Goal: Task Accomplishment & Management: Use online tool/utility

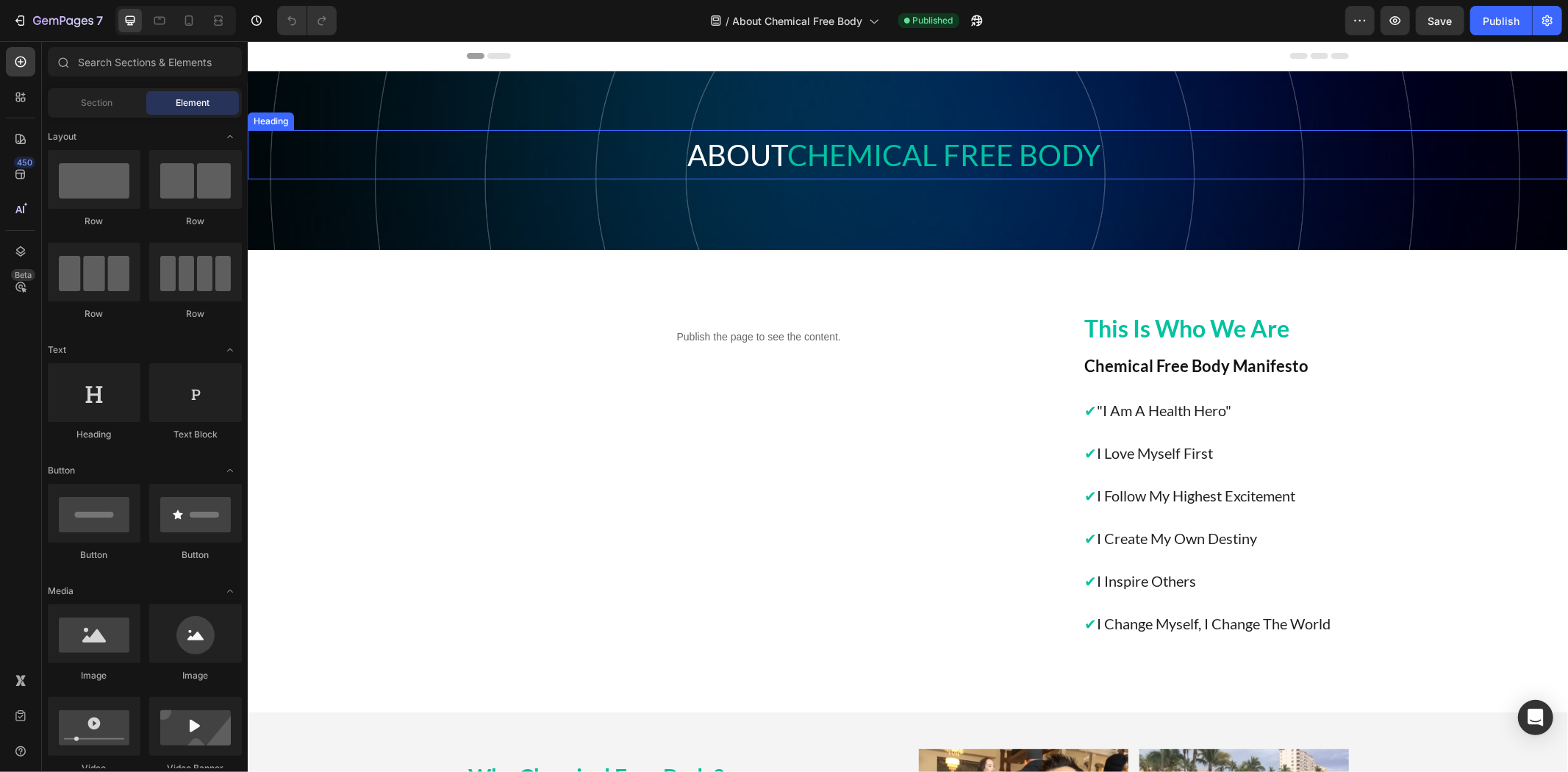
click at [795, 144] on span "CHEMICAL FREE BODY" at bounding box center [943, 154] width 313 height 36
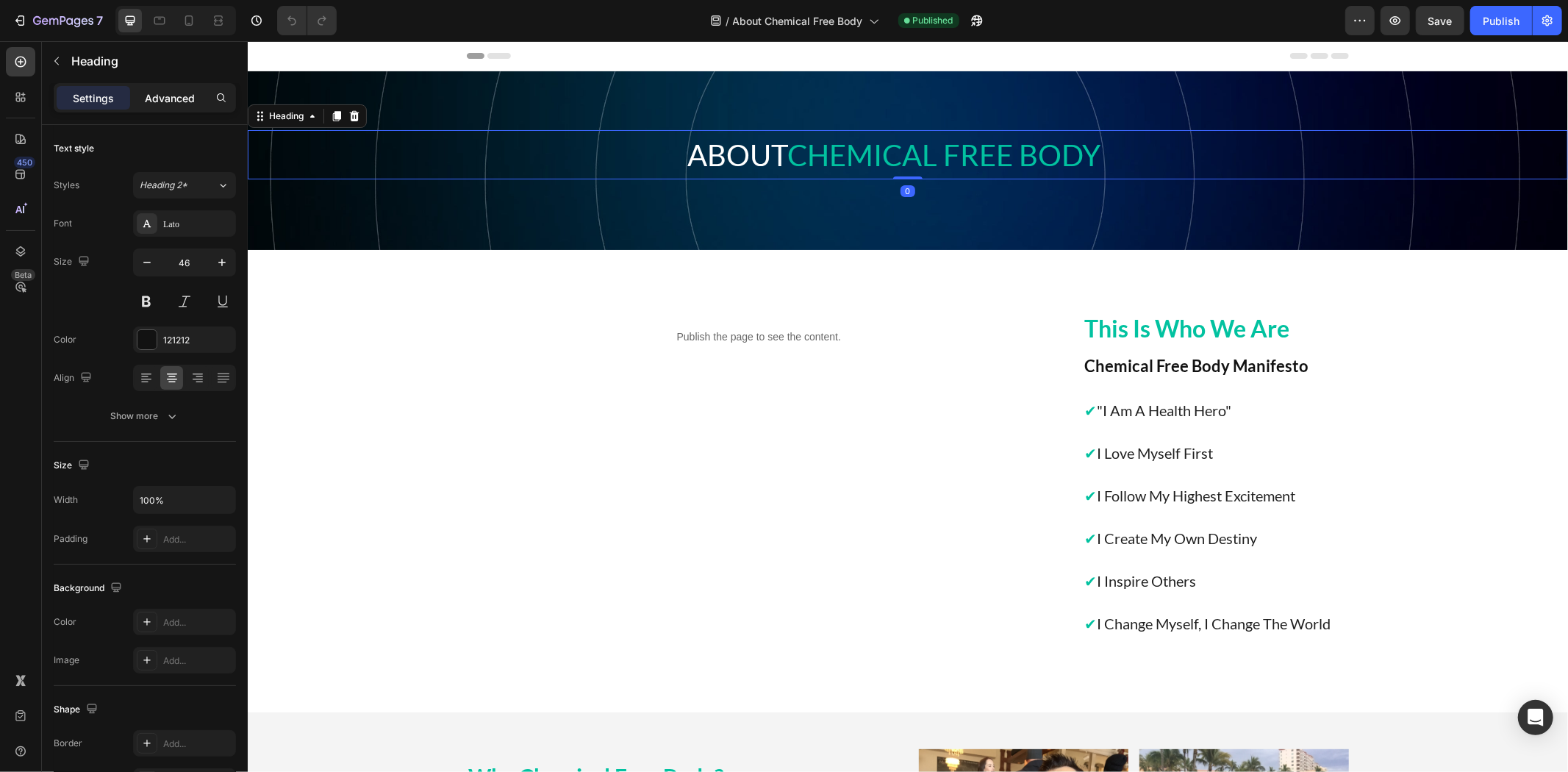
click at [198, 89] on div "Advanced" at bounding box center [170, 97] width 73 height 23
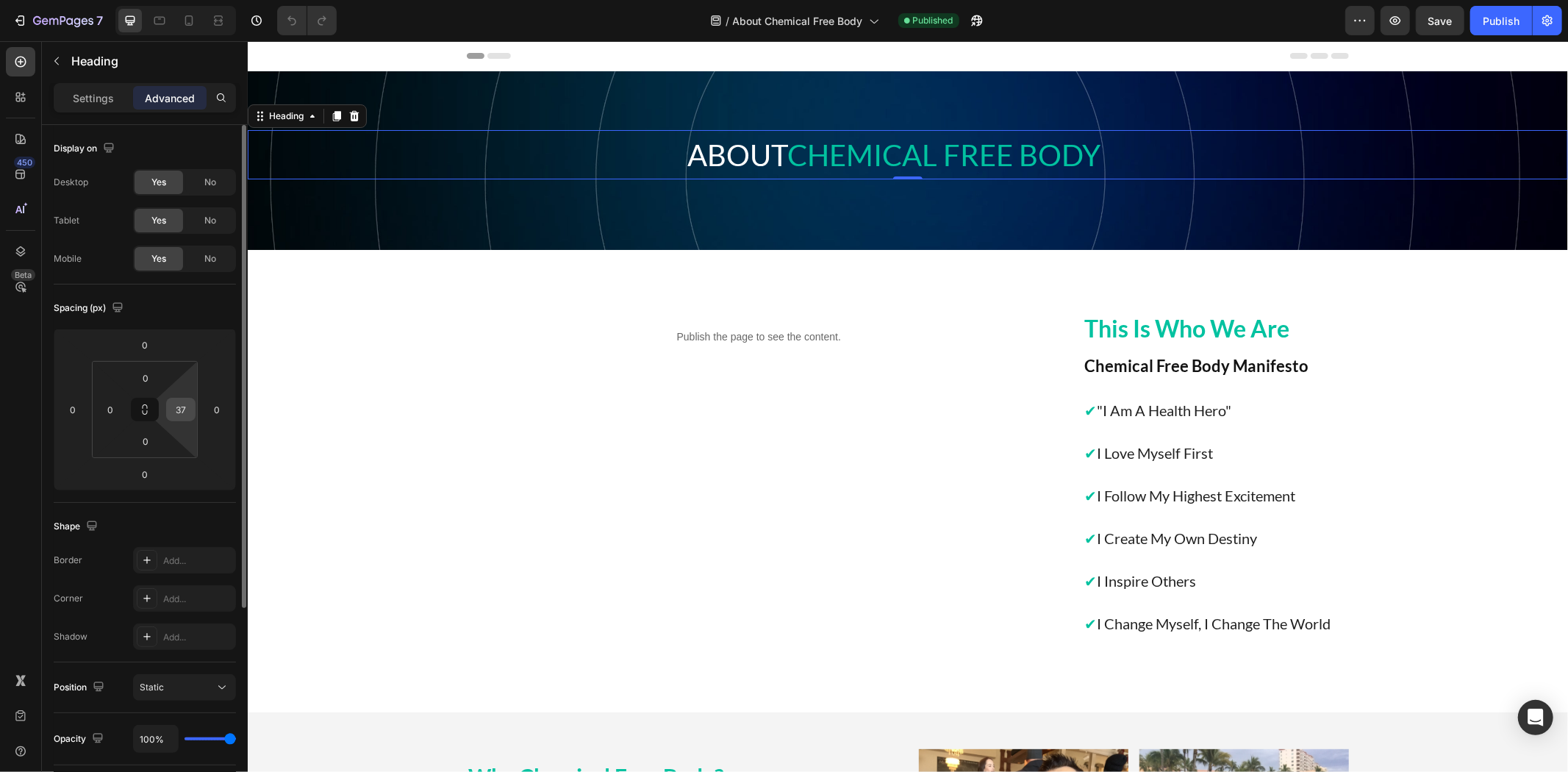
click at [182, 406] on input "37" at bounding box center [180, 409] width 22 height 22
type input "0"
click at [199, 298] on div "Spacing (px)" at bounding box center [145, 308] width 182 height 23
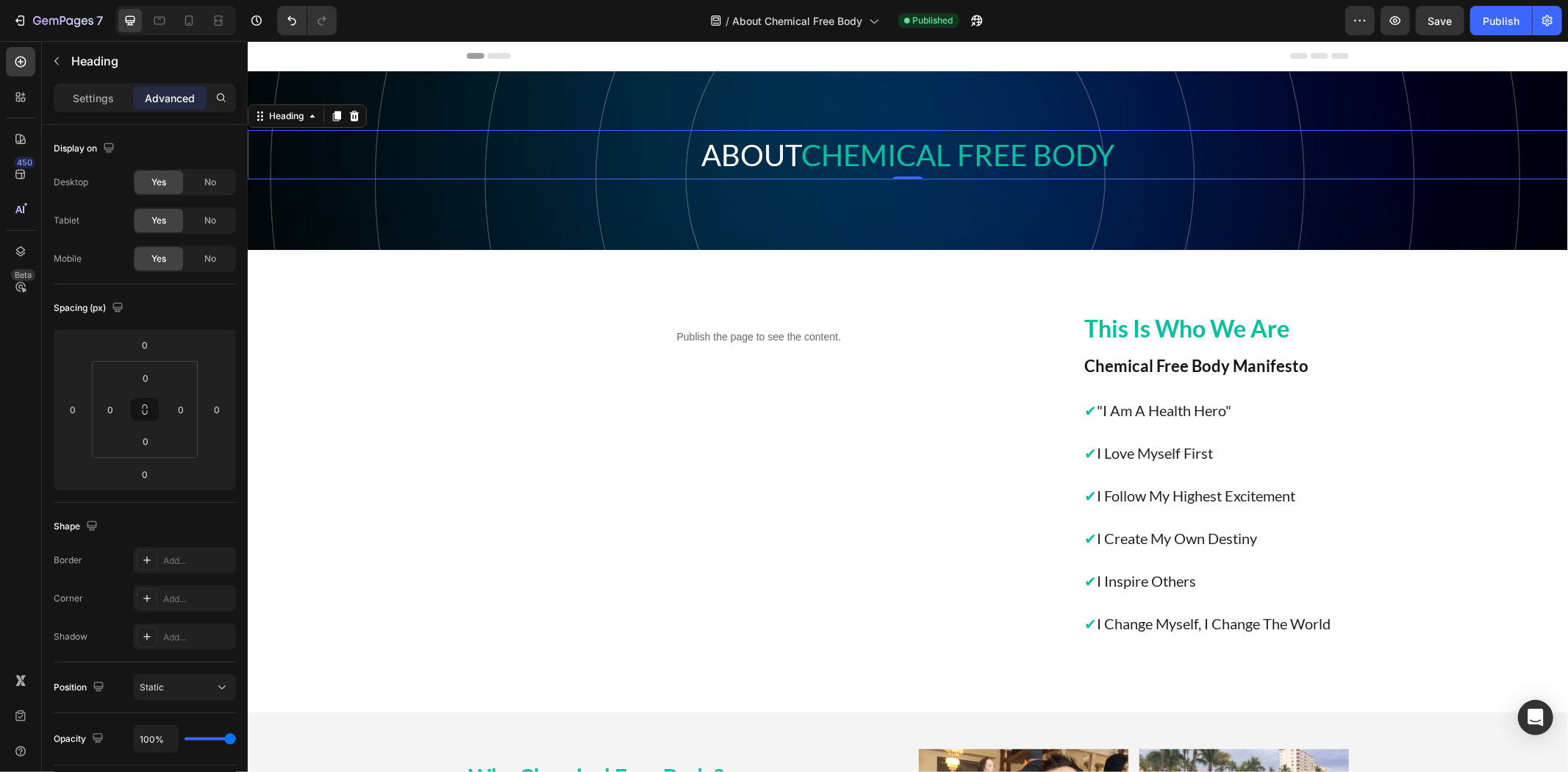
click at [739, 473] on div "Publish the page to see the content. Custom Code" at bounding box center [758, 480] width 585 height 328
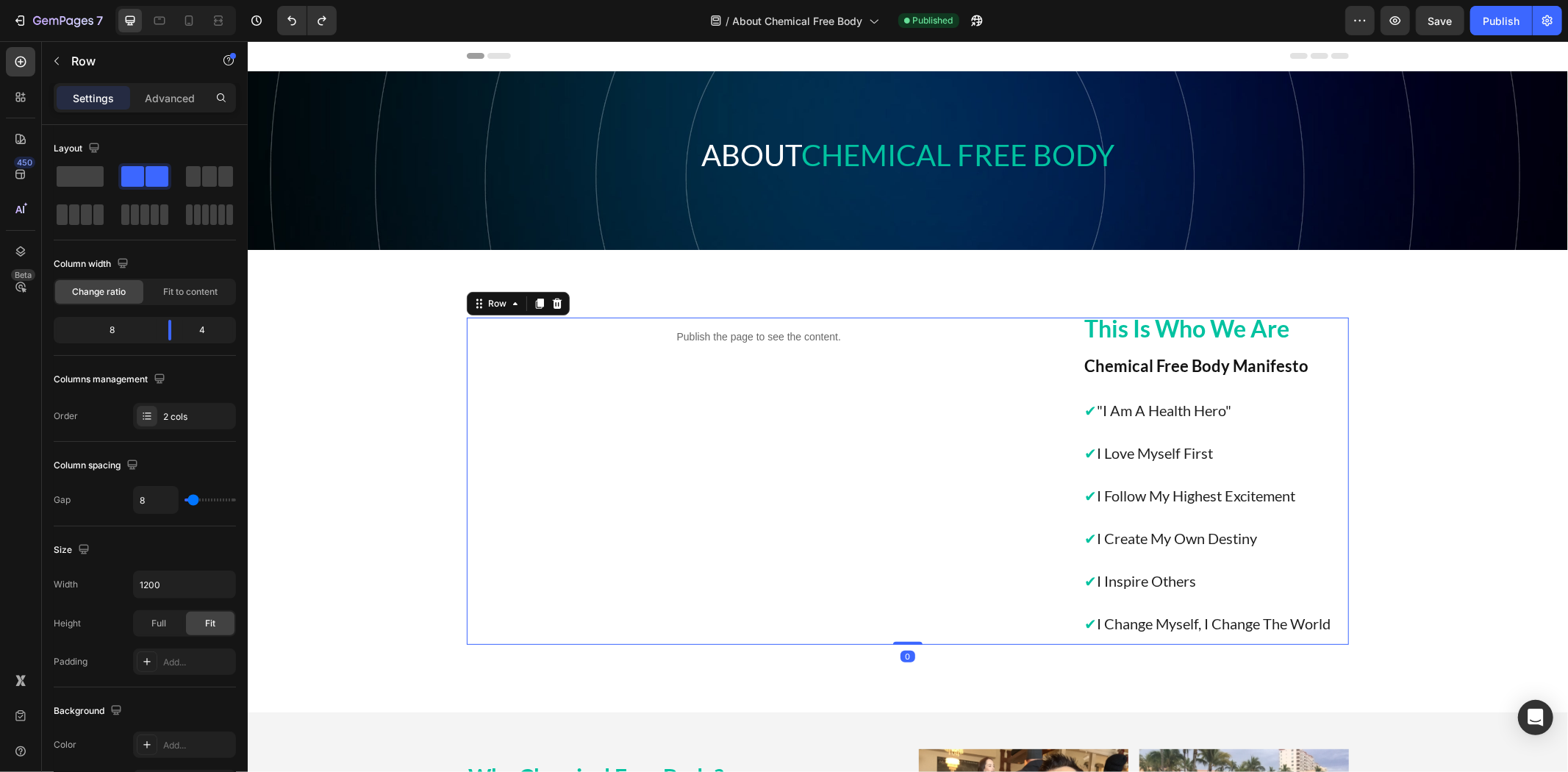
click at [771, 448] on div "Publish the page to see the content. Custom Code" at bounding box center [758, 480] width 585 height 328
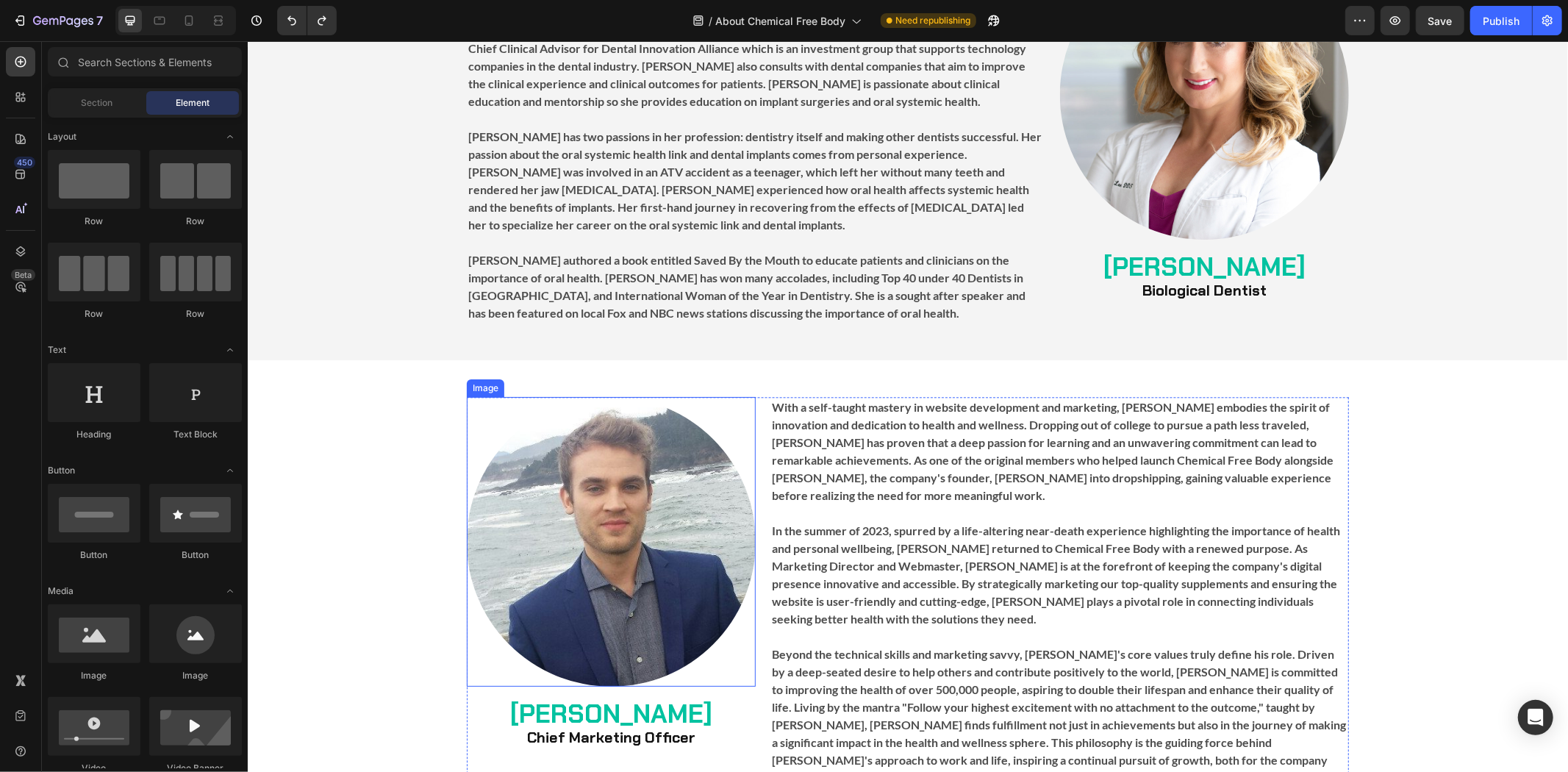
scroll to position [3021, 0]
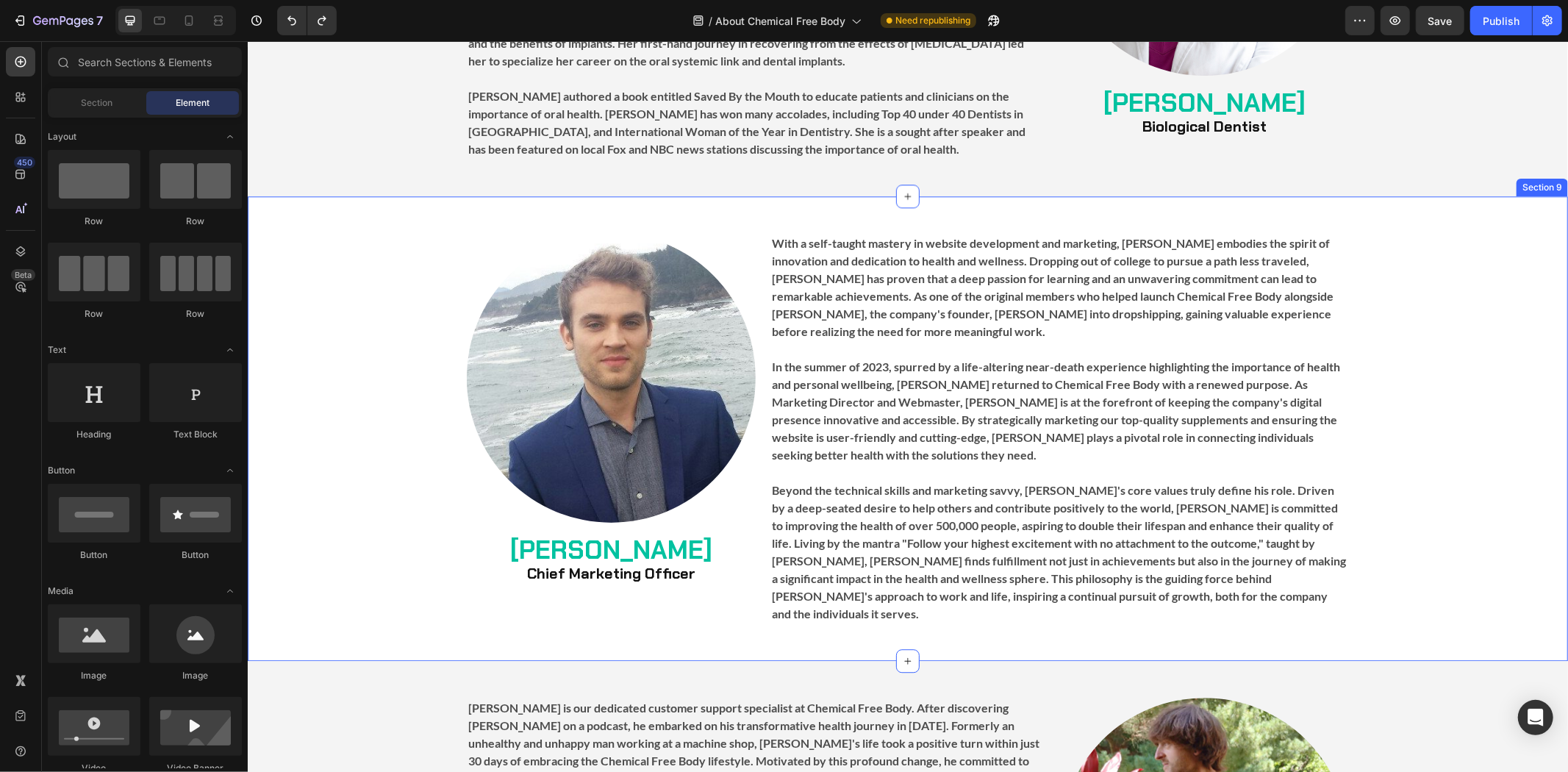
click at [336, 236] on div "Image [PERSON_NAME] Chief Marketing Officer Heading With a self-taught mastery …" at bounding box center [907, 428] width 1320 height 391
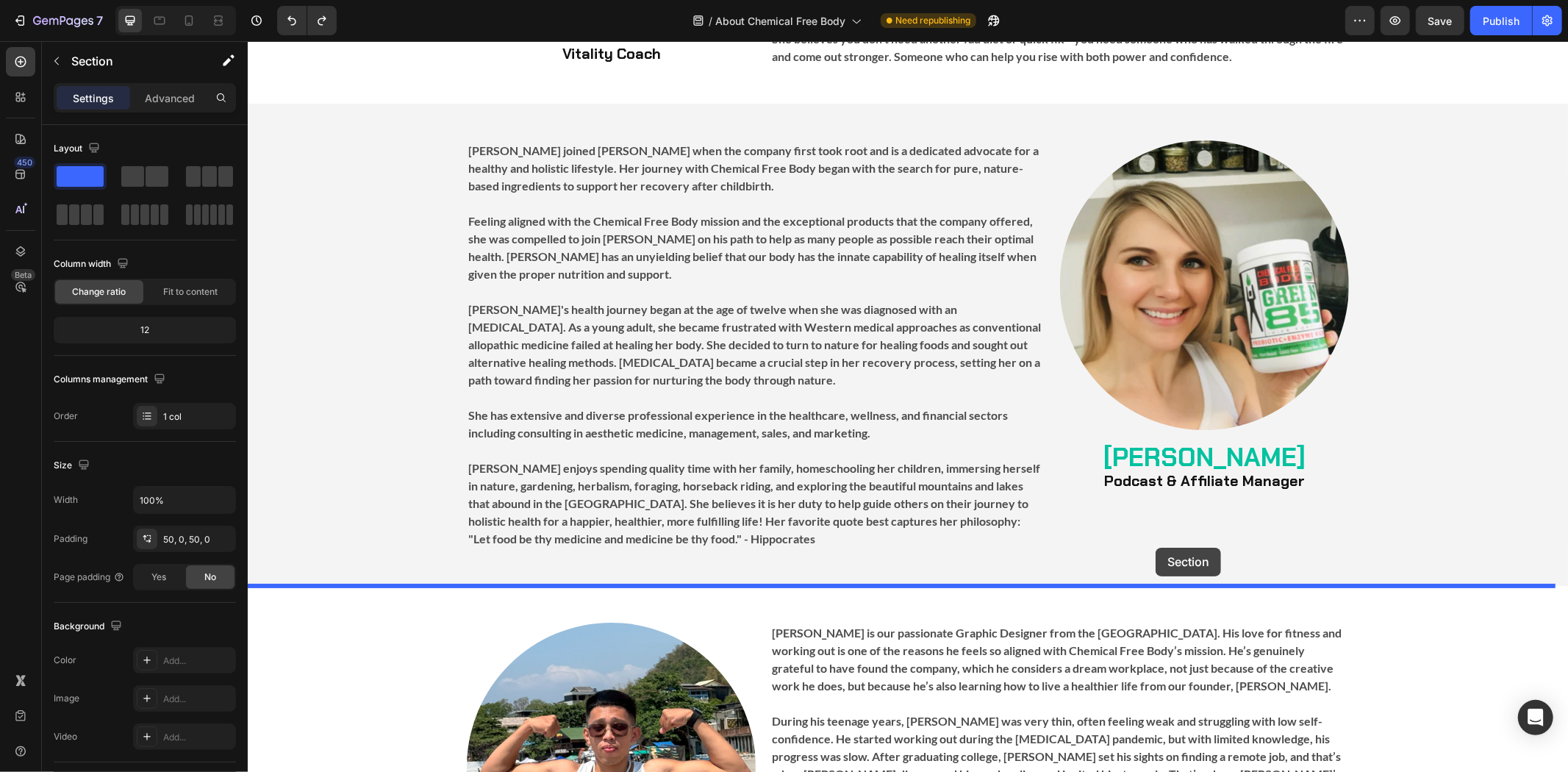
drag, startPoint x: 1290, startPoint y: 162, endPoint x: 1146, endPoint y: 539, distance: 403.6
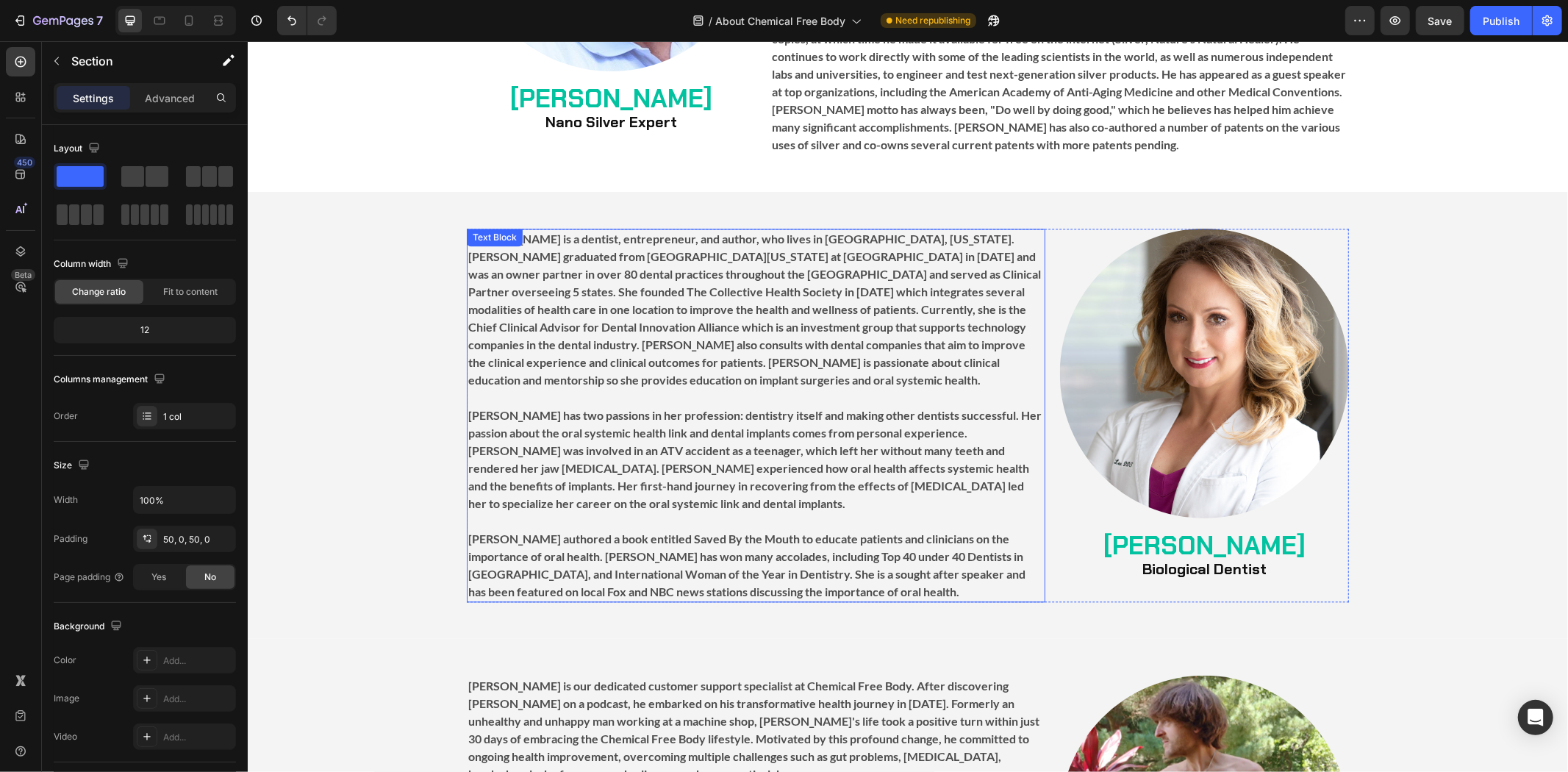
scroll to position [2515, 0]
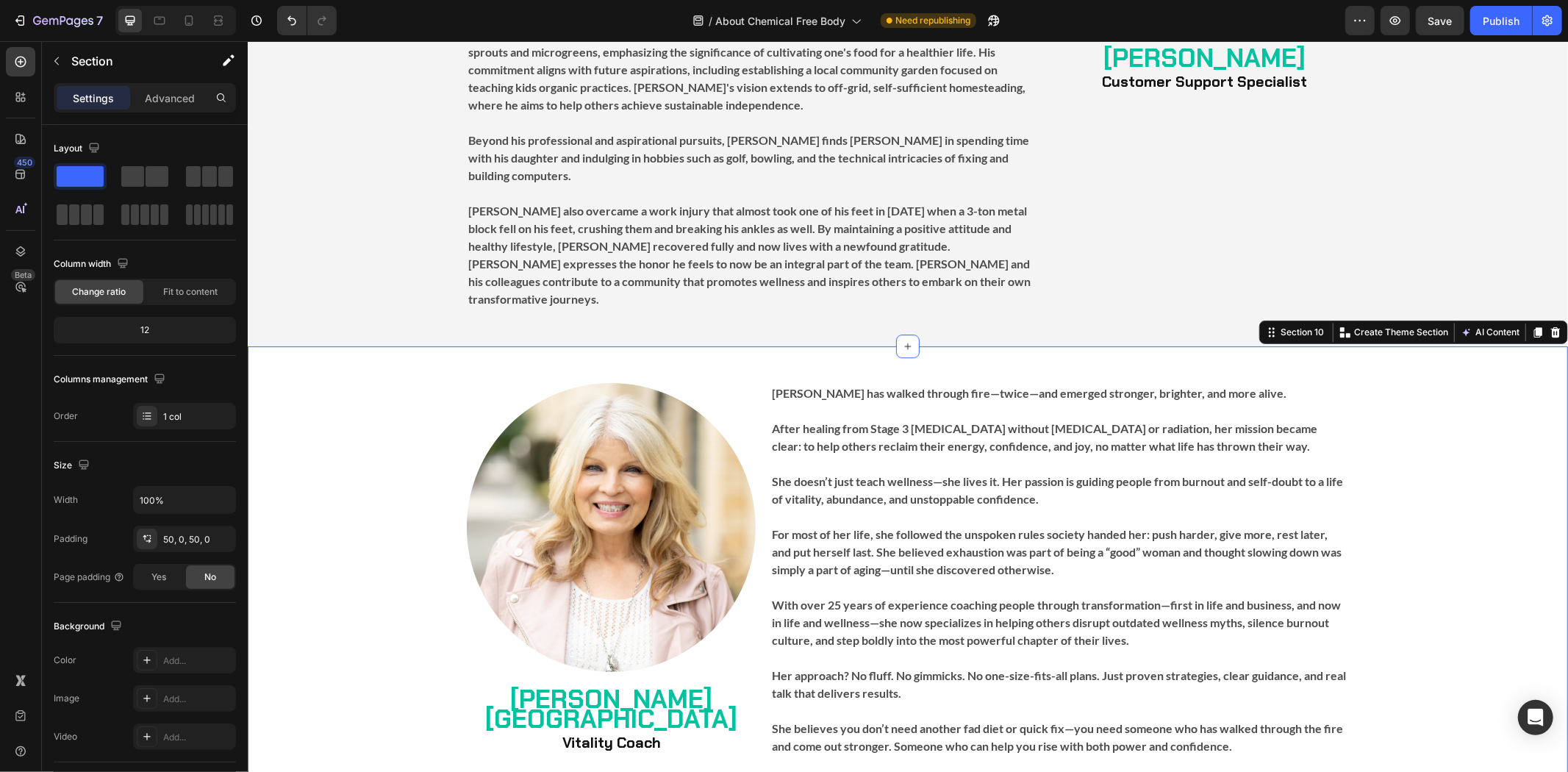
click at [385, 345] on div "Image [PERSON_NAME] Vitality Coach Heading [PERSON_NAME] has walked through fir…" at bounding box center [907, 569] width 1320 height 447
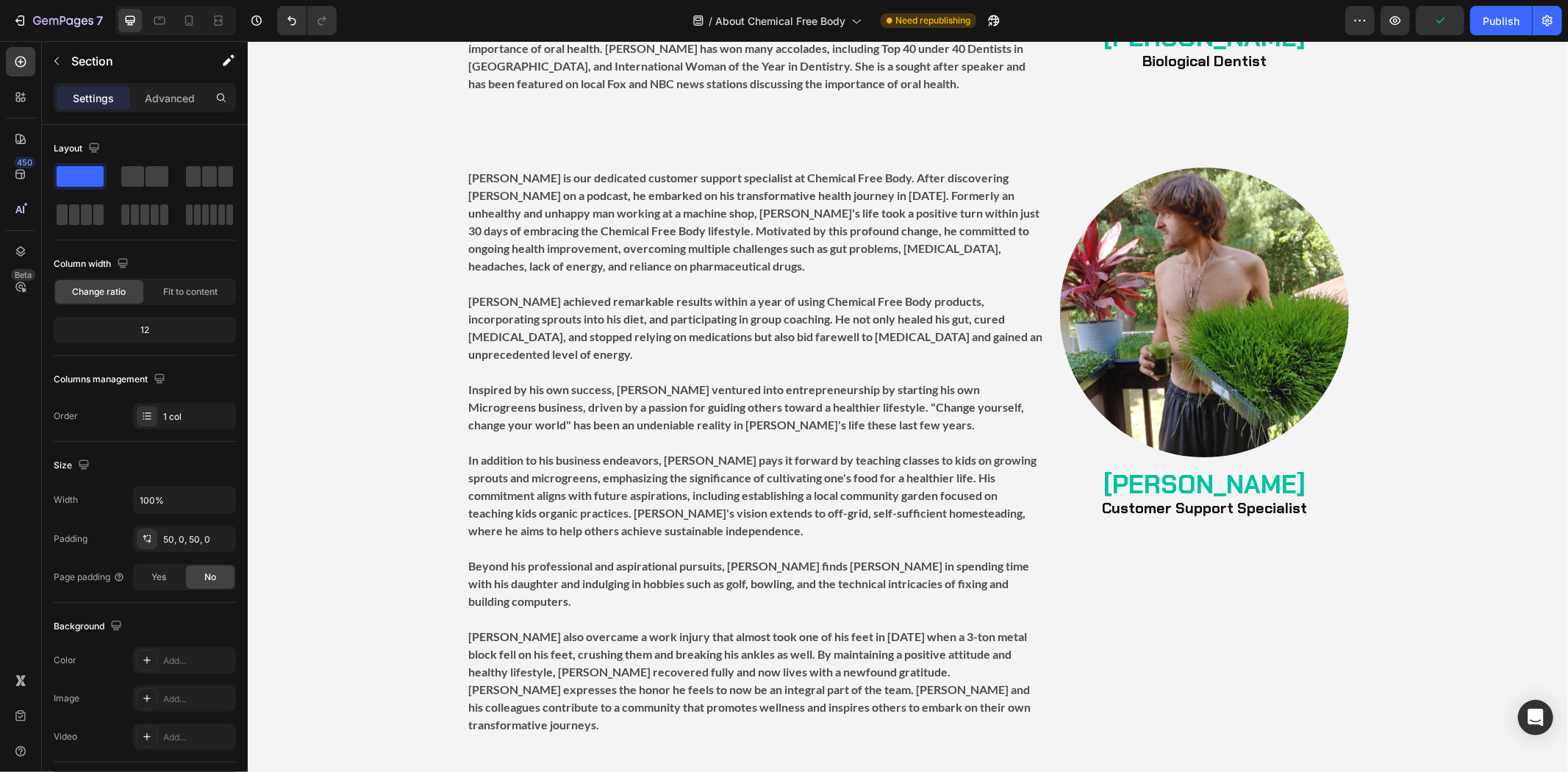
scroll to position [3168, 0]
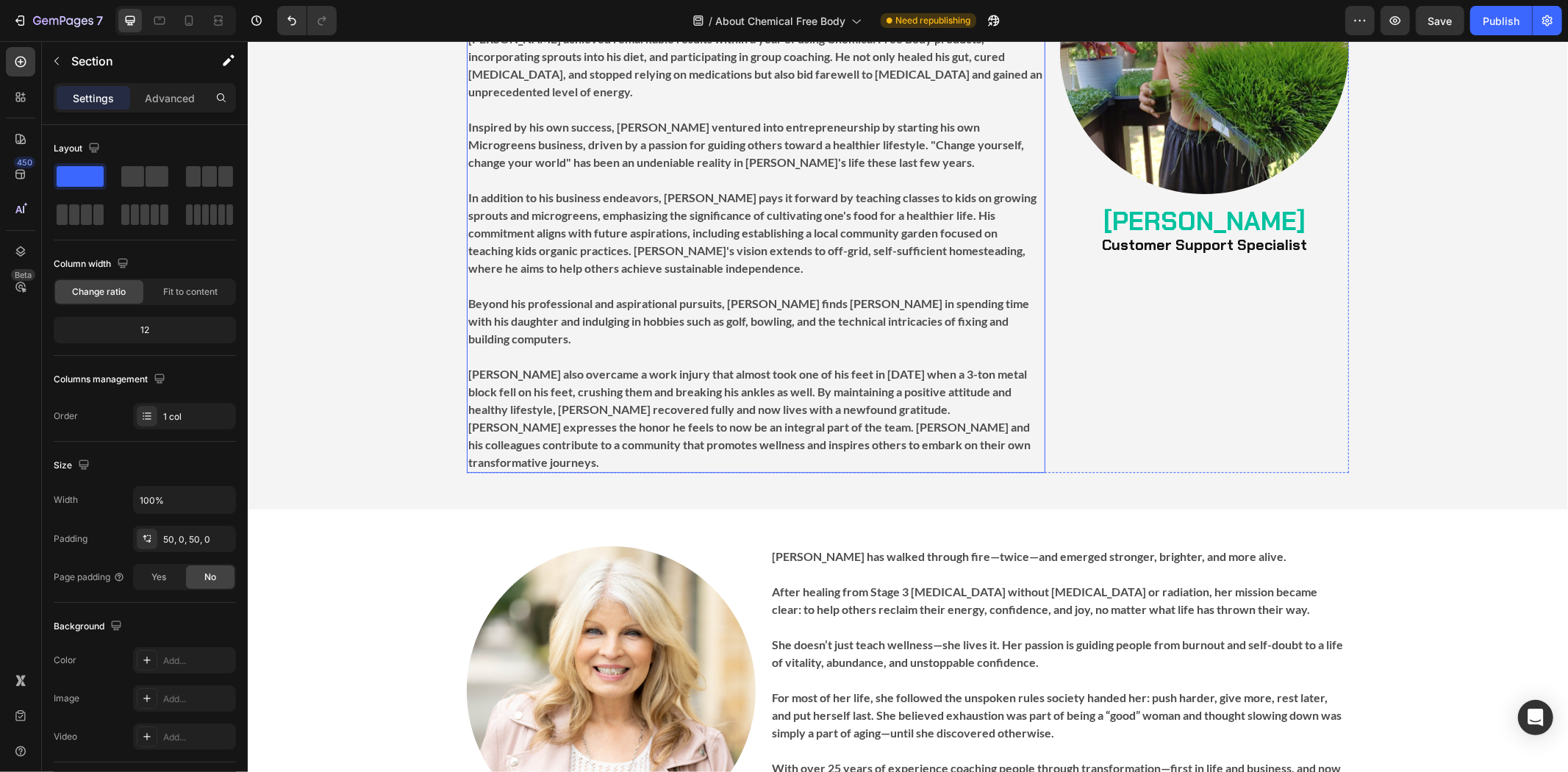
click at [540, 384] on strong "[PERSON_NAME] also overcame a work injury that almost took one of his feet in […" at bounding box center [749, 417] width 562 height 102
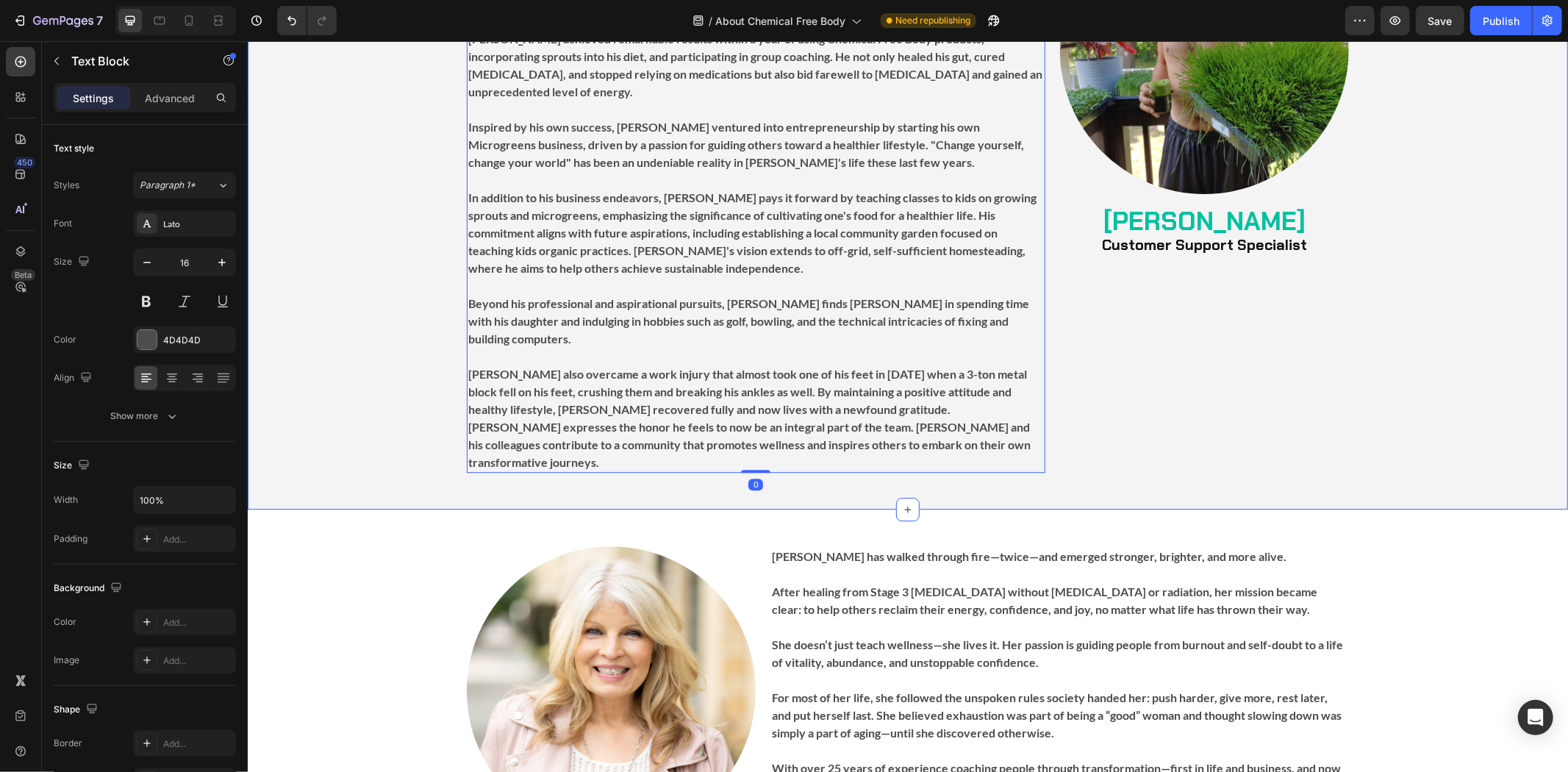
click at [408, 394] on div "Image [PERSON_NAME] Customer Support Specialist Heading [PERSON_NAME] is our de…" at bounding box center [907, 188] width 1320 height 568
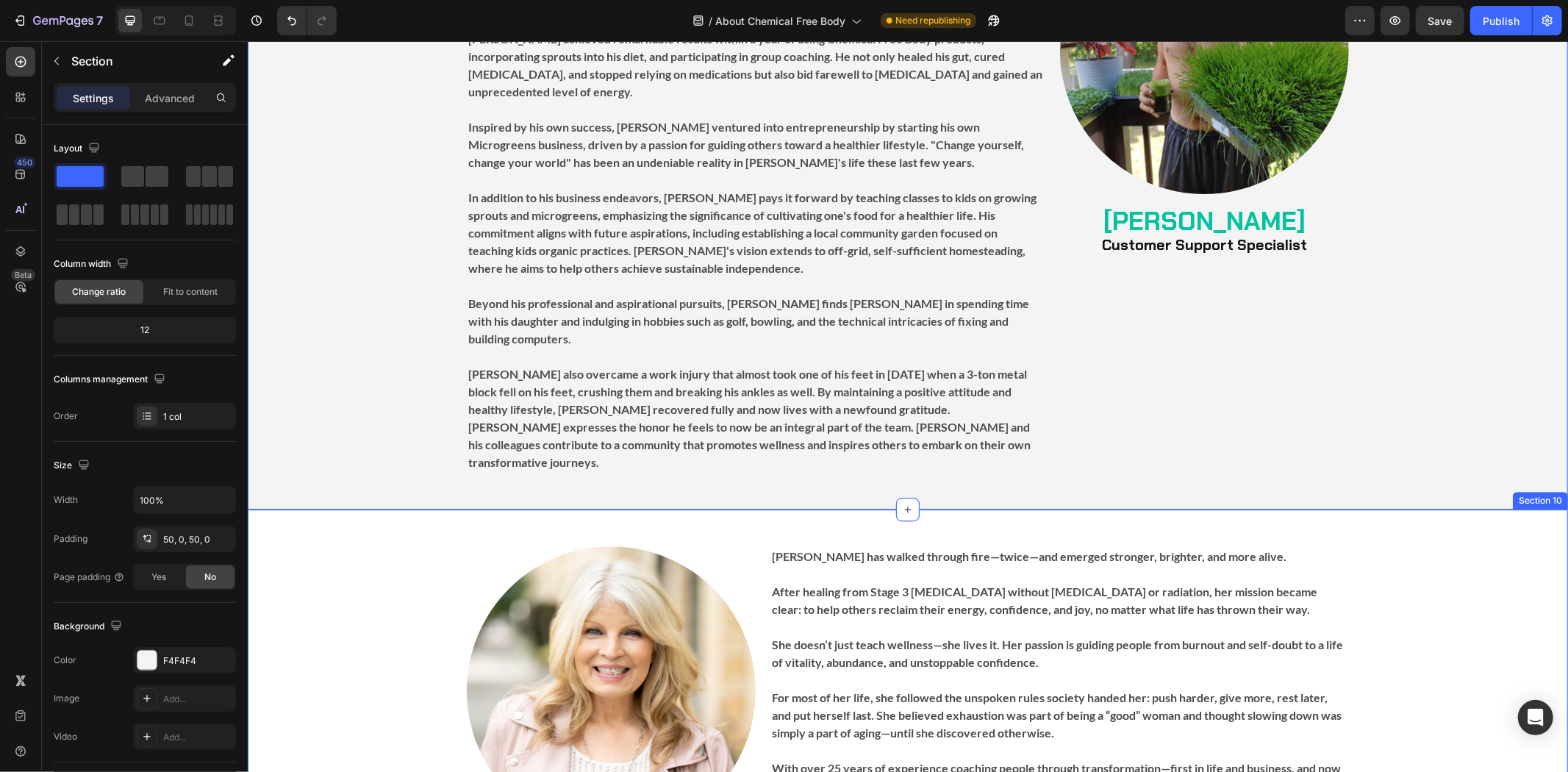
click at [452, 509] on div "Image [PERSON_NAME] Vitality Coach Heading [PERSON_NAME] has walked through fir…" at bounding box center [907, 732] width 1320 height 447
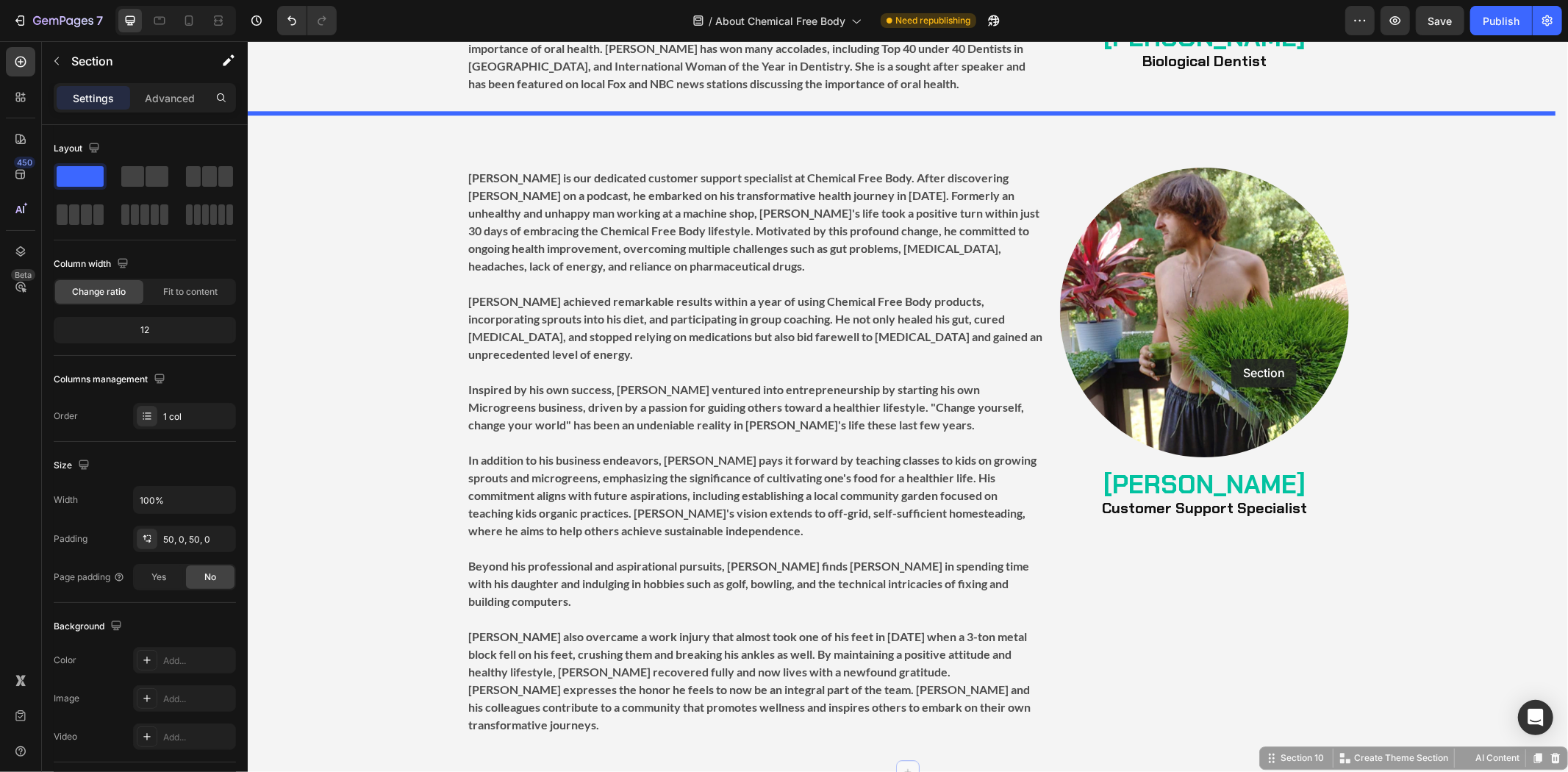
scroll to position [2842, 0]
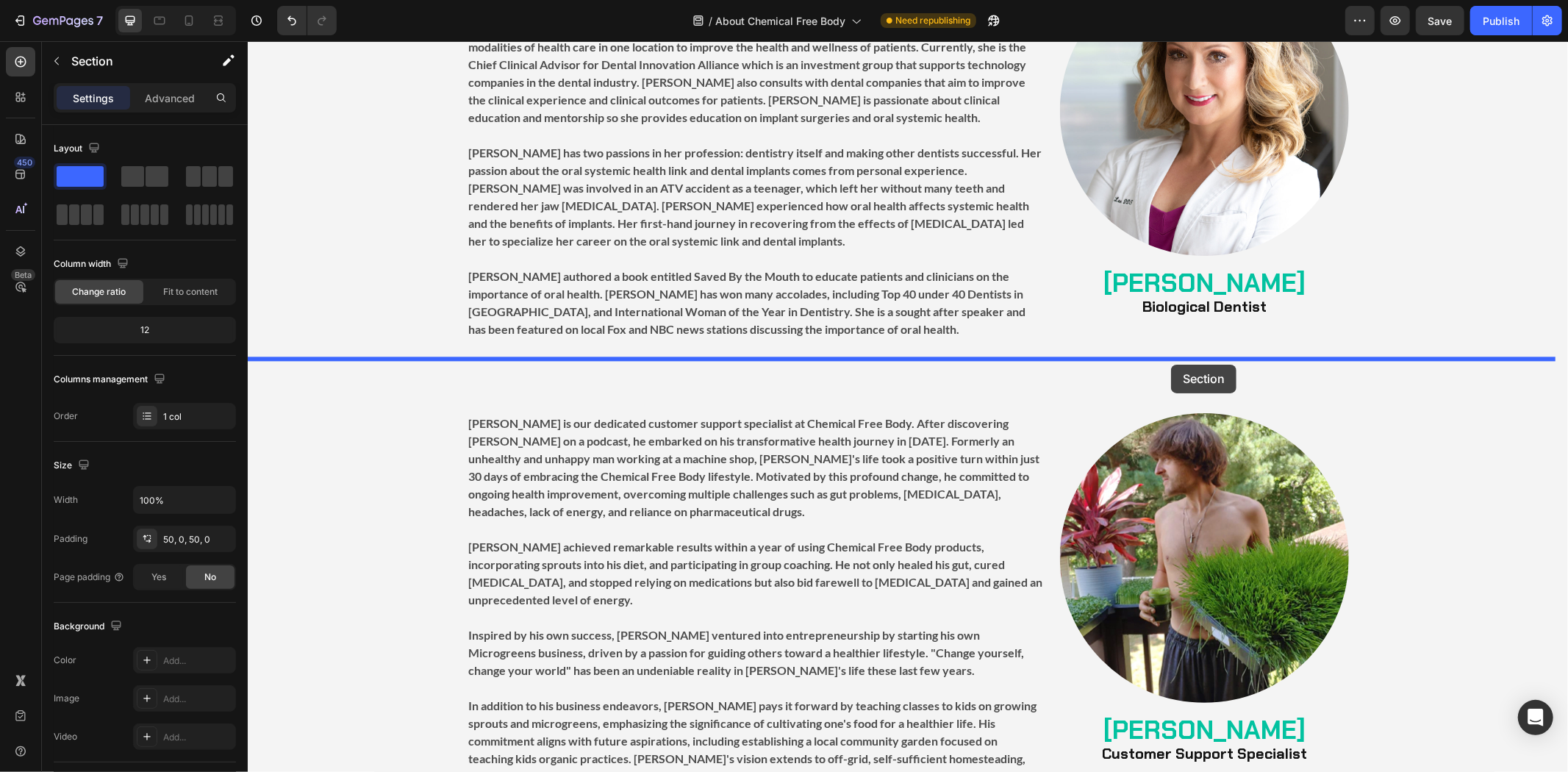
drag, startPoint x: 1268, startPoint y: 461, endPoint x: 1164, endPoint y: 358, distance: 146.4
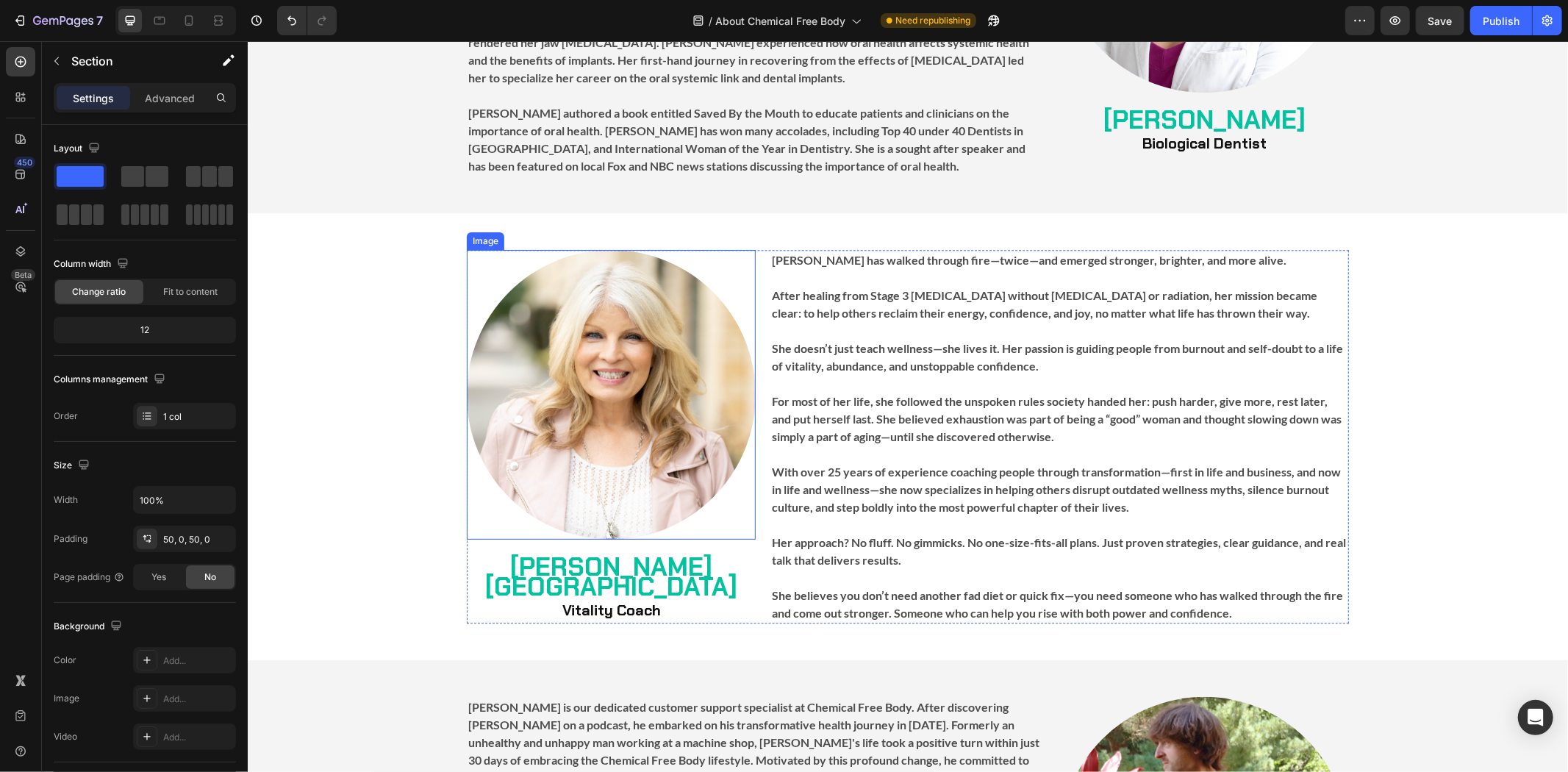
scroll to position [2923, 0]
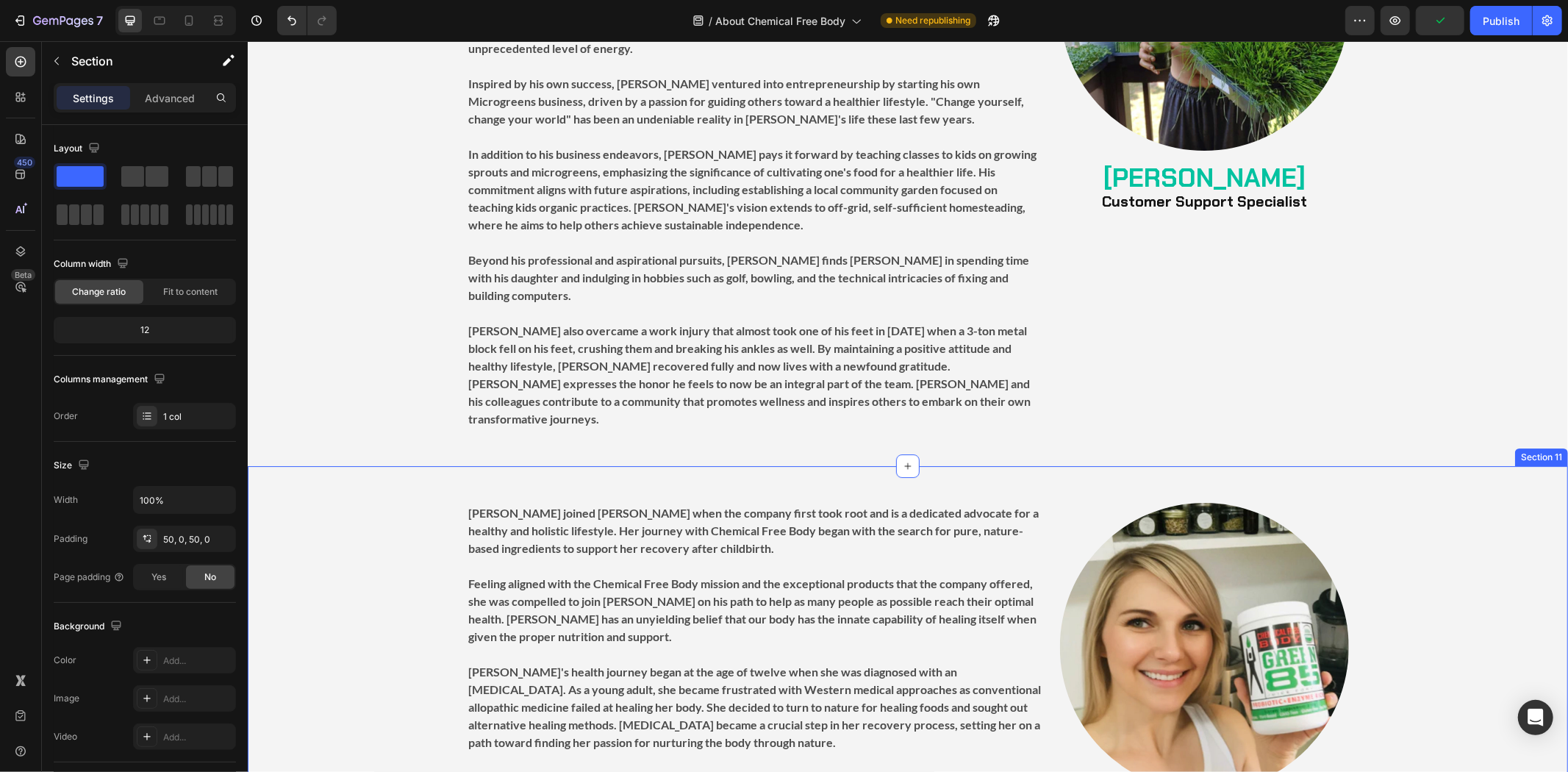
click at [1096, 465] on div "Image [PERSON_NAME] Podcast & Affiliate Manager Heading [PERSON_NAME] joined [P…" at bounding box center [907, 706] width 1320 height 482
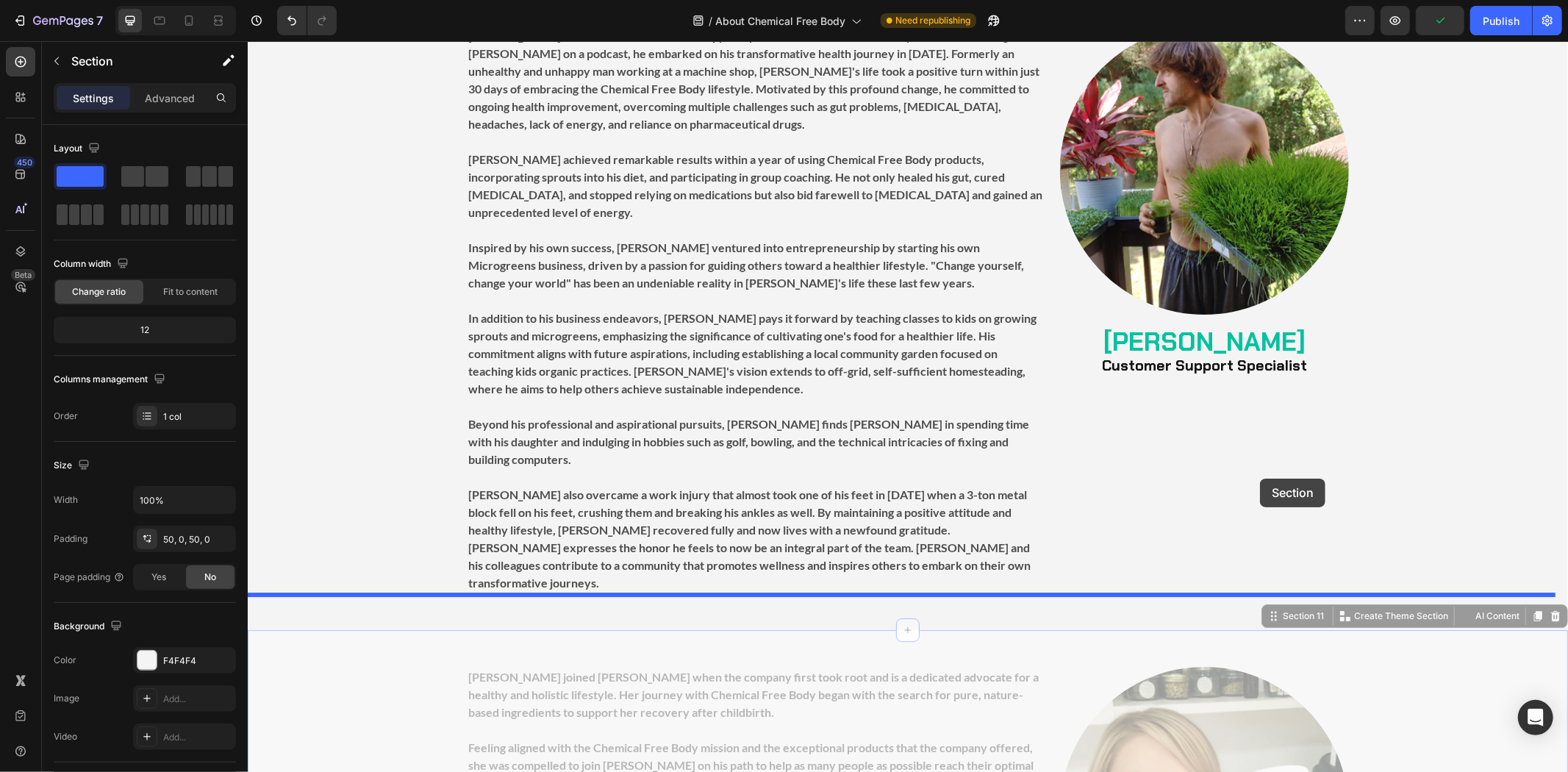
scroll to position [3332, 0]
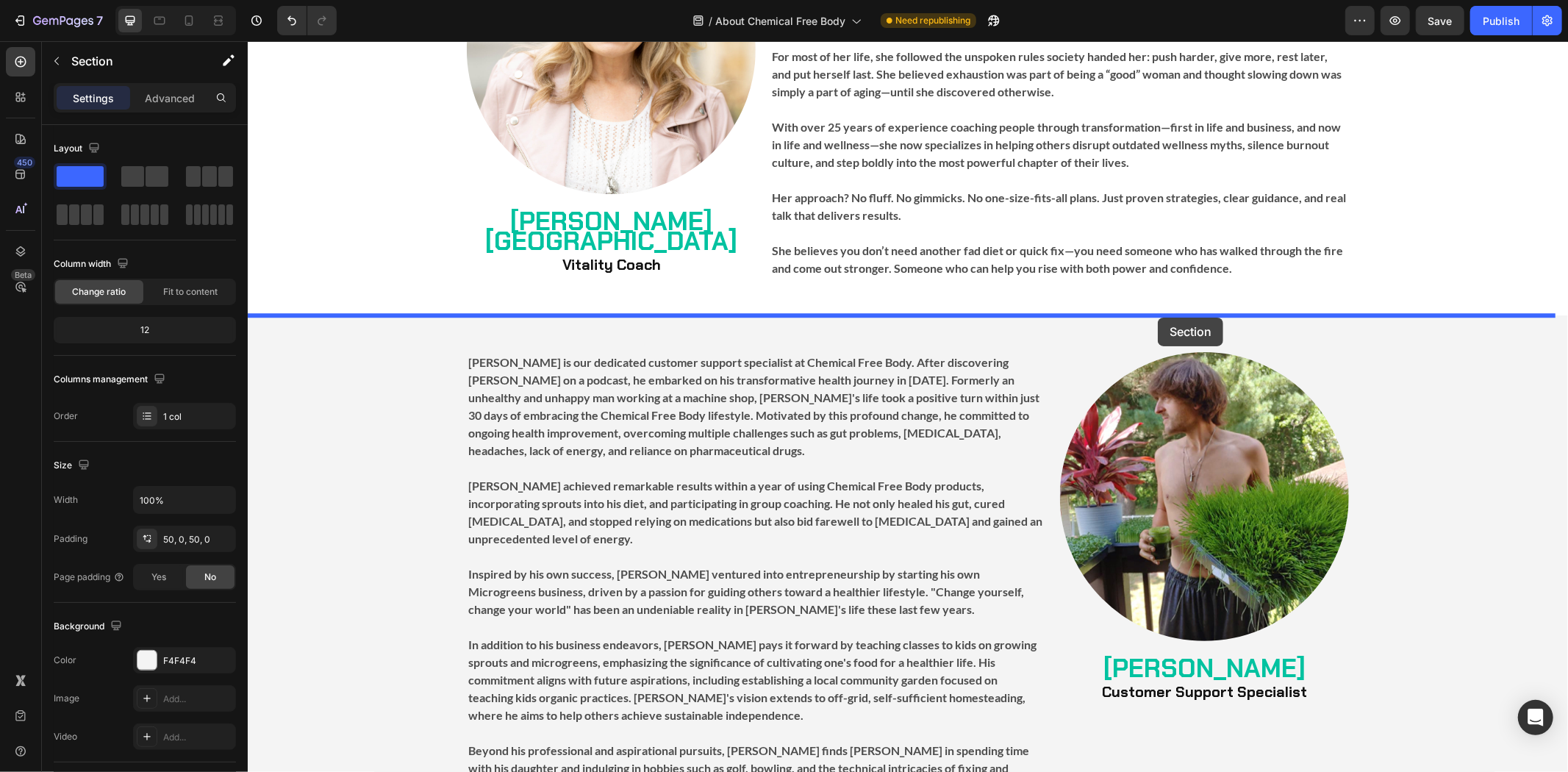
drag, startPoint x: 1296, startPoint y: 573, endPoint x: 1157, endPoint y: 317, distance: 291.3
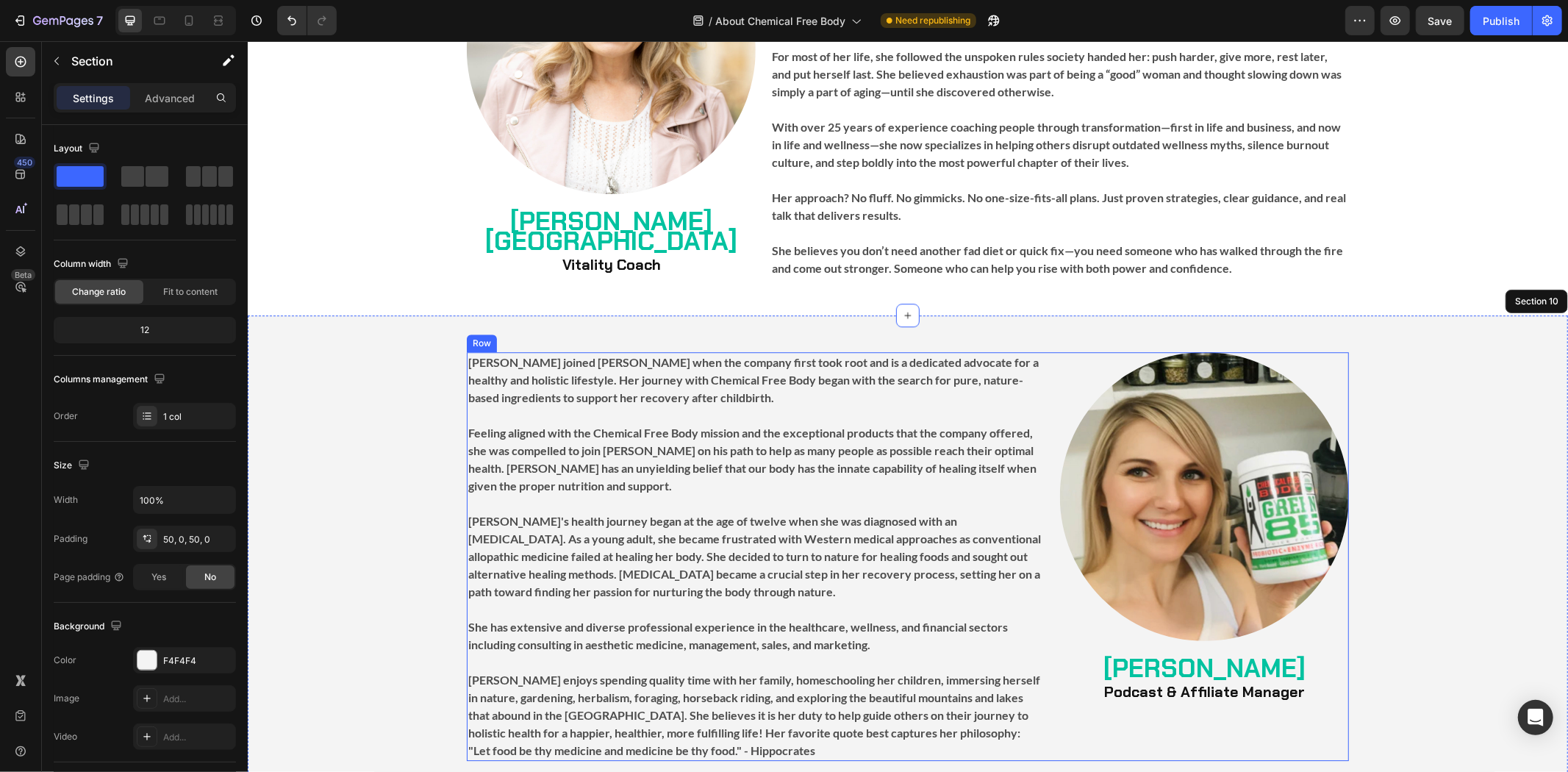
scroll to position [3495, 0]
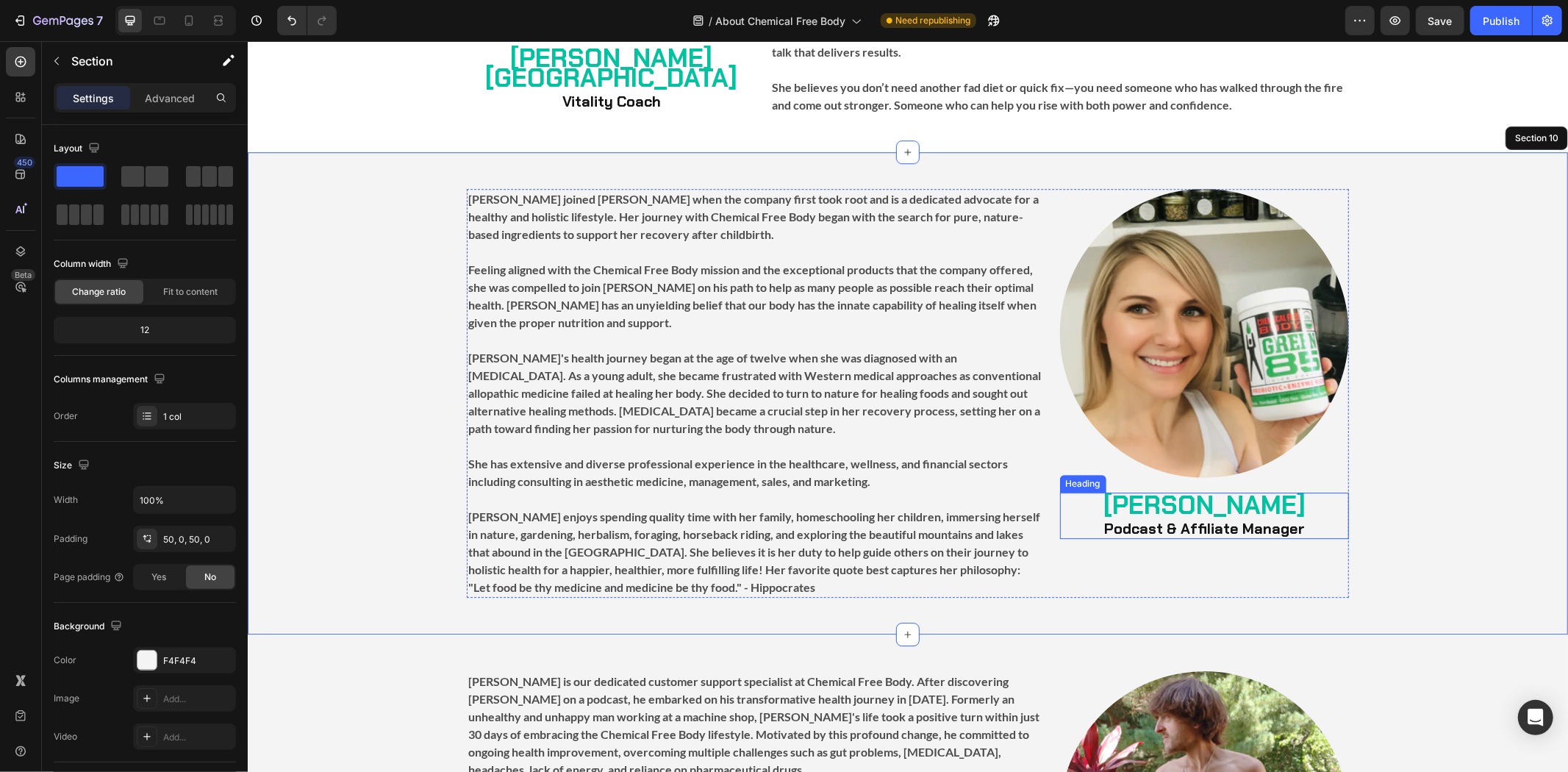
click at [1156, 523] on strong "Podcast & Affiliate Manager" at bounding box center [1203, 527] width 201 height 19
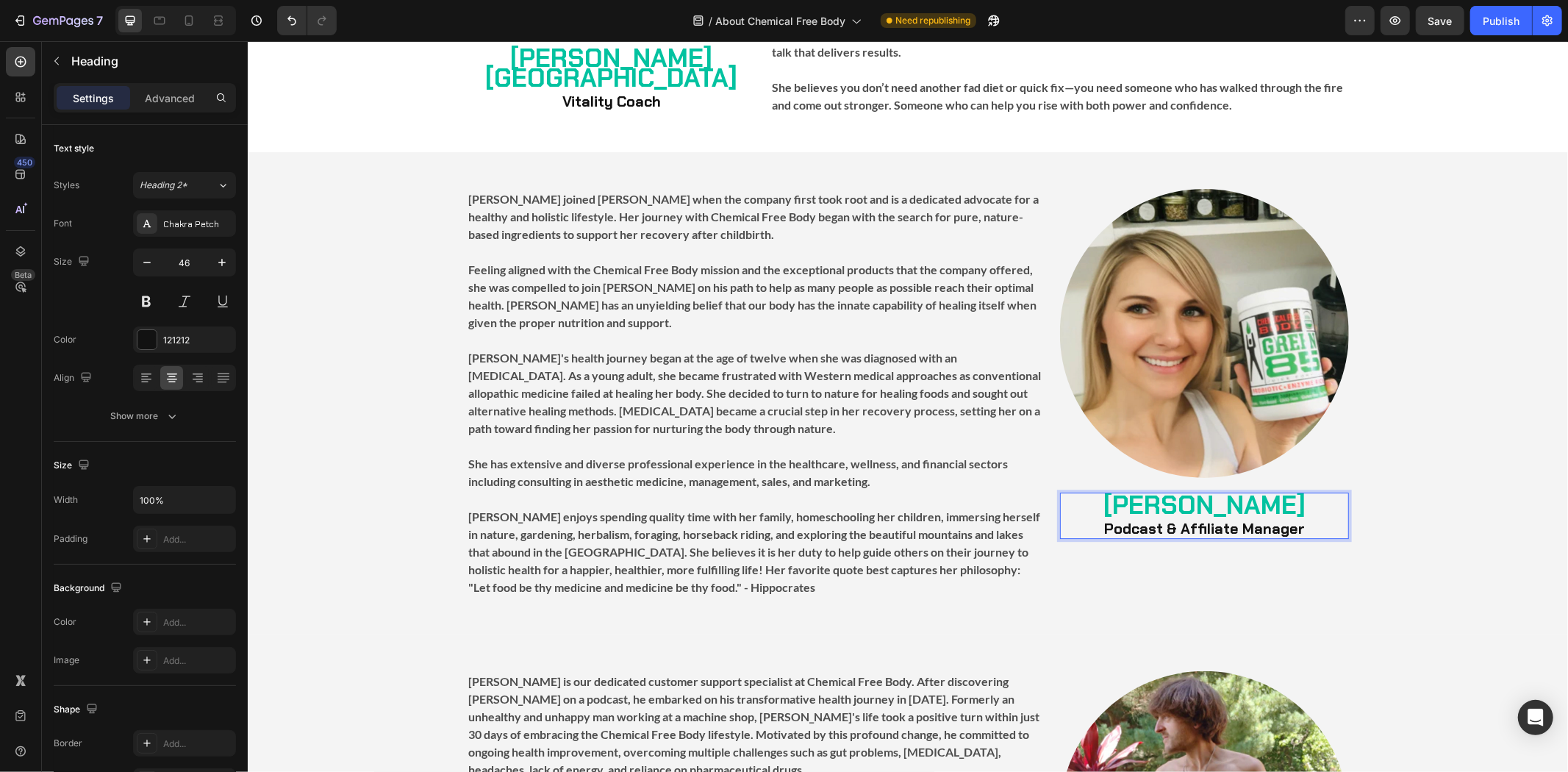
click at [1245, 525] on strong "Podcast & Affiliate Manager" at bounding box center [1203, 527] width 201 height 19
drag, startPoint x: 1295, startPoint y: 531, endPoint x: 1100, endPoint y: 537, distance: 195.1
click at [1100, 536] on p "[PERSON_NAME] Podcast & Affiliate Manager" at bounding box center [1203, 515] width 286 height 44
click at [1060, 560] on div "Image [PERSON_NAME] Operational Director Heading 0" at bounding box center [1204, 393] width 289 height 409
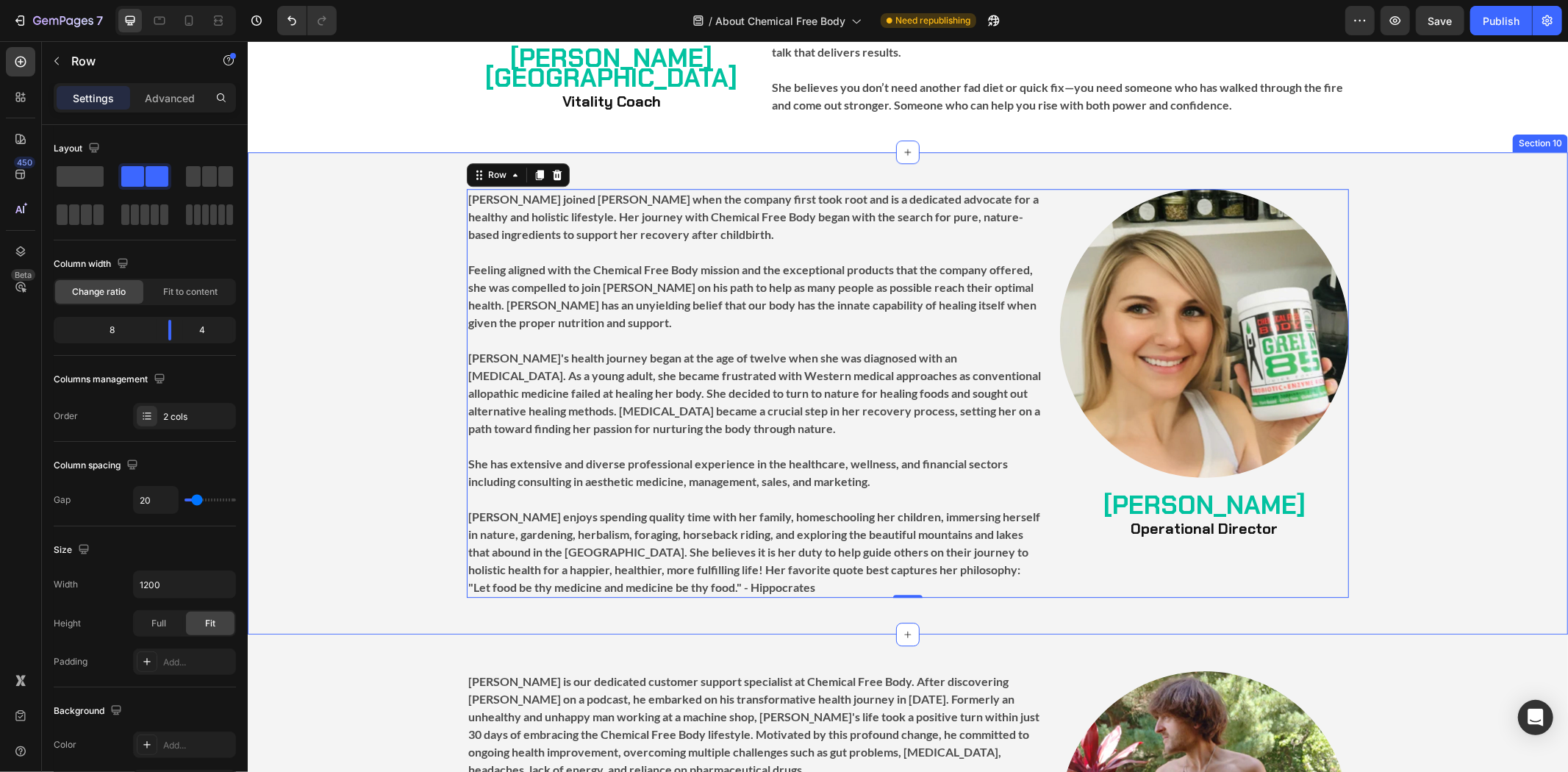
click at [1108, 173] on div "Image ⁠⁠⁠⁠⁠⁠⁠ [PERSON_NAME] Operational Director Heading [PERSON_NAME] joined […" at bounding box center [907, 393] width 1320 height 482
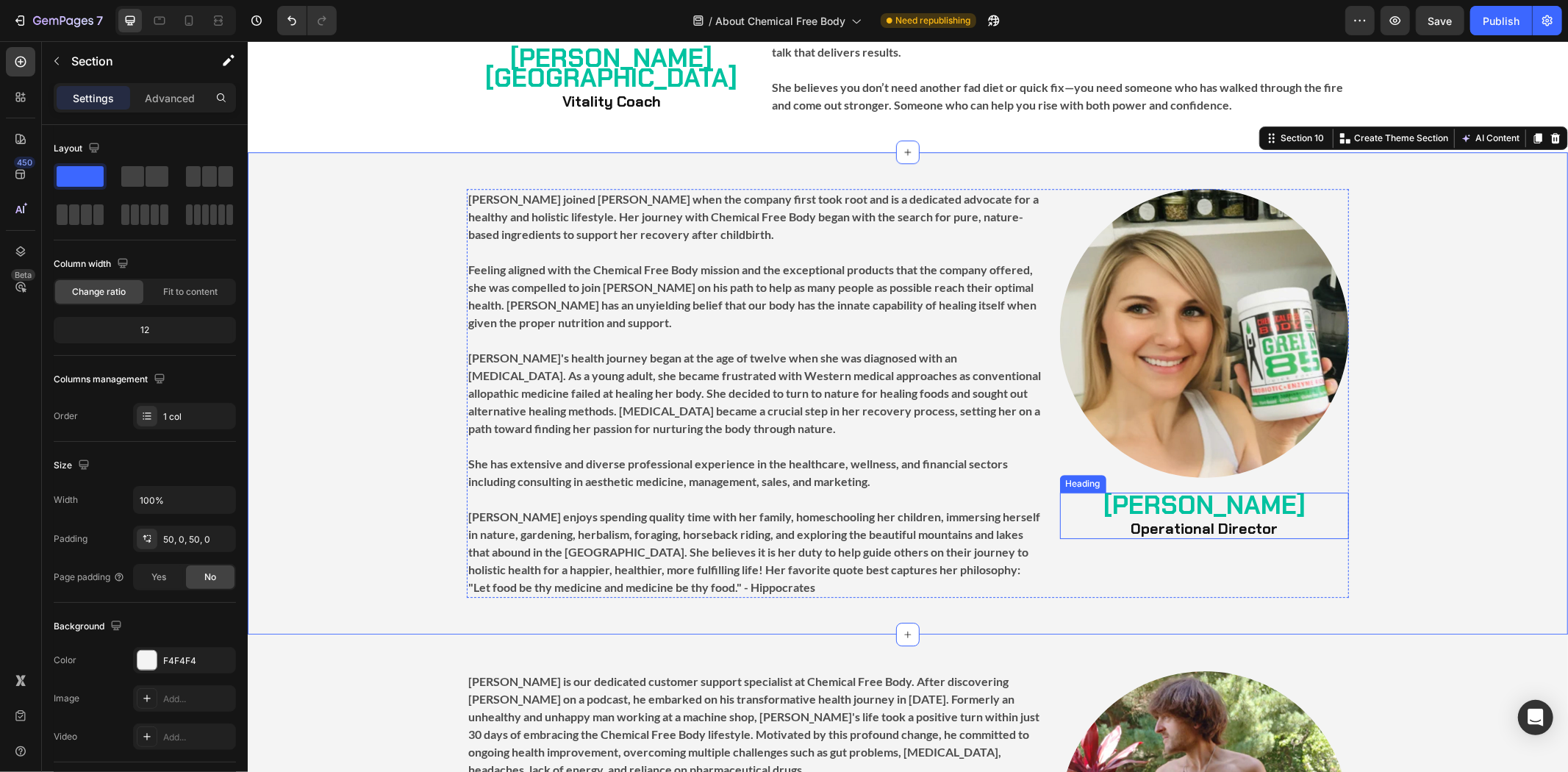
click at [1120, 506] on strong "[PERSON_NAME]" at bounding box center [1203, 504] width 202 height 34
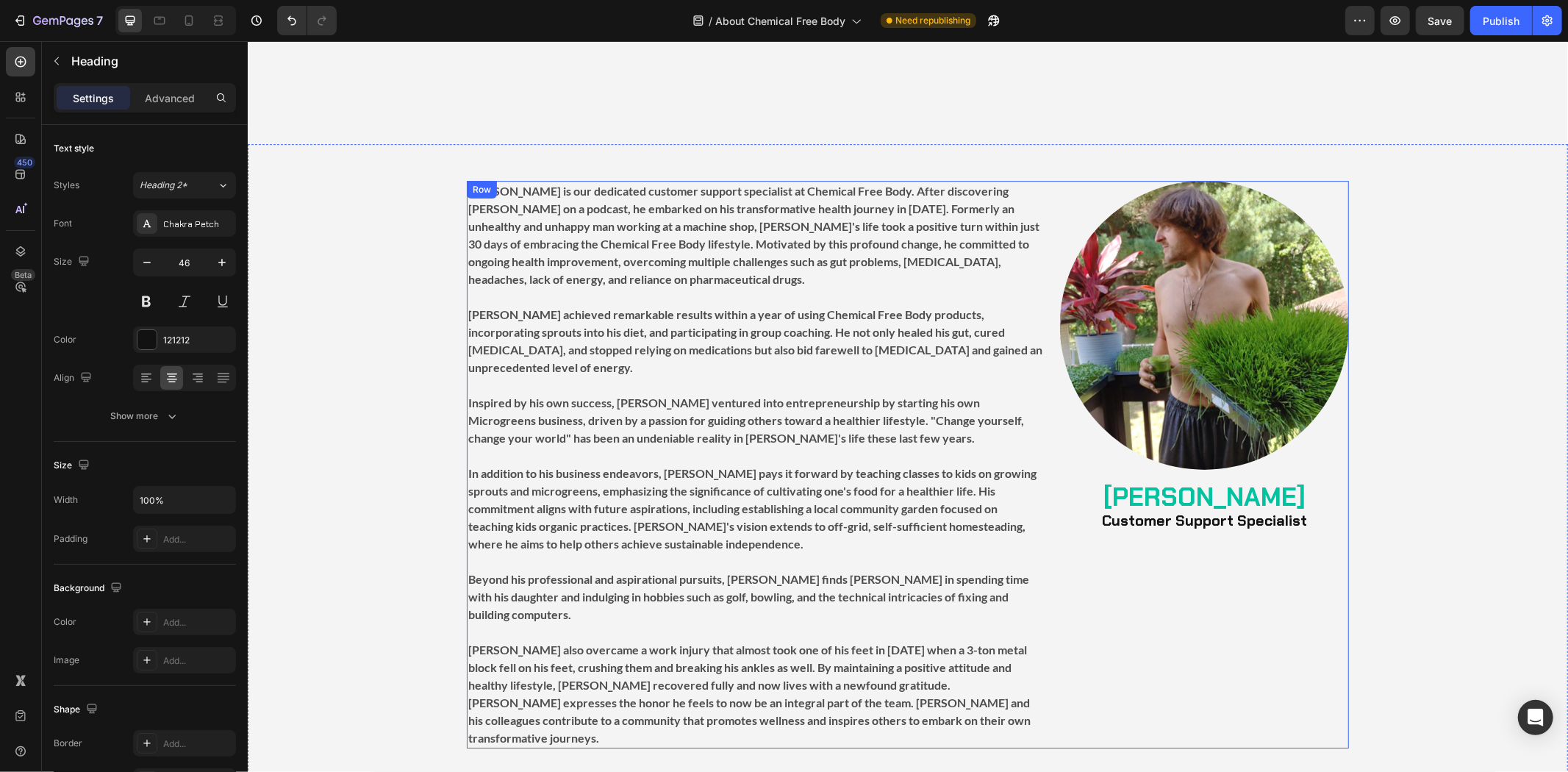
scroll to position [4148, 0]
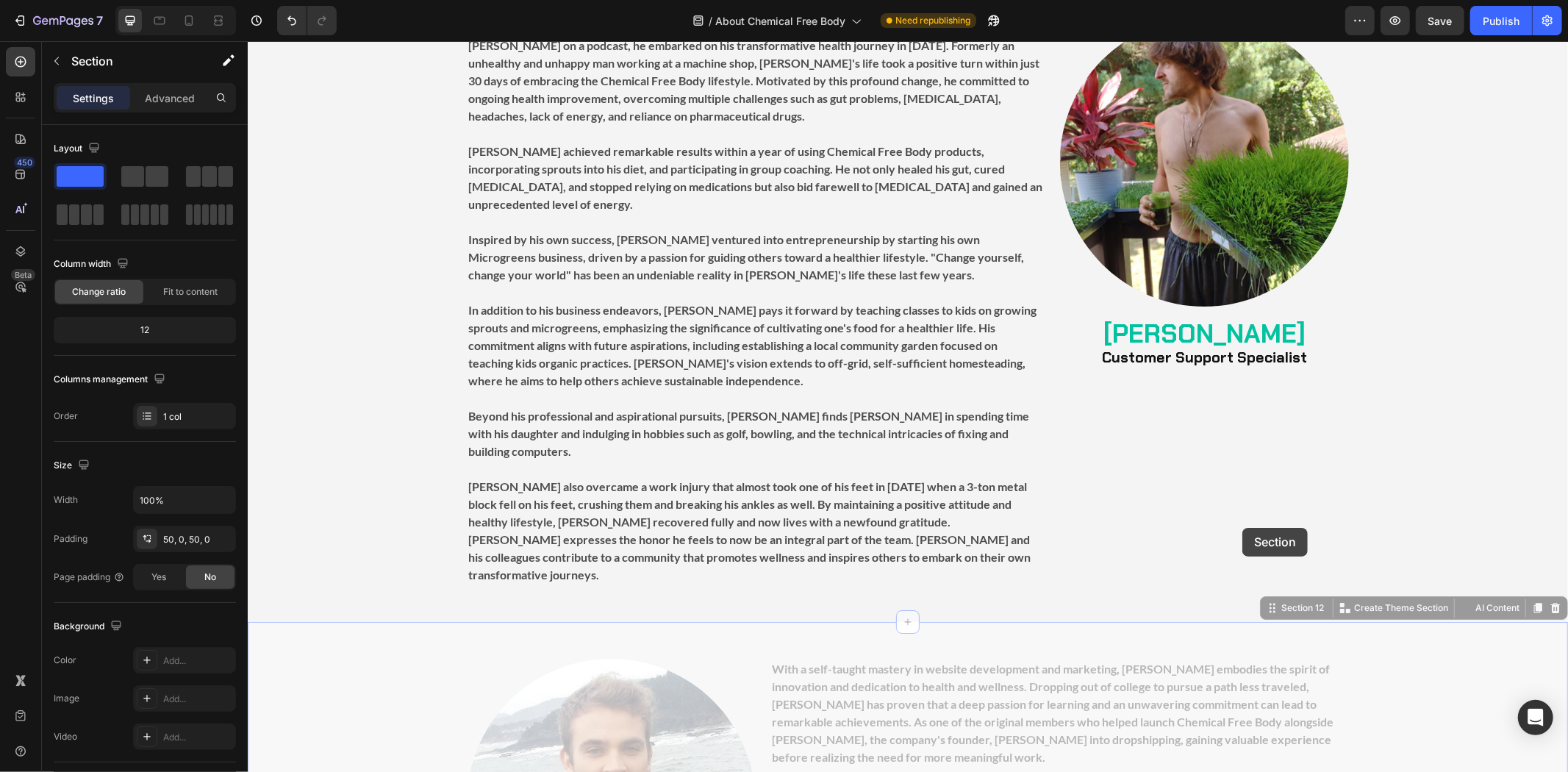
scroll to position [3822, 0]
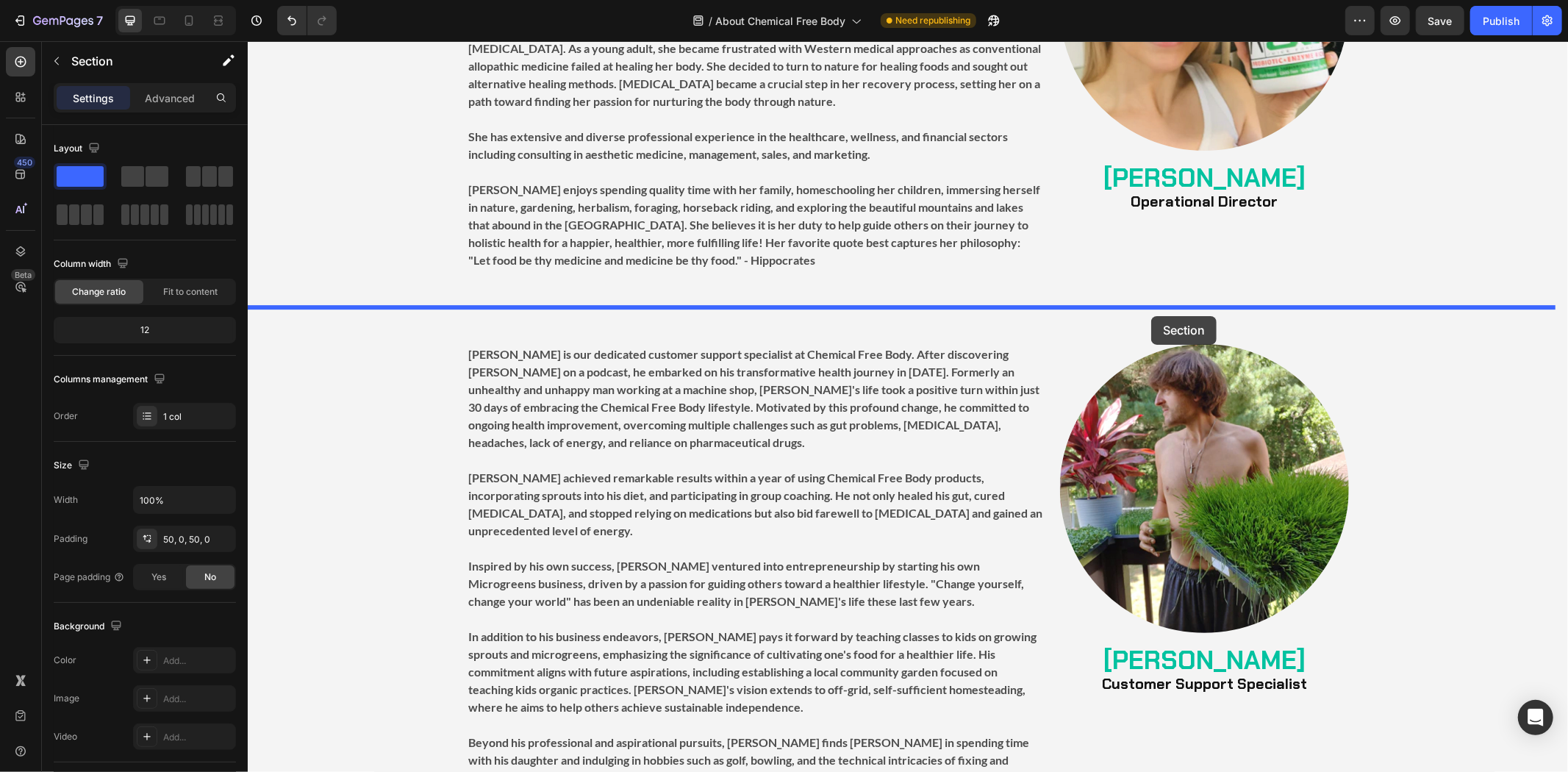
drag, startPoint x: 1266, startPoint y: 565, endPoint x: 1150, endPoint y: 315, distance: 275.6
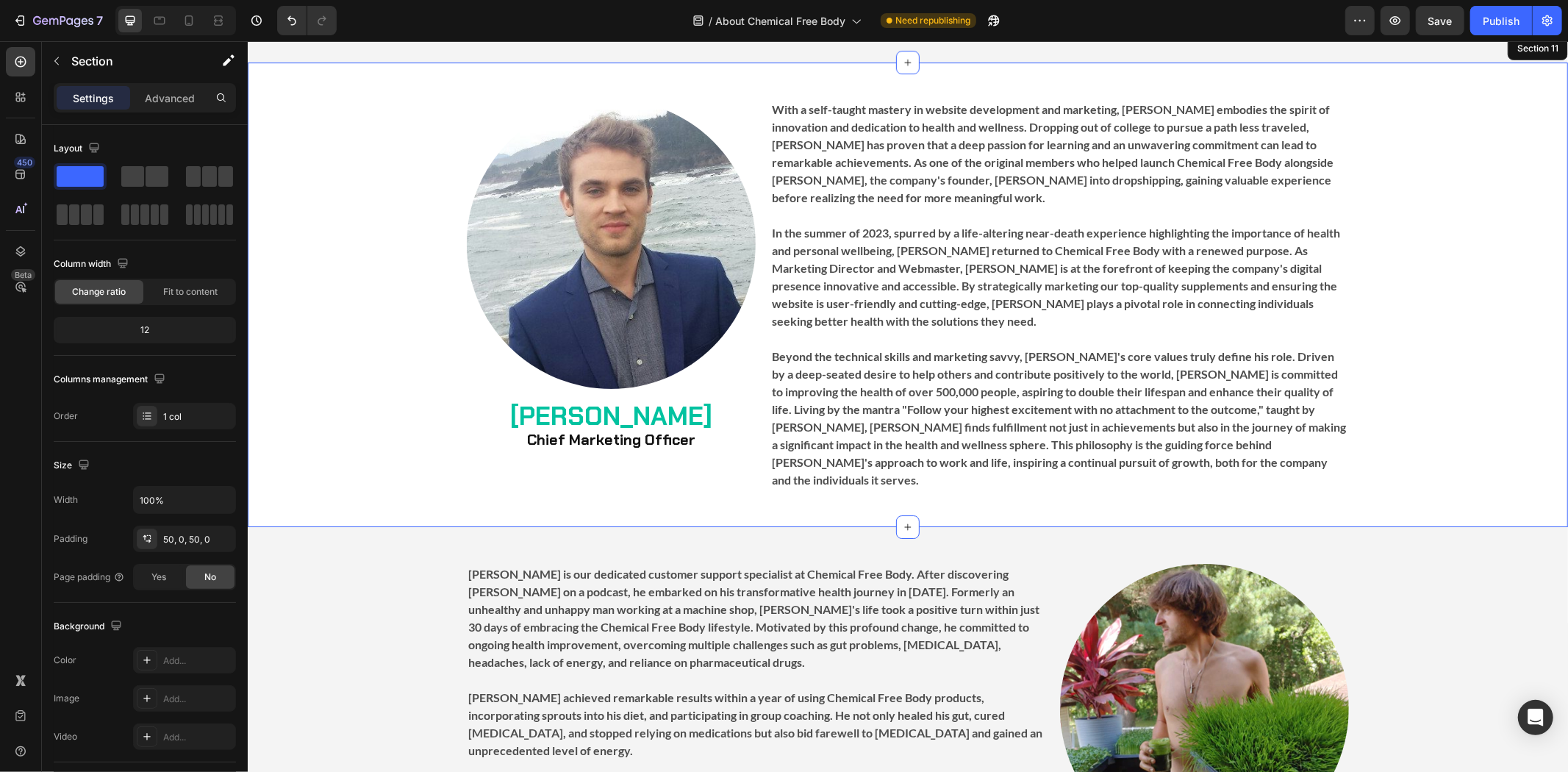
scroll to position [4229, 0]
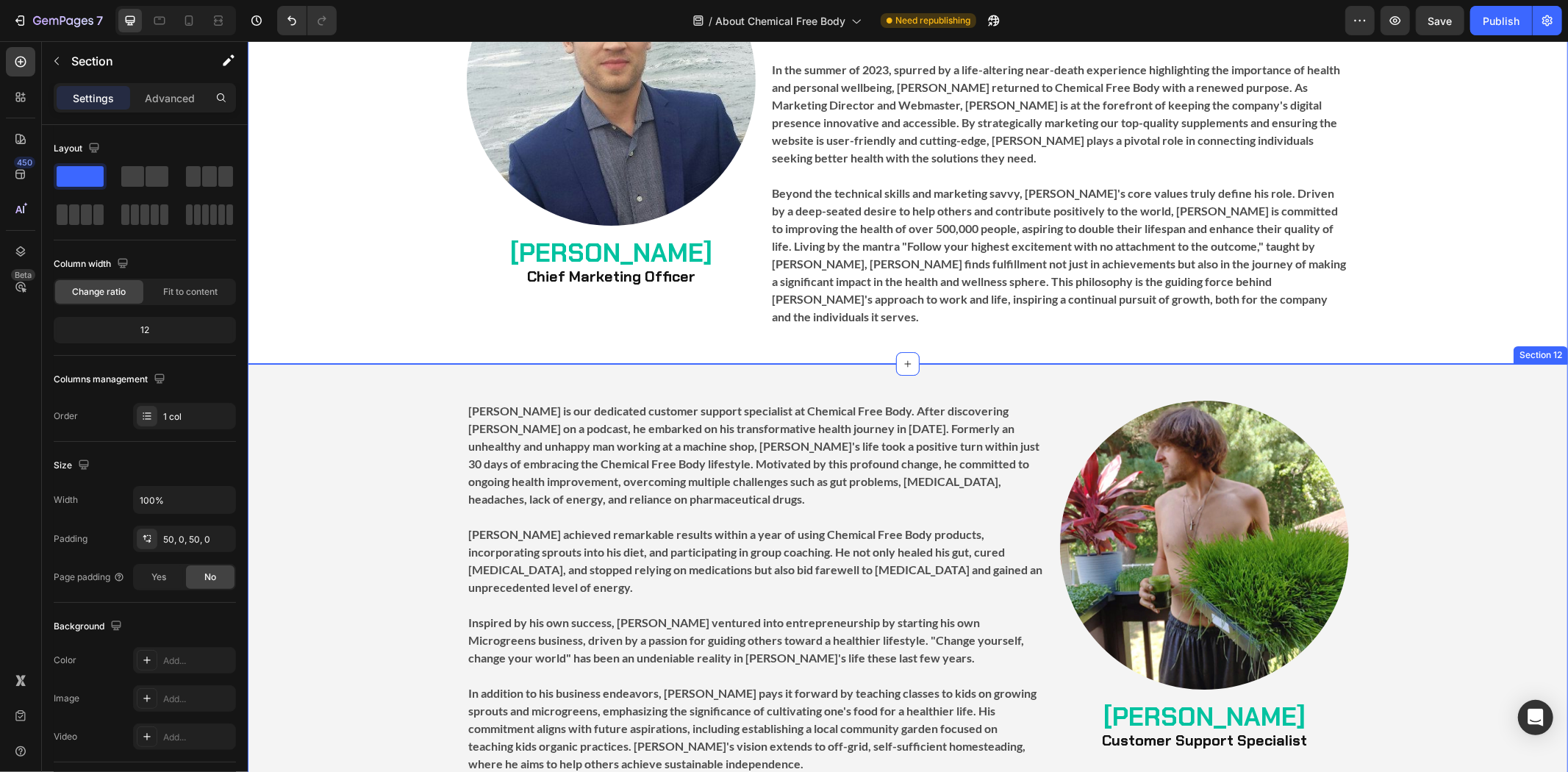
click at [423, 363] on div "Image [PERSON_NAME] Customer Support Specialist Heading [PERSON_NAME] is our de…" at bounding box center [907, 684] width 1320 height 641
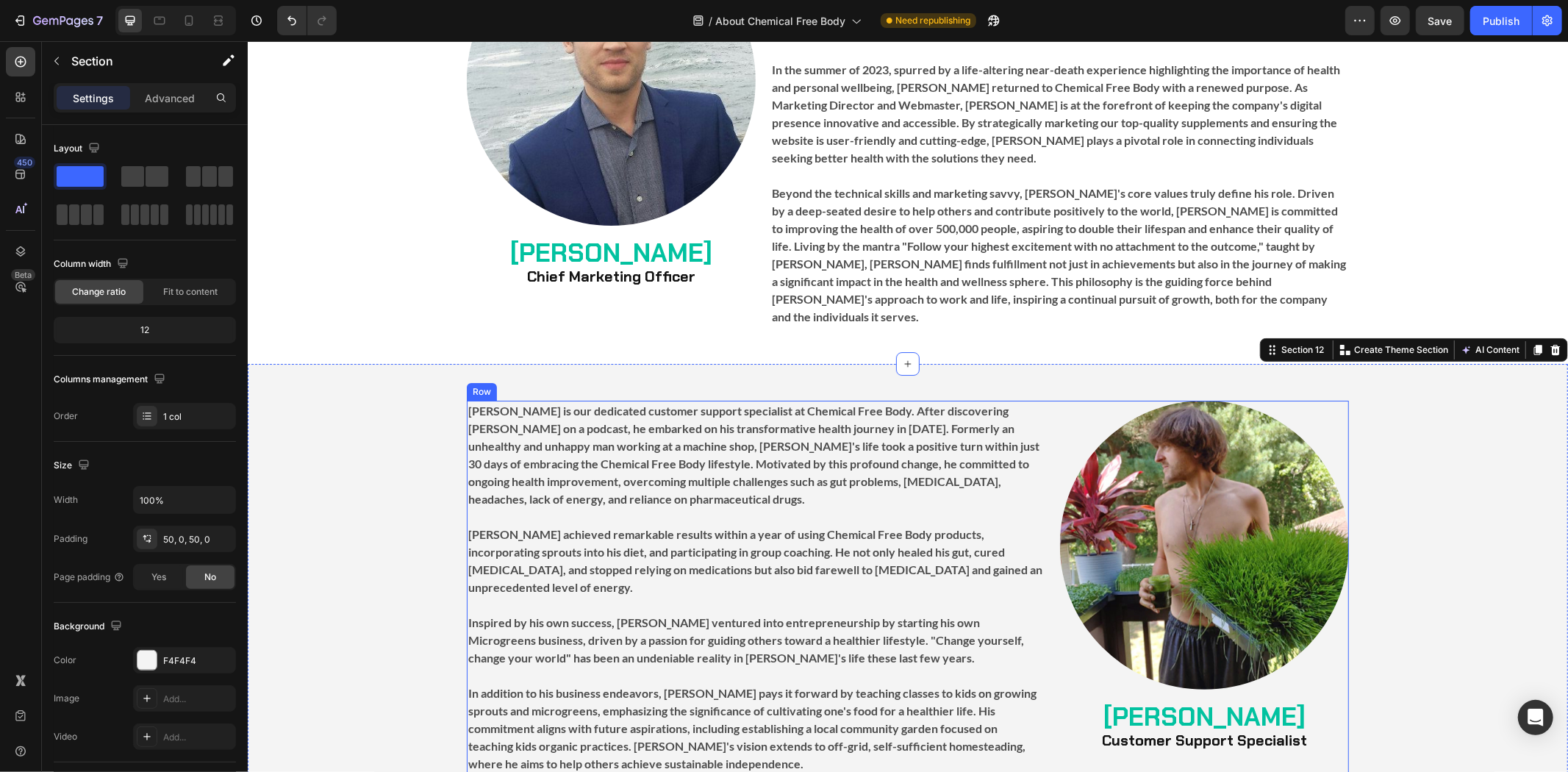
scroll to position [4393, 0]
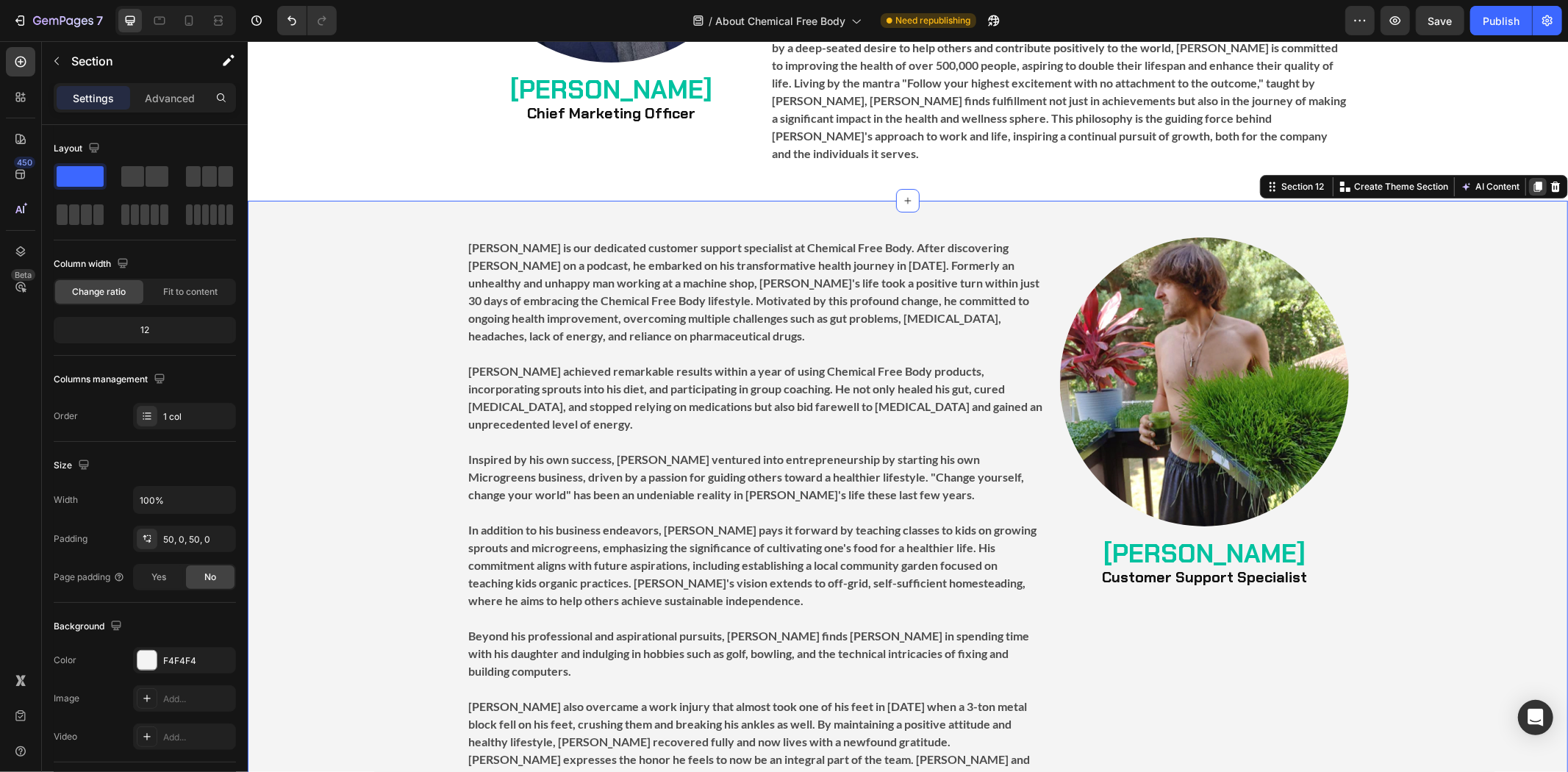
click at [1533, 181] on icon at bounding box center [1537, 187] width 8 height 11
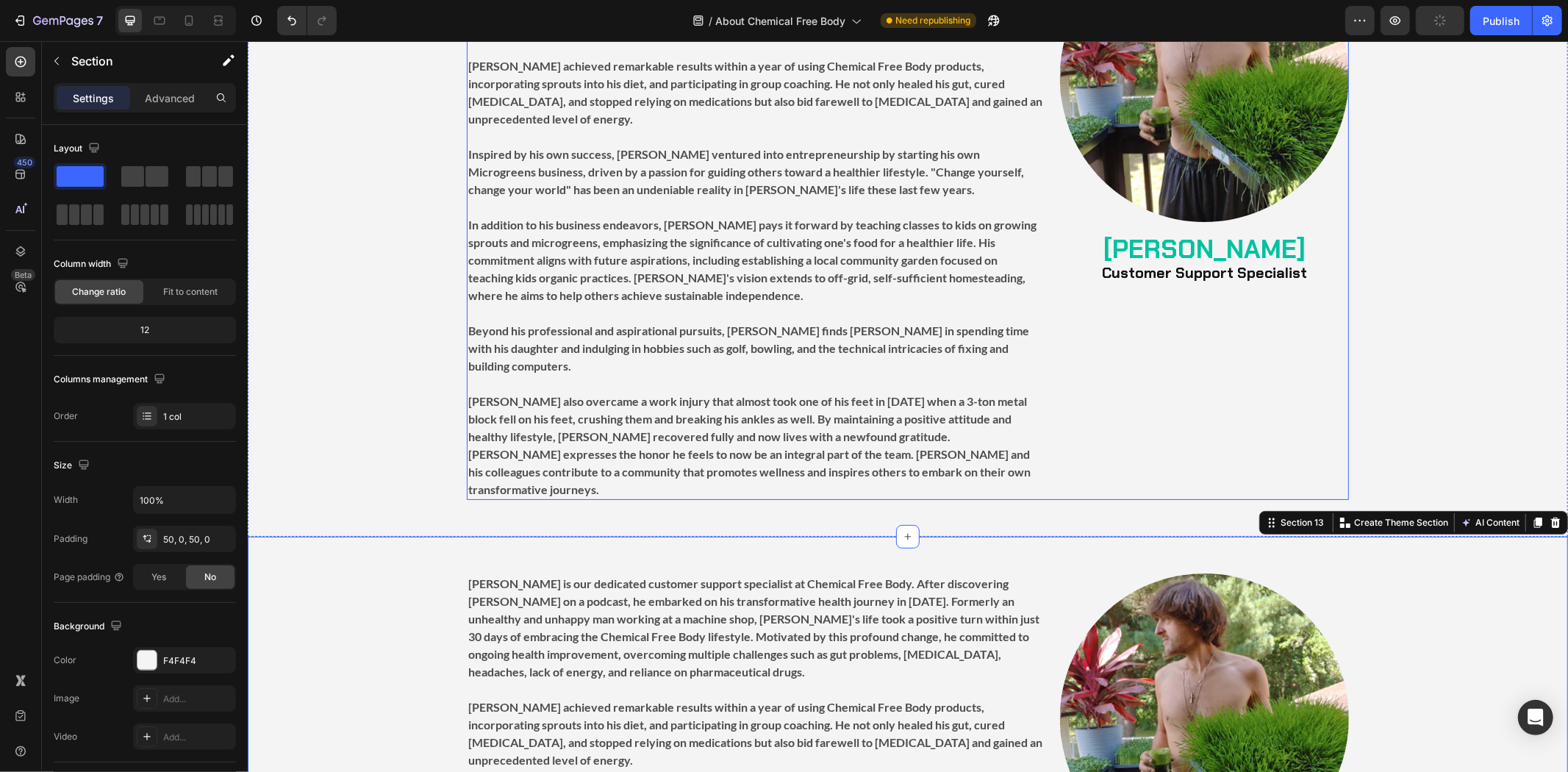
scroll to position [4412, 0]
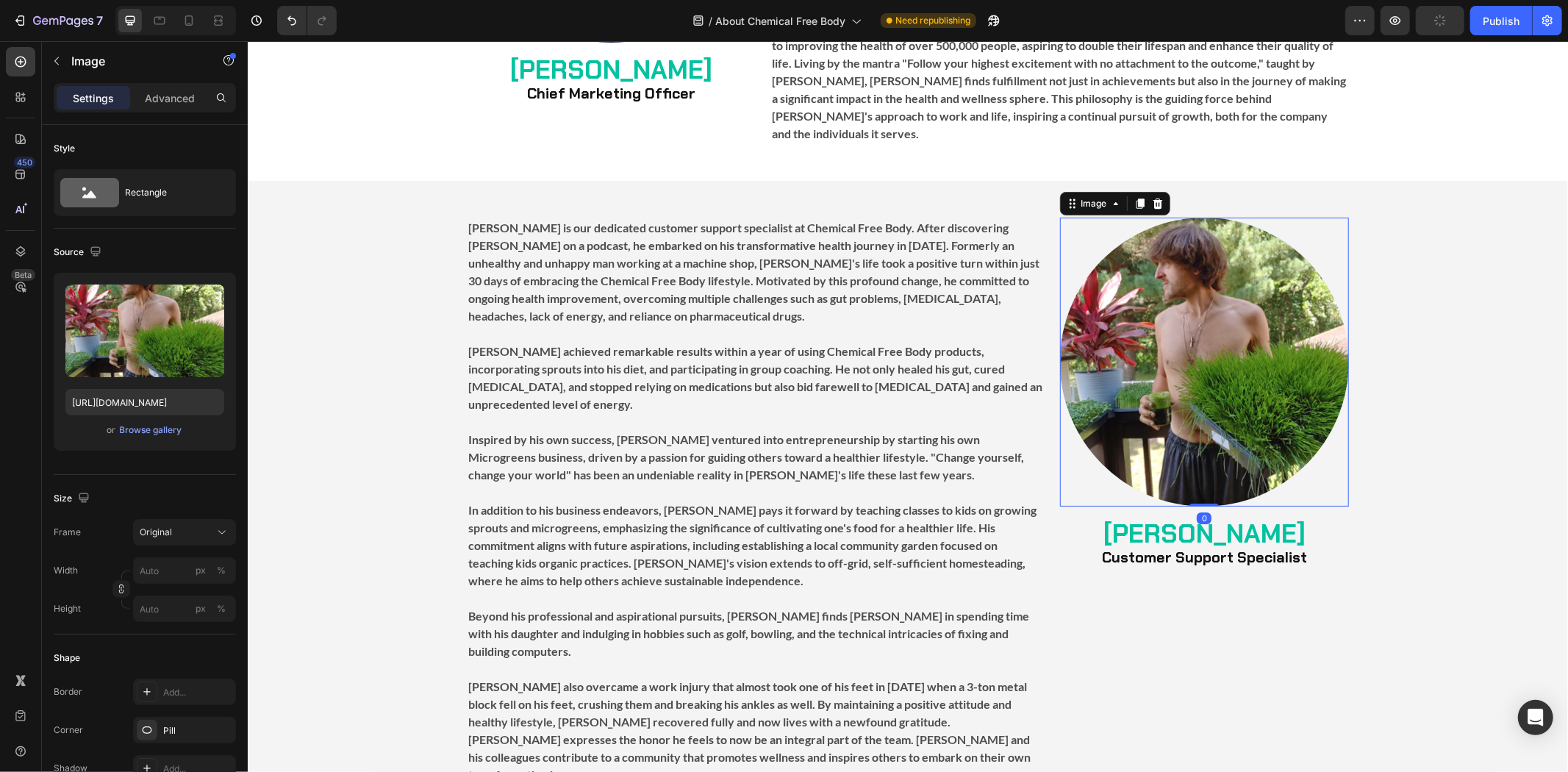
click at [1169, 331] on img at bounding box center [1204, 361] width 289 height 289
click at [141, 398] on input "[URL][DOMAIN_NAME]" at bounding box center [145, 403] width 159 height 27
paste input "Sara_Andrews.jpg?v=1756392366"
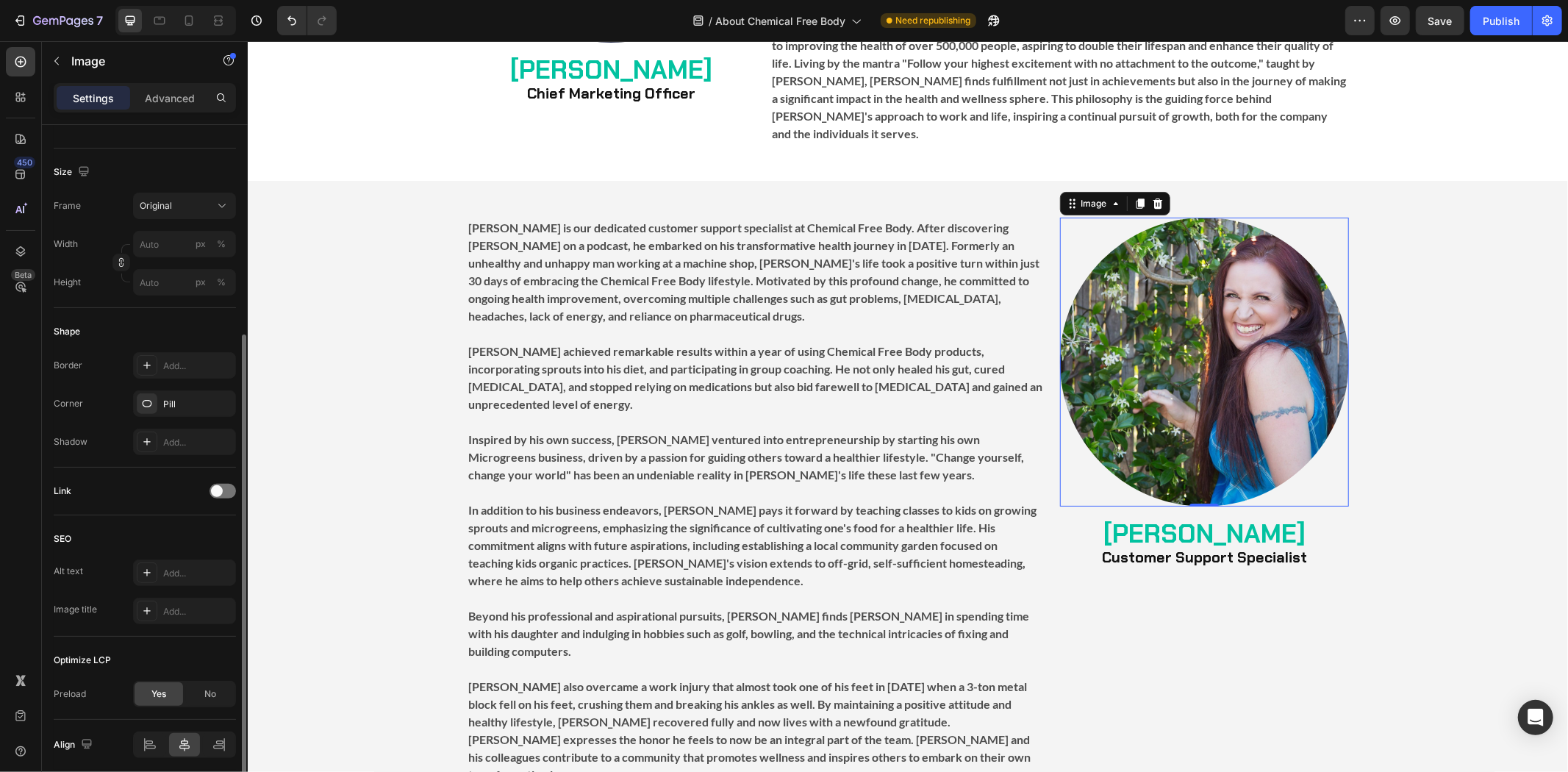
scroll to position [383, 0]
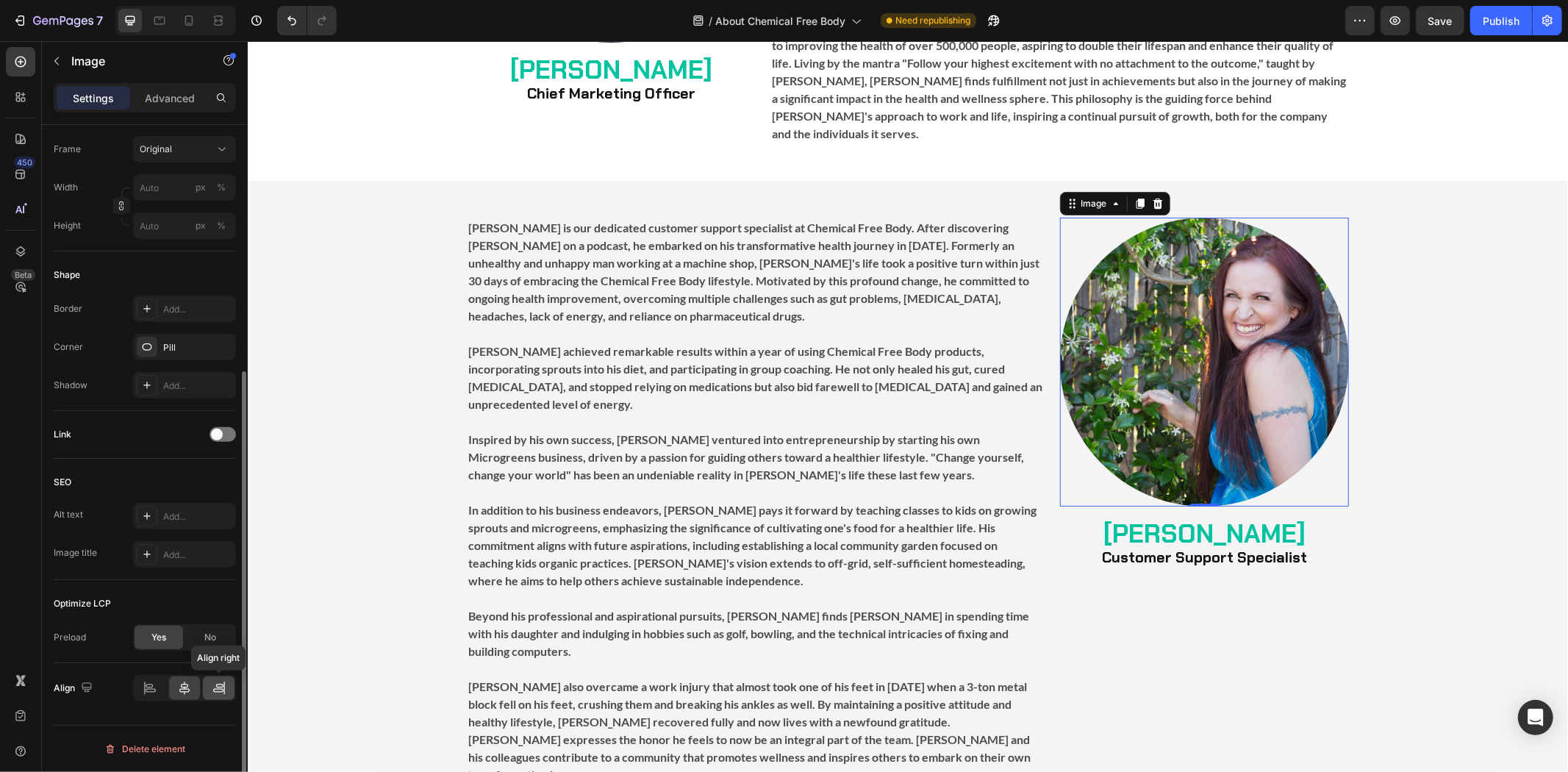
type input "[URL][DOMAIN_NAME]"
click at [214, 685] on icon at bounding box center [219, 688] width 14 height 14
click at [166, 687] on div at bounding box center [184, 688] width 103 height 27
click at [180, 687] on icon at bounding box center [184, 688] width 14 height 14
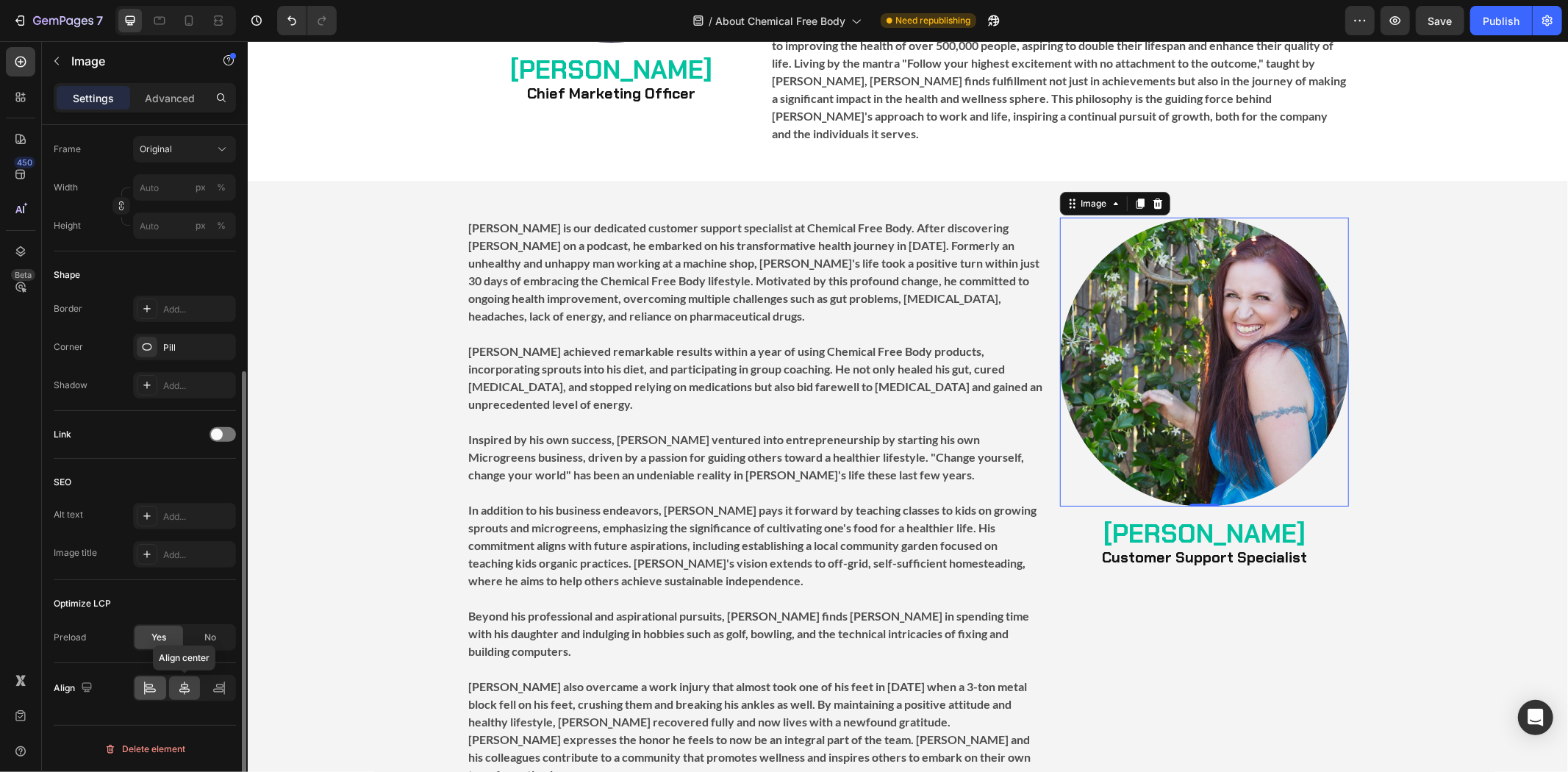
click at [147, 686] on icon at bounding box center [150, 688] width 14 height 14
click at [173, 688] on div at bounding box center [184, 688] width 31 height 23
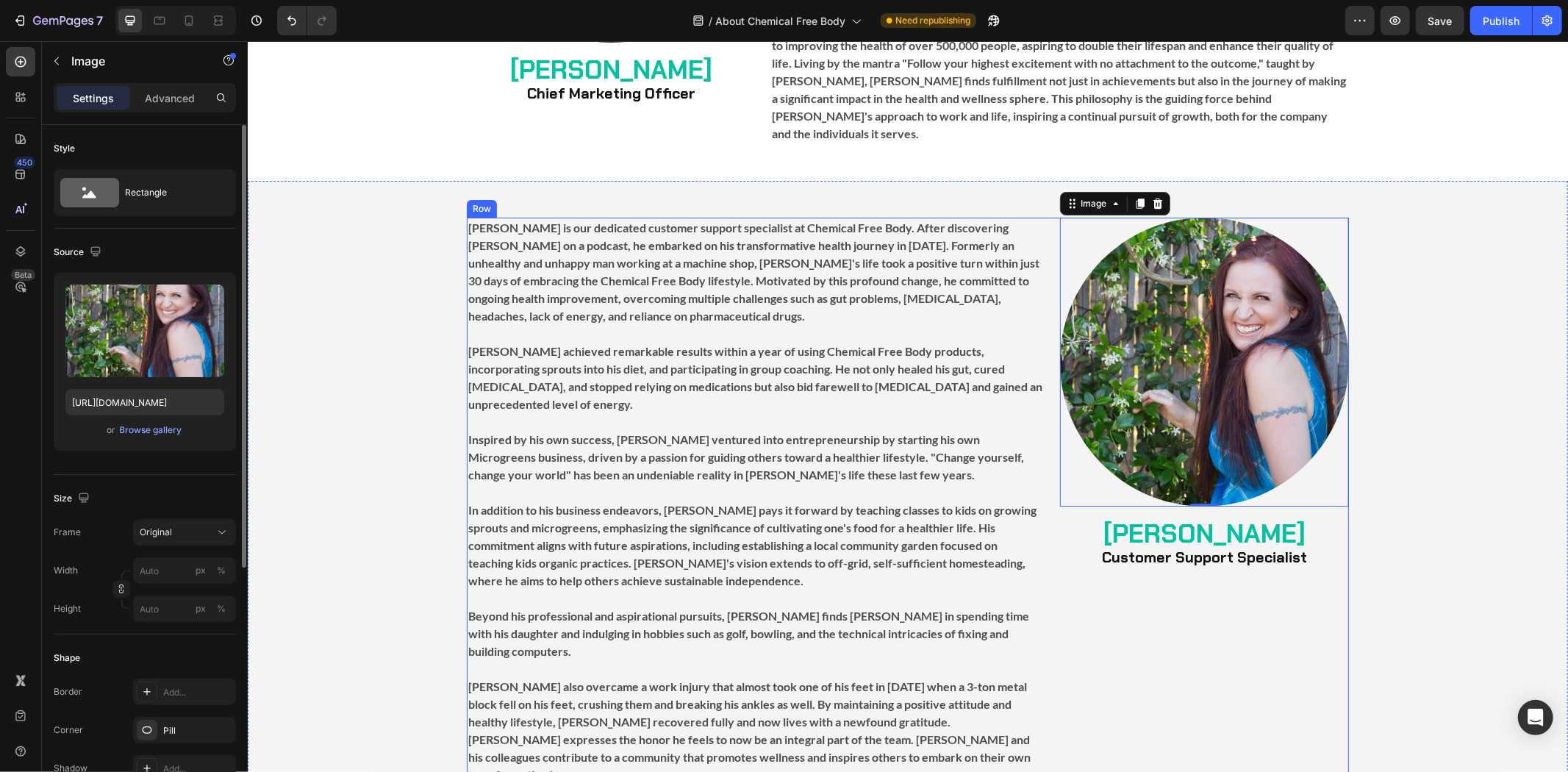
click at [1334, 464] on div "Image 0 [PERSON_NAME] Customer Support Specialist Heading" at bounding box center [1204, 501] width 289 height 568
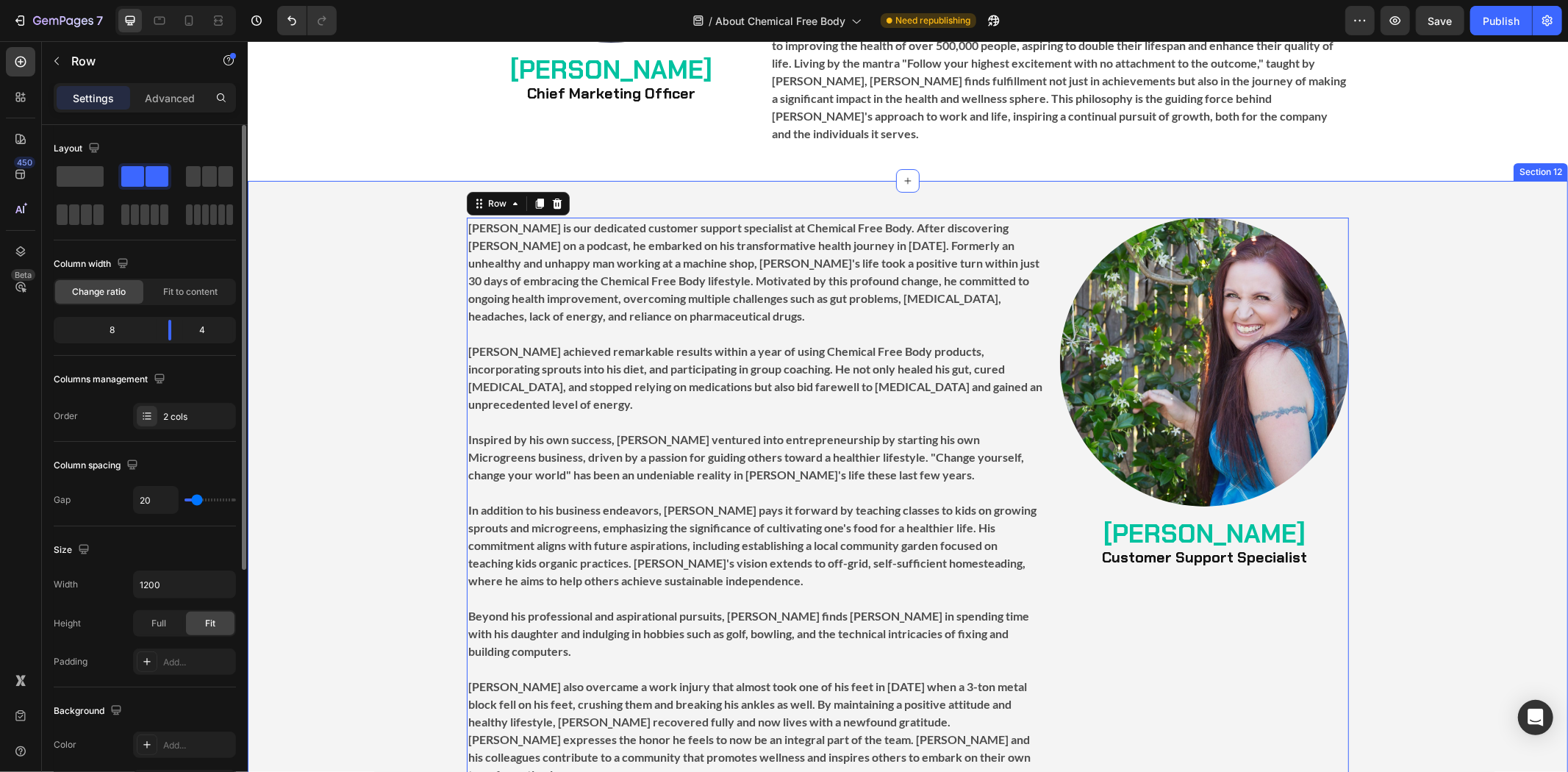
click at [1457, 433] on div "Image [PERSON_NAME] Customer Support Specialist Heading [PERSON_NAME] is our de…" at bounding box center [907, 501] width 1320 height 568
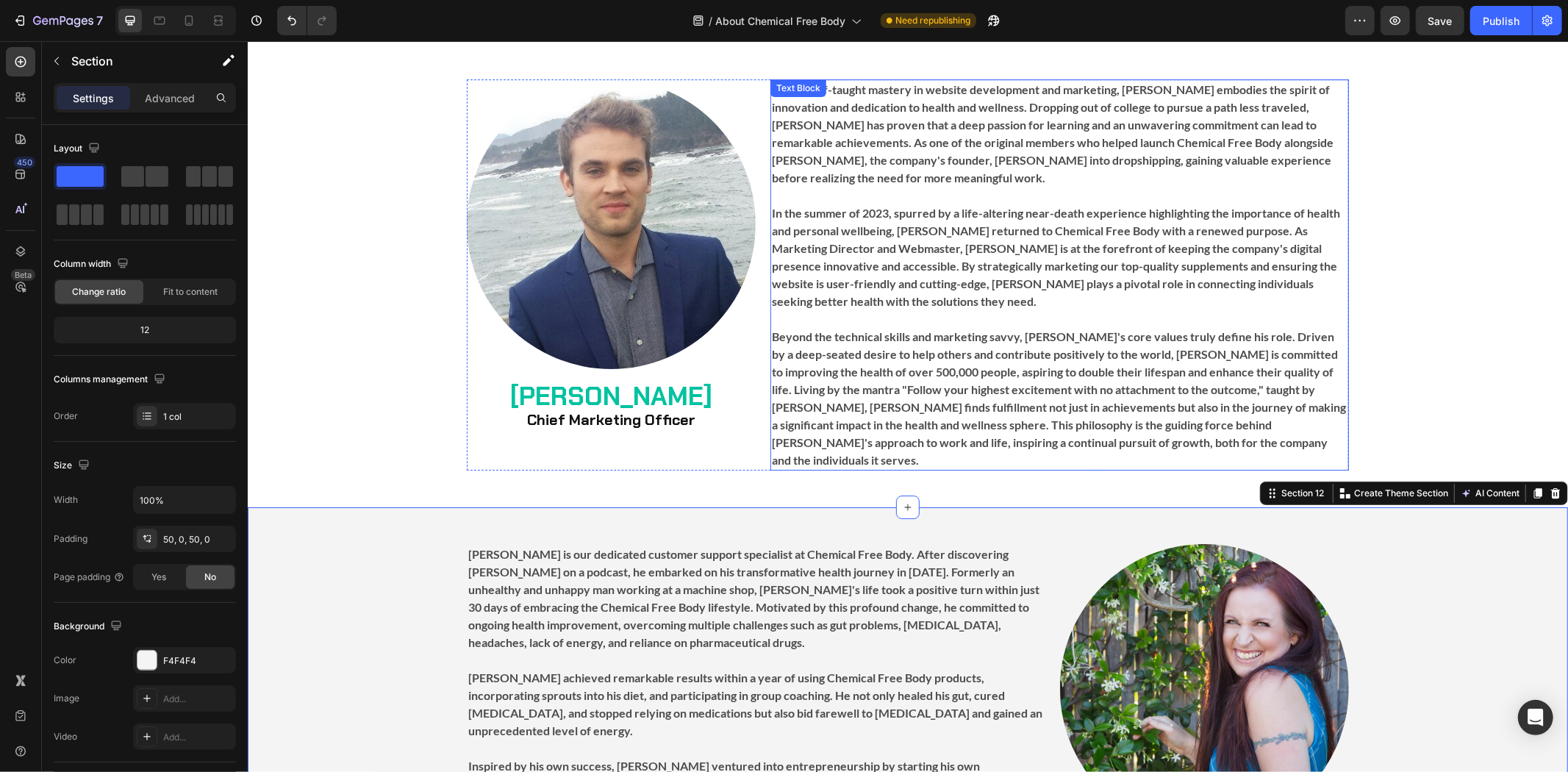
scroll to position [4331, 0]
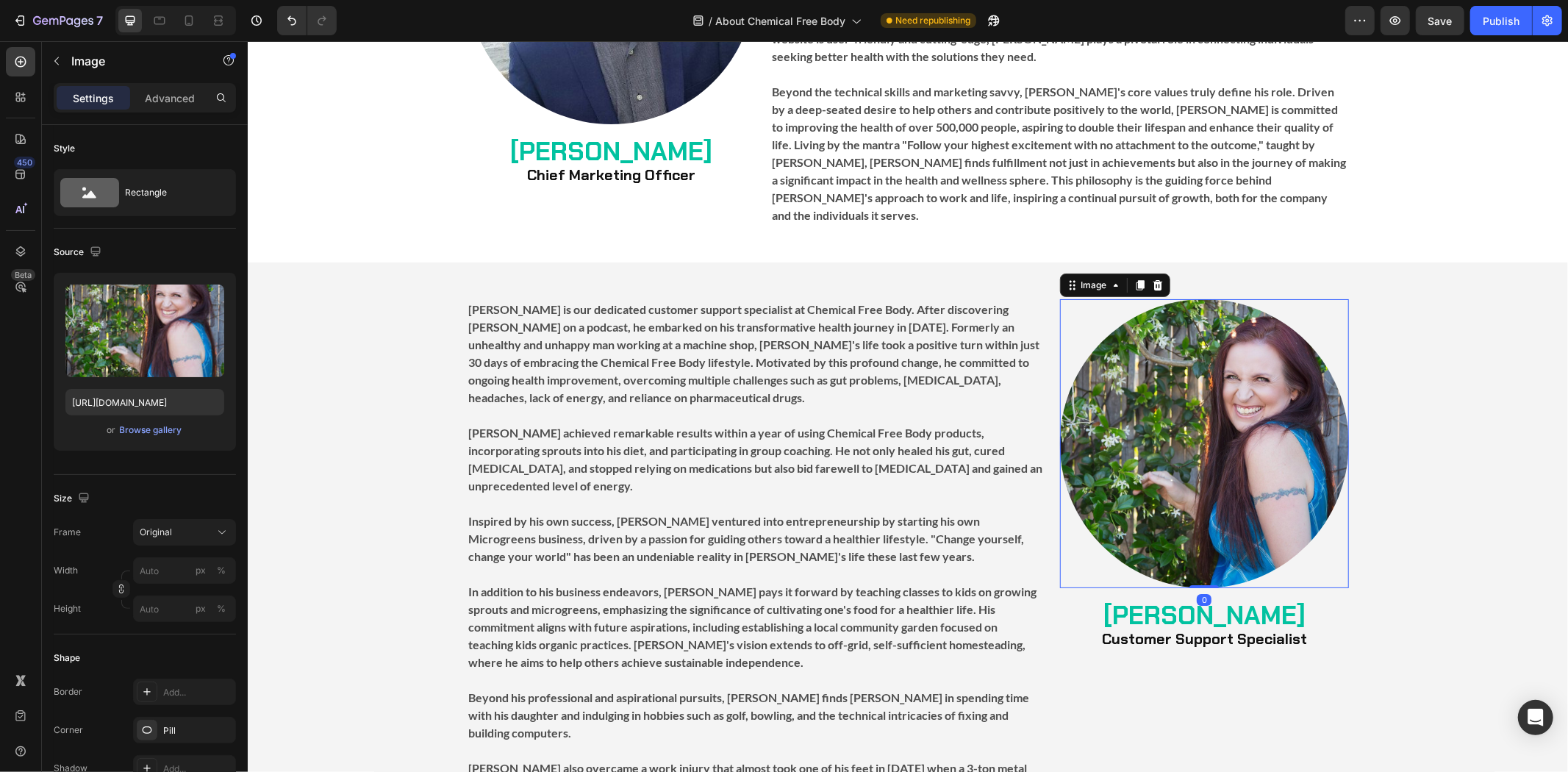
click at [1199, 439] on img at bounding box center [1204, 443] width 289 height 289
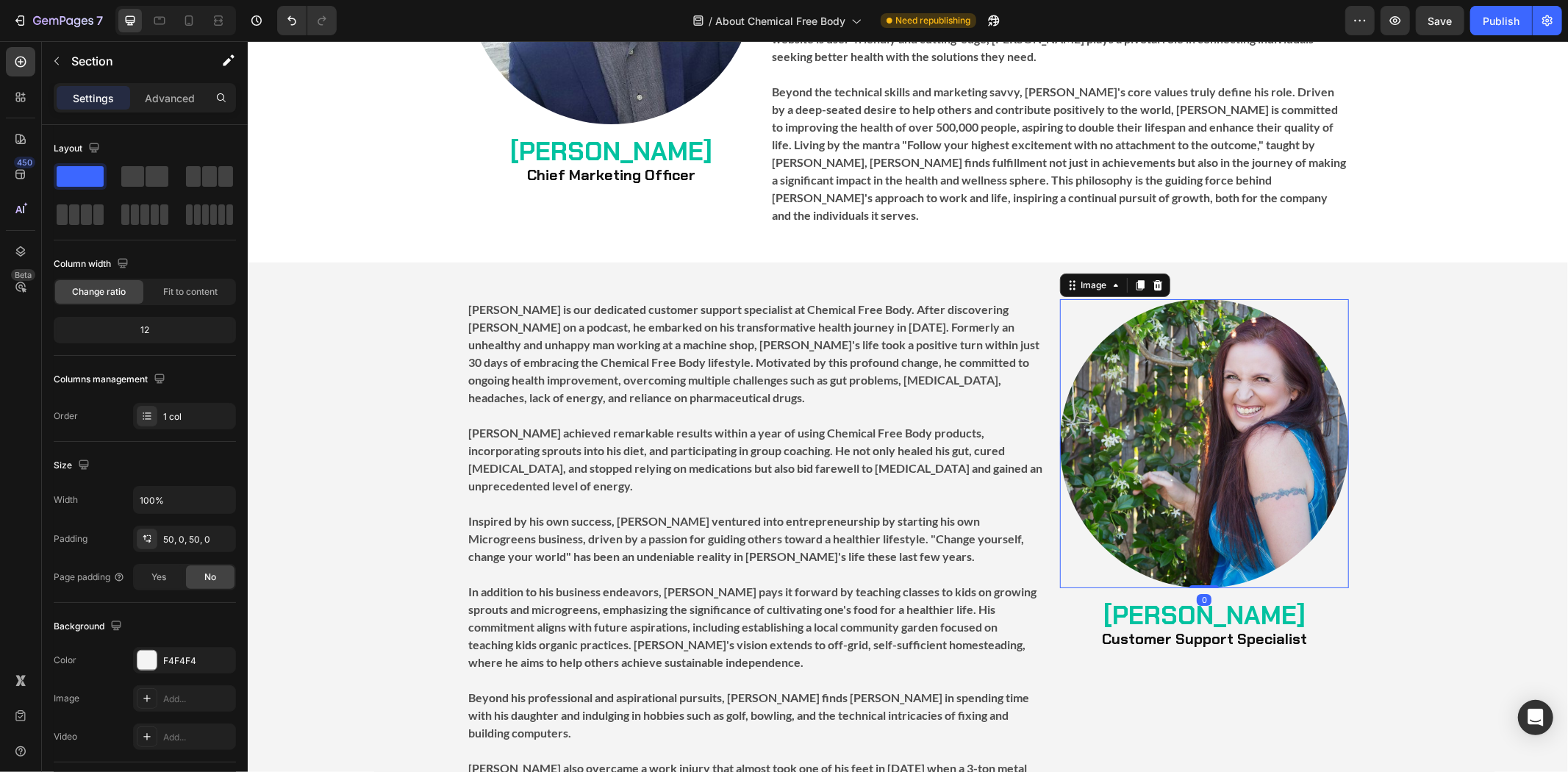
click at [1393, 438] on div "Image 0 [PERSON_NAME] Customer Support Specialist Heading [PERSON_NAME] is our …" at bounding box center [907, 582] width 1320 height 568
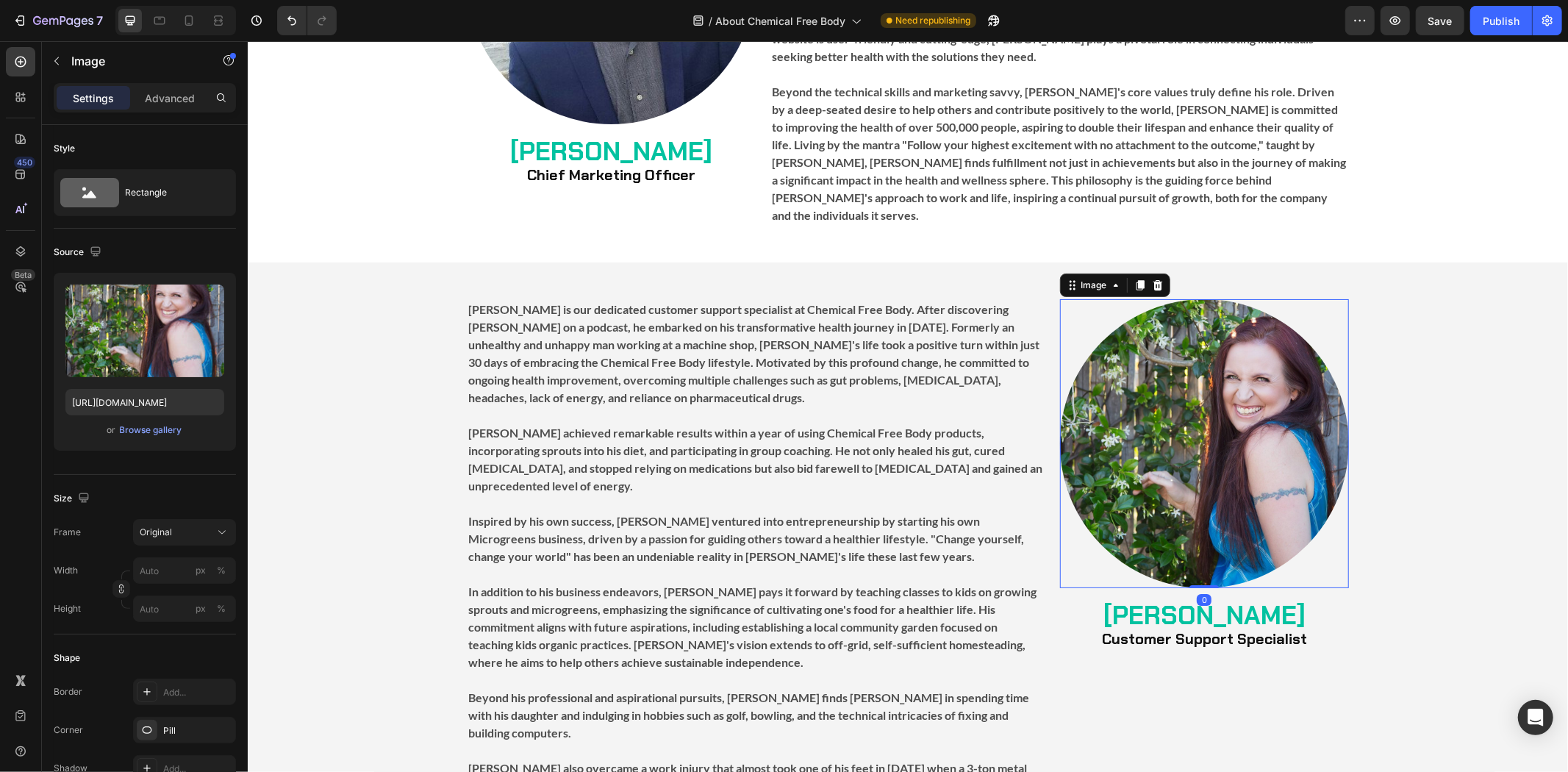
click at [1318, 402] on img at bounding box center [1204, 443] width 289 height 289
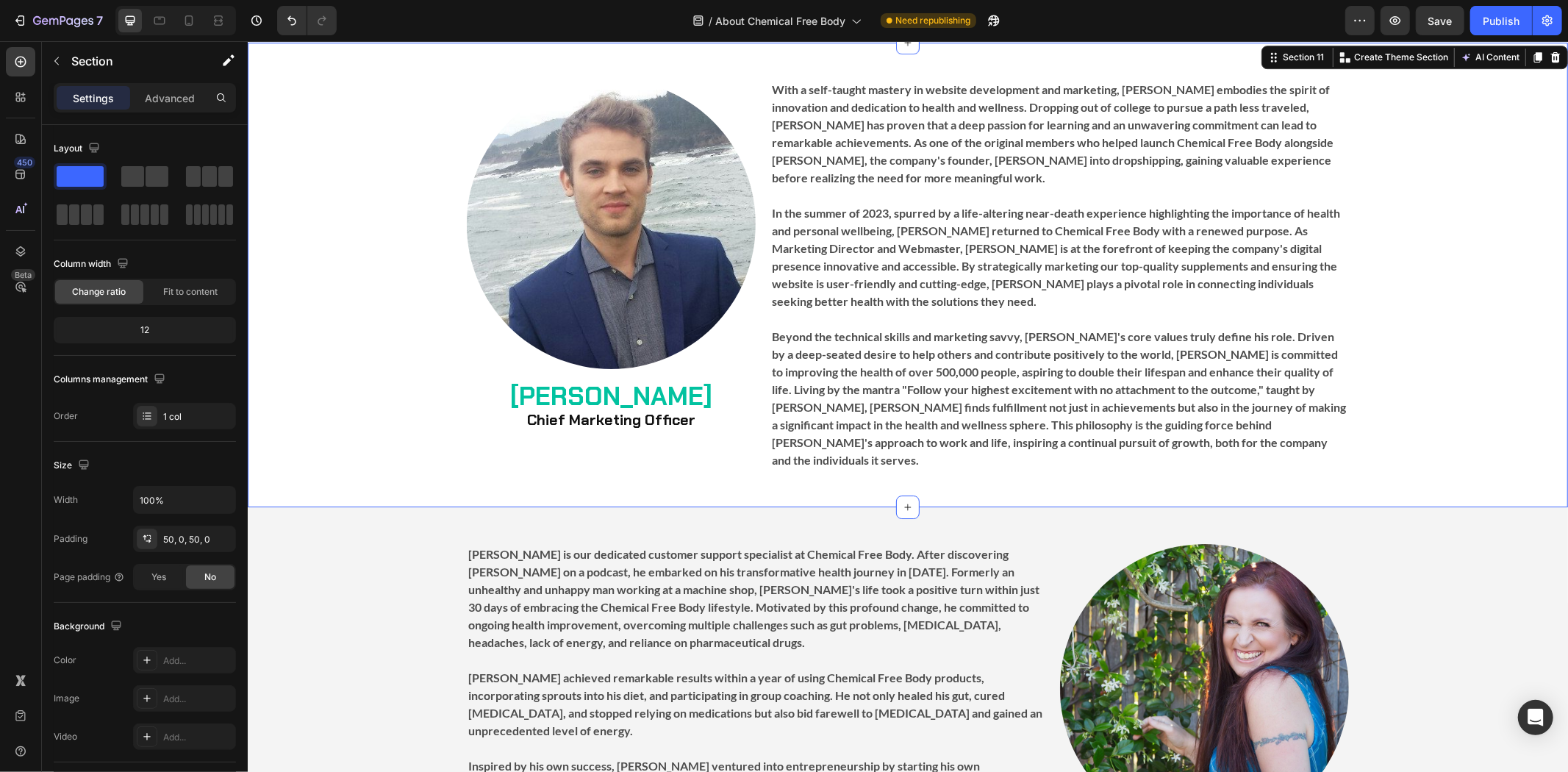
click at [1429, 308] on div "Image [PERSON_NAME] Chief Marketing Officer Heading With a self-taught mastery …" at bounding box center [907, 274] width 1320 height 391
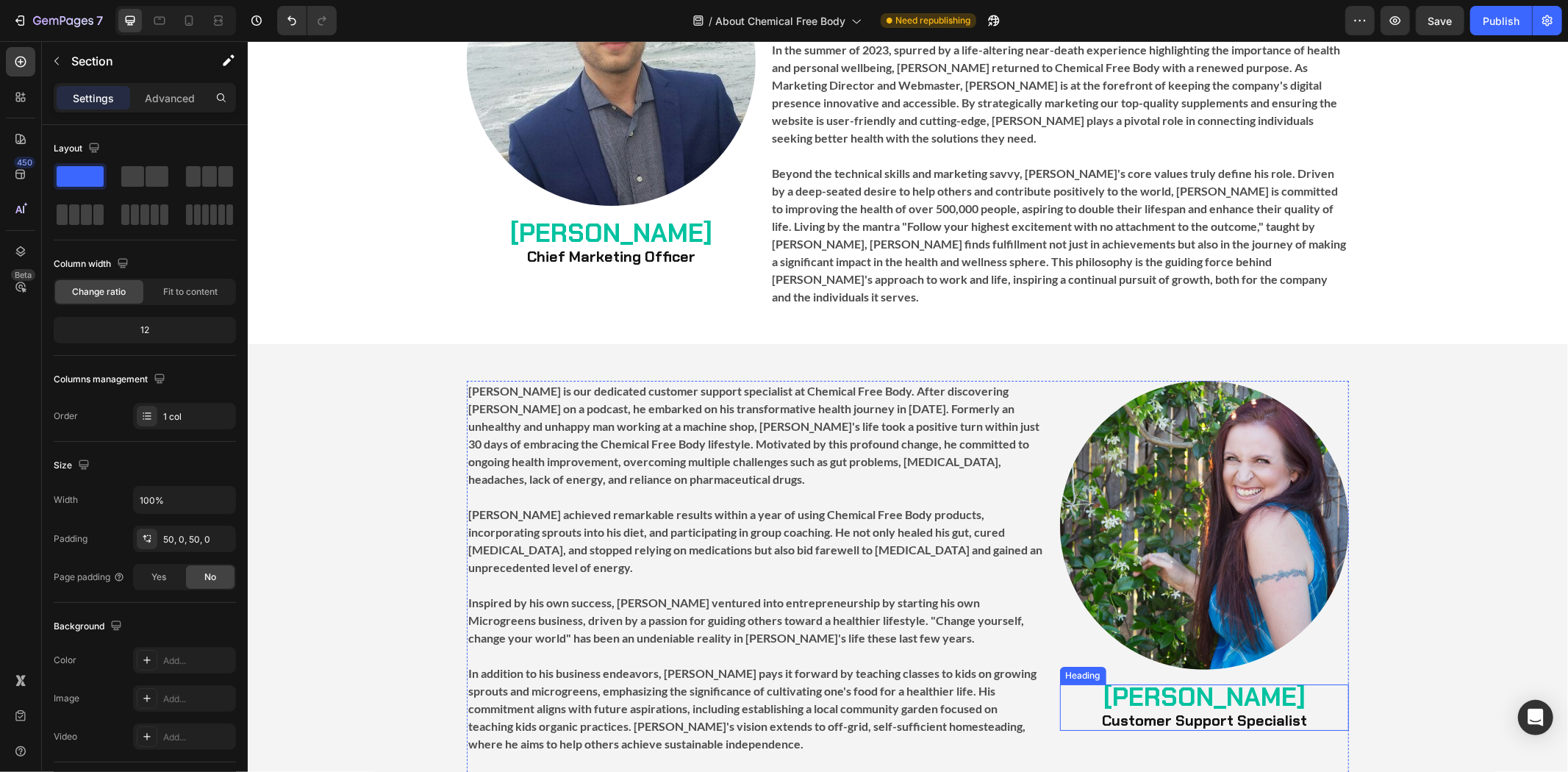
scroll to position [4495, 0]
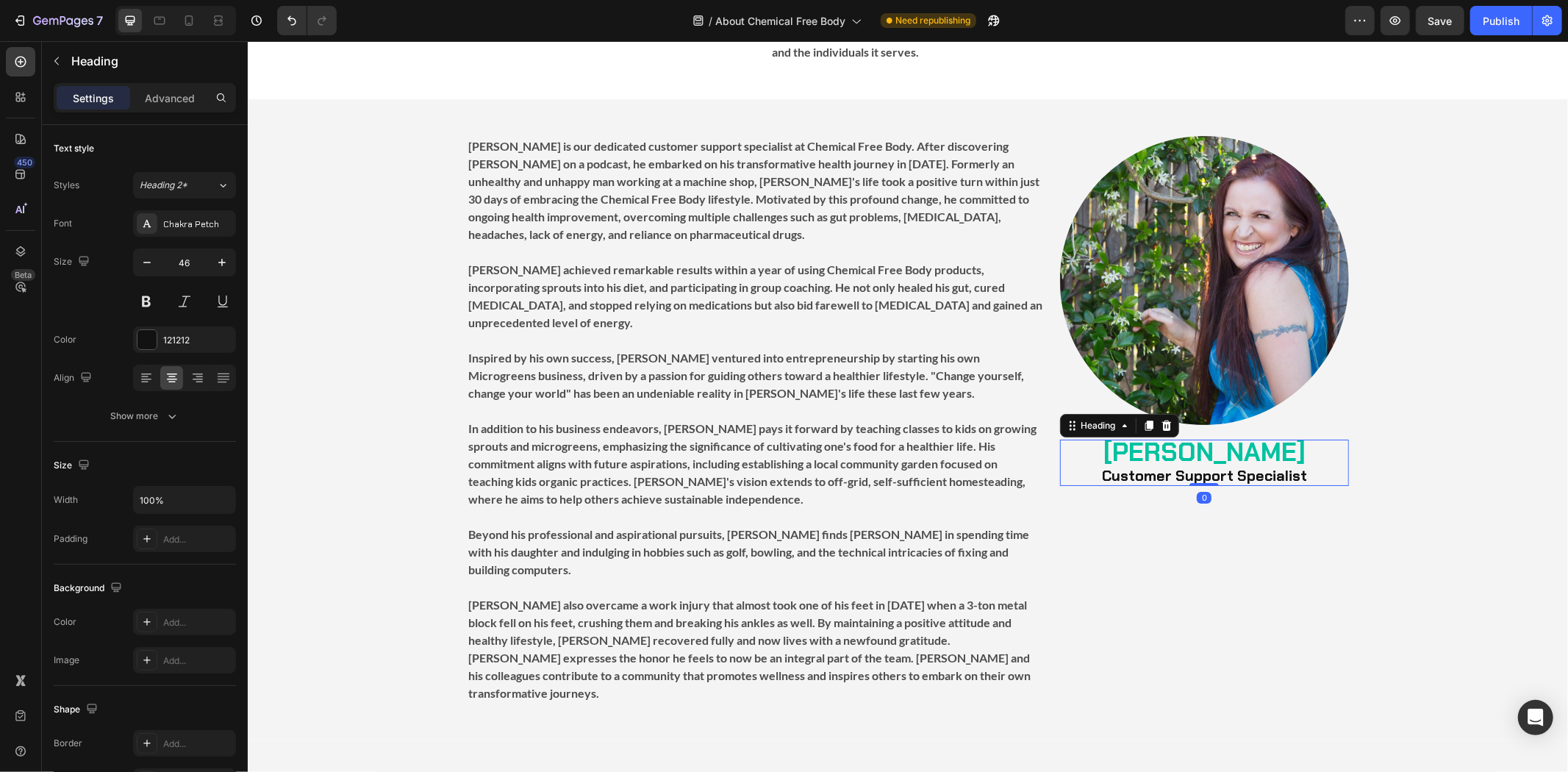
click at [1206, 435] on strong "[PERSON_NAME]" at bounding box center [1203, 452] width 202 height 34
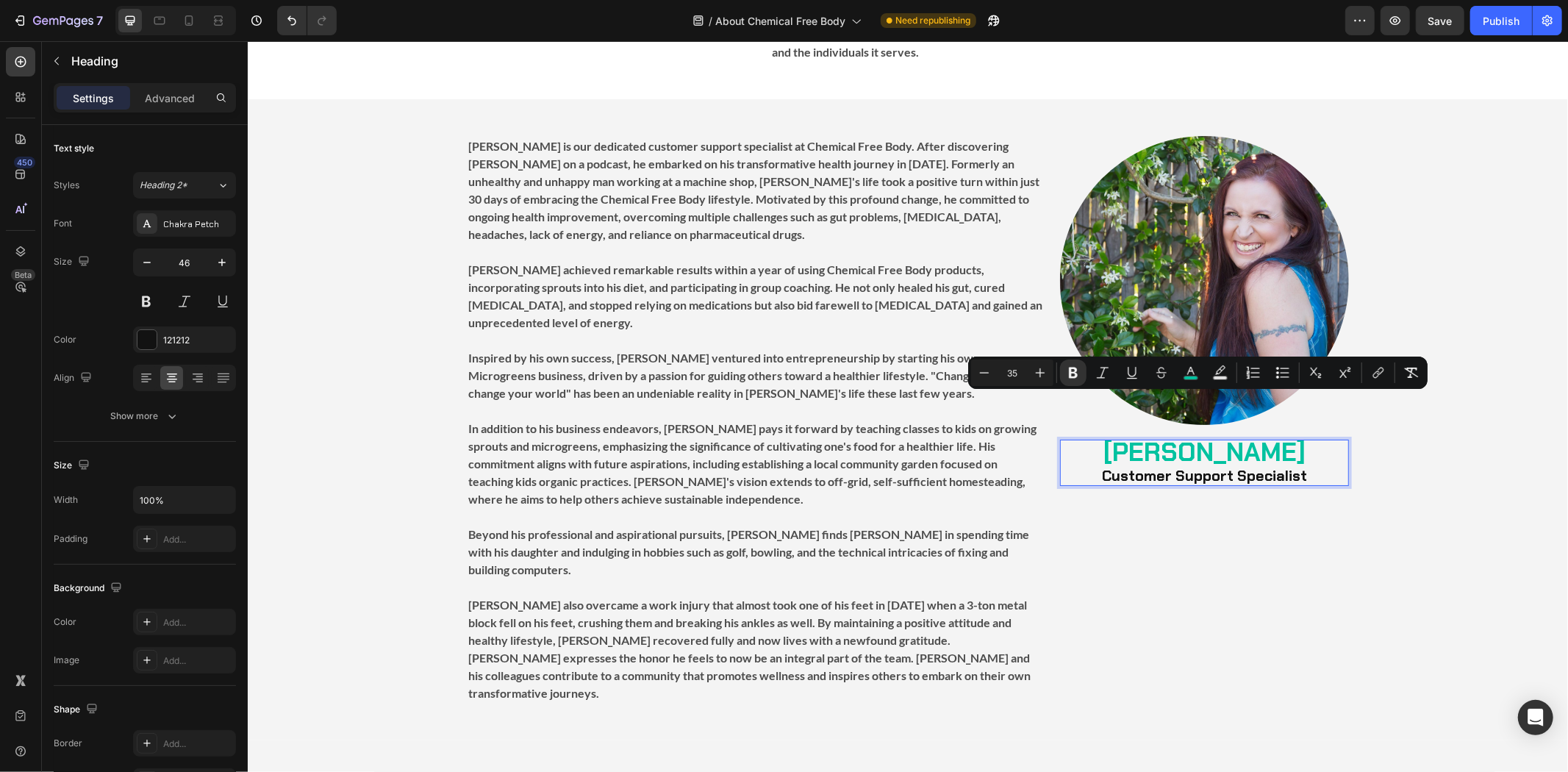
click at [1206, 435] on strong "[PERSON_NAME]" at bounding box center [1203, 452] width 202 height 34
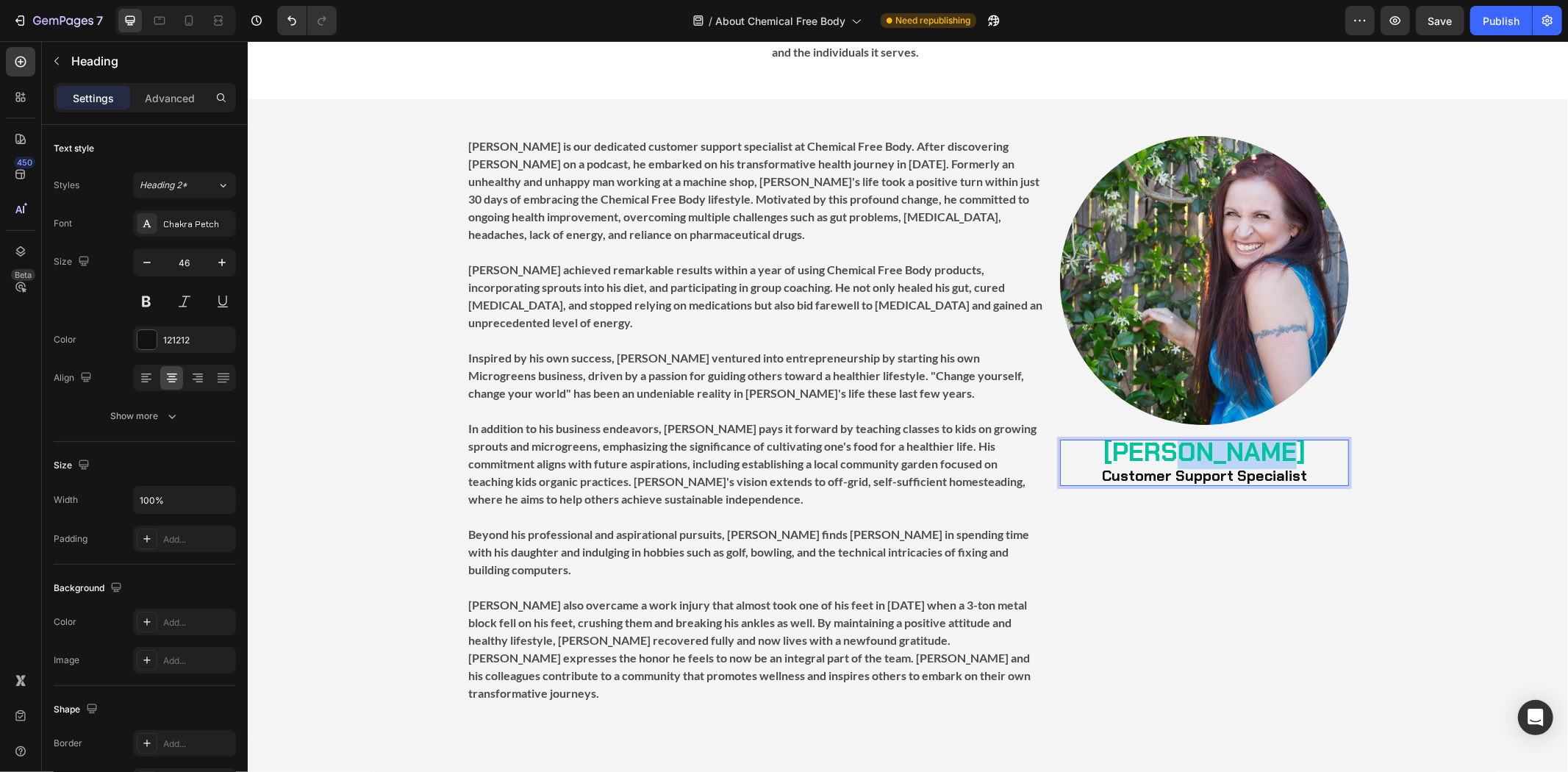
click at [1206, 435] on strong "[PERSON_NAME]" at bounding box center [1203, 452] width 202 height 34
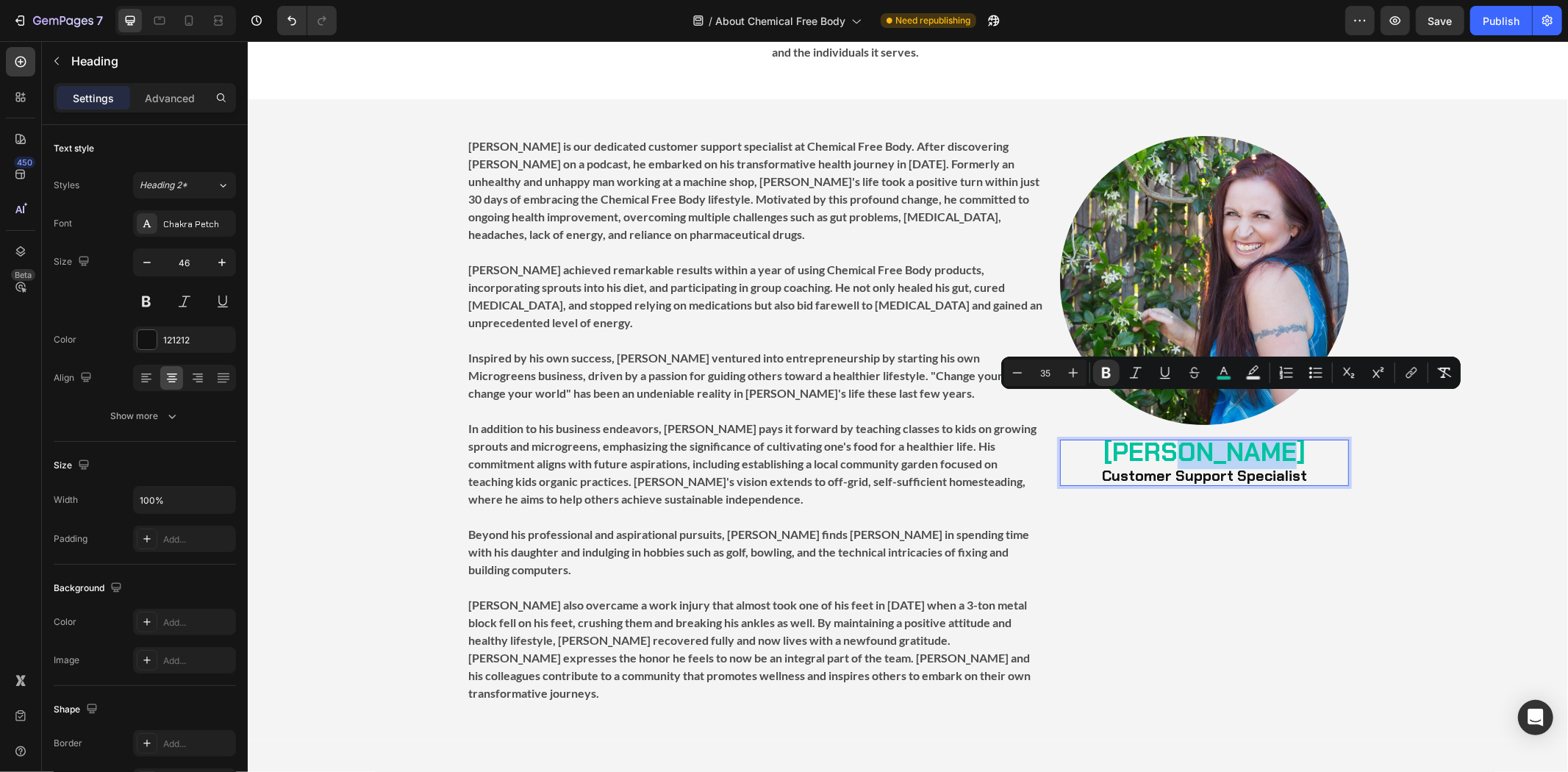
click at [1197, 435] on strong "[PERSON_NAME]" at bounding box center [1203, 452] width 202 height 34
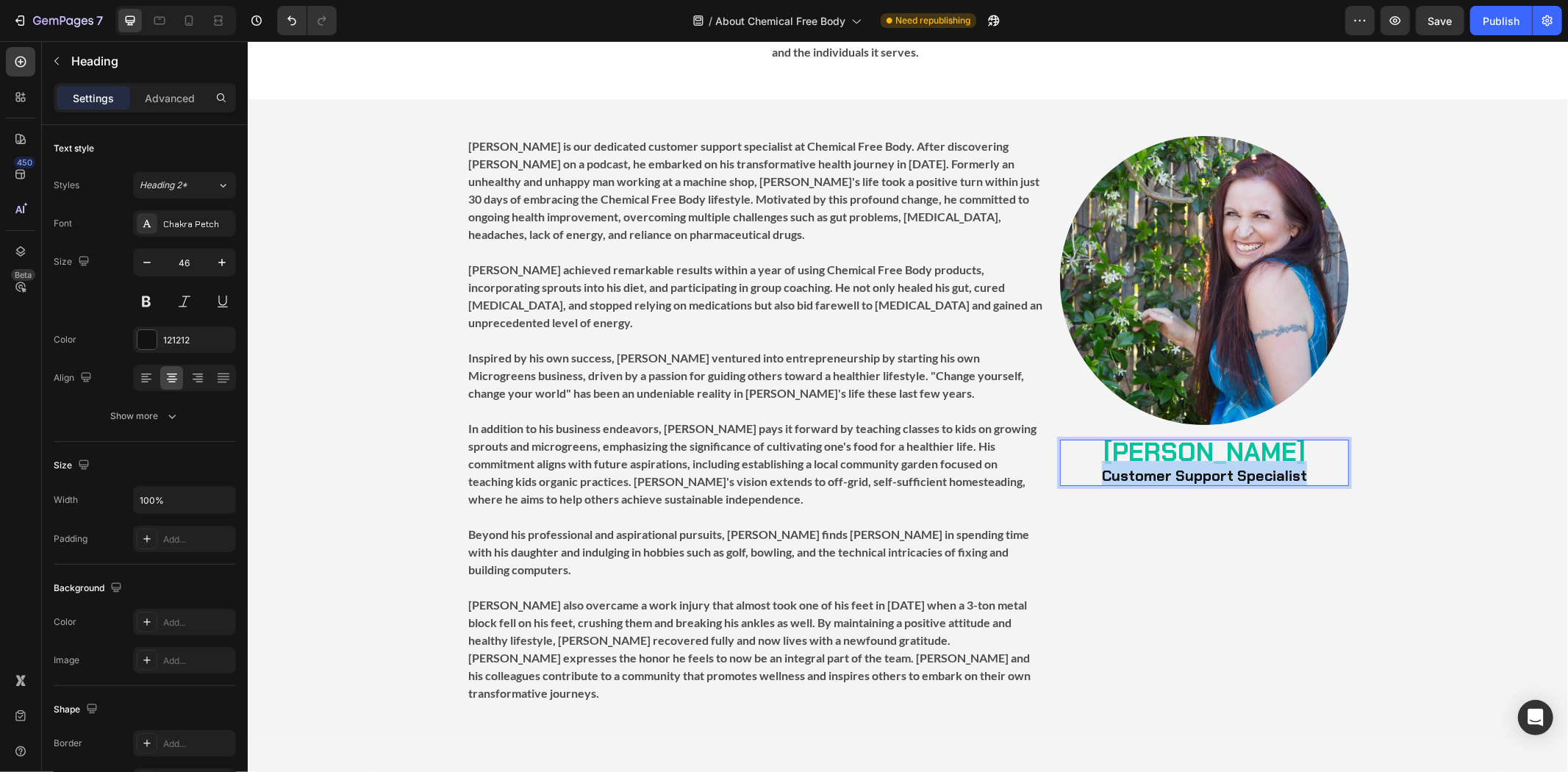
drag, startPoint x: 1288, startPoint y: 436, endPoint x: 1083, endPoint y: 440, distance: 205.0
click at [1083, 440] on p "[PERSON_NAME] Customer Support Specialist" at bounding box center [1203, 461] width 286 height 44
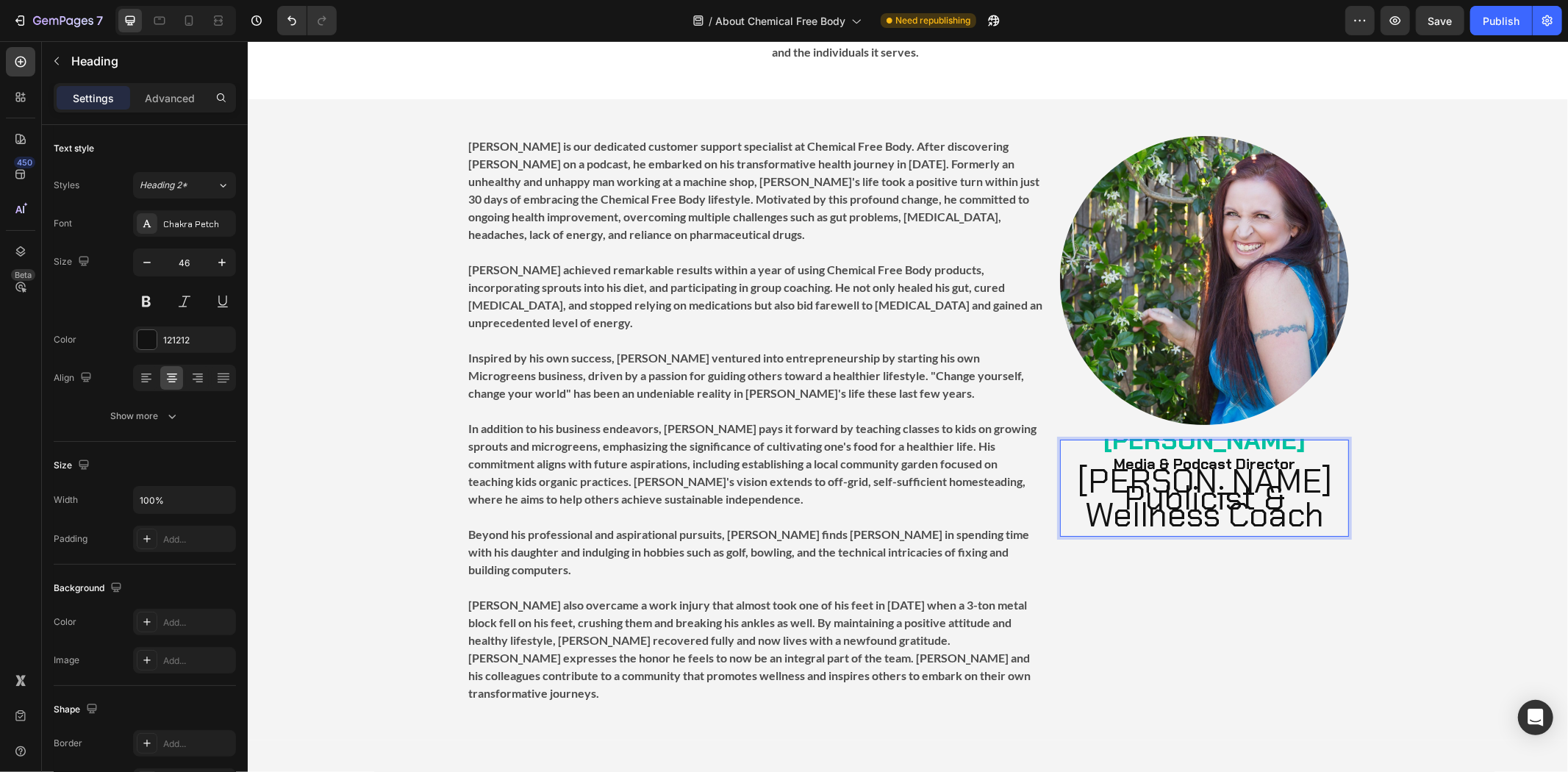
click at [1307, 460] on p "[PERSON_NAME] Media & Podcast Director [PERSON_NAME] Publicist & Wellness Coach" at bounding box center [1203, 475] width 286 height 94
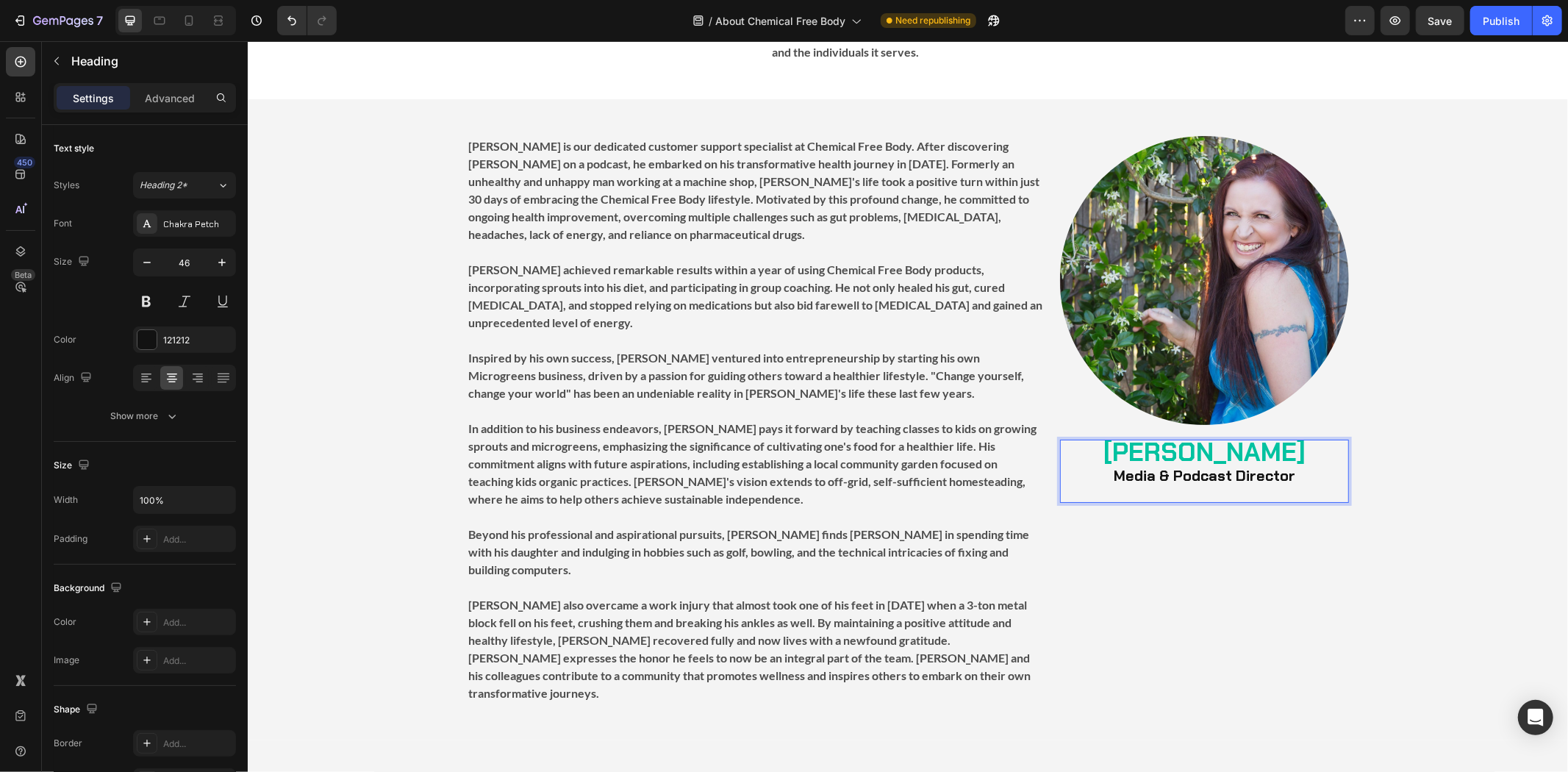
scroll to position [0, 0]
click at [1293, 440] on p "[PERSON_NAME] Media & Podcast Director" at bounding box center [1203, 470] width 286 height 61
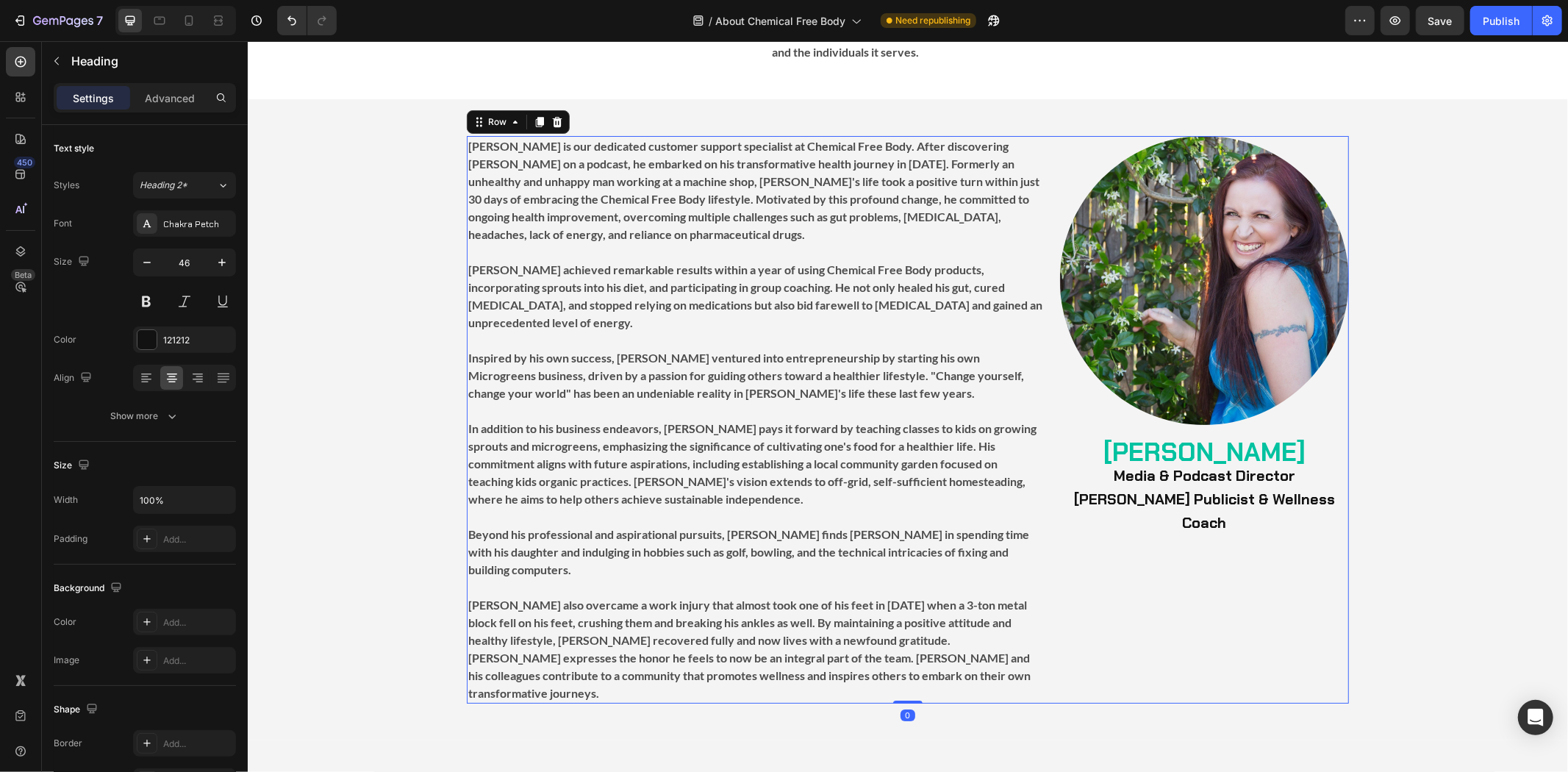
click at [1243, 531] on div "Image ⁠⁠⁠⁠⁠⁠⁠ [PERSON_NAME] Media & Podcast Director [PERSON_NAME] Publicist & …" at bounding box center [1204, 419] width 289 height 568
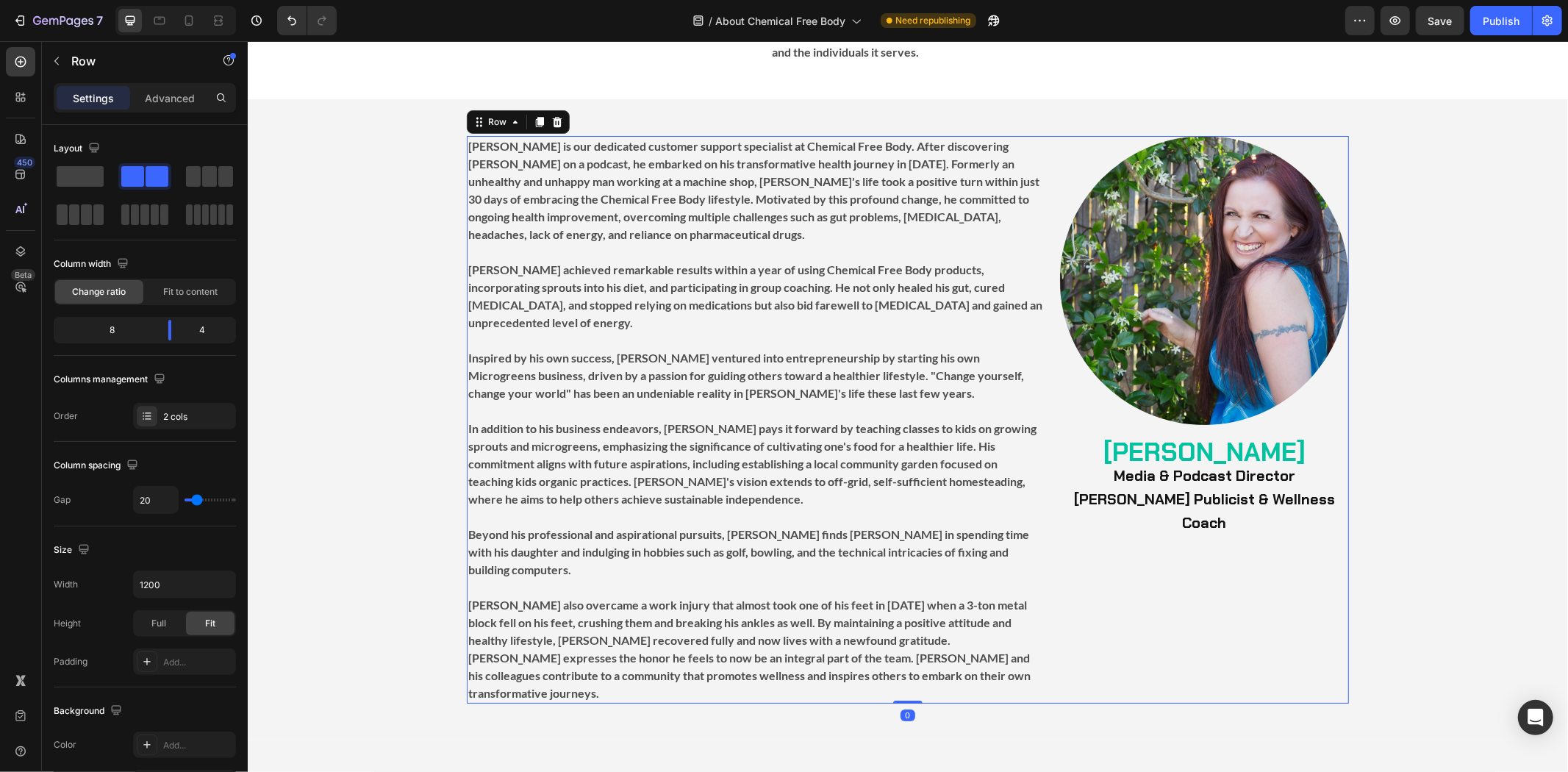
click at [1228, 397] on div "Image ⁠⁠⁠⁠⁠⁠⁠ [PERSON_NAME] Media & Podcast Director [PERSON_NAME] Publicist & …" at bounding box center [1204, 419] width 289 height 568
click at [1225, 435] on strong "[PERSON_NAME]" at bounding box center [1203, 452] width 202 height 34
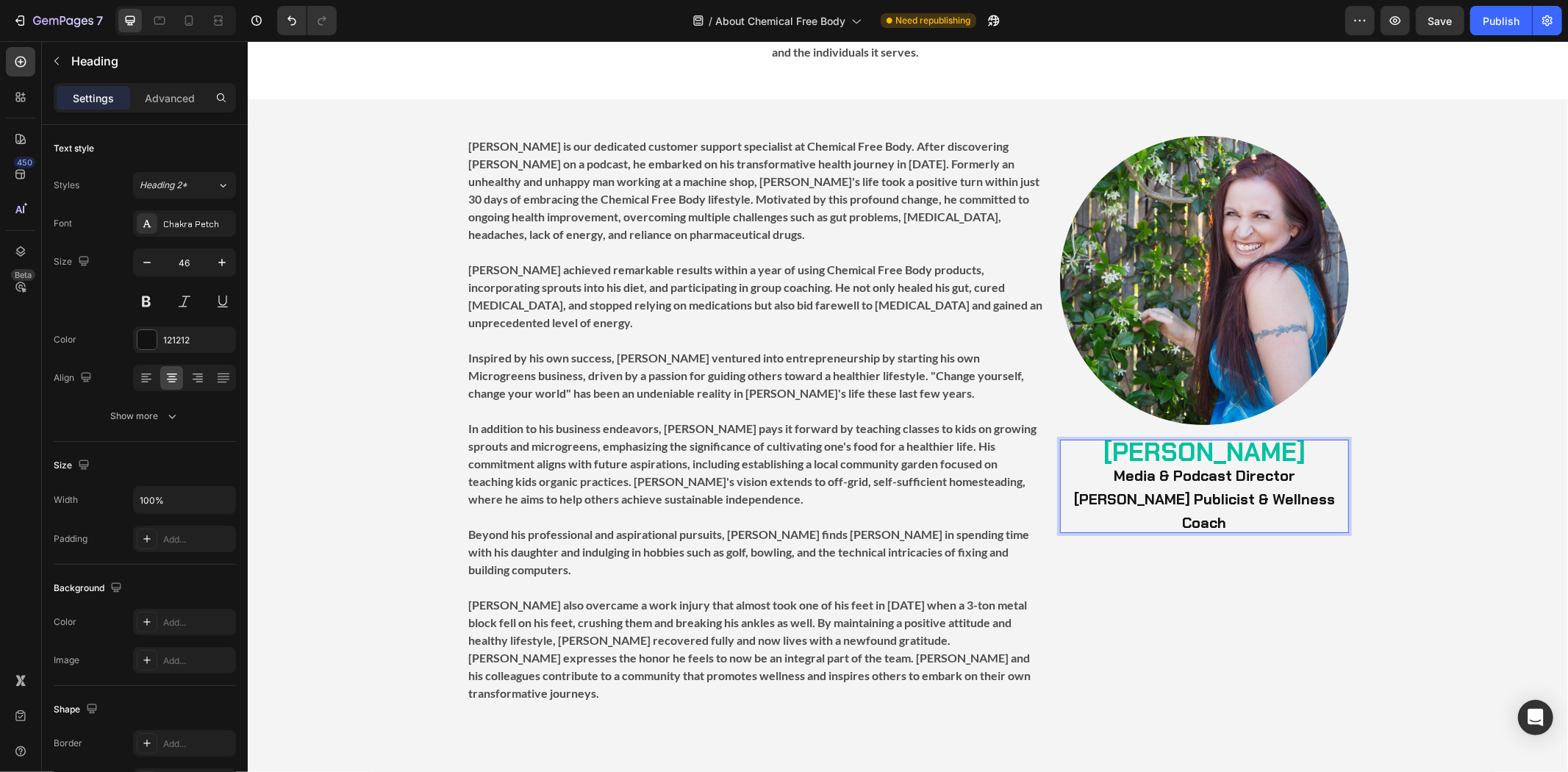
click at [1223, 465] on strong "Media & Podcast Director" at bounding box center [1203, 474] width 181 height 19
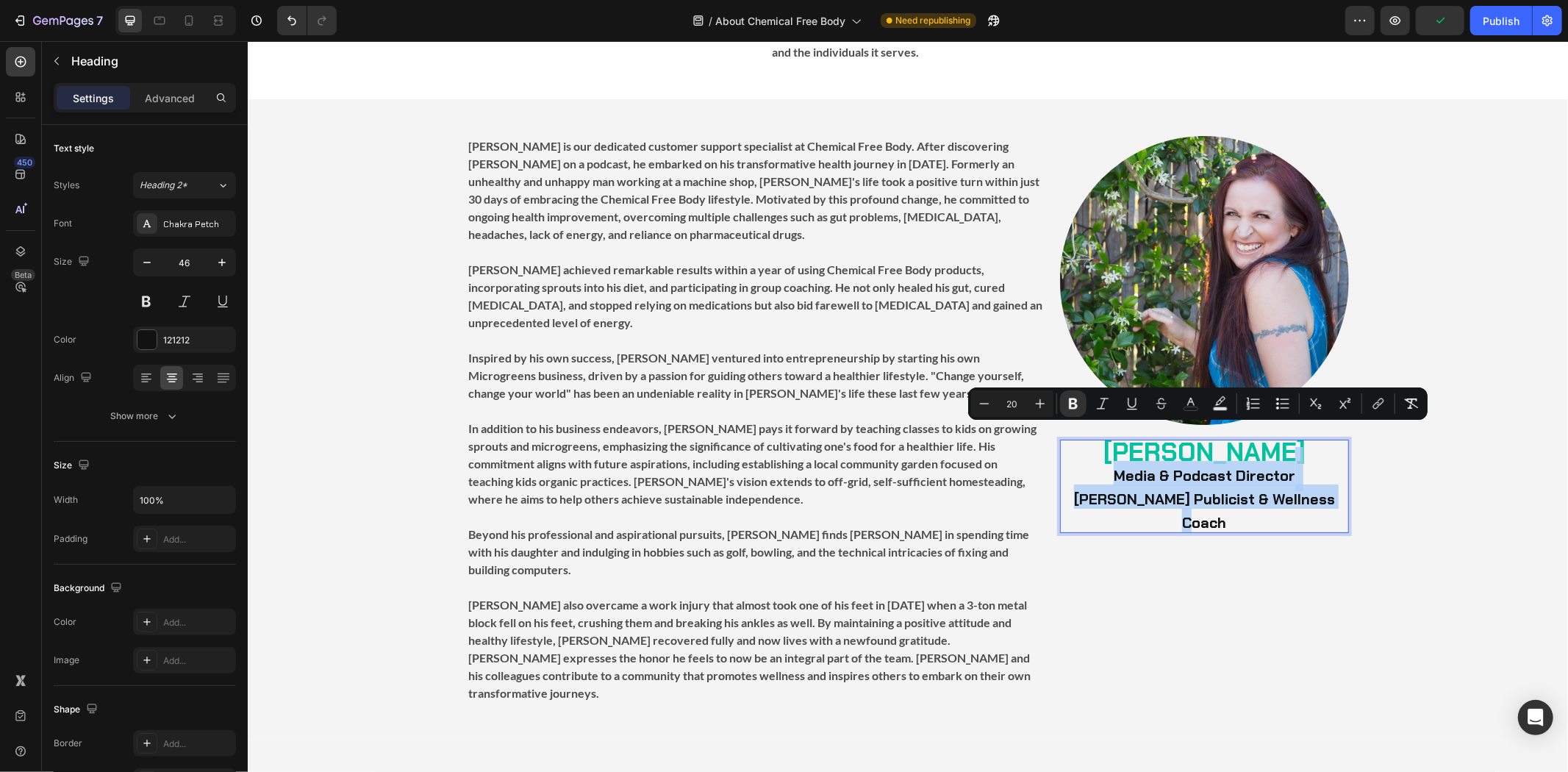
drag, startPoint x: 1329, startPoint y: 460, endPoint x: 1090, endPoint y: 438, distance: 240.0
click at [1090, 440] on p "[PERSON_NAME] Media & Podcast Director [PERSON_NAME] Publicist & Wellness Coach" at bounding box center [1203, 485] width 286 height 90
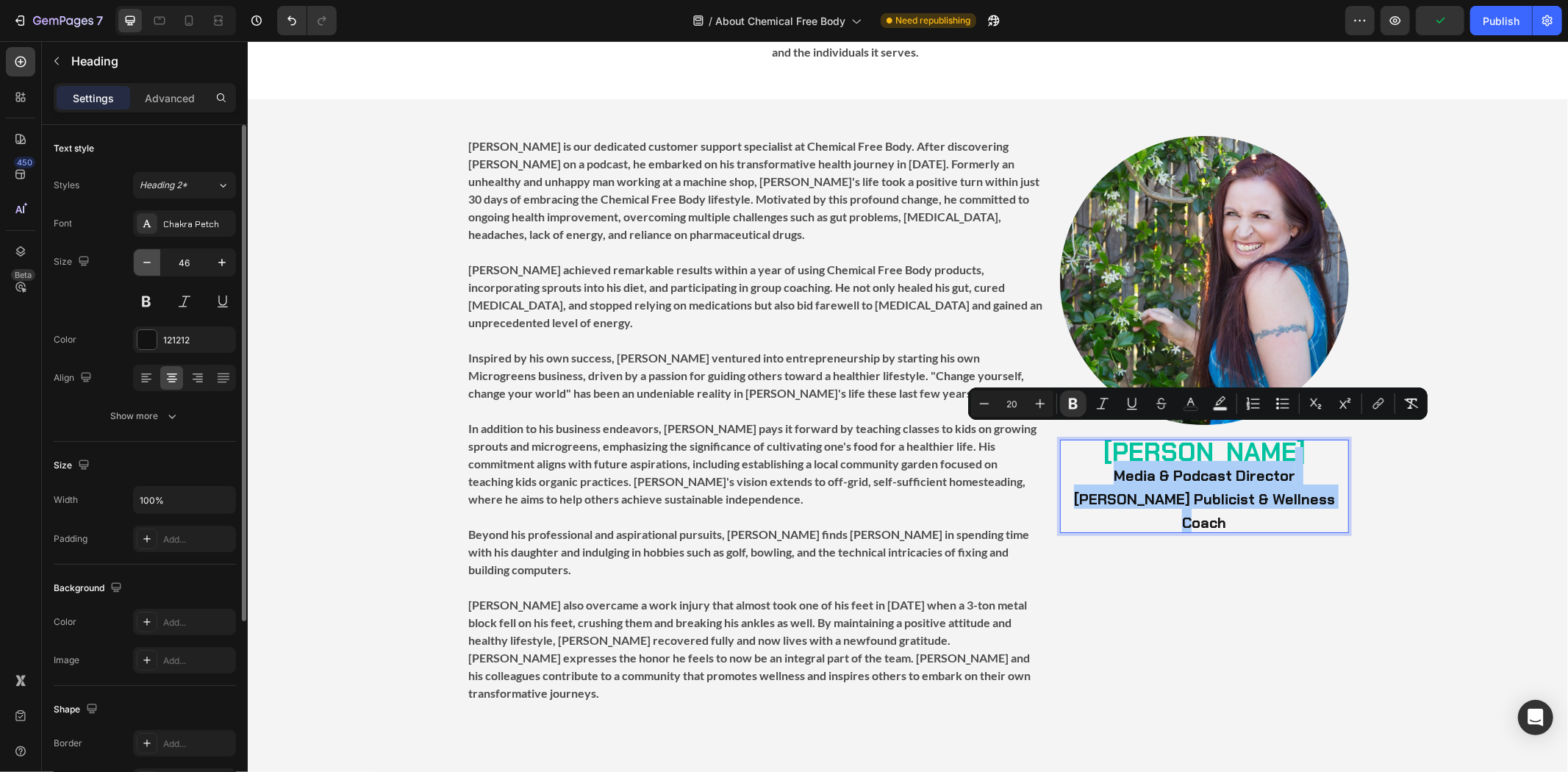
click at [138, 265] on button "button" at bounding box center [147, 262] width 27 height 27
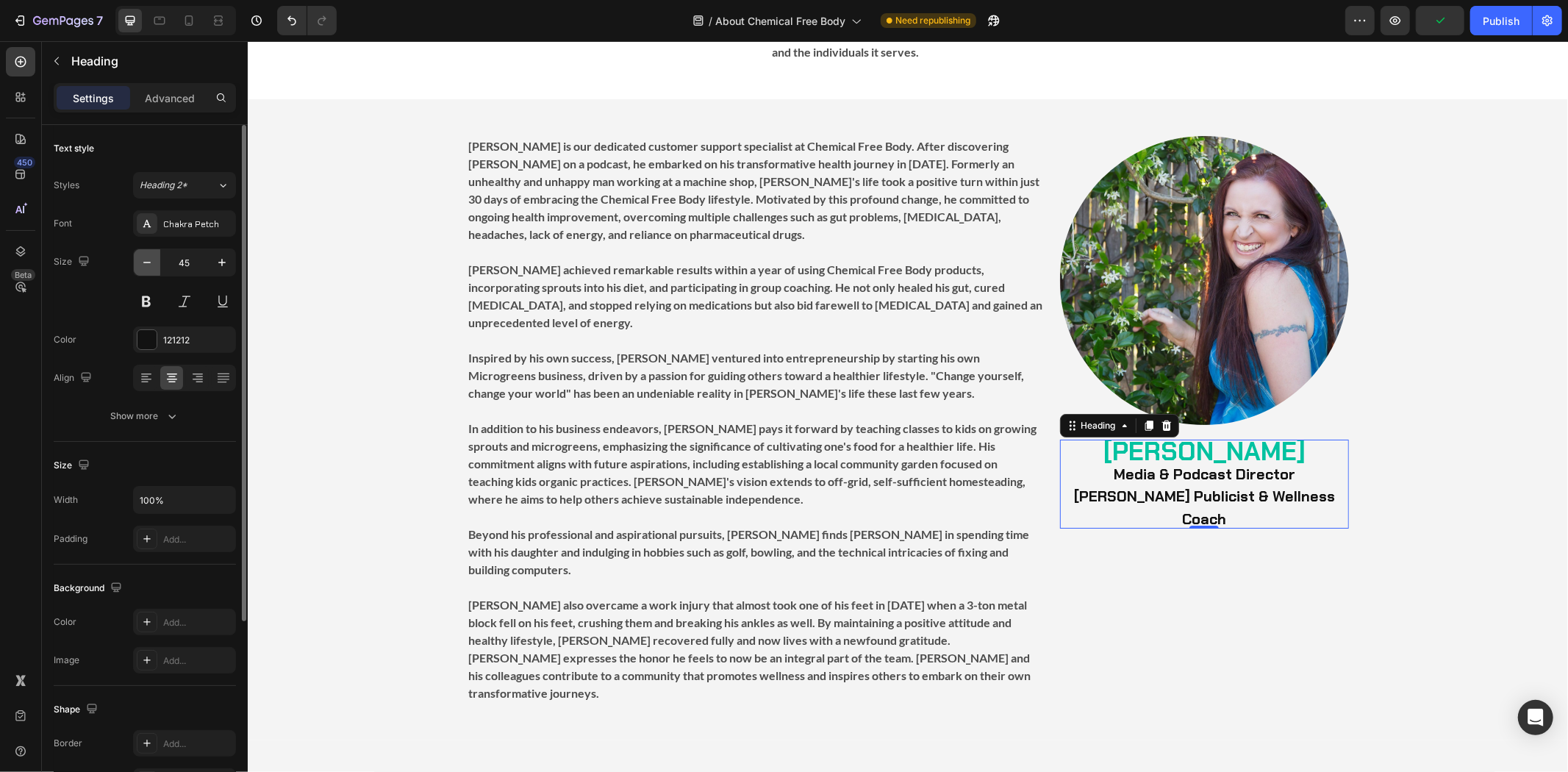
click at [138, 265] on button "button" at bounding box center [147, 262] width 27 height 27
type input "42"
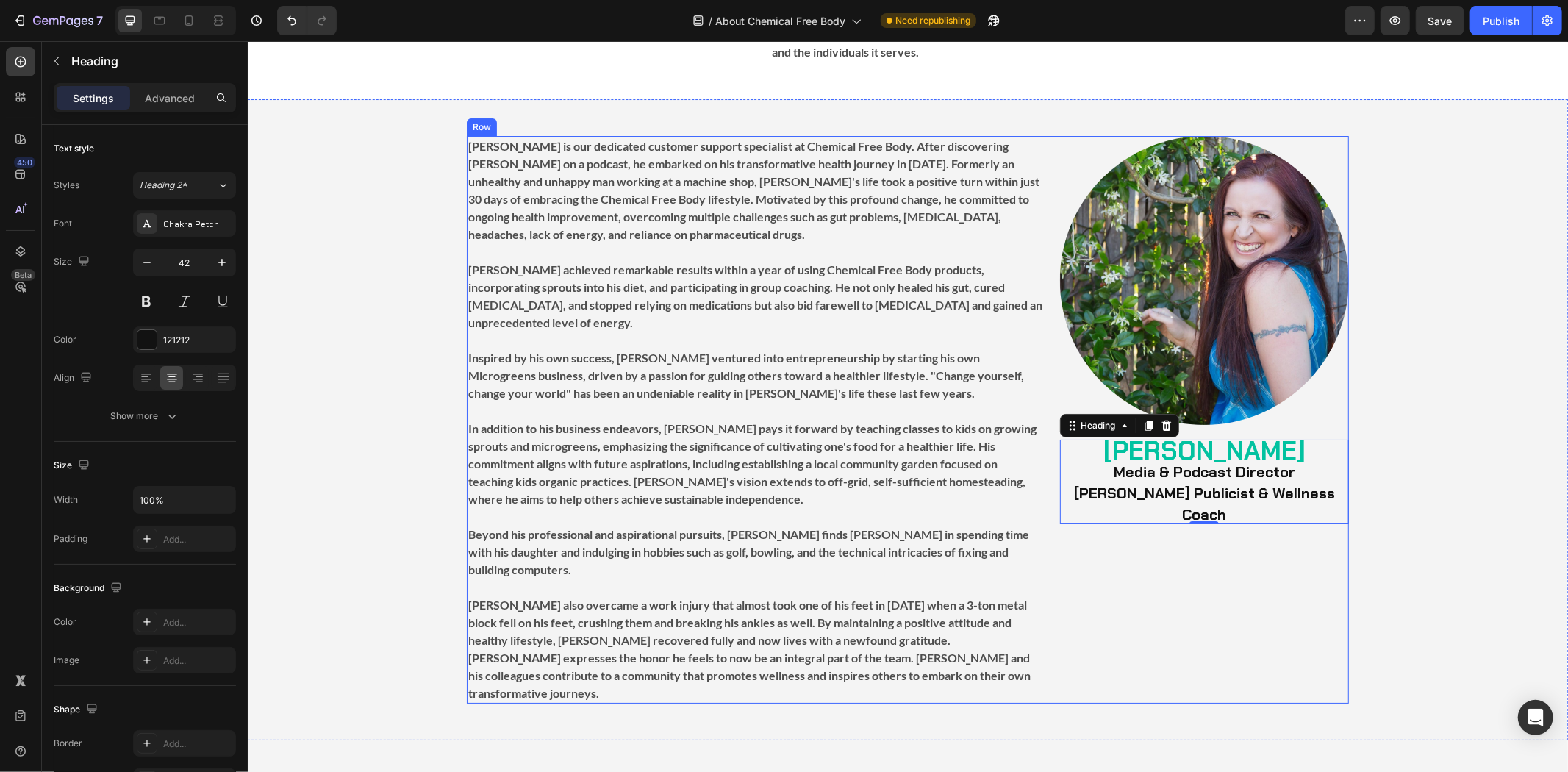
click at [1219, 480] on div "Image [PERSON_NAME] Media & Podcast Director [PERSON_NAME] Publicist & Wellness…" at bounding box center [1204, 419] width 289 height 568
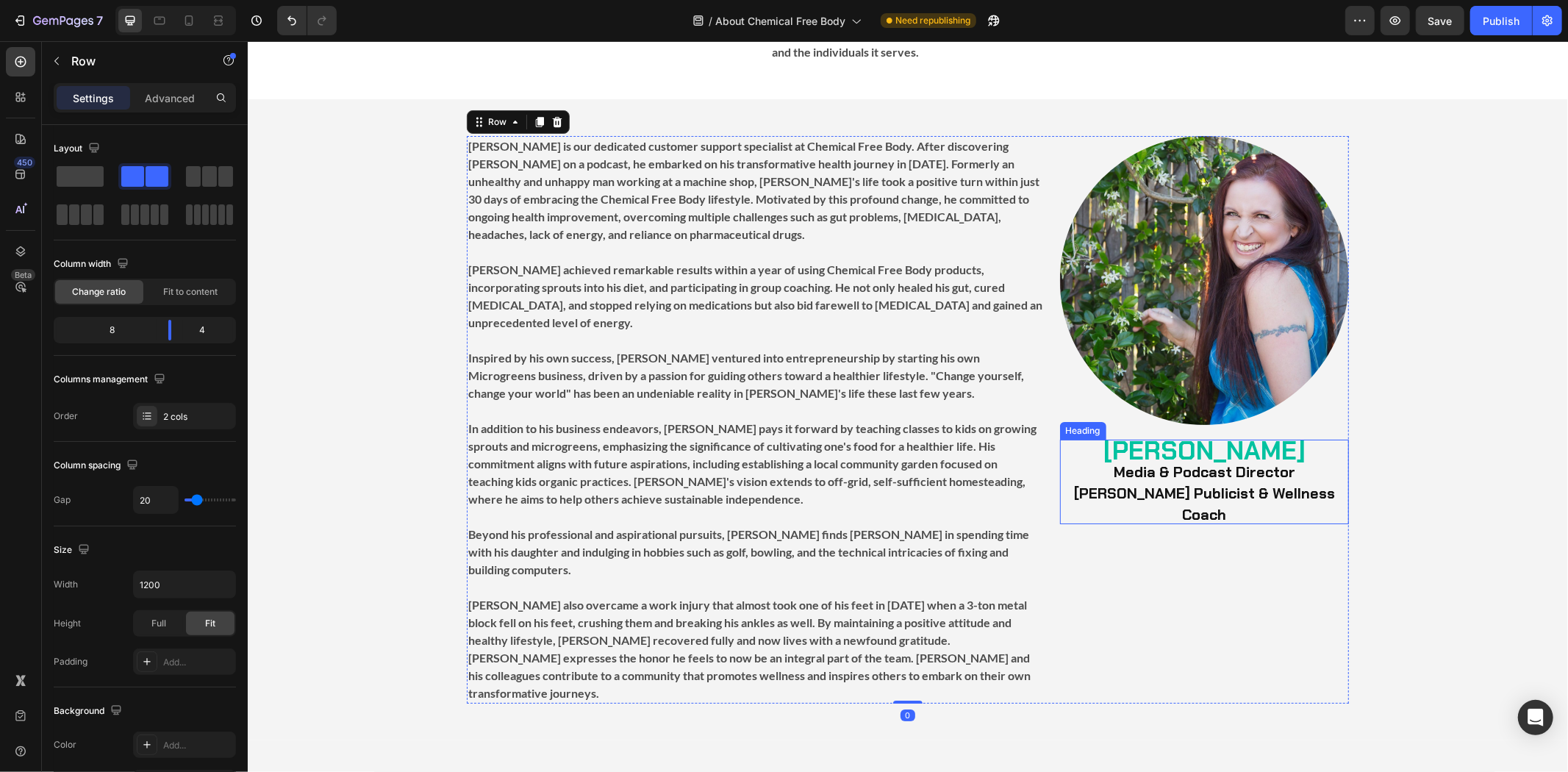
click at [1282, 483] on strong "[PERSON_NAME] Publicist & Wellness Coach" at bounding box center [1203, 502] width 261 height 40
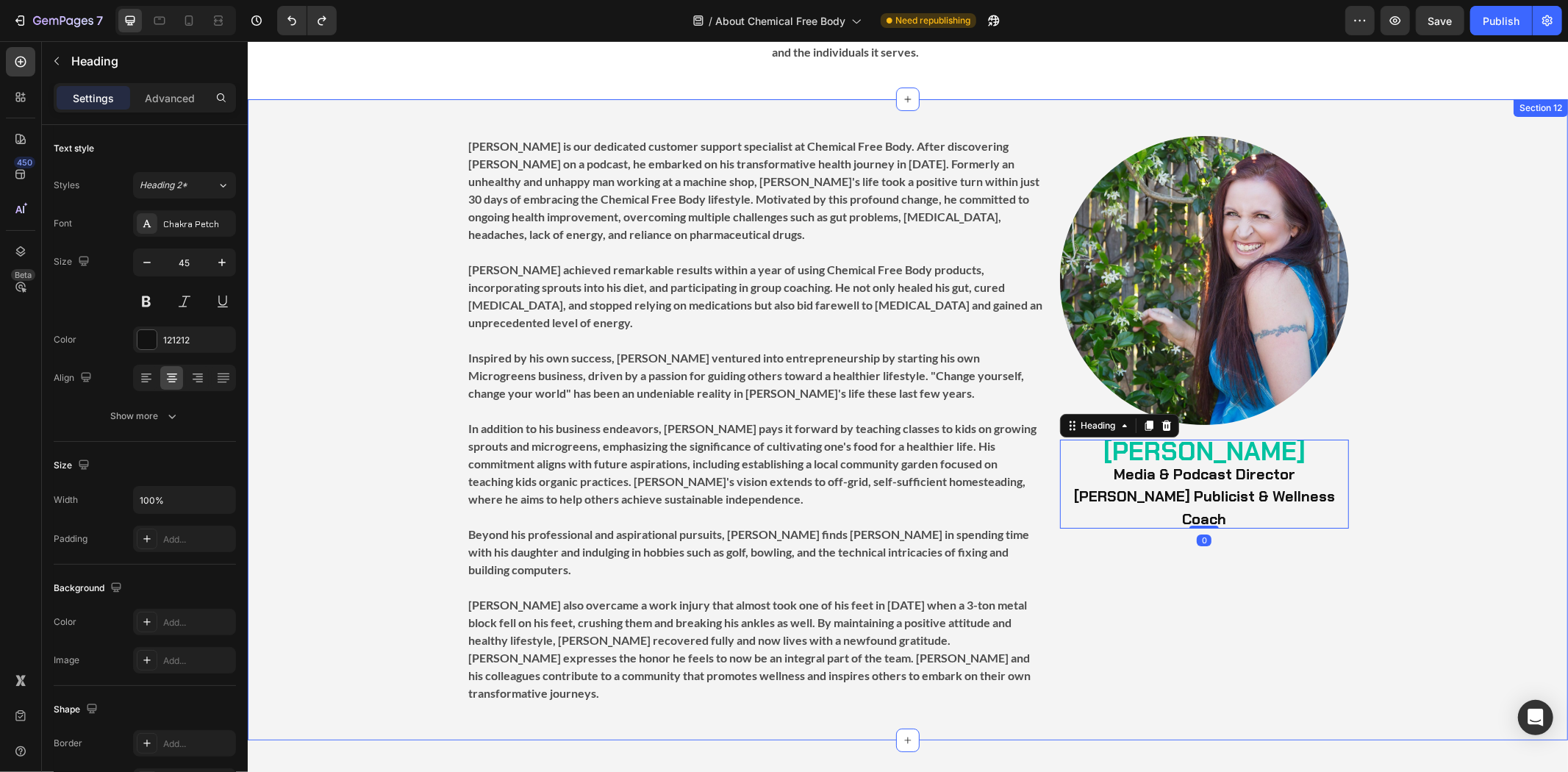
type input "46"
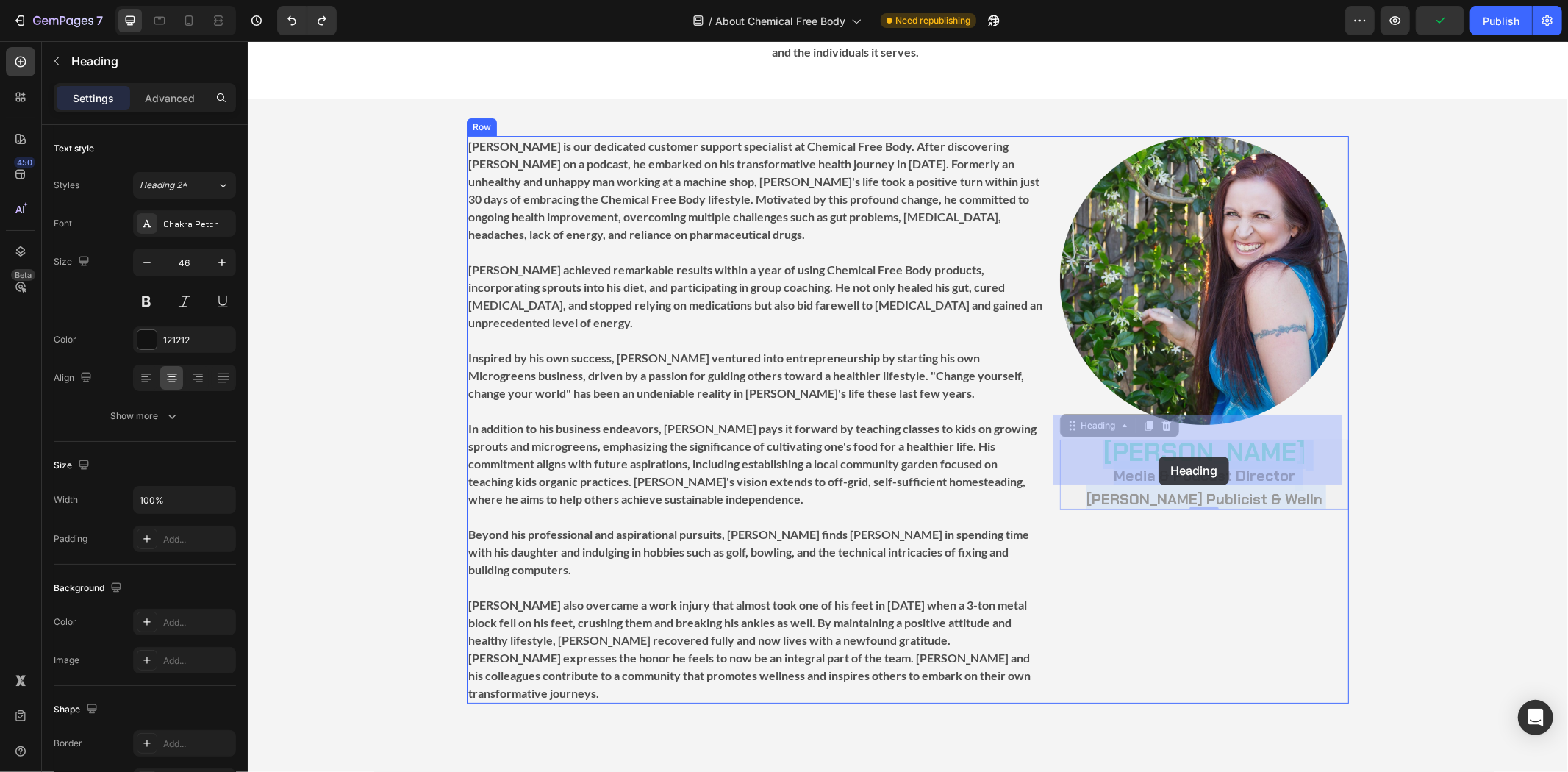
drag, startPoint x: 1300, startPoint y: 455, endPoint x: 1157, endPoint y: 456, distance: 143.0
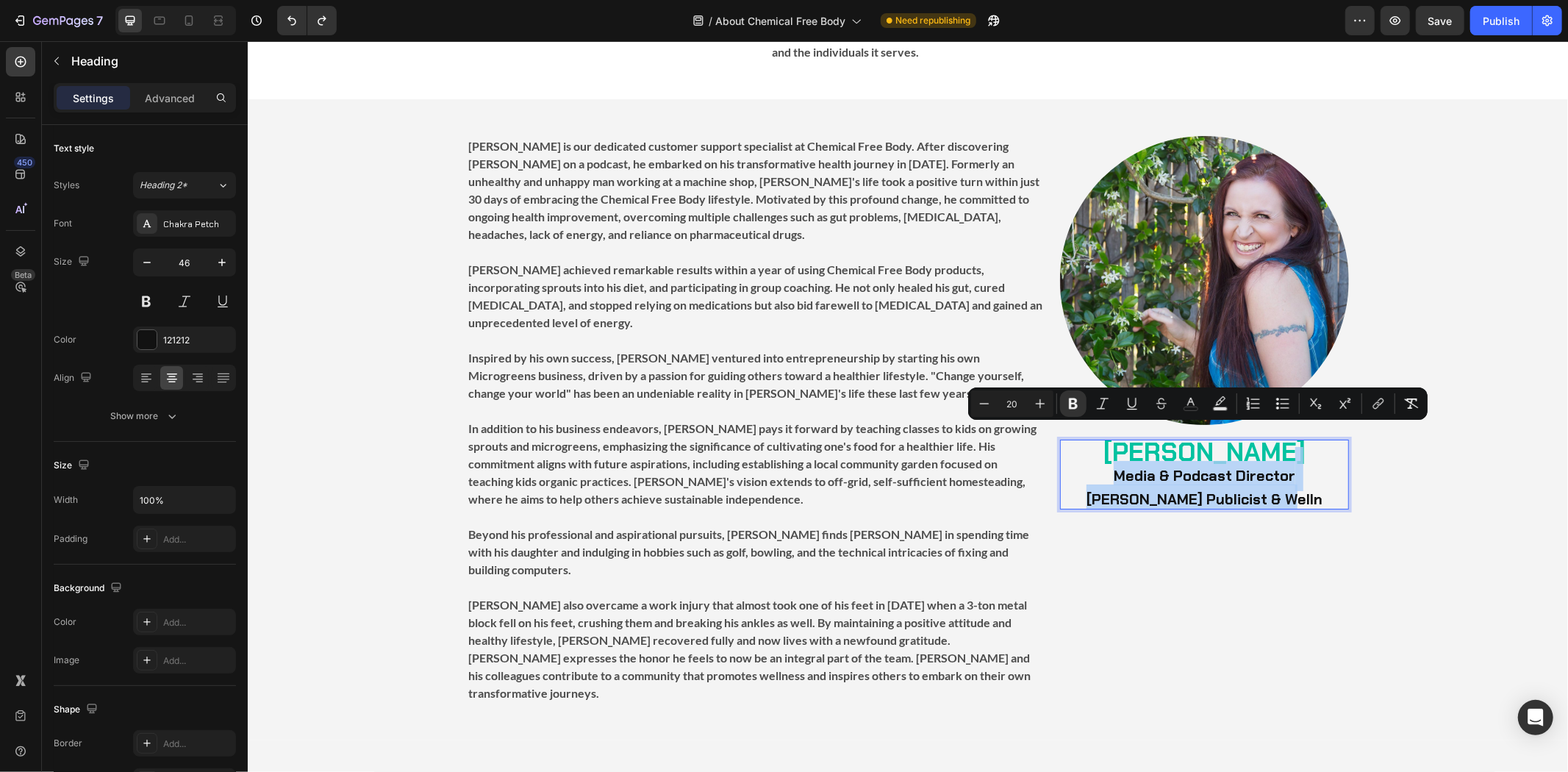
drag, startPoint x: 1243, startPoint y: 449, endPoint x: 1099, endPoint y: 438, distance: 144.4
click at [1099, 440] on p "[PERSON_NAME] Media & Podcast Director [PERSON_NAME] Publicist & Welln" at bounding box center [1203, 473] width 286 height 67
copy p "Media & Podcast Director [PERSON_NAME] Publicist & Welln"
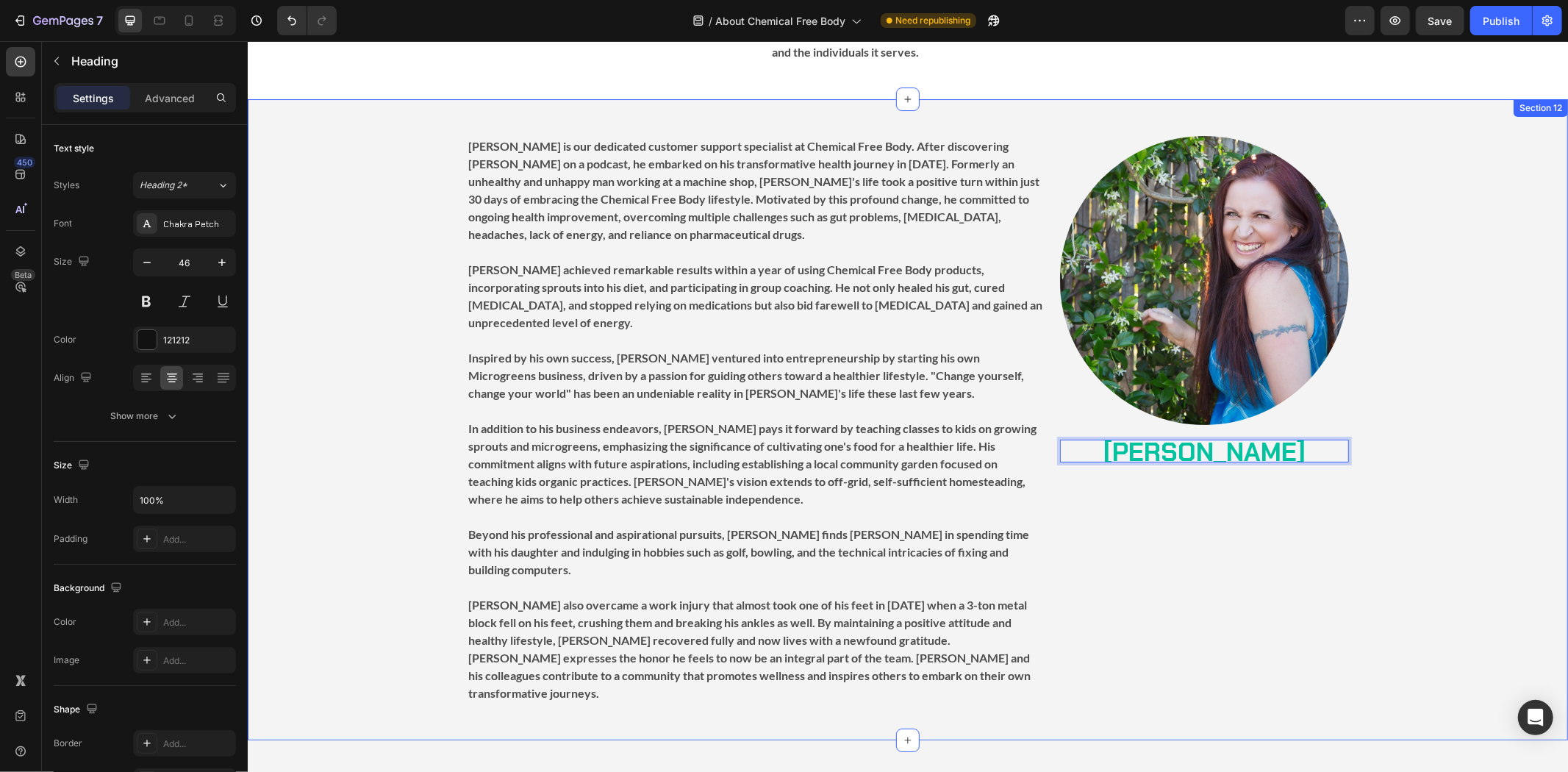
click at [1388, 445] on div "Image [PERSON_NAME] Heading 0 [PERSON_NAME] is our dedicated customer support s…" at bounding box center [907, 419] width 1320 height 568
click at [1293, 440] on p "⁠⁠⁠⁠⁠⁠⁠ [PERSON_NAME]" at bounding box center [1203, 450] width 286 height 20
click at [1148, 419] on icon at bounding box center [1148, 424] width 12 height 12
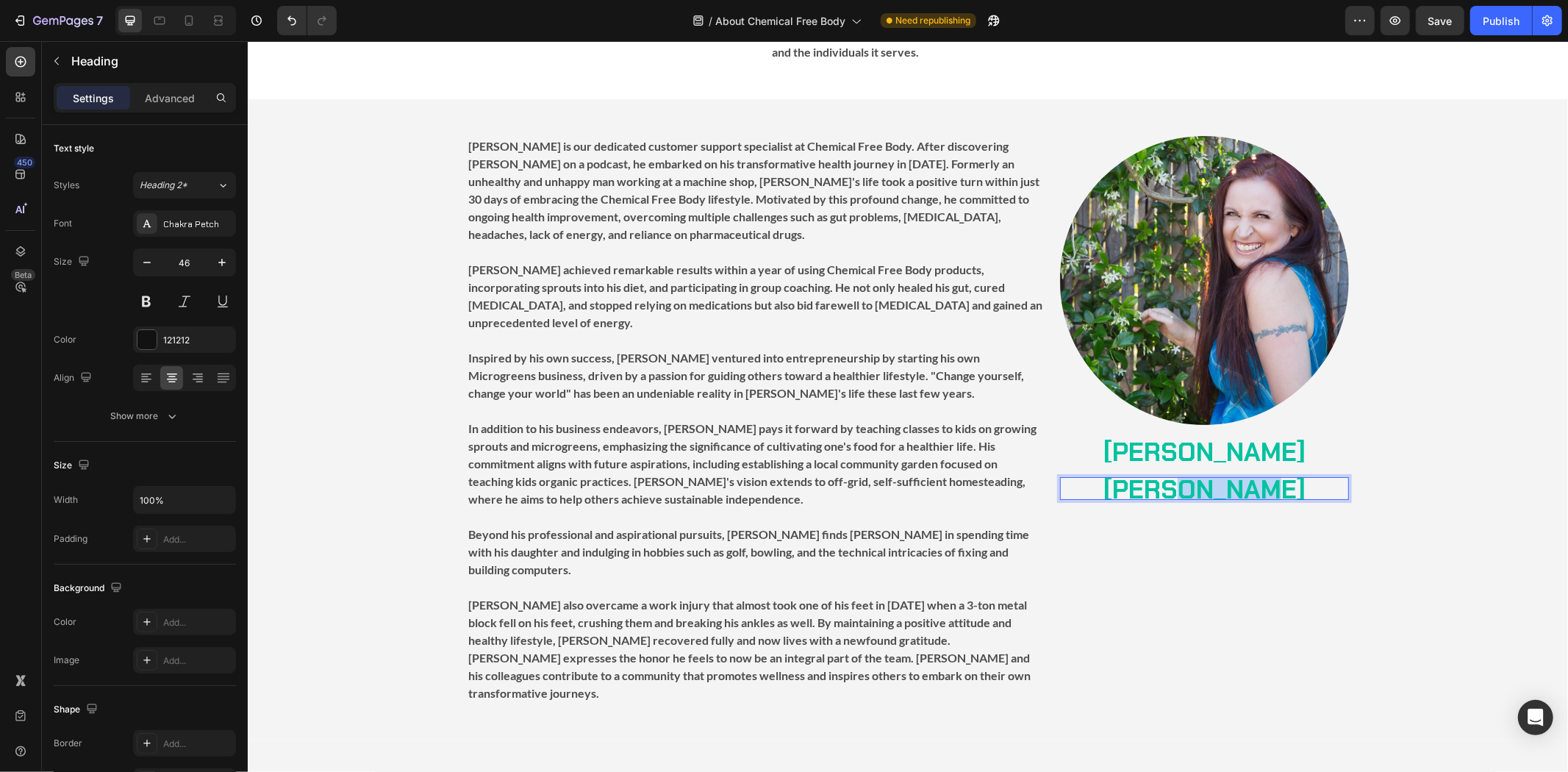
click at [1207, 472] on strong "[PERSON_NAME]" at bounding box center [1203, 489] width 202 height 34
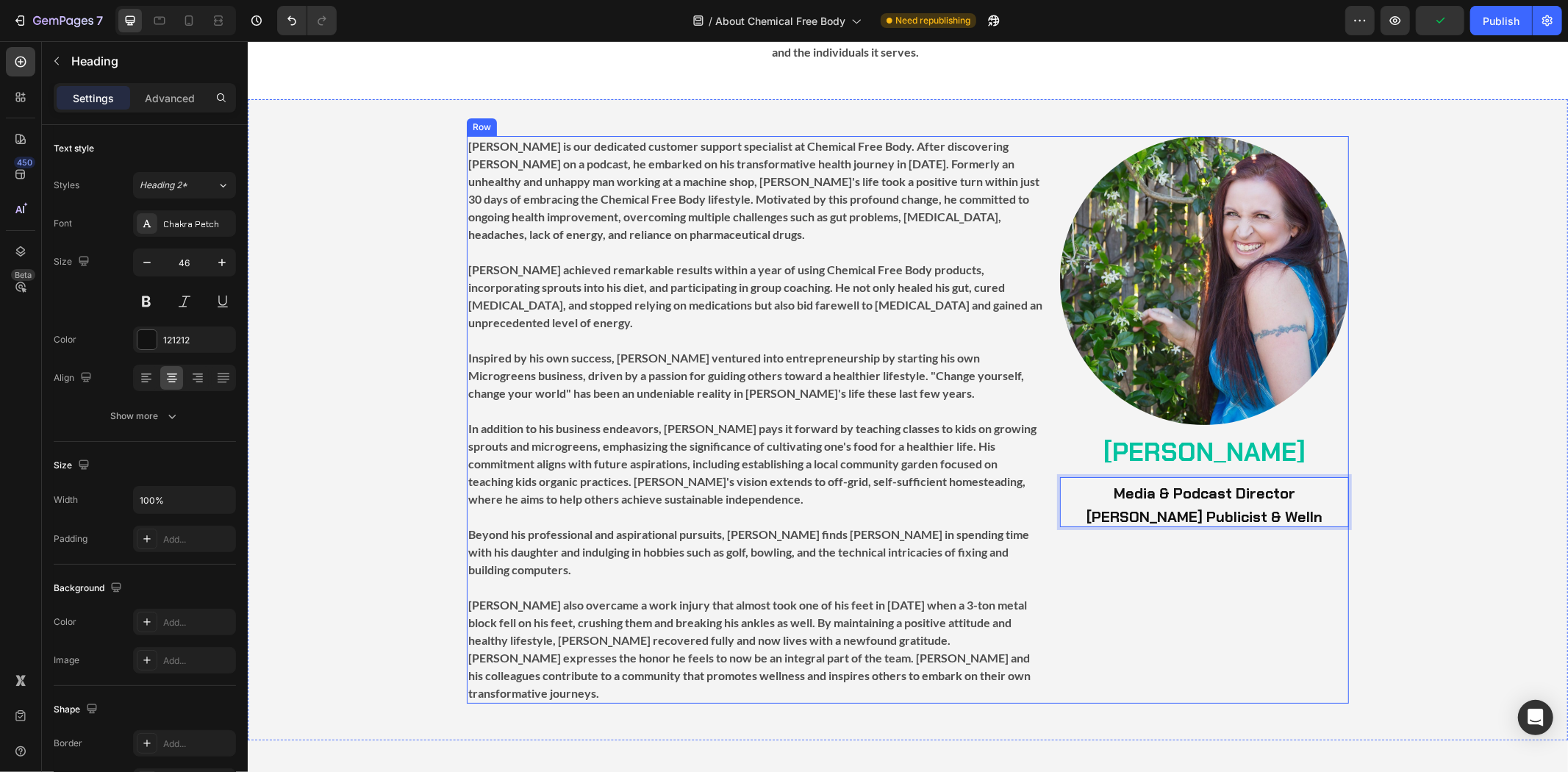
click at [1114, 524] on div "Image [PERSON_NAME] Heading Media & Podcast Director [PERSON_NAME] Publicist & …" at bounding box center [1204, 419] width 289 height 568
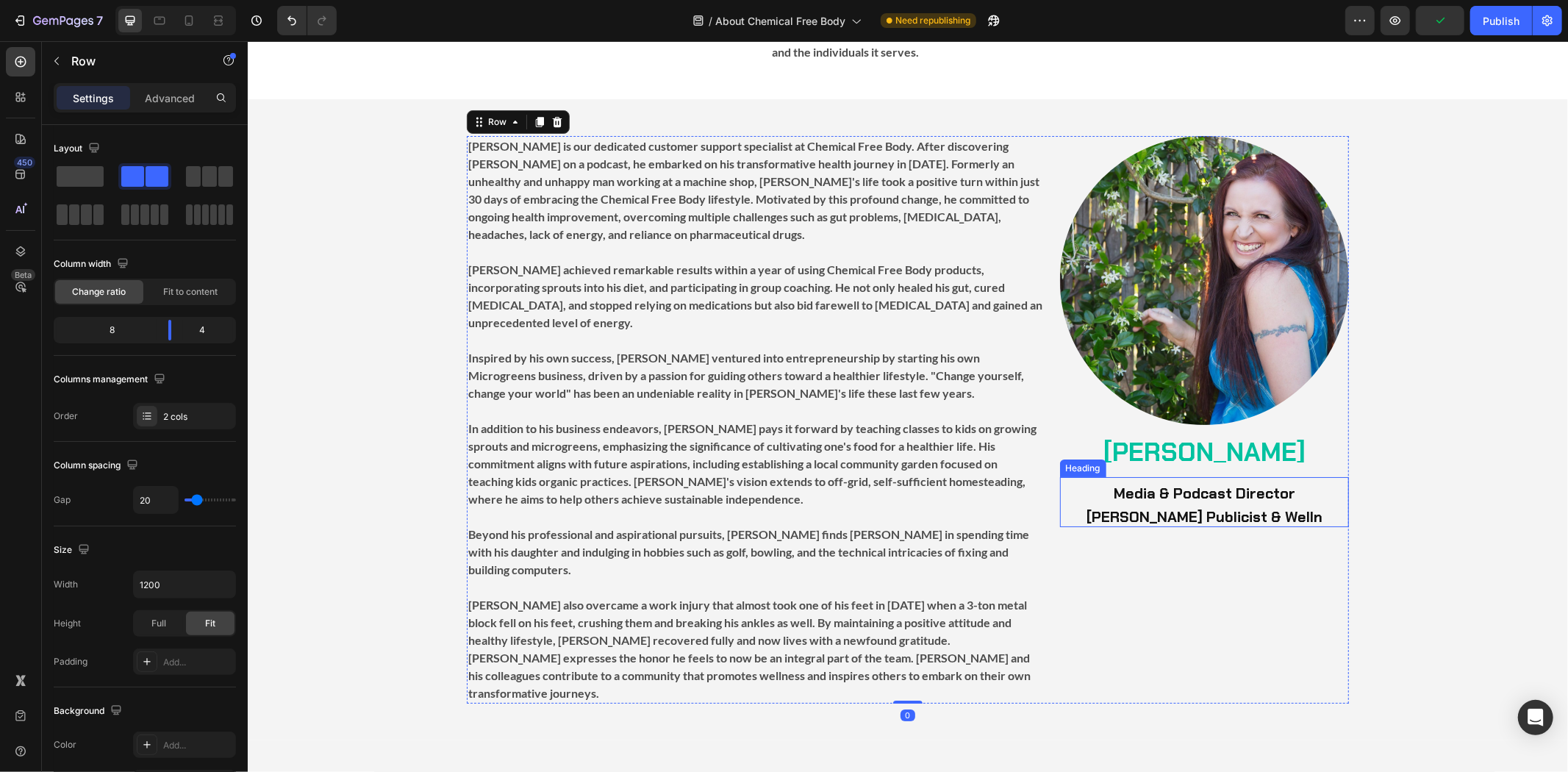
click at [1192, 477] on p "⁠⁠⁠⁠⁠⁠⁠ Media & Podcast Director [PERSON_NAME] Publicist & Welln" at bounding box center [1203, 501] width 286 height 47
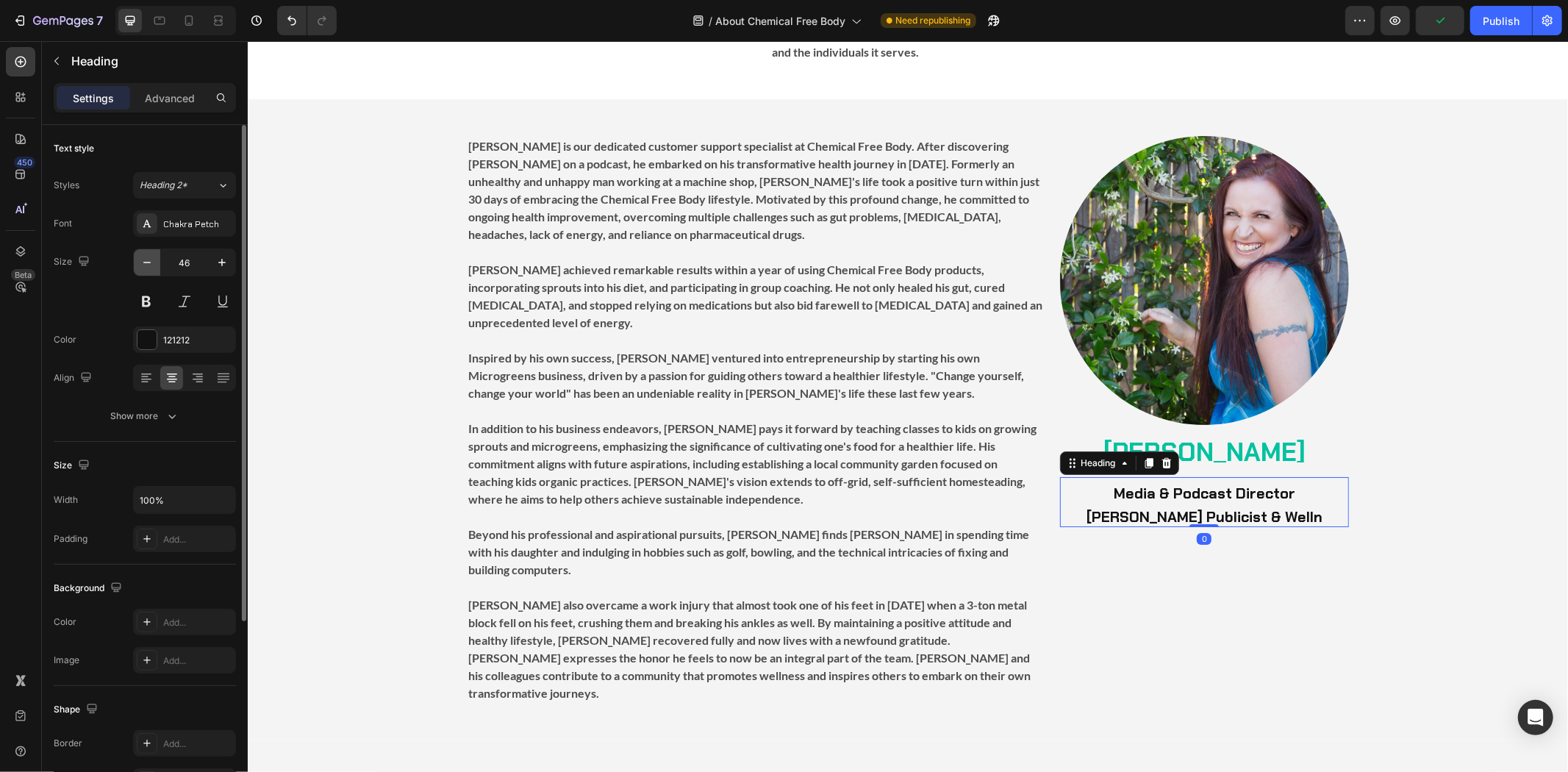
click at [145, 261] on icon "button" at bounding box center [146, 262] width 14 height 14
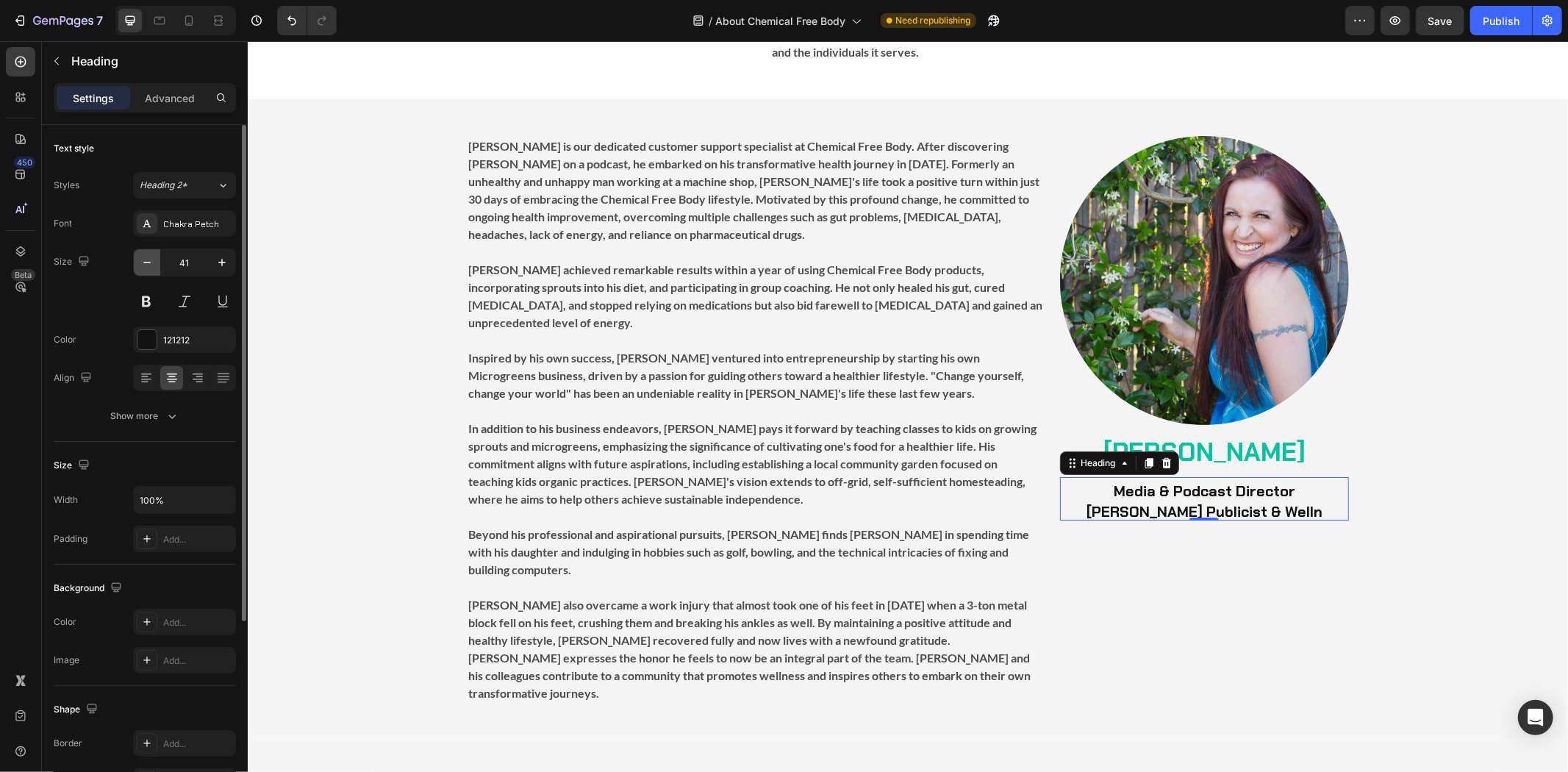
click at [145, 261] on icon "button" at bounding box center [146, 262] width 14 height 14
type input "40"
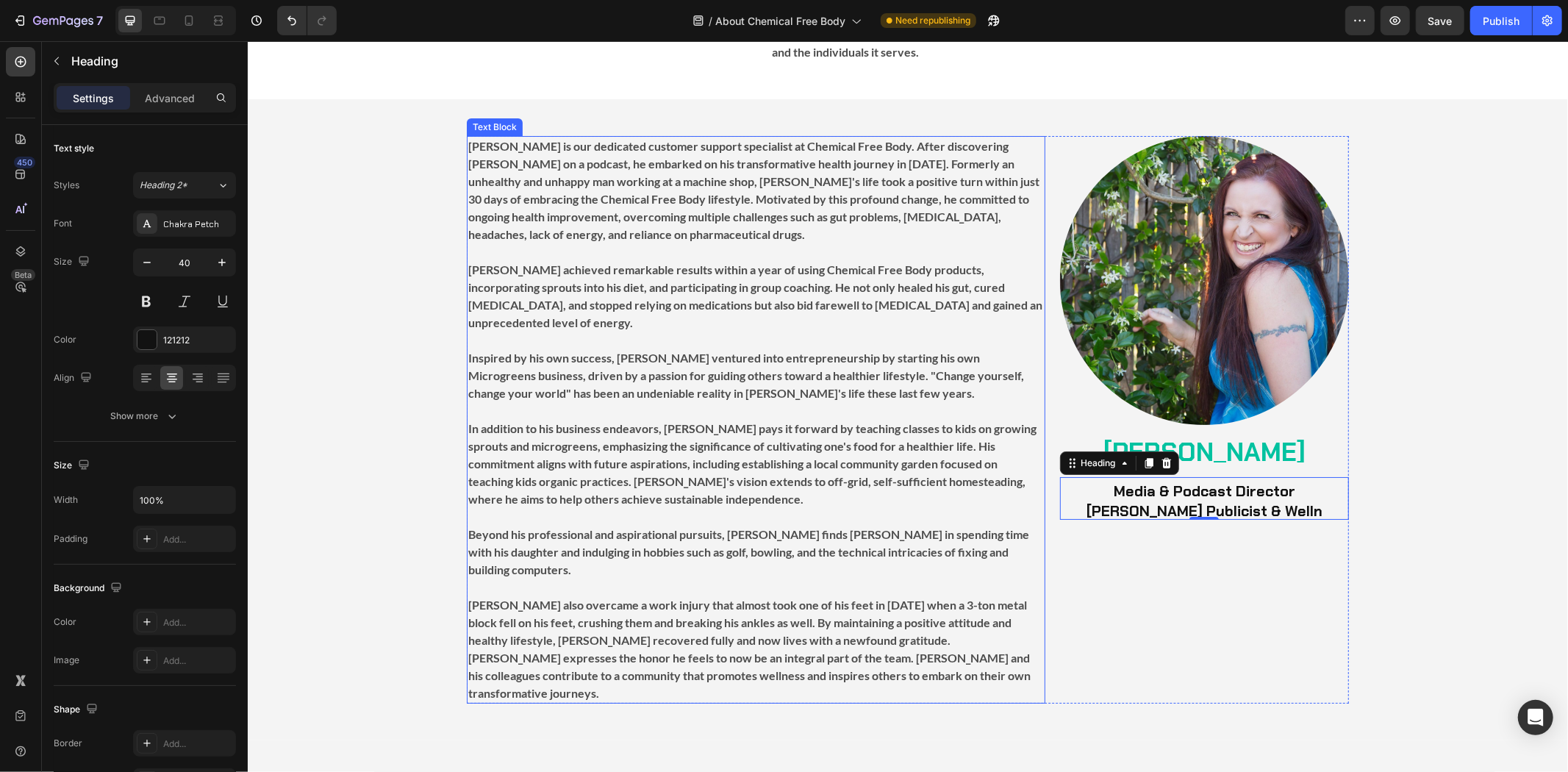
click at [1072, 570] on div "Image [PERSON_NAME] Heading ⁠⁠⁠⁠⁠⁠⁠ Media & Podcast Director [PERSON_NAME] Publ…" at bounding box center [1204, 419] width 289 height 568
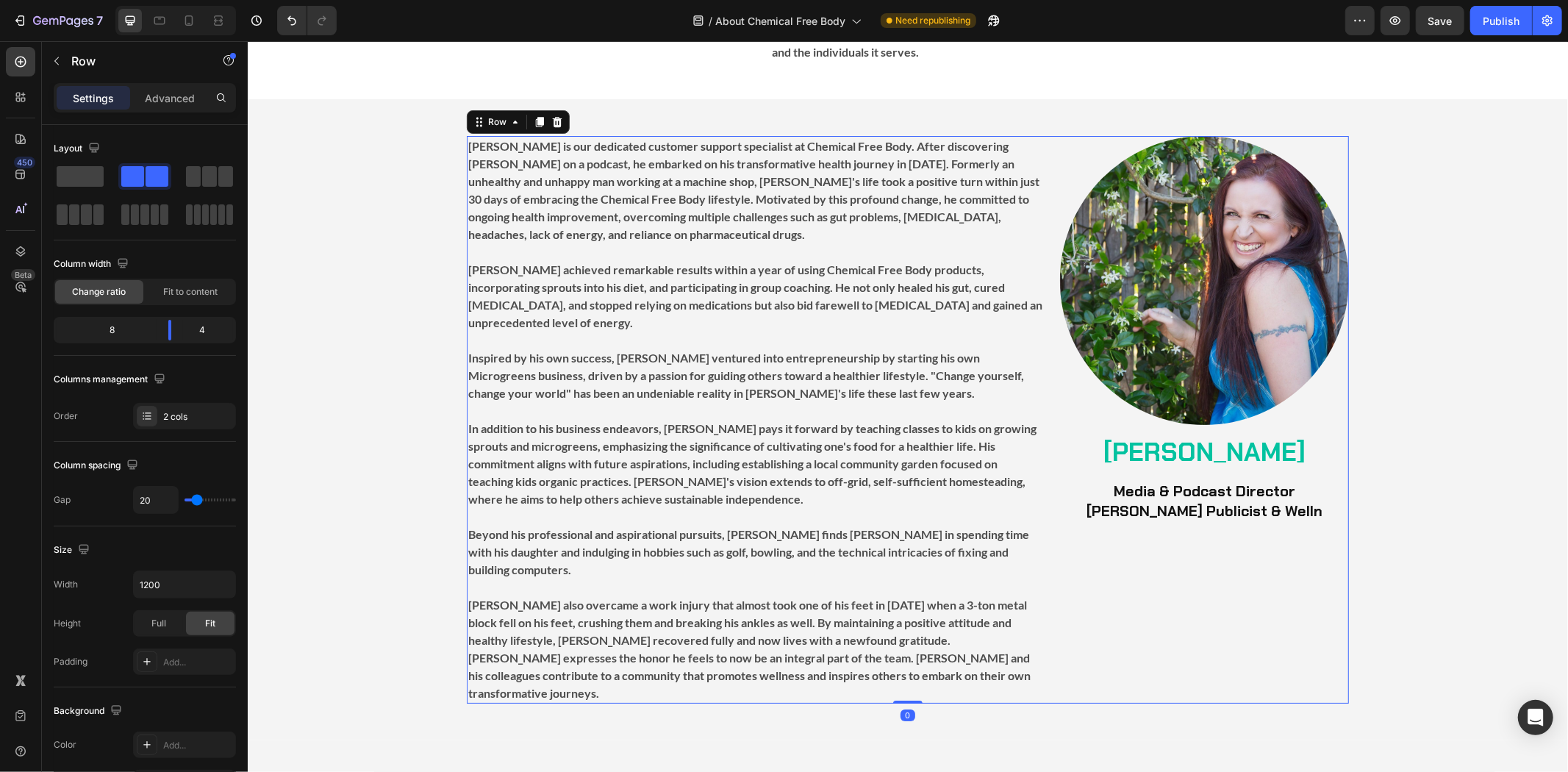
click at [1100, 501] on strong "[PERSON_NAME] Publicist & Welln" at bounding box center [1203, 510] width 236 height 19
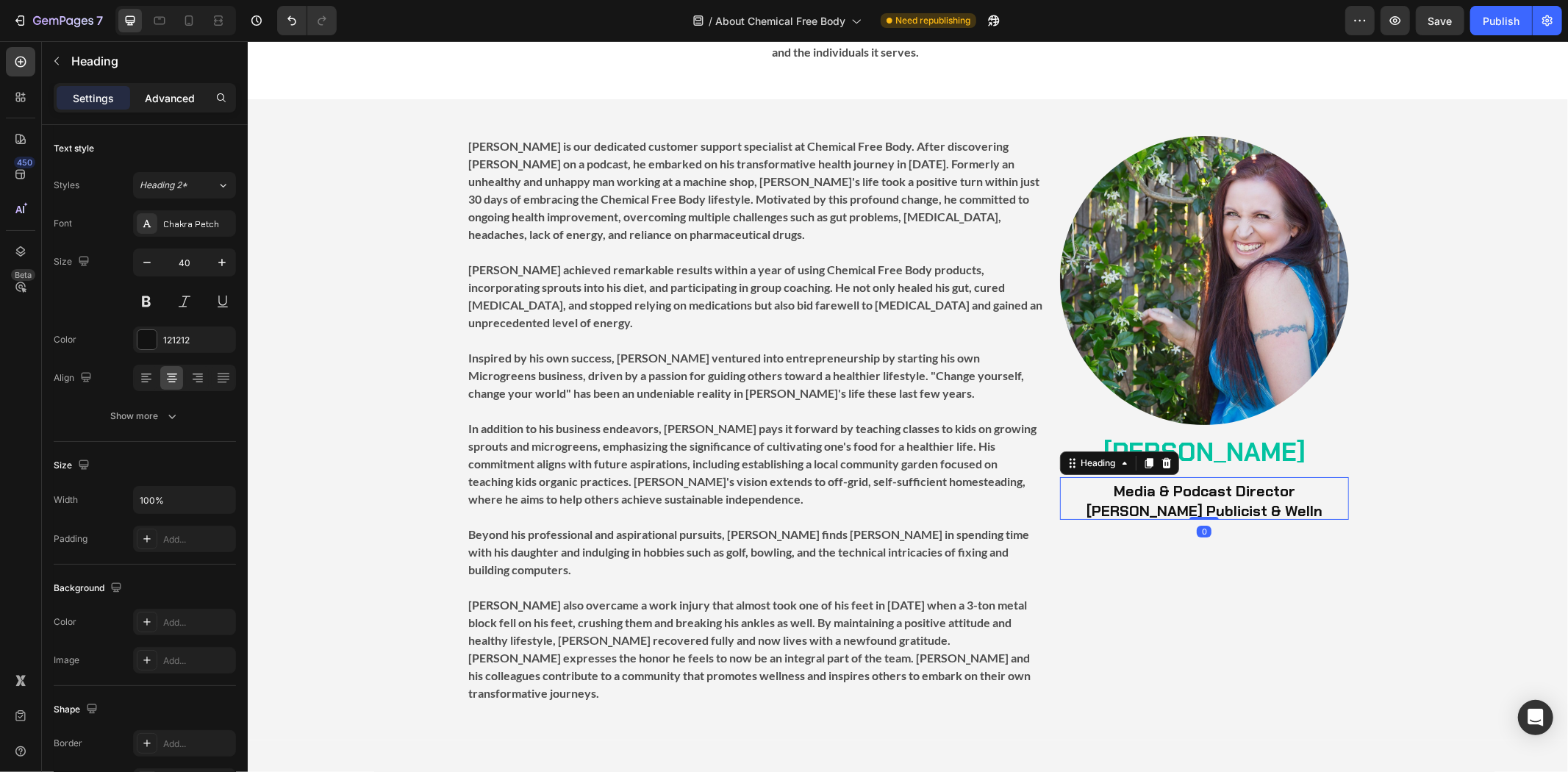
click at [152, 90] on p "Advanced" at bounding box center [170, 97] width 50 height 15
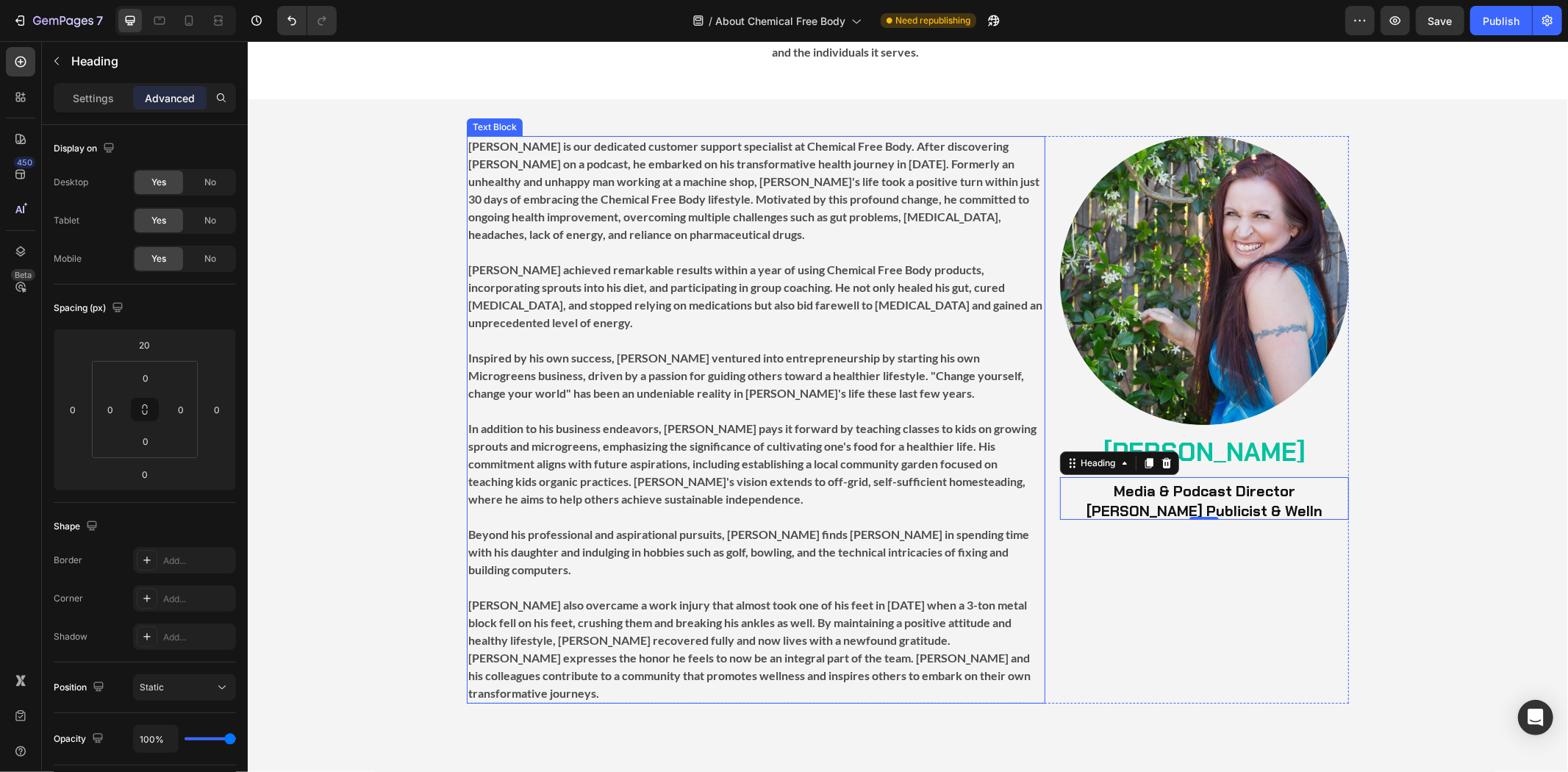
drag, startPoint x: 1150, startPoint y: 548, endPoint x: 968, endPoint y: 485, distance: 192.6
click at [1149, 548] on div "Image [PERSON_NAME] Heading ⁠⁠⁠⁠⁠⁠⁠ Media & Podcast Director [PERSON_NAME] Publ…" at bounding box center [1204, 419] width 289 height 568
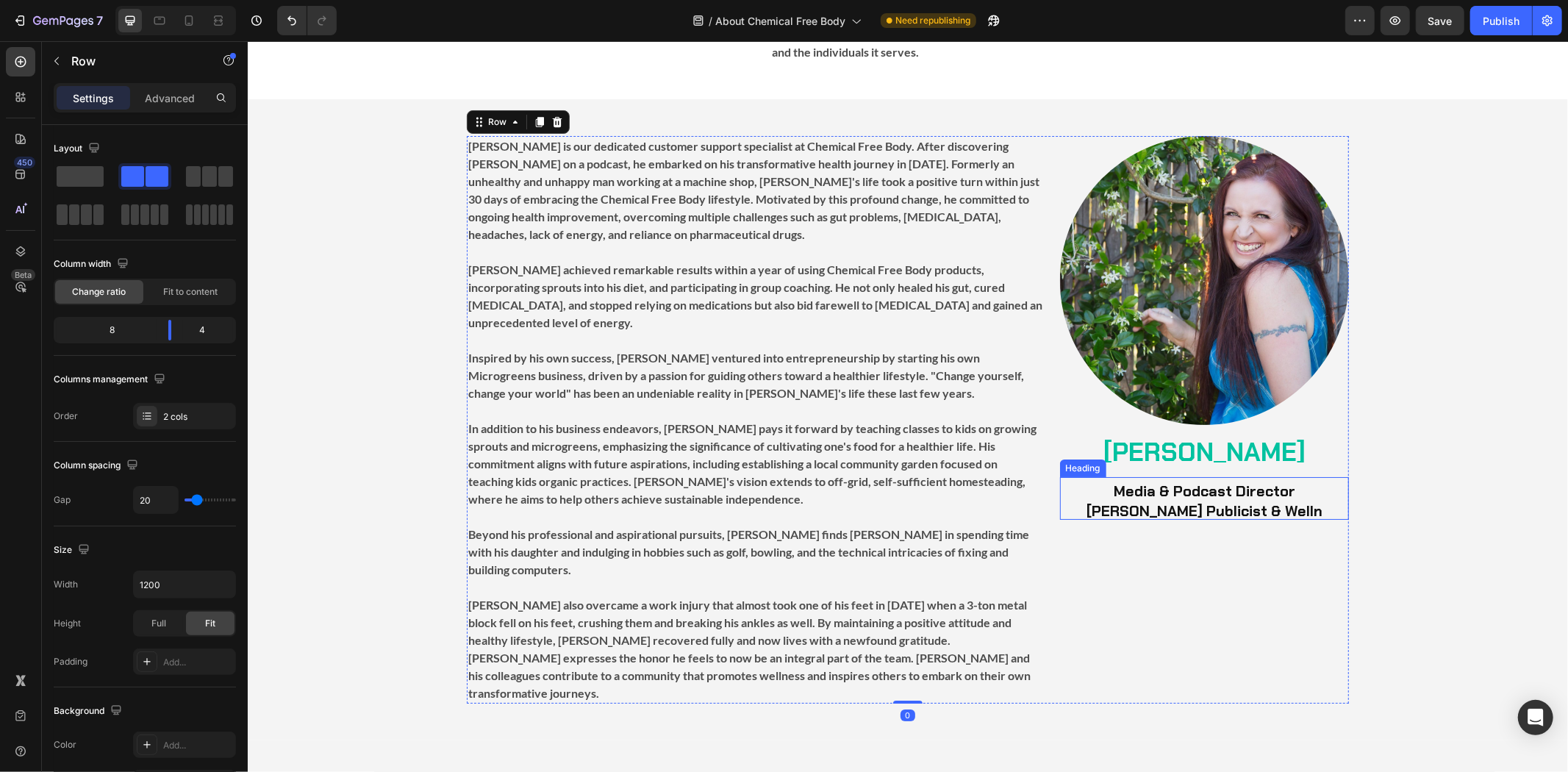
click at [1208, 481] on strong "Media & Podcast Director" at bounding box center [1203, 490] width 181 height 19
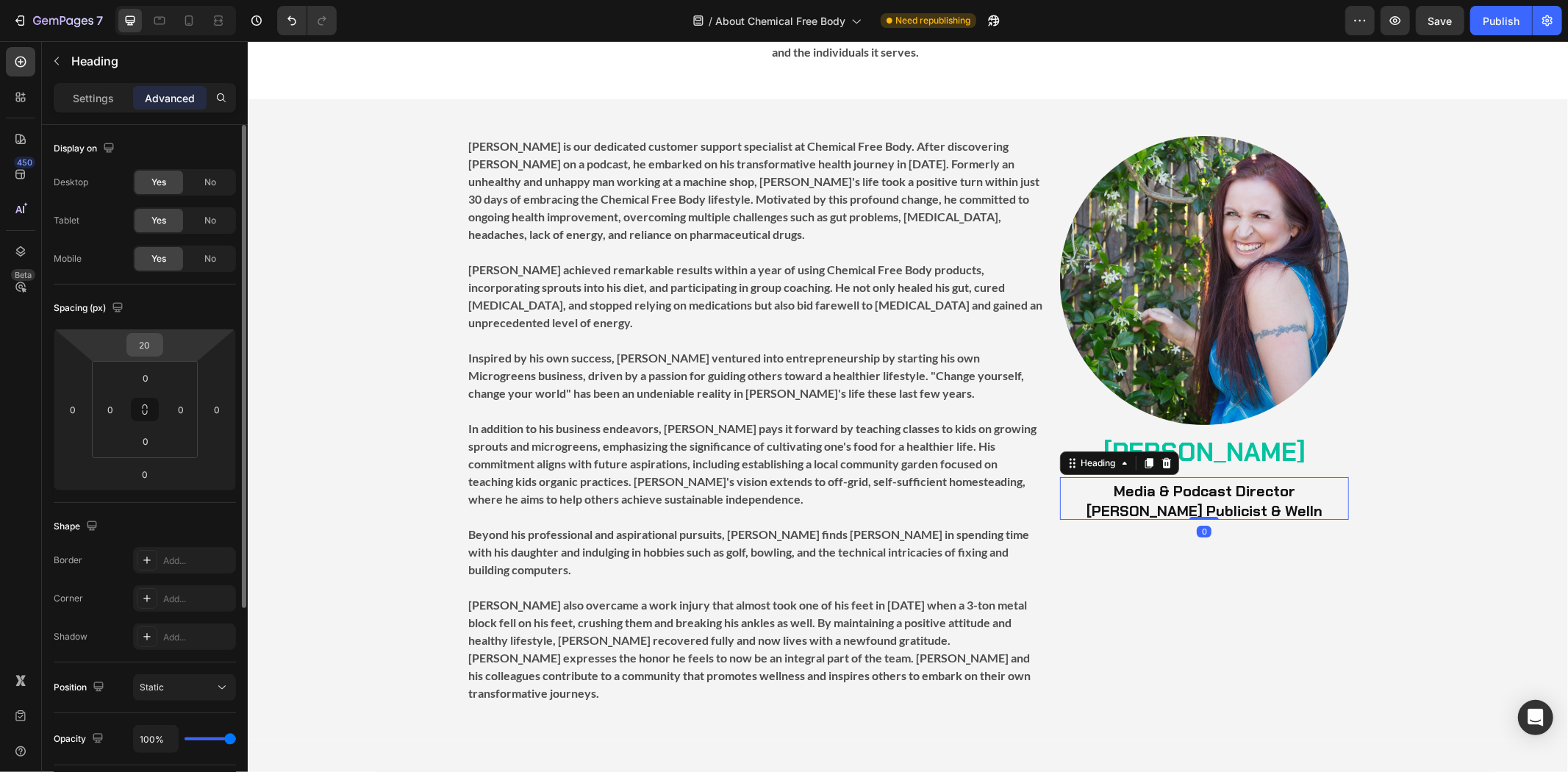
click at [148, 346] on input "20" at bounding box center [145, 344] width 29 height 22
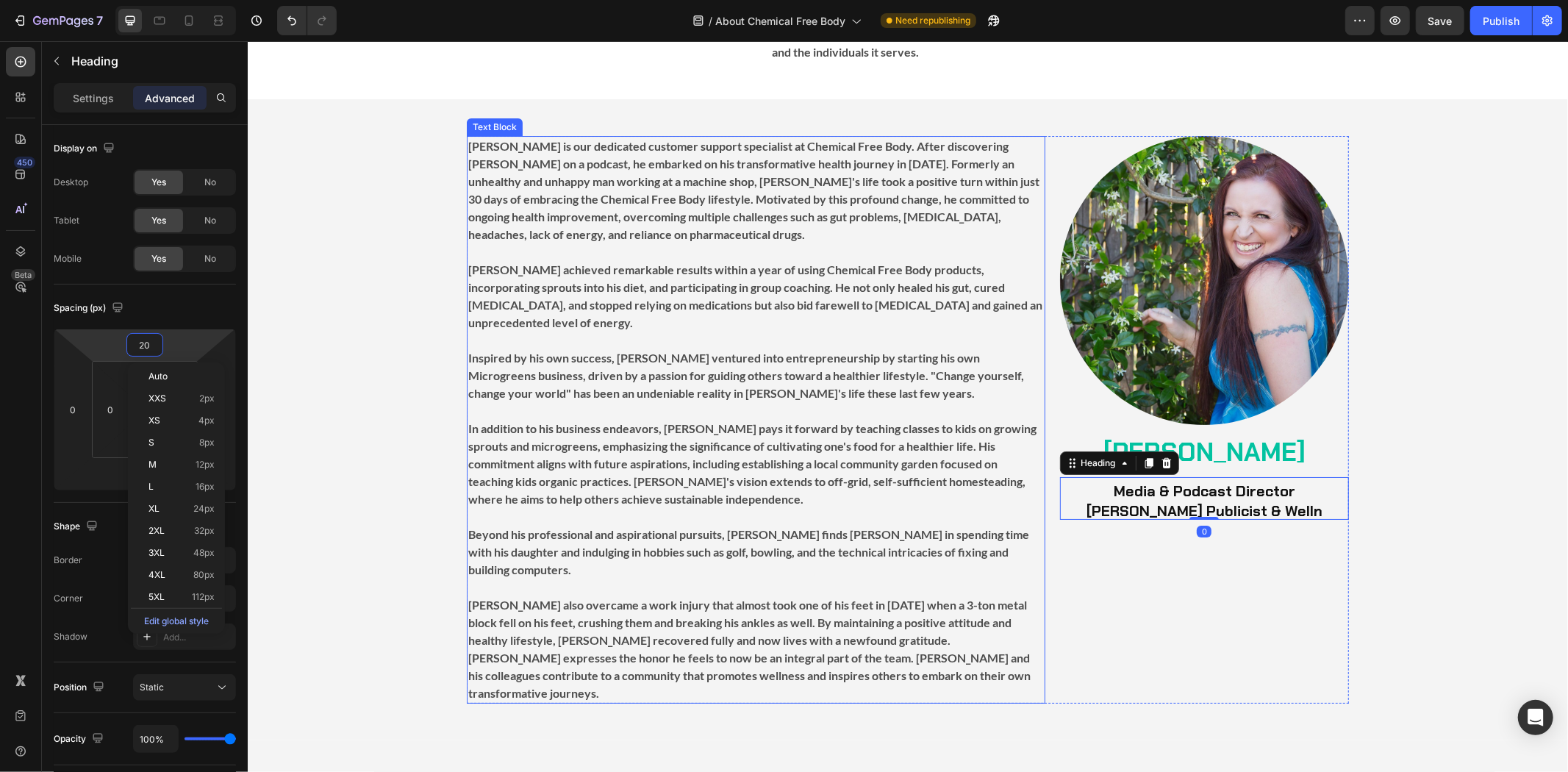
type input "0"
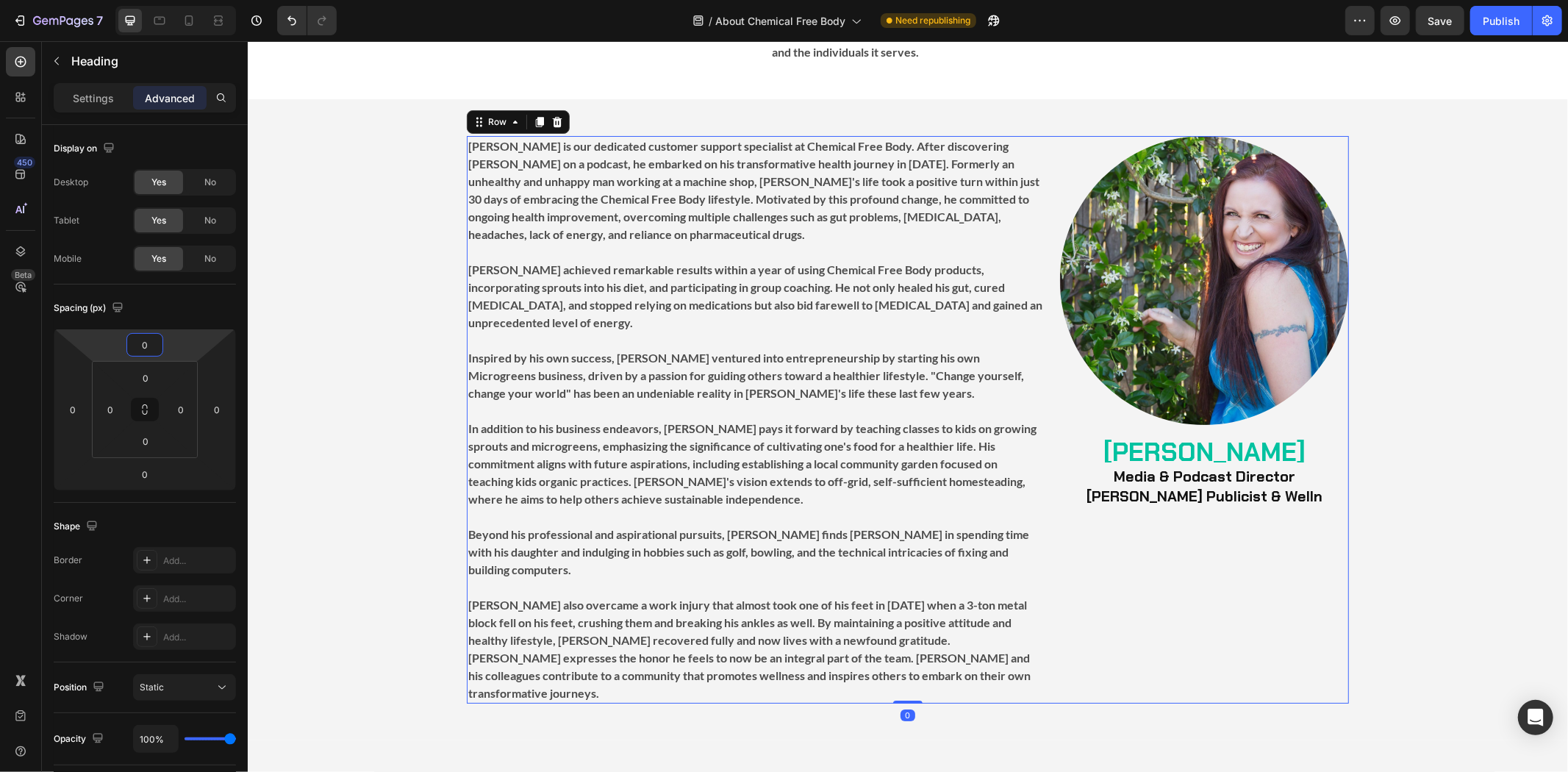
click at [1164, 536] on div "Image [PERSON_NAME] Heading ⁠⁠⁠⁠⁠⁠⁠ Media & Podcast Director [PERSON_NAME] Publ…" at bounding box center [1204, 419] width 289 height 568
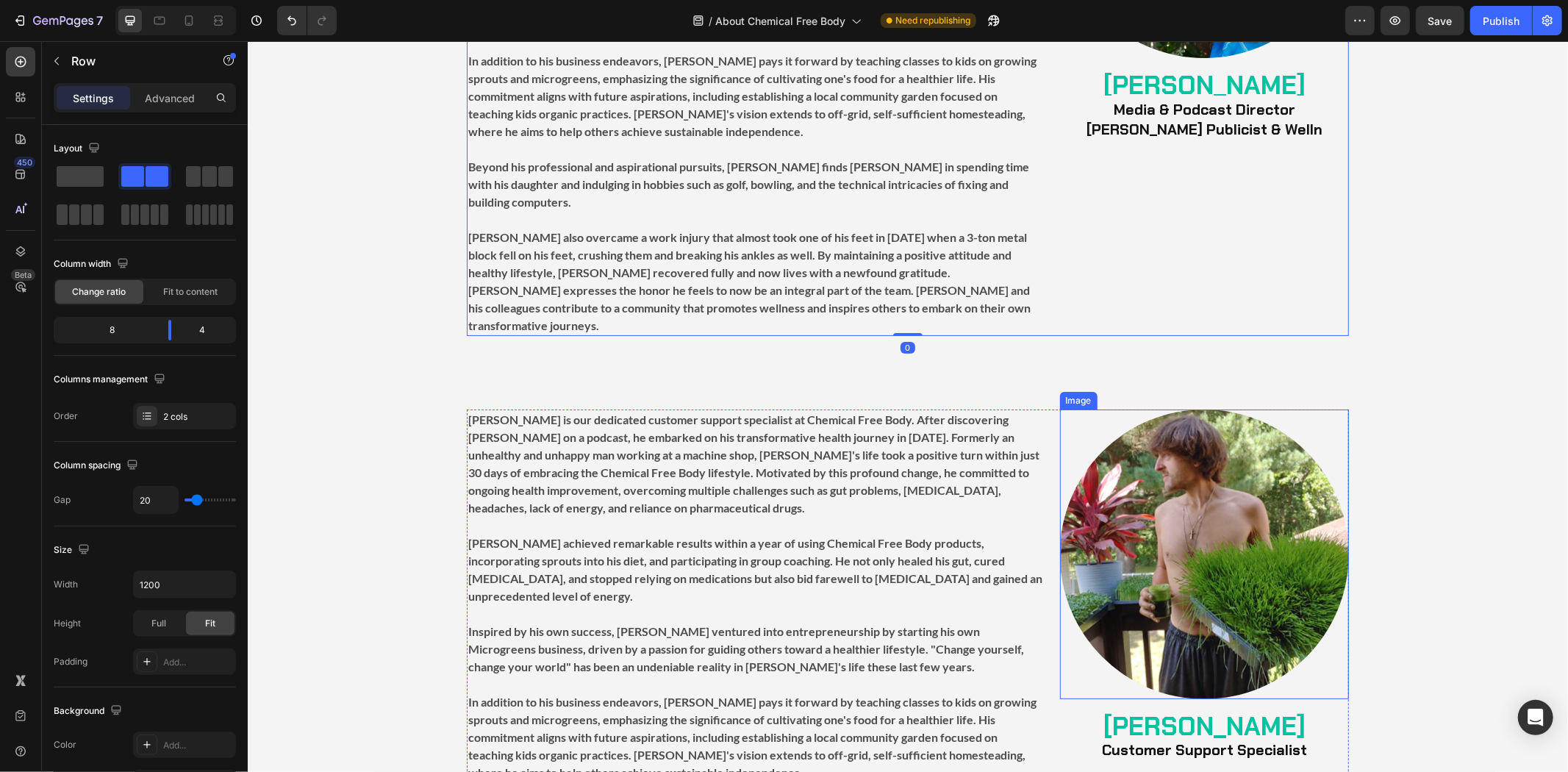
scroll to position [4576, 0]
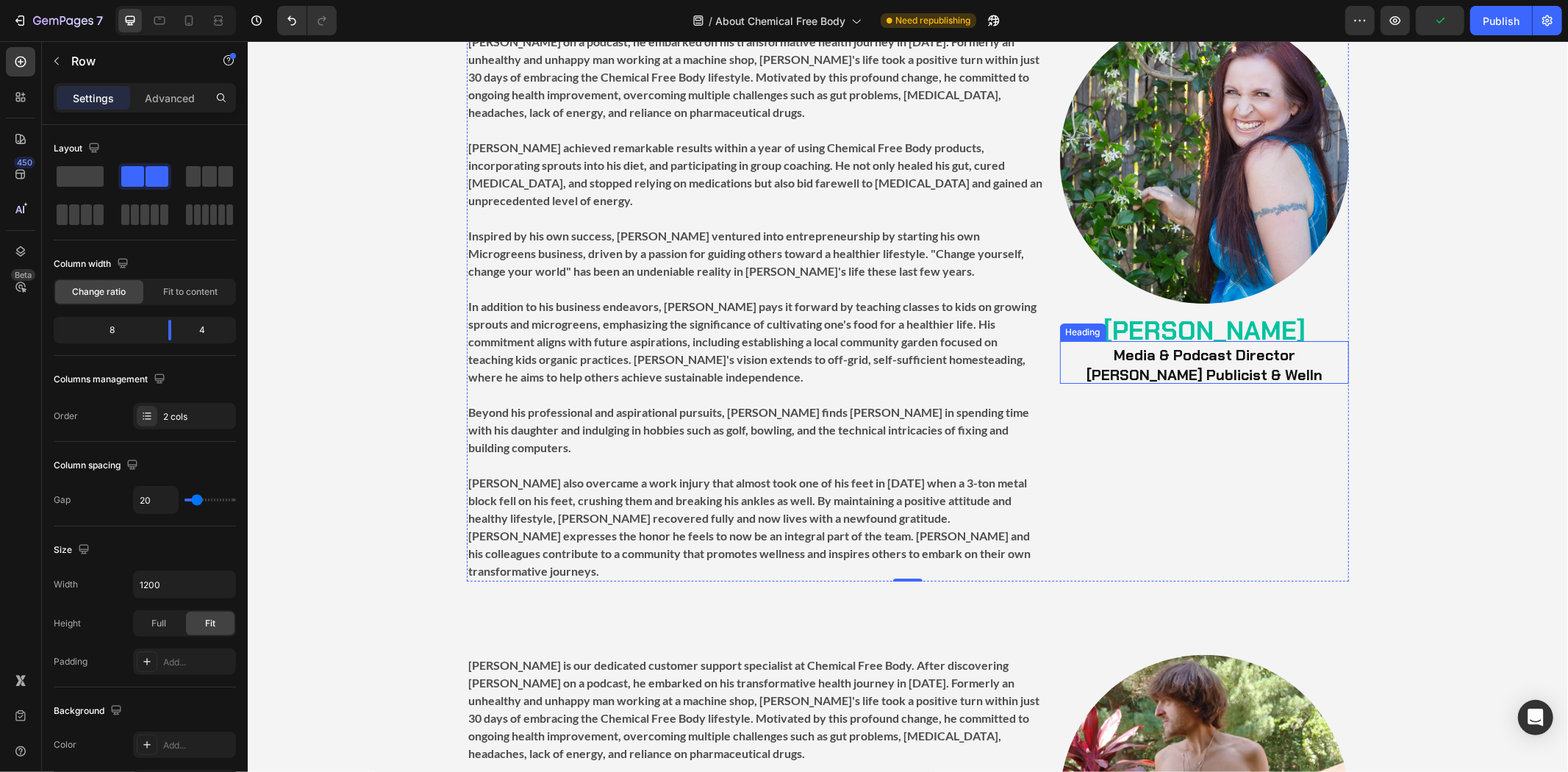
click at [1224, 364] on strong "[PERSON_NAME] Publicist & Welln" at bounding box center [1203, 373] width 236 height 19
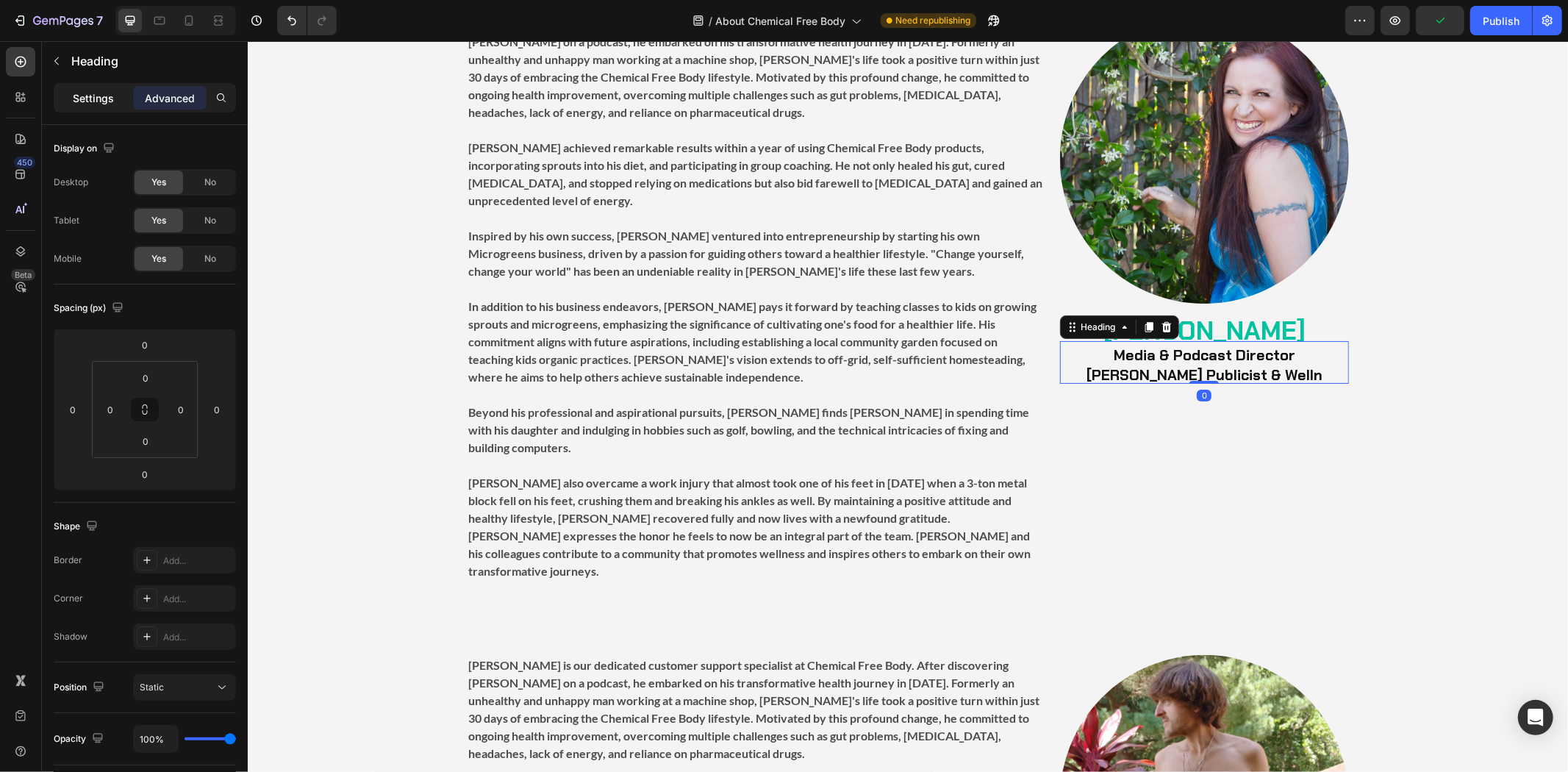
click at [101, 96] on p "Settings" at bounding box center [94, 97] width 41 height 15
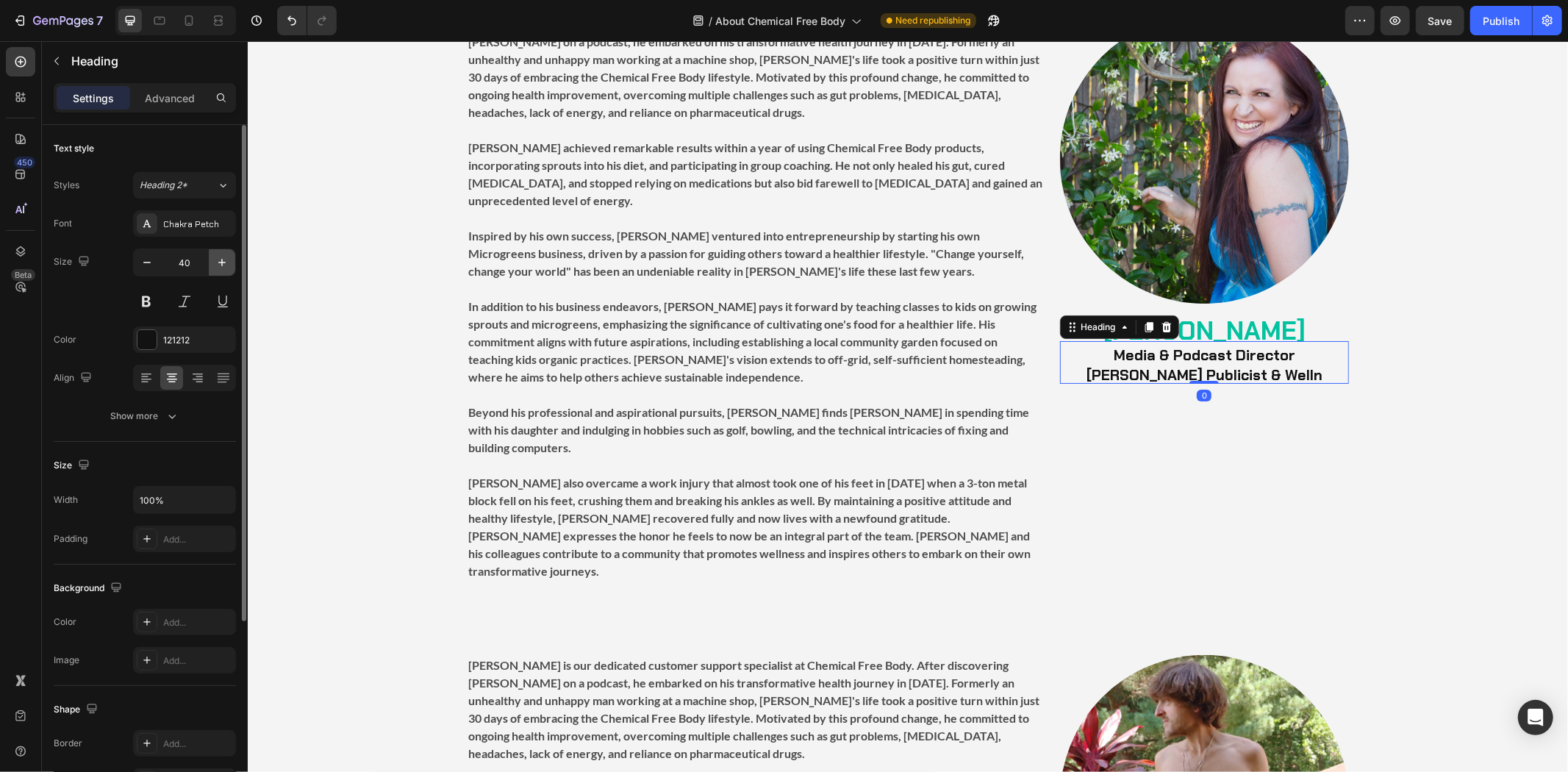
click at [216, 260] on icon "button" at bounding box center [221, 262] width 14 height 14
click at [216, 268] on icon "button" at bounding box center [221, 262] width 14 height 14
type input "43"
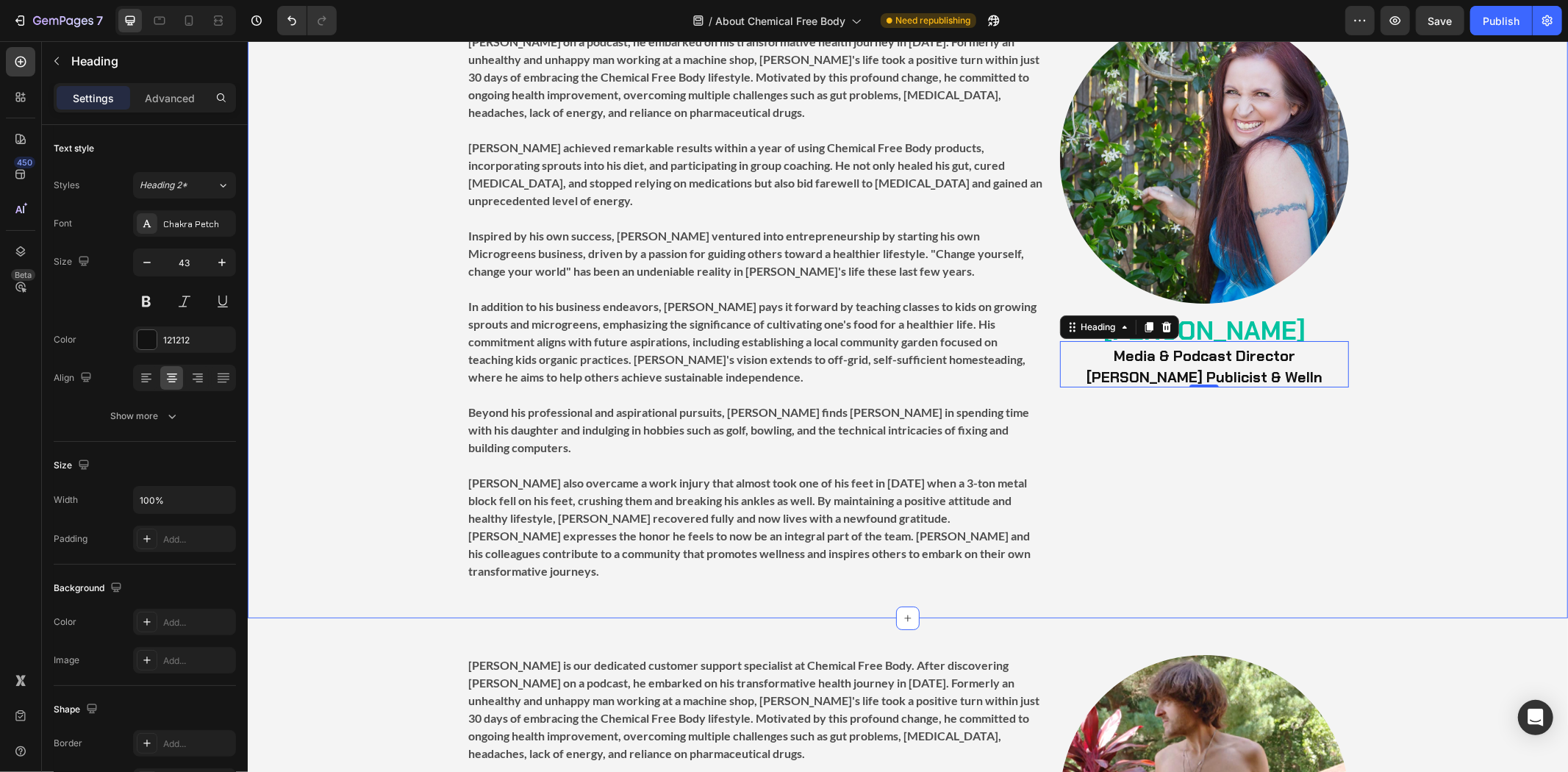
click at [1343, 496] on div "Image [PERSON_NAME] Heading ⁠⁠⁠⁠⁠⁠⁠ Media & Podcast Director [PERSON_NAME] Publ…" at bounding box center [907, 297] width 1320 height 568
click at [1265, 379] on strong "[PERSON_NAME] Publicist & Welln" at bounding box center [1203, 376] width 236 height 19
click at [1296, 374] on p "Media & Podcast Director [PERSON_NAME] Publicist & Welln" at bounding box center [1203, 363] width 286 height 44
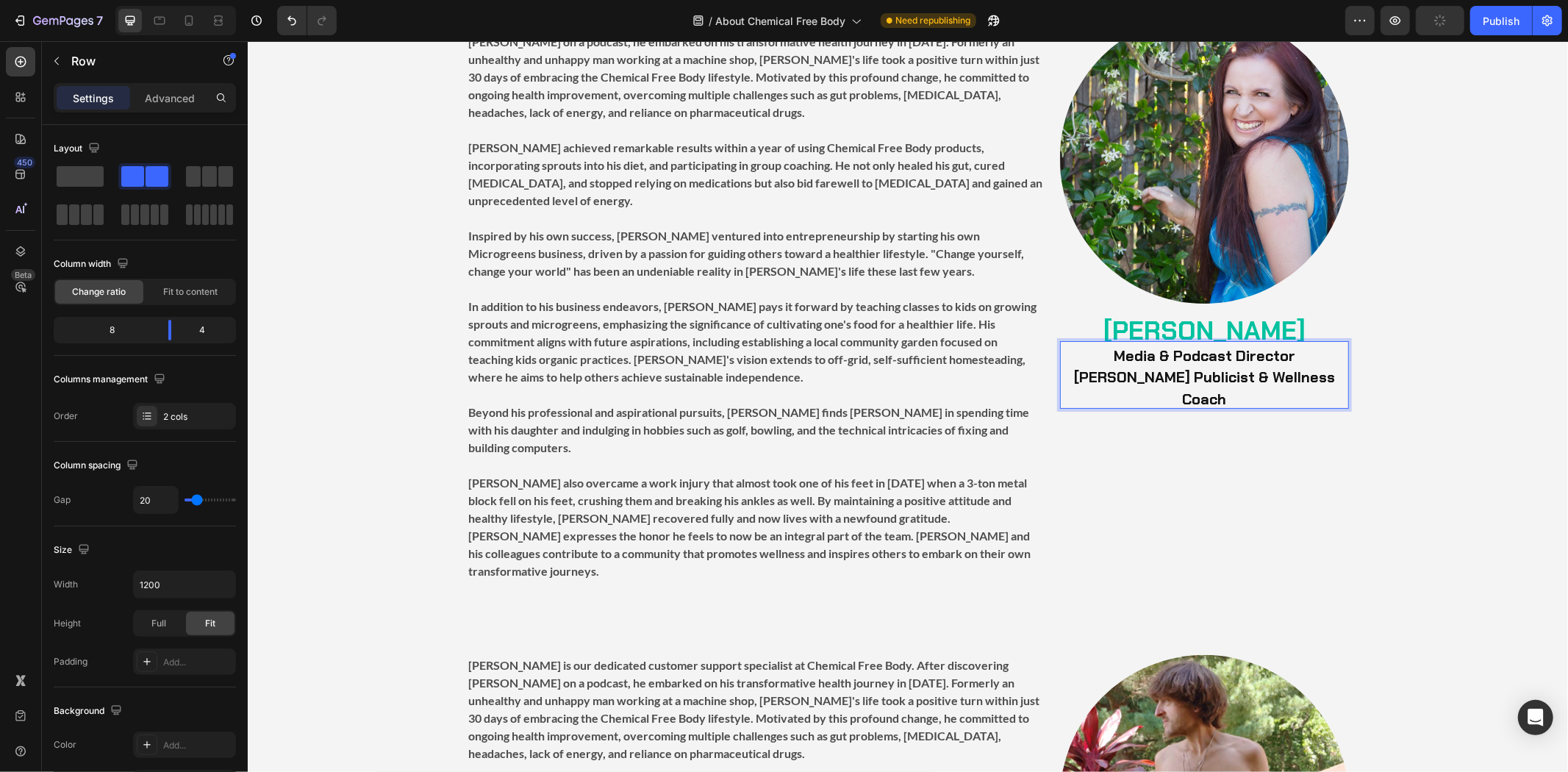
click at [1263, 458] on div "Image [PERSON_NAME] Heading Media & Podcast Director [PERSON_NAME] Publicist & …" at bounding box center [1204, 297] width 289 height 568
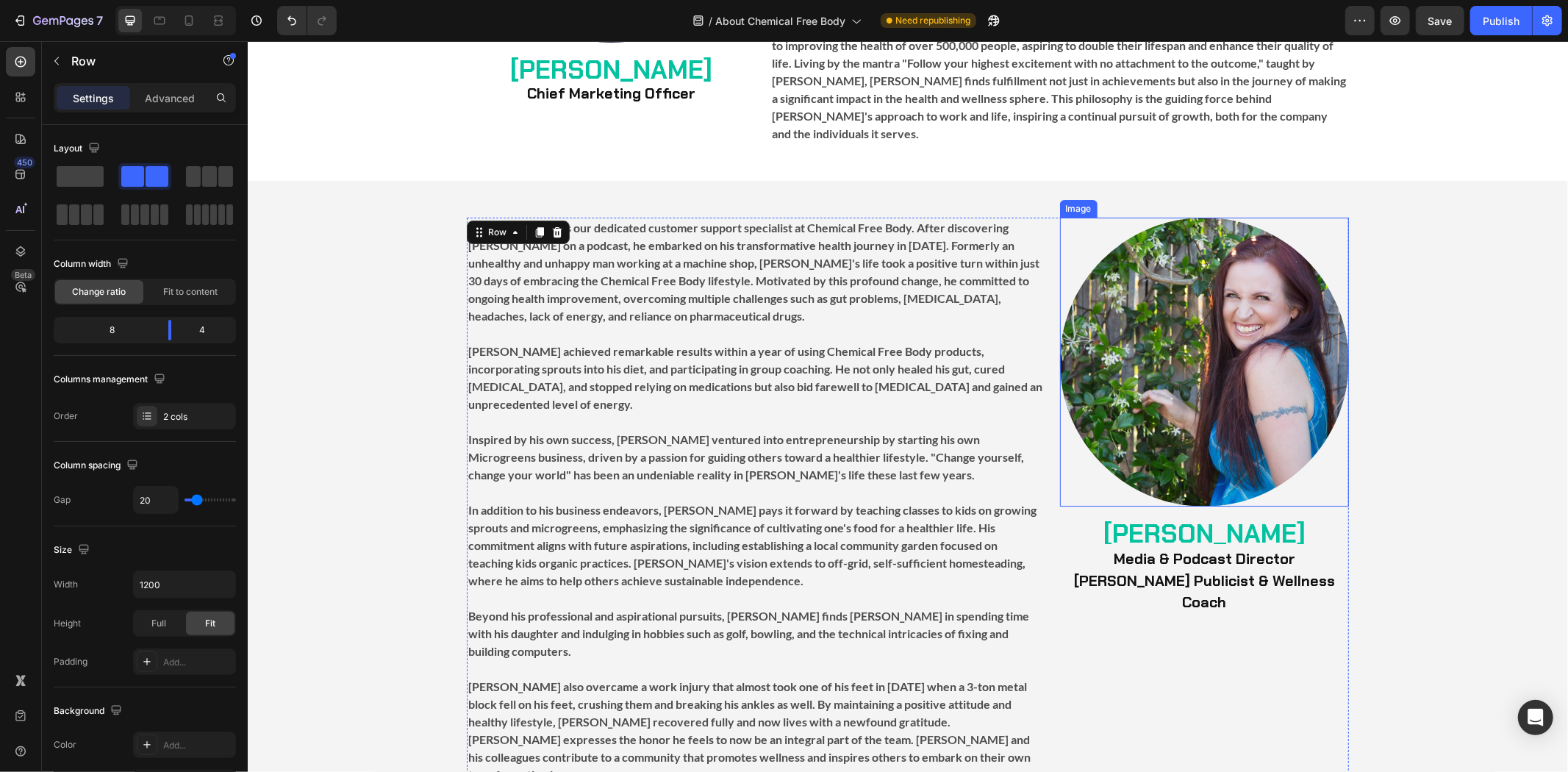
scroll to position [4495, 0]
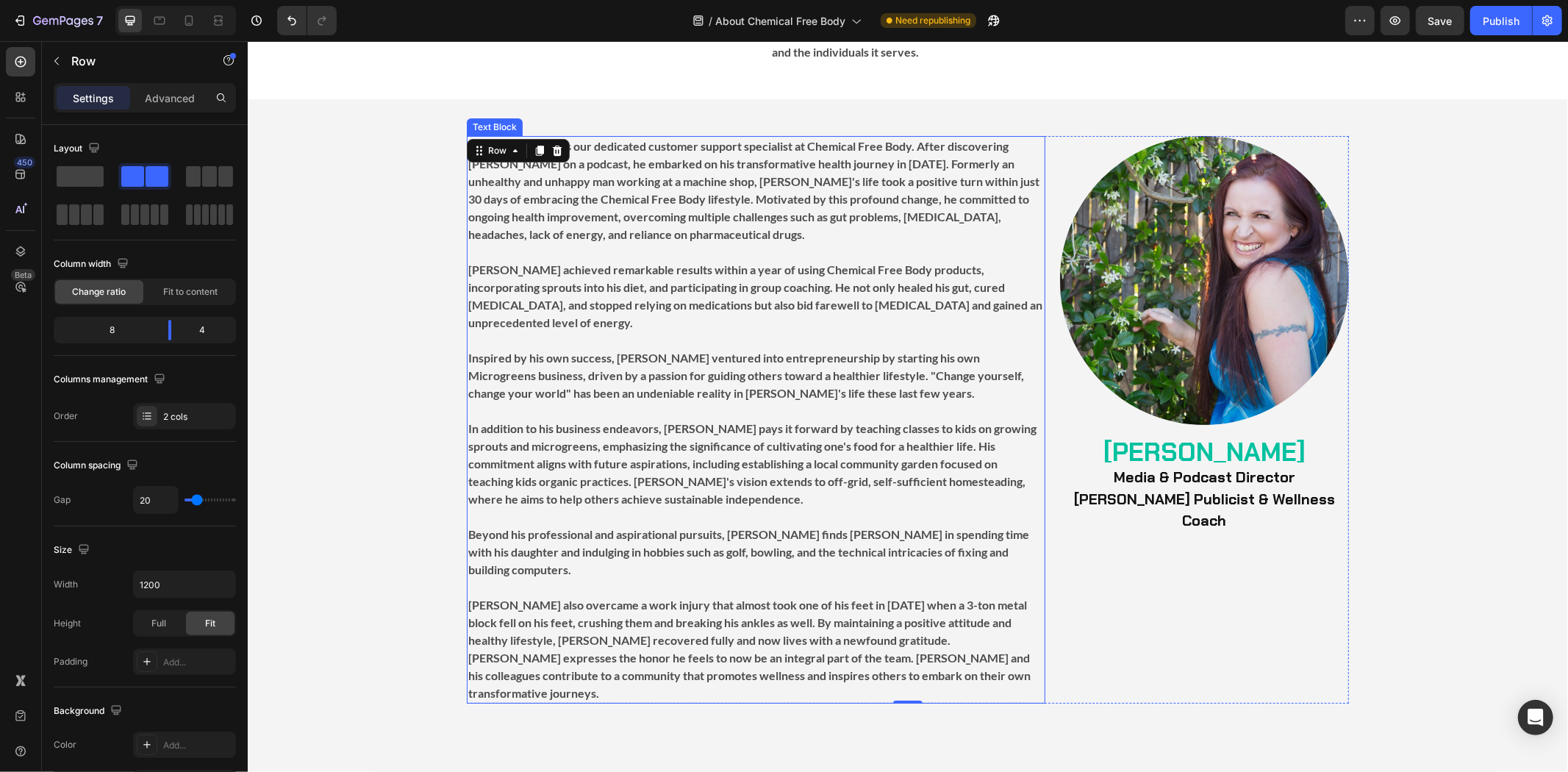
click at [788, 420] on strong "In addition to his business endeavors, [PERSON_NAME] pays it forward by teachin…" at bounding box center [751, 462] width 568 height 85
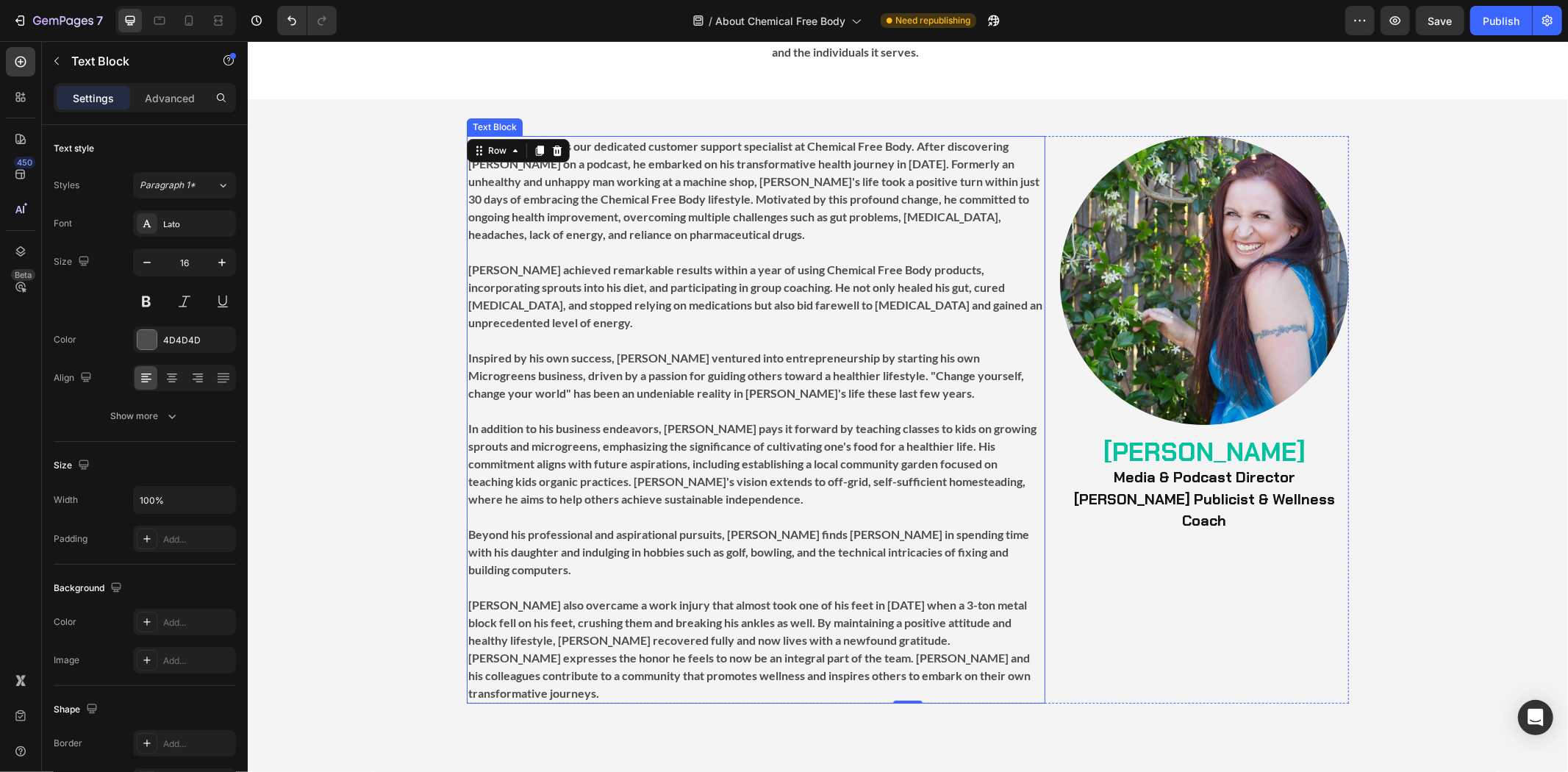
click at [788, 420] on strong "In addition to his business endeavors, [PERSON_NAME] pays it forward by teachin…" at bounding box center [751, 462] width 568 height 85
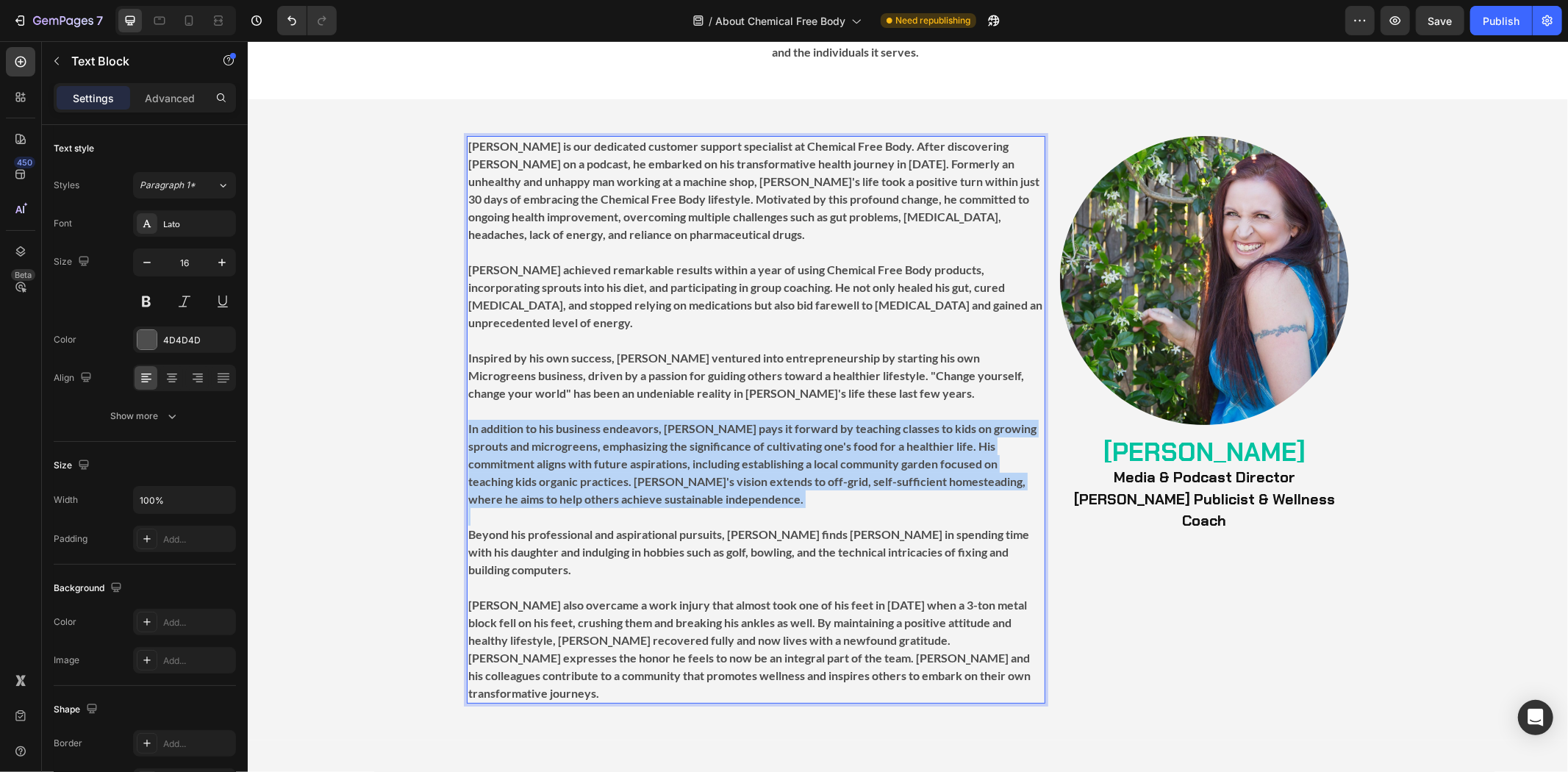
click at [788, 420] on strong "In addition to his business endeavors, [PERSON_NAME] pays it forward by teachin…" at bounding box center [751, 462] width 568 height 85
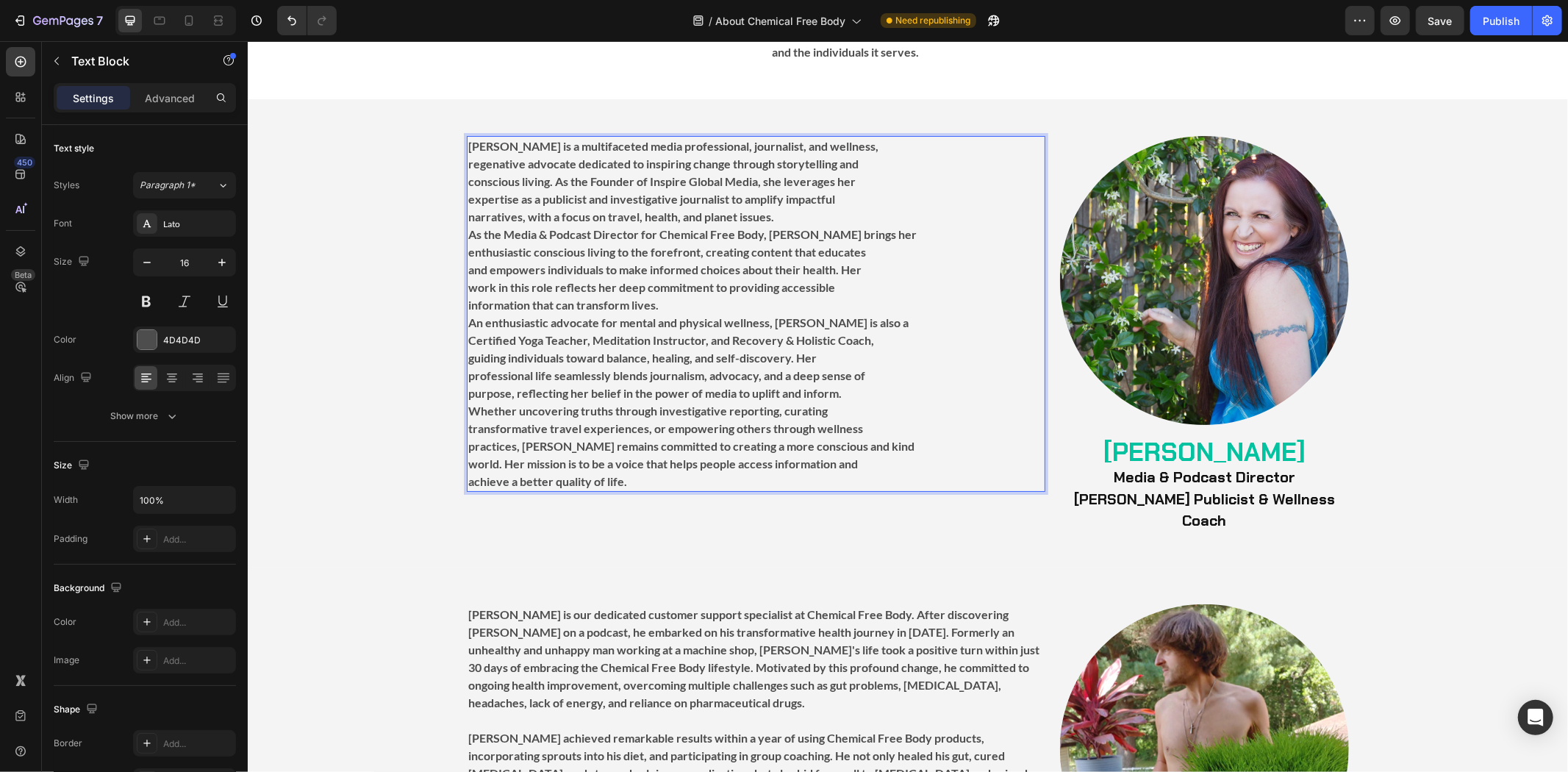
scroll to position [4331, 0]
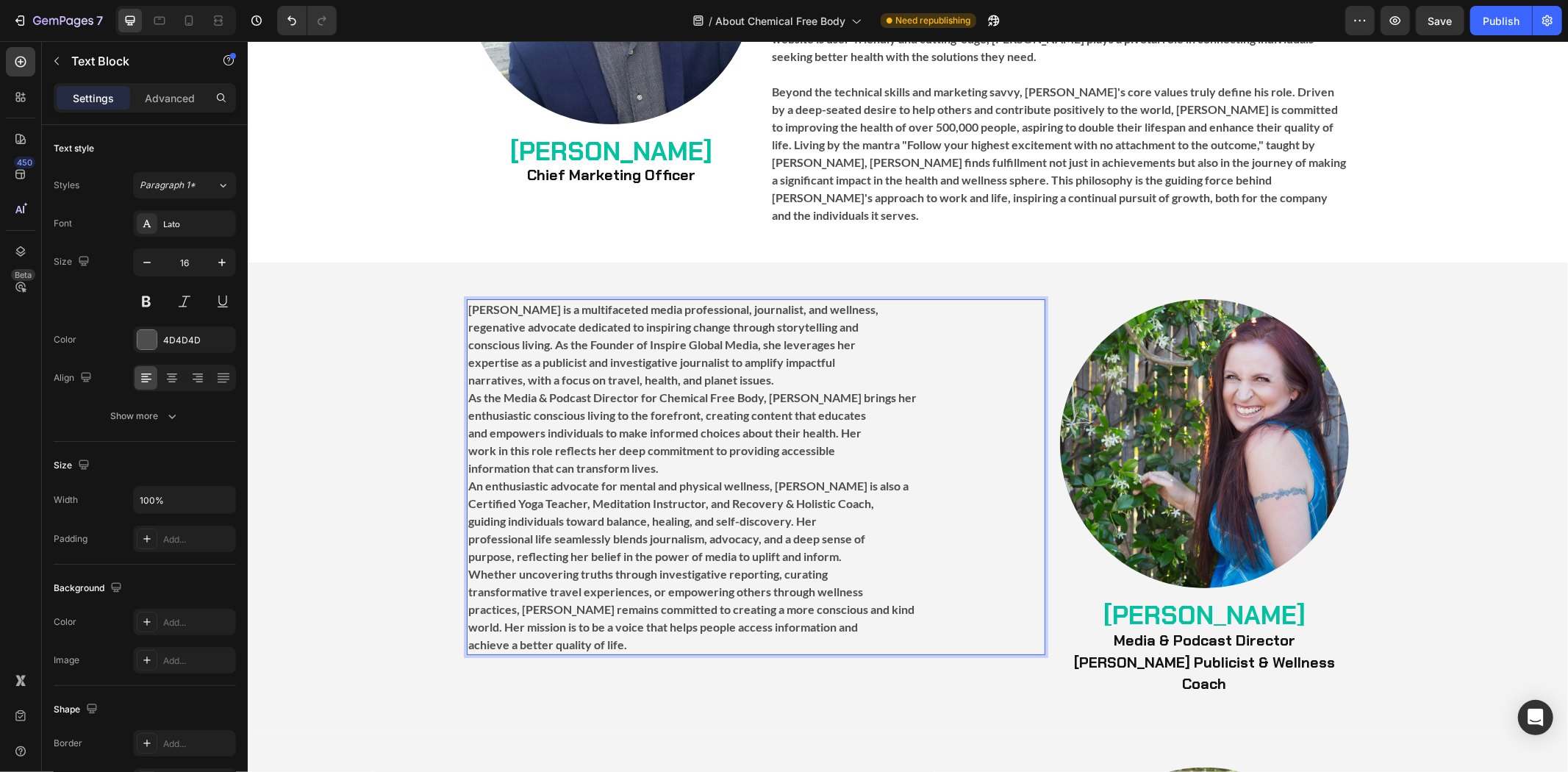
click at [760, 319] on strong "regenative advocate dedicated to inspiring change through storytelling and" at bounding box center [662, 326] width 390 height 14
click at [748, 312] on p "[PERSON_NAME] is a multifaceted media professional, journalist, and wellness, r…" at bounding box center [755, 476] width 576 height 353
click at [466, 298] on div "[PERSON_NAME] is a multifaceted media professional, journalist, and wellness, r…" at bounding box center [755, 476] width 578 height 356
click at [468, 302] on strong "[PERSON_NAME] is a multifaceted media professional, journalist, and wellness, r…" at bounding box center [755, 317] width 575 height 31
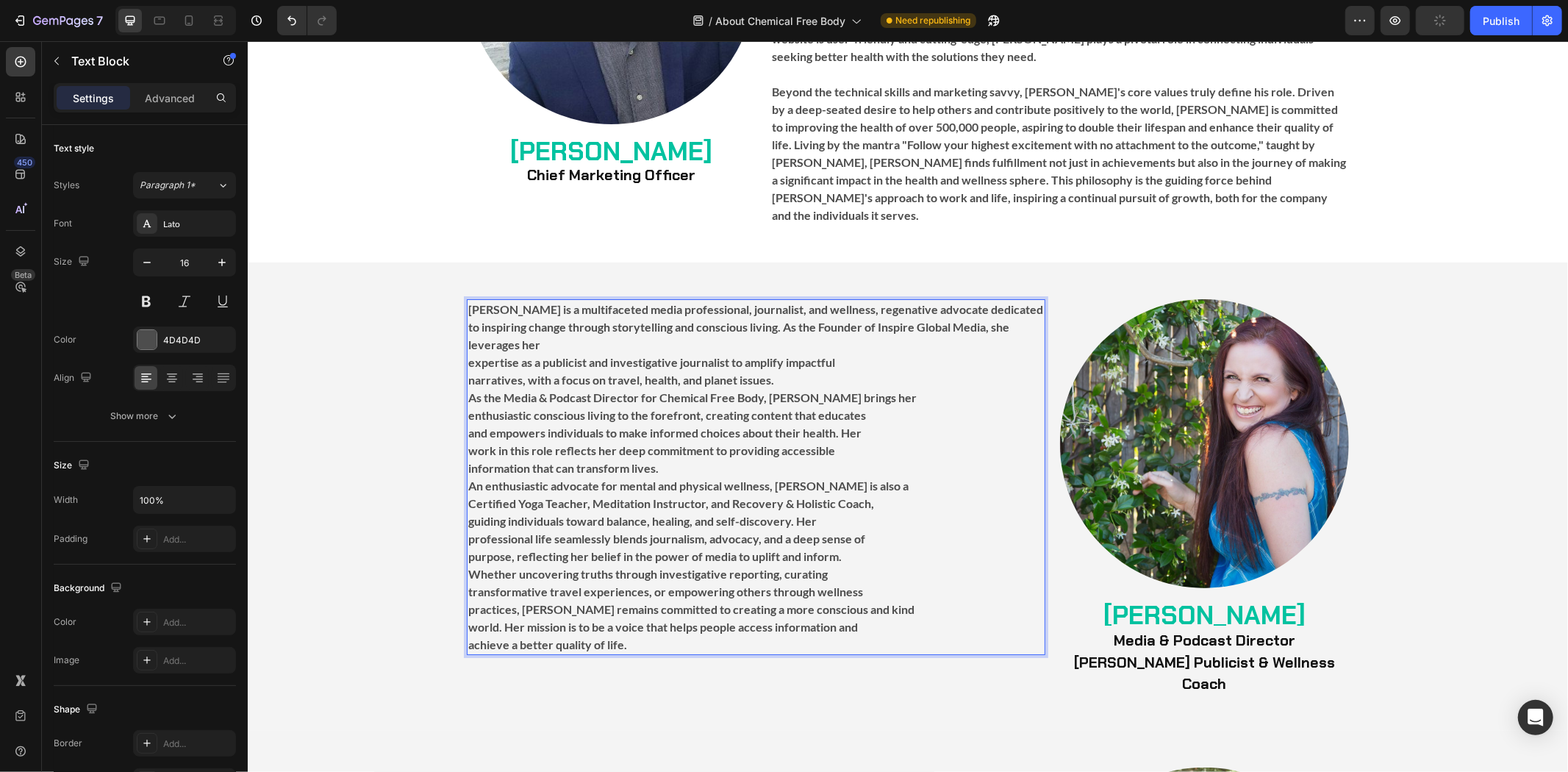
click at [468, 303] on strong "[PERSON_NAME] is a multifaceted media professional, journalist, and wellness, r…" at bounding box center [755, 326] width 575 height 49
click at [680, 372] on strong "narratives, with a focus on travel, health, and planet issues." at bounding box center [620, 379] width 306 height 14
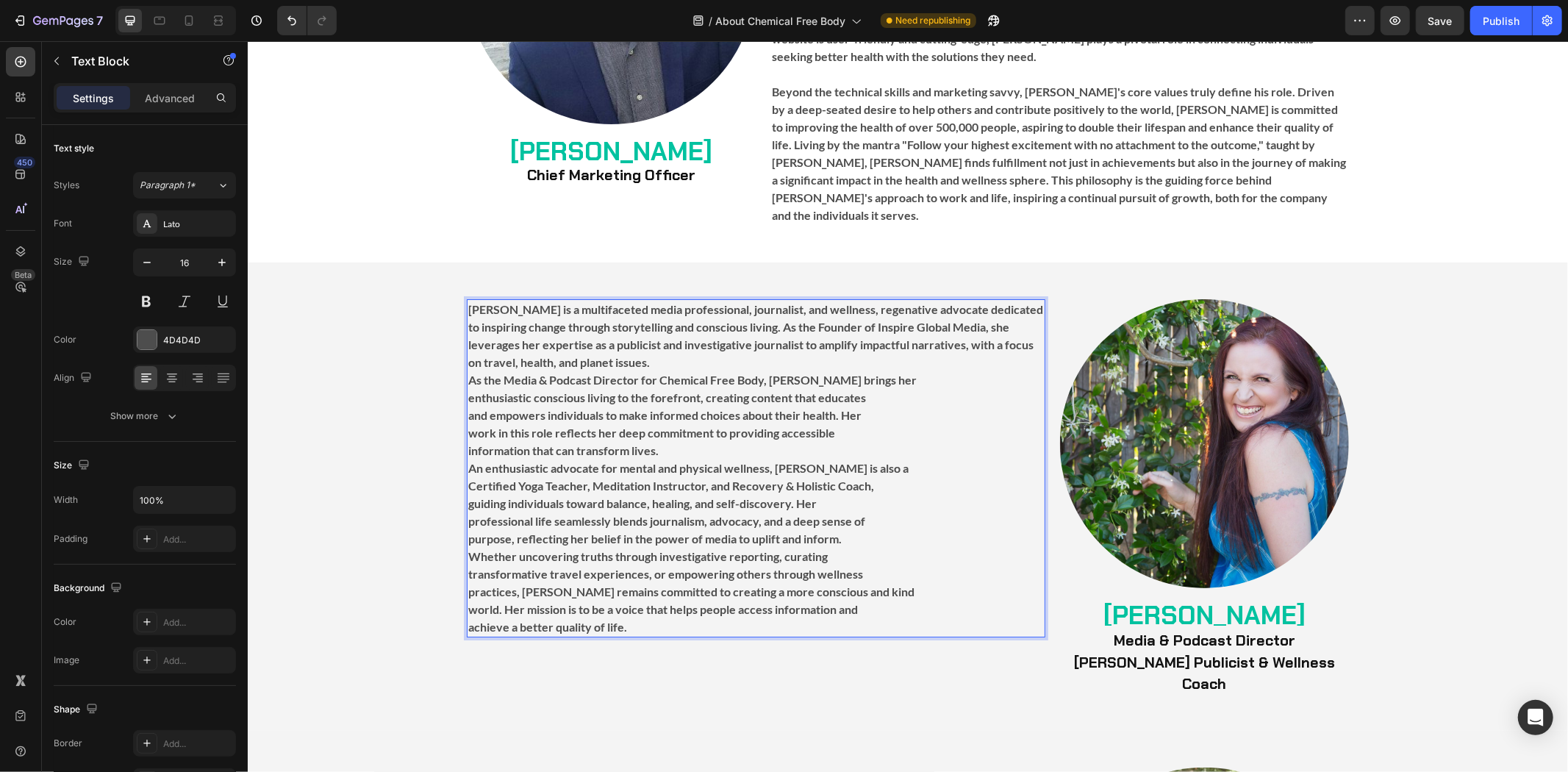
click at [468, 327] on strong "[PERSON_NAME] is a multifaceted media professional, journalist, and wellness, r…" at bounding box center [755, 335] width 575 height 67
click at [652, 320] on p "[PERSON_NAME] is a multifaceted media professional, journalist, and wellness, r…" at bounding box center [755, 468] width 576 height 336
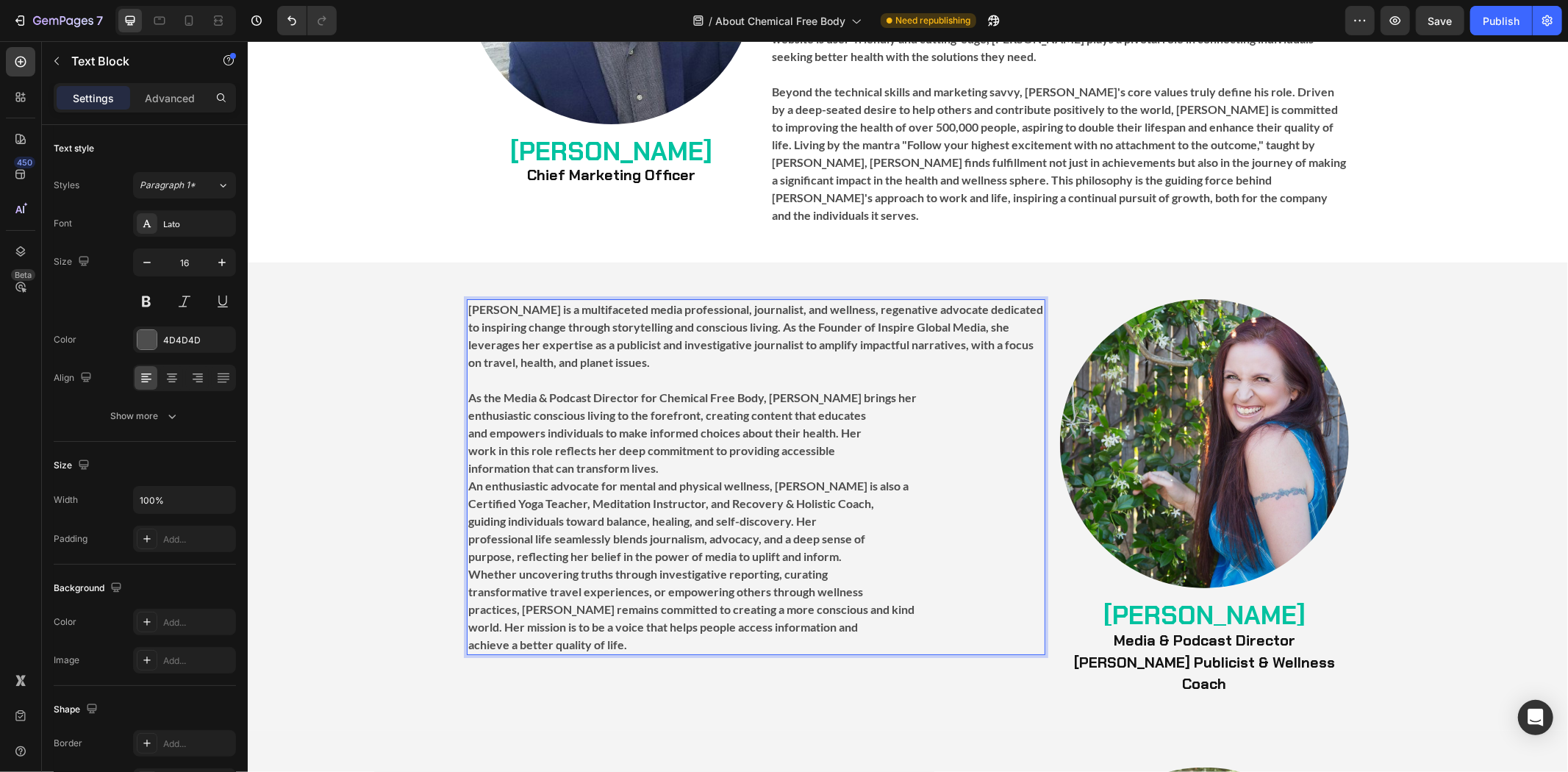
click at [468, 407] on strong "enthusiastic conscious living to the forefront, creating content that educates" at bounding box center [667, 414] width 398 height 14
click at [468, 389] on strong "As the Media & Podcast Director for Chemical Free Body, [PERSON_NAME] brings he…" at bounding box center [751, 404] width 568 height 31
click at [468, 394] on strong "As the Media & Podcast Director for Chemical Free Body, [PERSON_NAME] brings he…" at bounding box center [751, 413] width 568 height 49
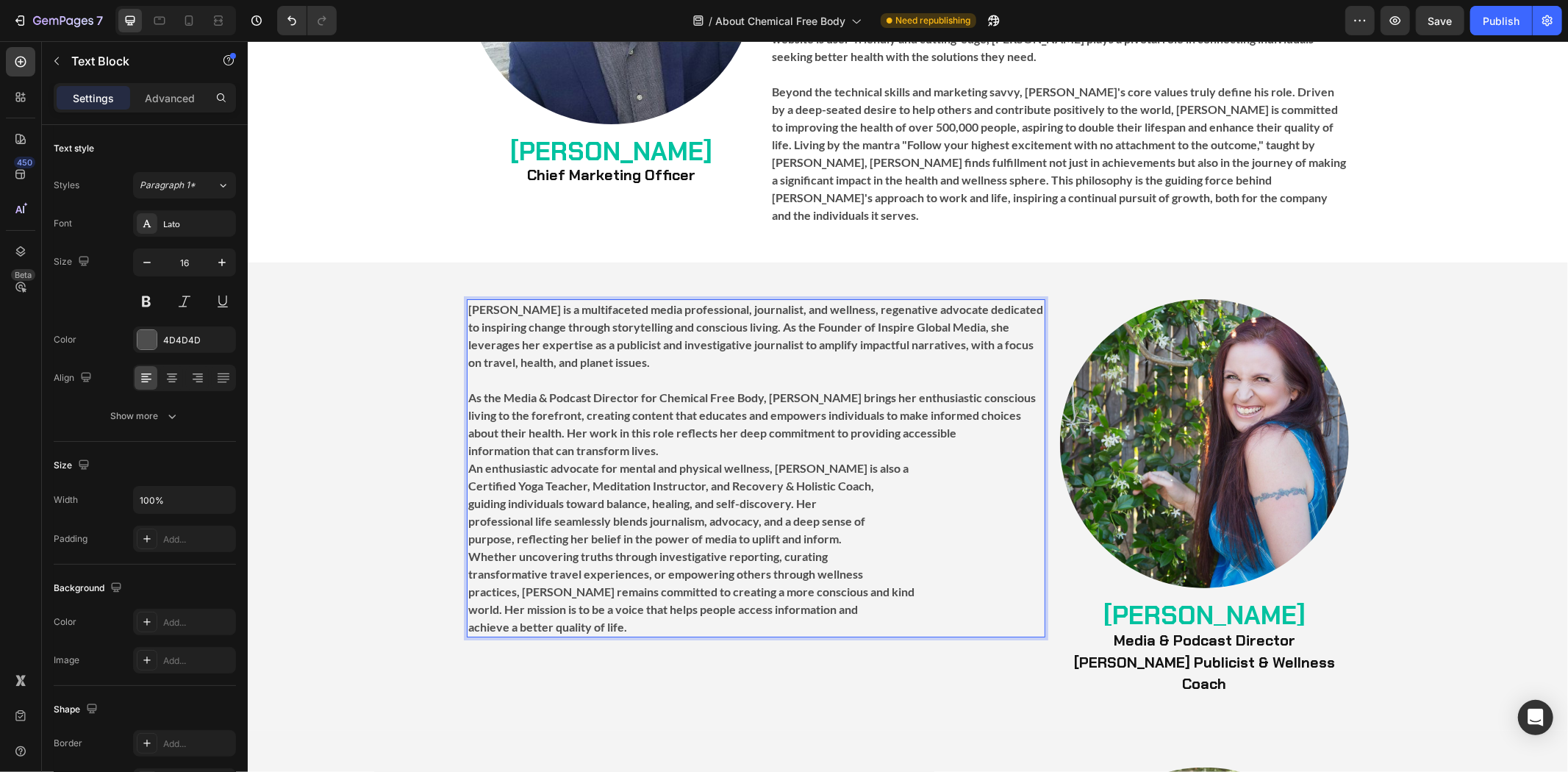
click at [468, 443] on strong "information that can transform lives." at bounding box center [562, 450] width 190 height 14
click at [468, 416] on p "As the Media & Podcast Director for Chemical Free Body, [PERSON_NAME] brings he…" at bounding box center [755, 511] width 576 height 247
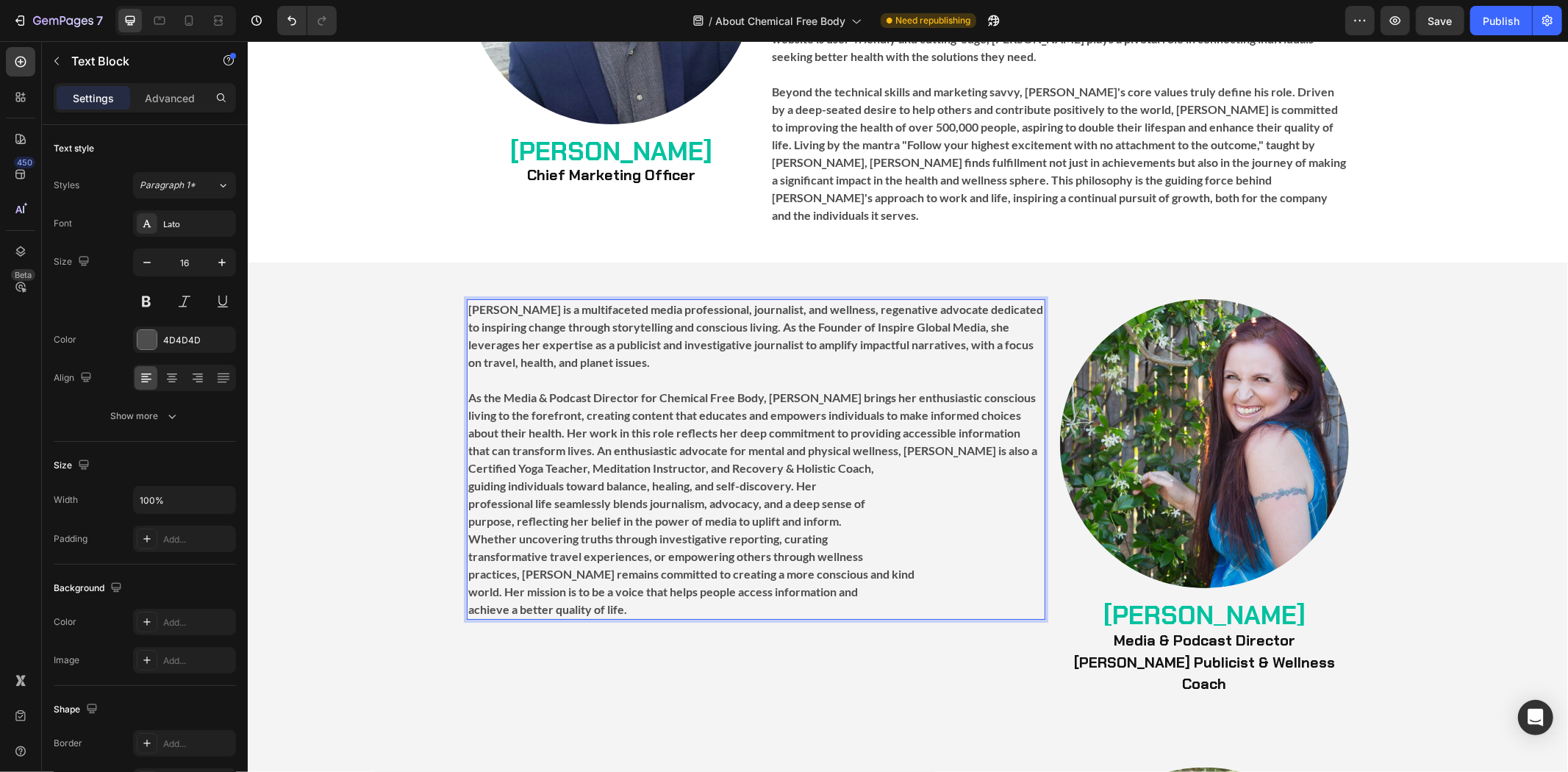
click at [468, 431] on strong "As the Media & Podcast Director for Chemical Free Body, [PERSON_NAME] brings he…" at bounding box center [751, 431] width 568 height 85
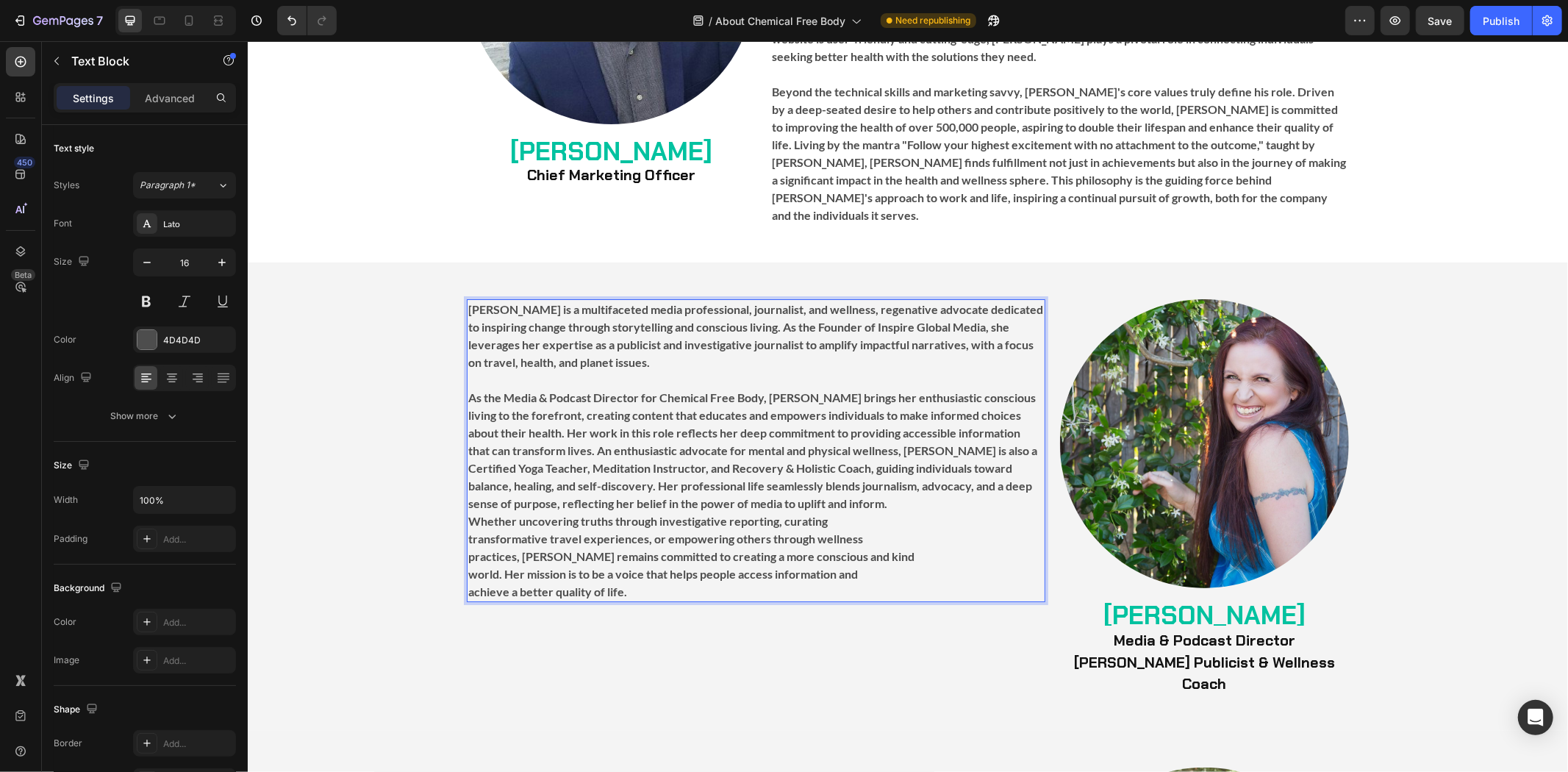
click at [468, 464] on strong "As the Media & Podcast Director for Chemical Free Body, [PERSON_NAME] brings he…" at bounding box center [751, 449] width 568 height 120
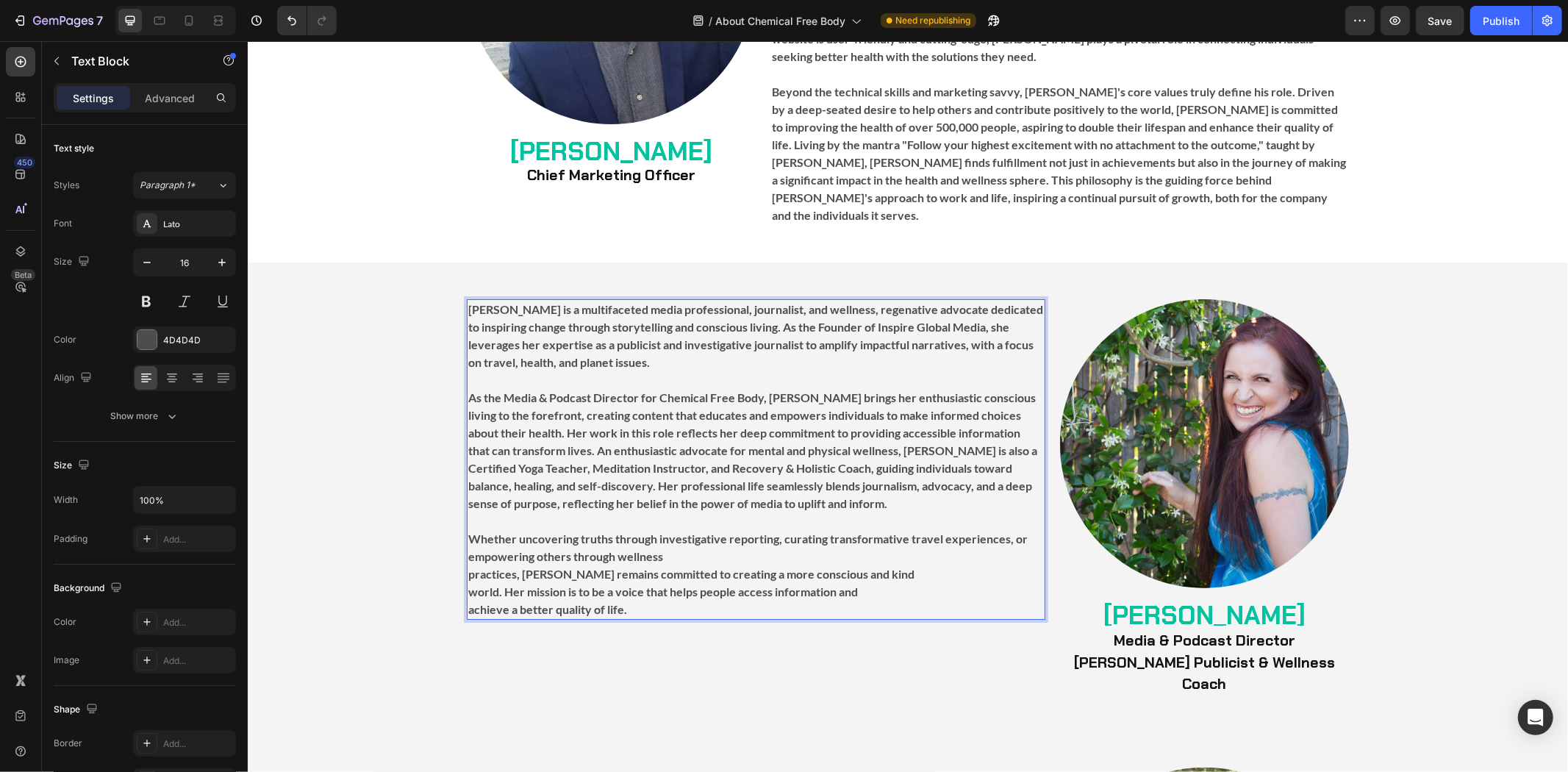
click at [468, 531] on strong "Whether uncovering truths through investigative reporting, curating transformat…" at bounding box center [747, 546] width 560 height 31
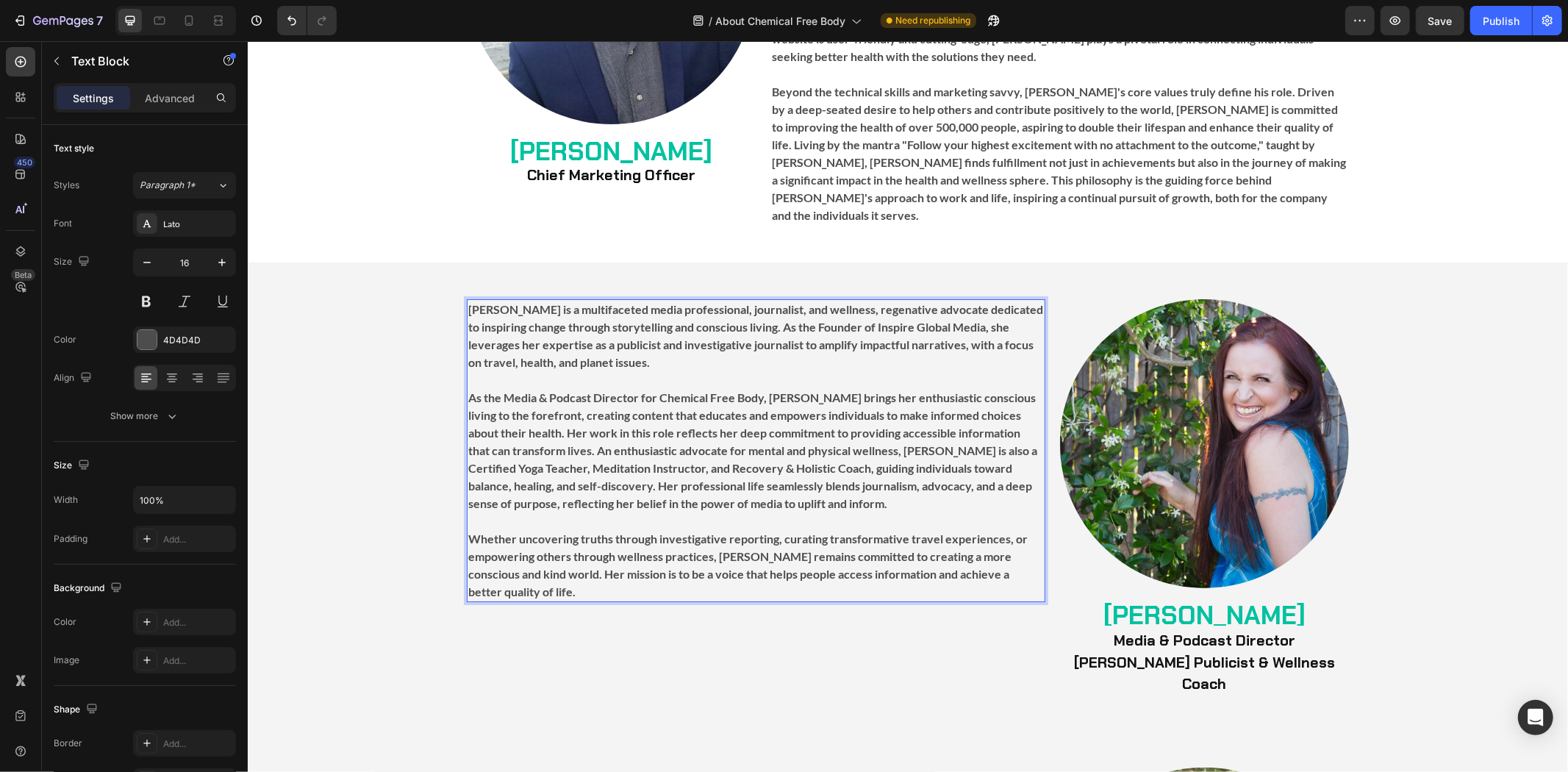
click at [585, 411] on strong "As the Media & Podcast Director for Chemical Free Body, [PERSON_NAME] brings he…" at bounding box center [751, 449] width 568 height 120
click at [541, 414] on strong "As the Media & Podcast Director for Chemical Free Body, [PERSON_NAME] brings he…" at bounding box center [751, 449] width 568 height 120
click at [543, 414] on strong "As the Media & Podcast Director for Chemical Free Body, [PERSON_NAME] brings he…" at bounding box center [751, 449] width 568 height 120
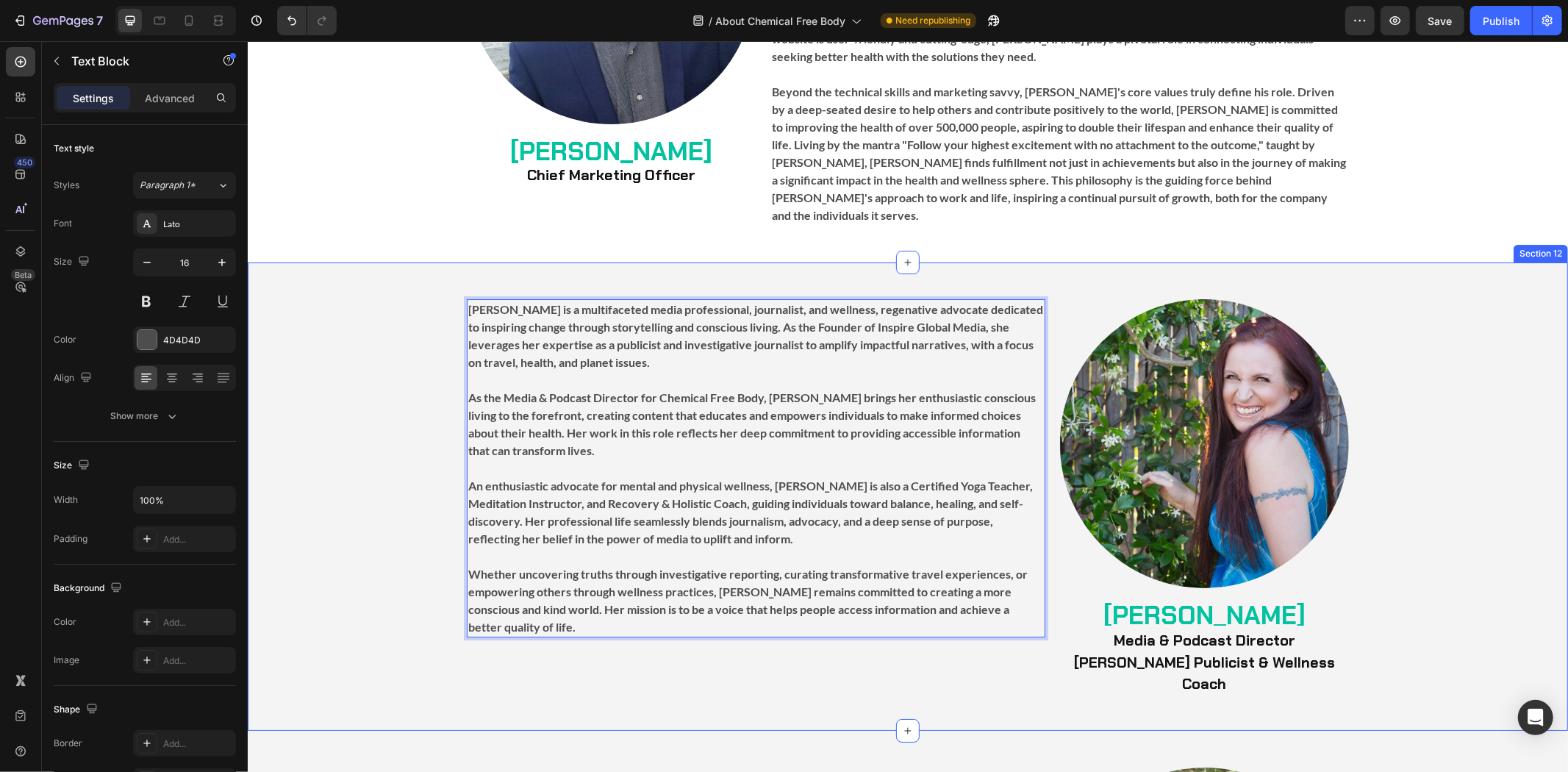
click at [393, 511] on div "Image [PERSON_NAME] Heading ⁠⁠⁠⁠⁠⁠⁠ Media & Podcast Director [PERSON_NAME] Publ…" at bounding box center [907, 495] width 1320 height 394
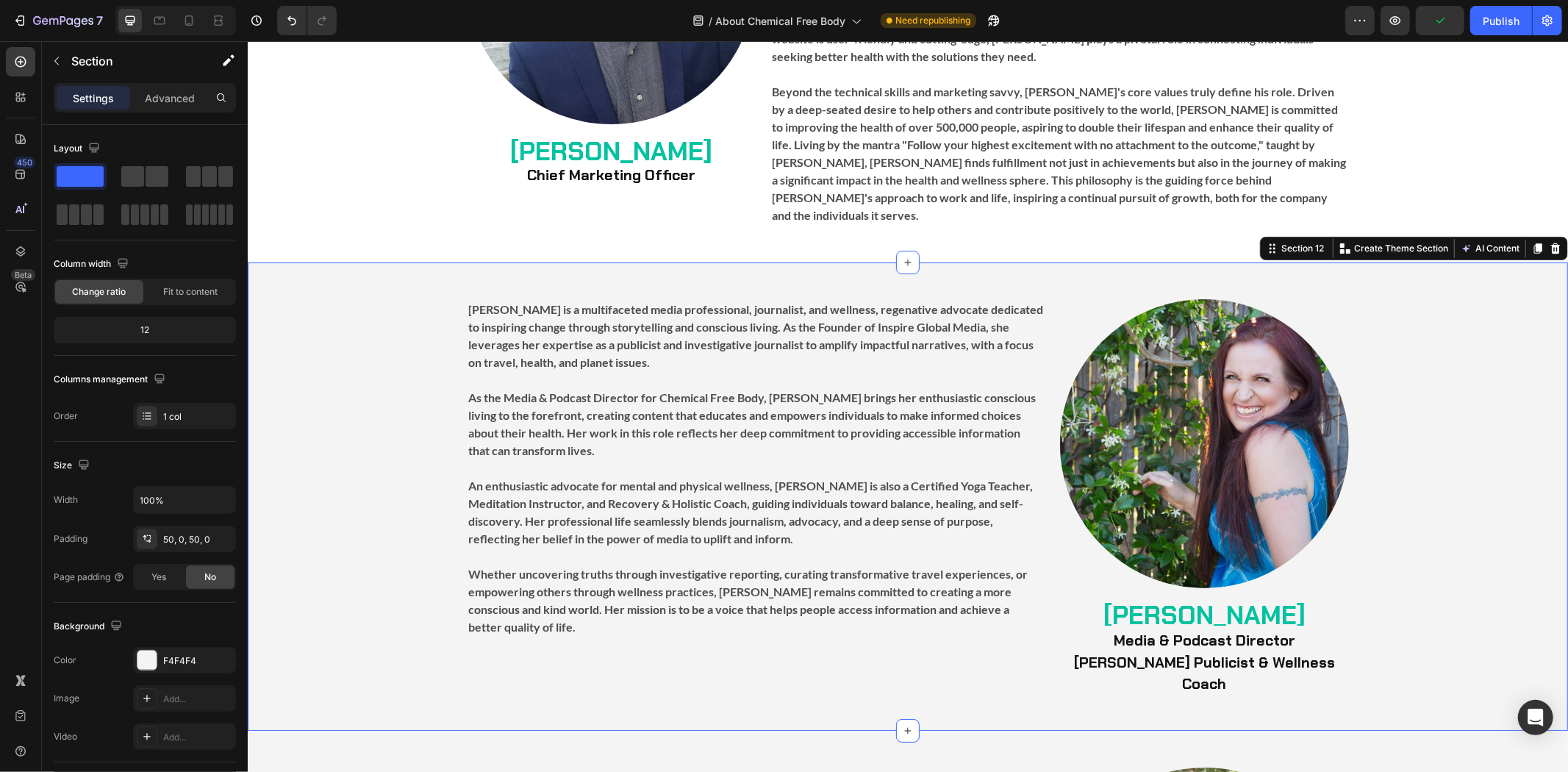
click at [1375, 448] on div "Image [PERSON_NAME] Heading ⁠⁠⁠⁠⁠⁠⁠ Media & Podcast Director [PERSON_NAME] Publ…" at bounding box center [907, 495] width 1320 height 394
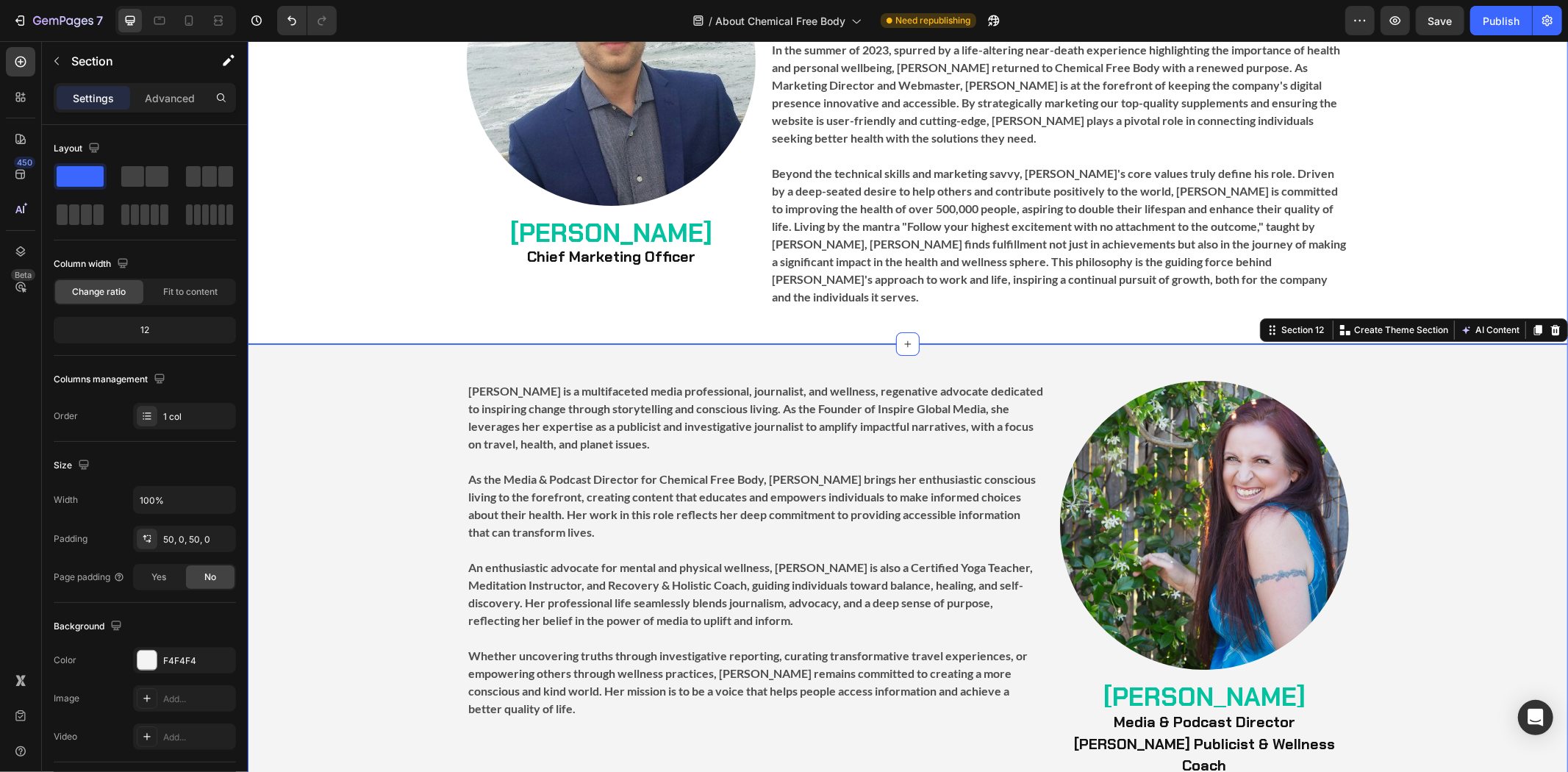
scroll to position [4412, 0]
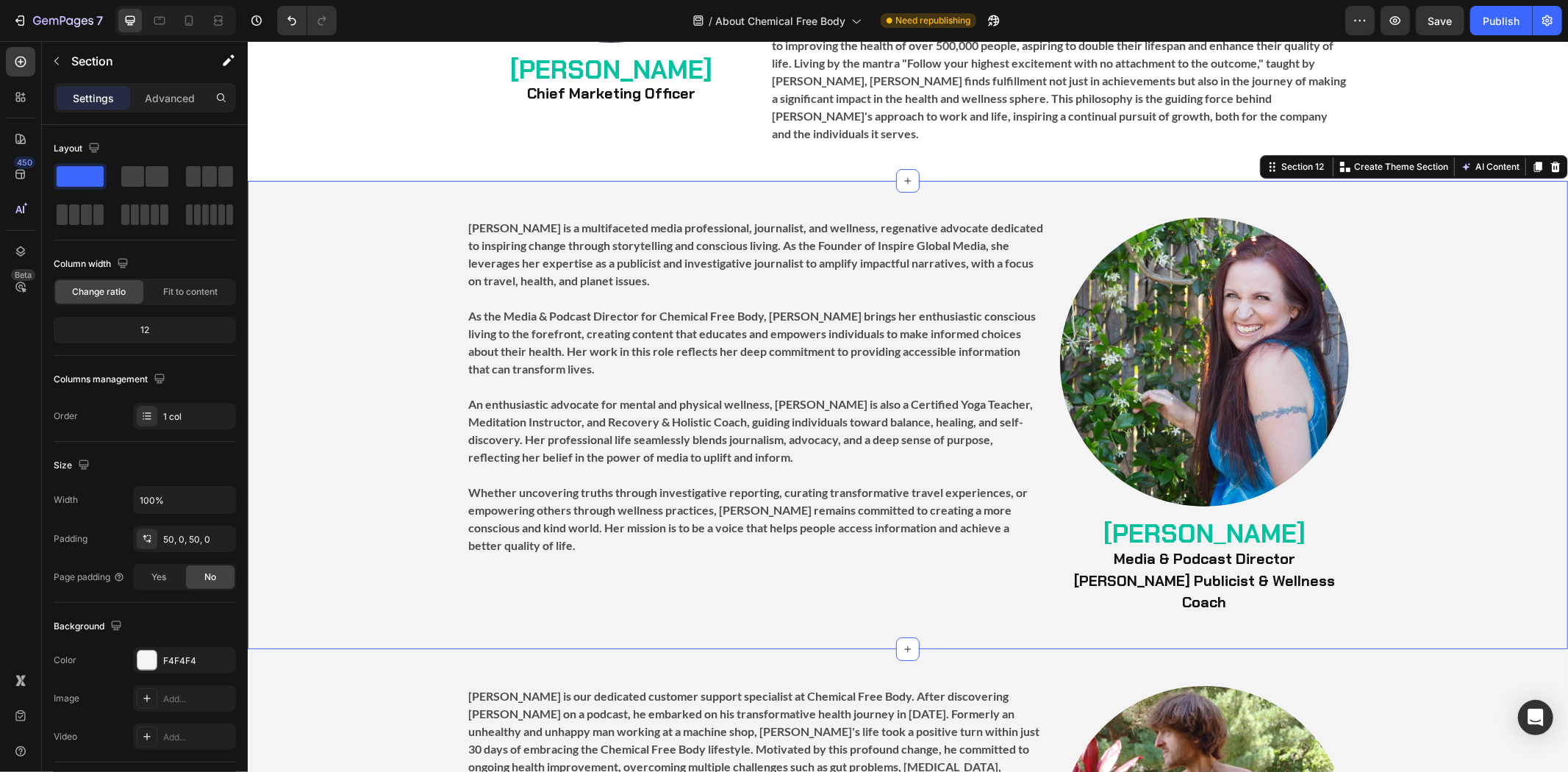
click at [381, 407] on div "Image [PERSON_NAME] Heading ⁠⁠⁠⁠⁠⁠⁠ Media & Podcast Director [PERSON_NAME] Publ…" at bounding box center [907, 414] width 1320 height 394
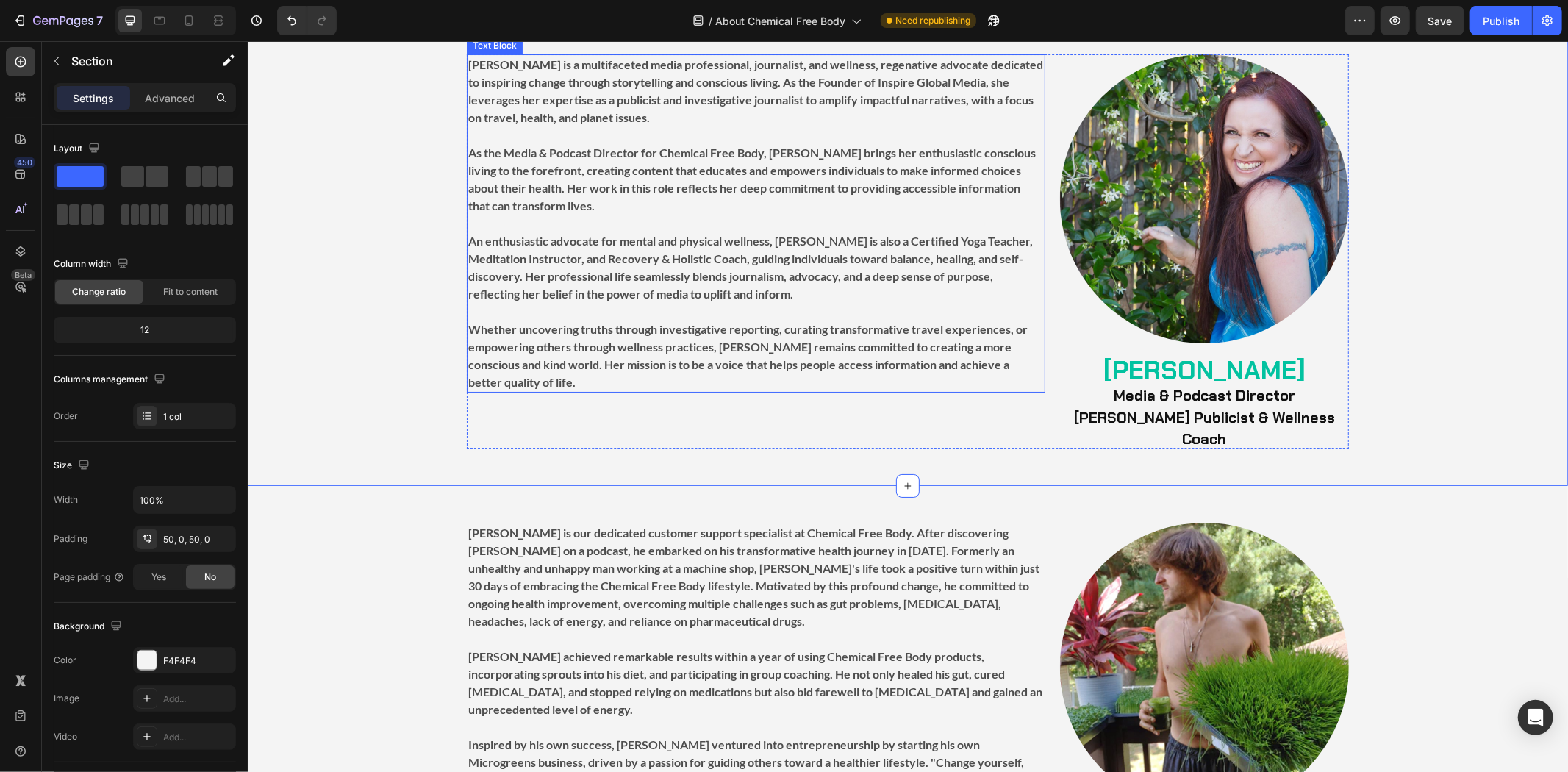
scroll to position [4658, 0]
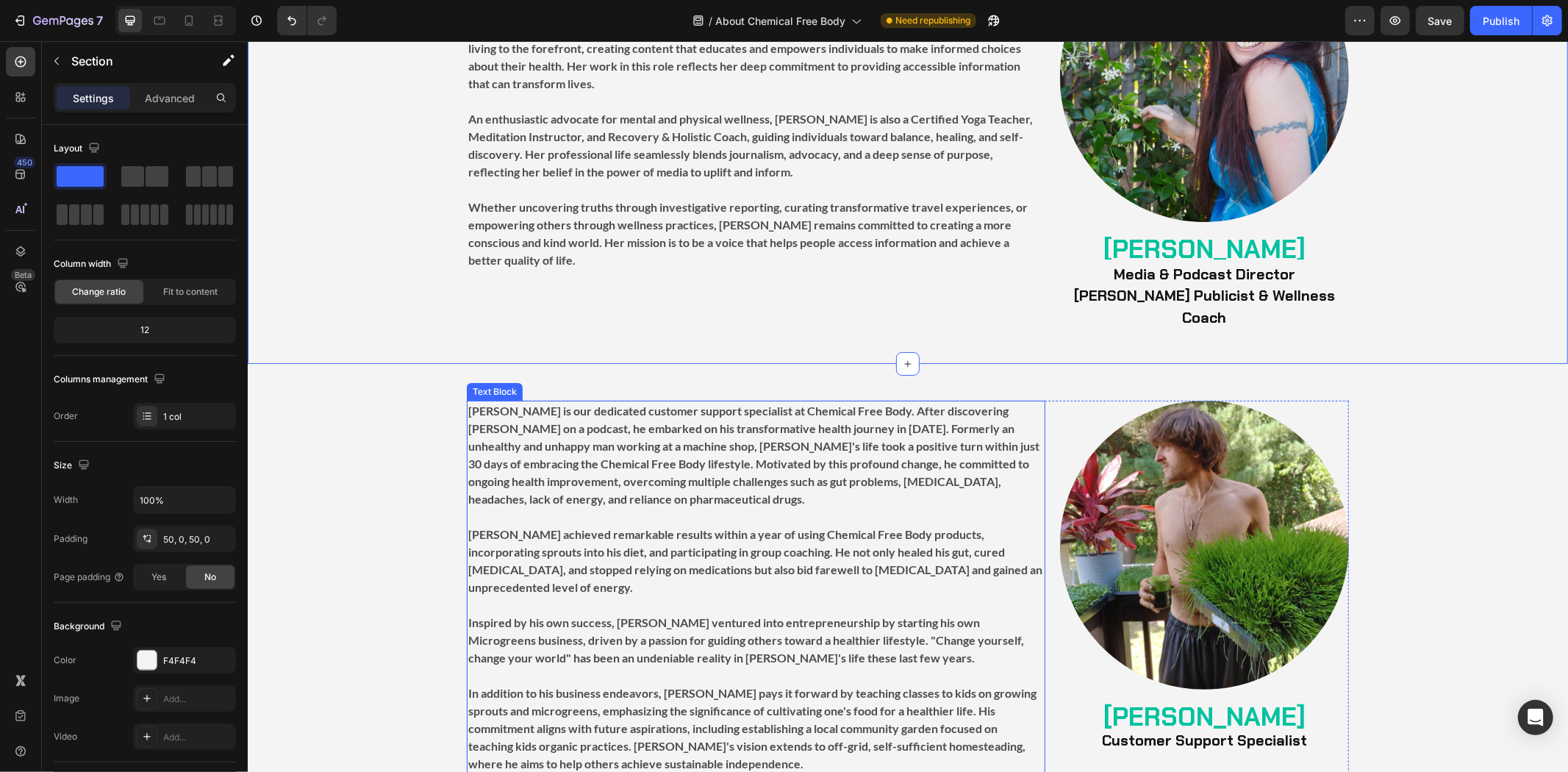
click at [751, 443] on strong "[PERSON_NAME] is our dedicated customer support specialist at Chemical Free Bod…" at bounding box center [753, 453] width 571 height 102
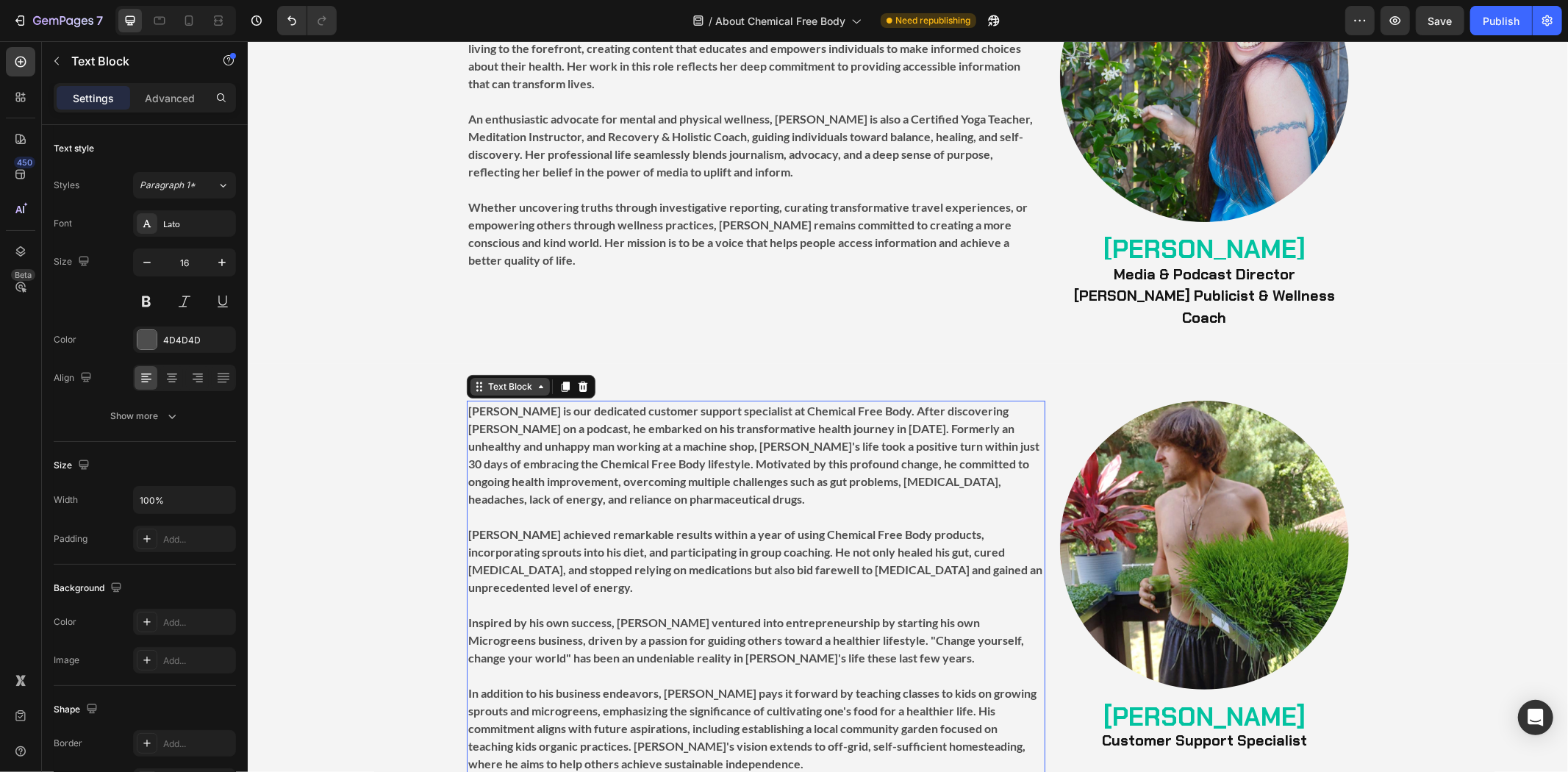
click at [523, 379] on div "Text Block" at bounding box center [510, 386] width 50 height 13
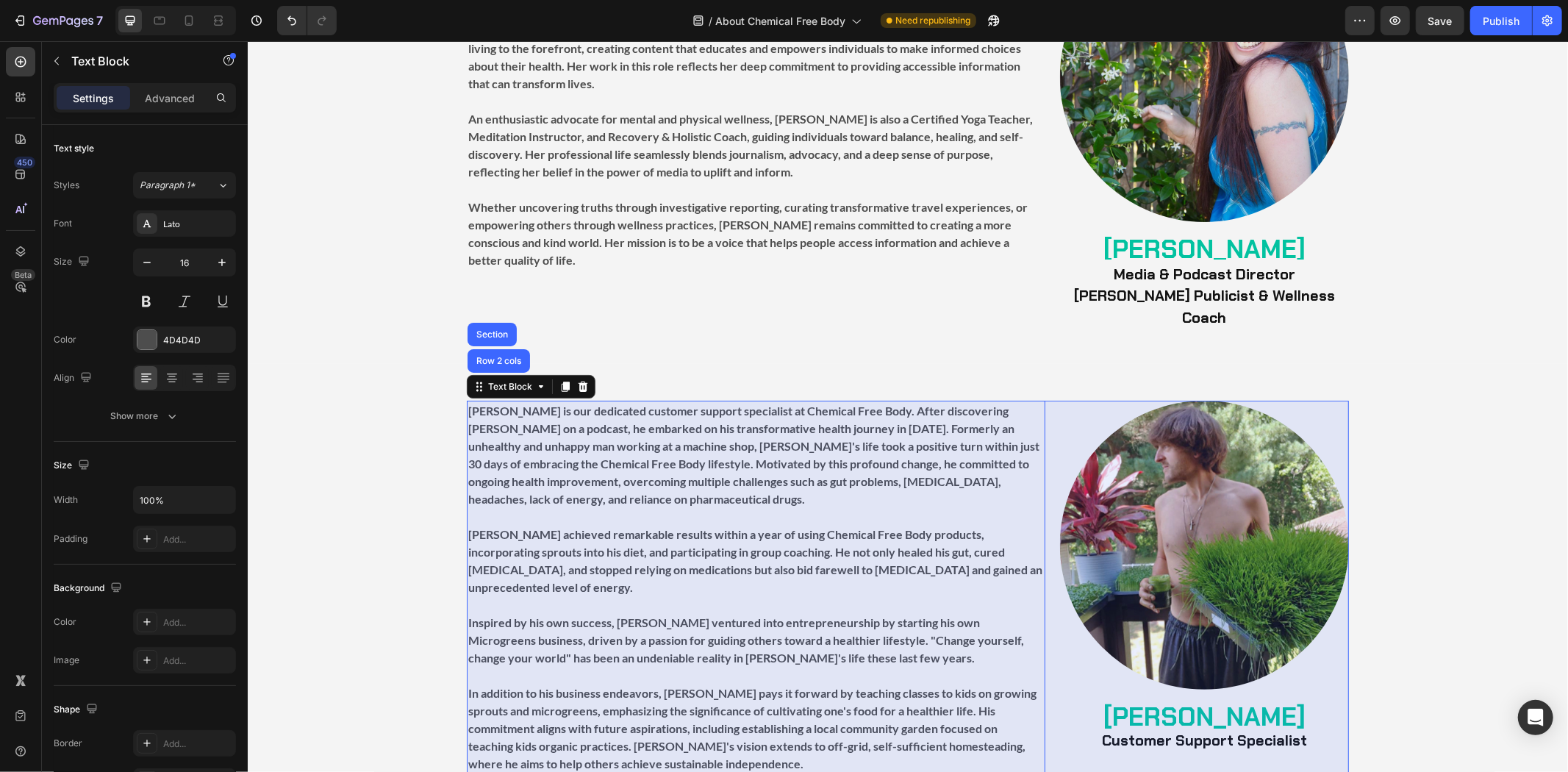
click at [498, 356] on div "Row 2 cols" at bounding box center [498, 361] width 51 height 9
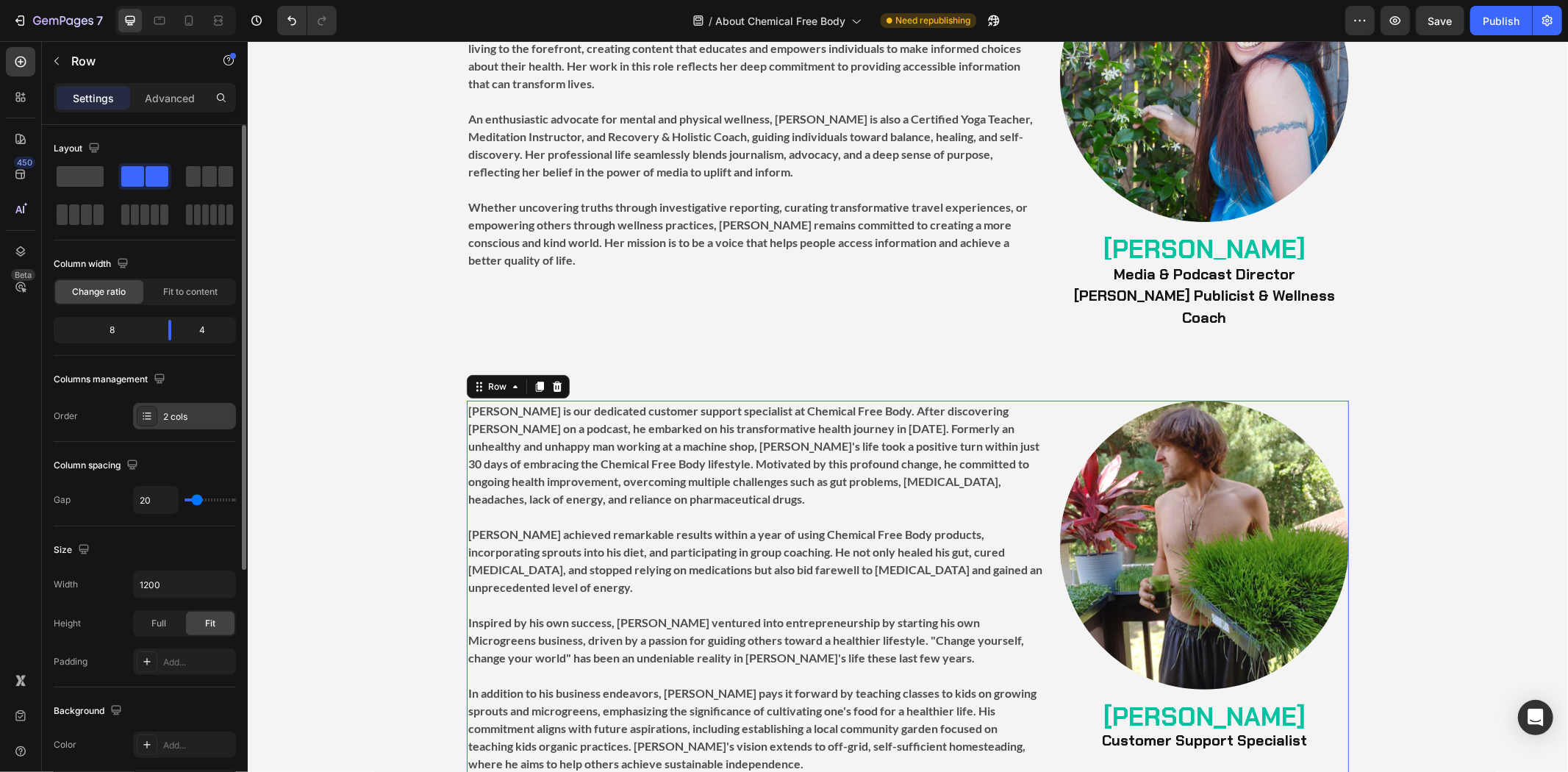
click at [173, 414] on div "2 cols" at bounding box center [197, 417] width 69 height 13
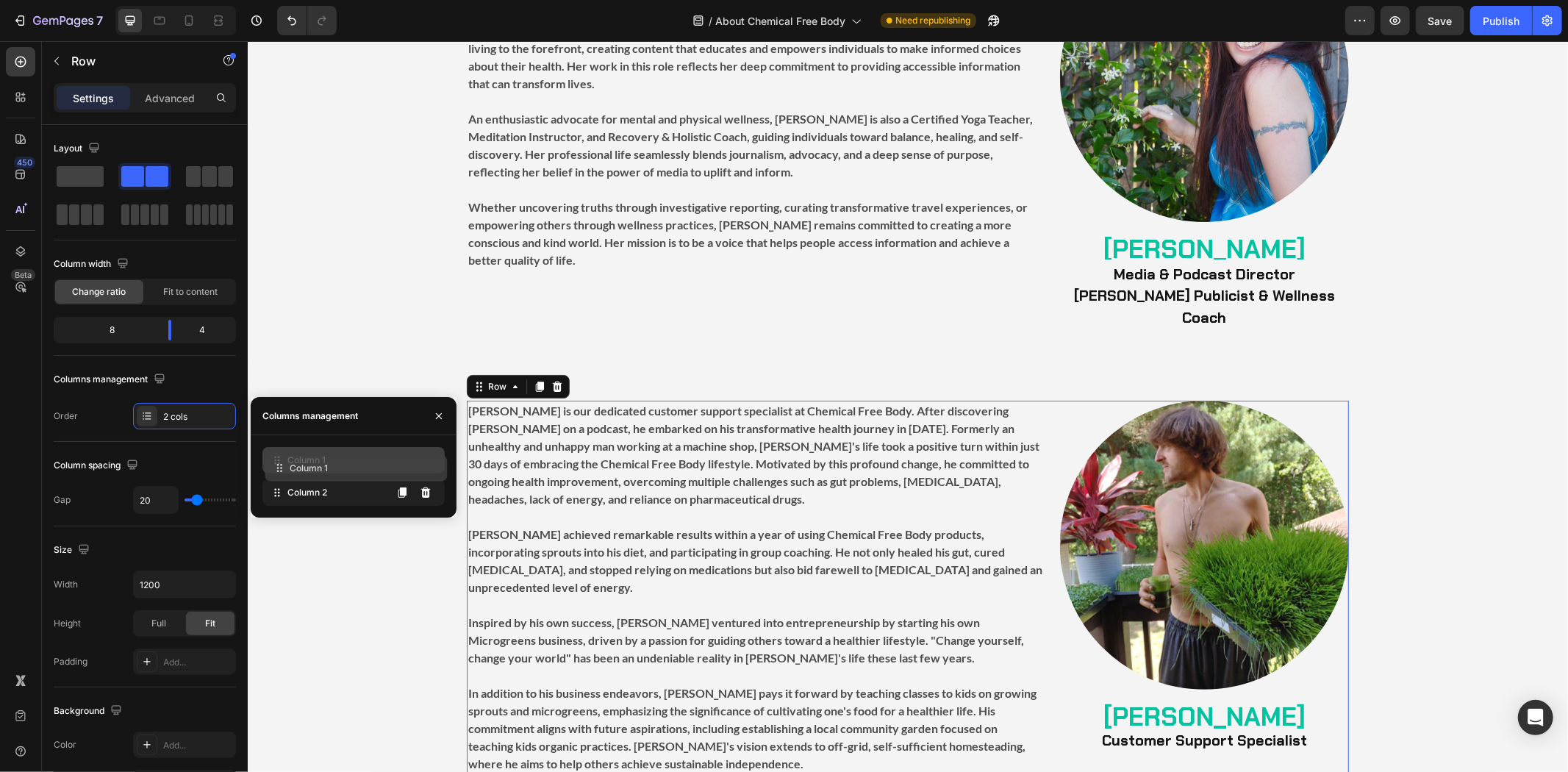
drag, startPoint x: 317, startPoint y: 493, endPoint x: 319, endPoint y: 468, distance: 25.1
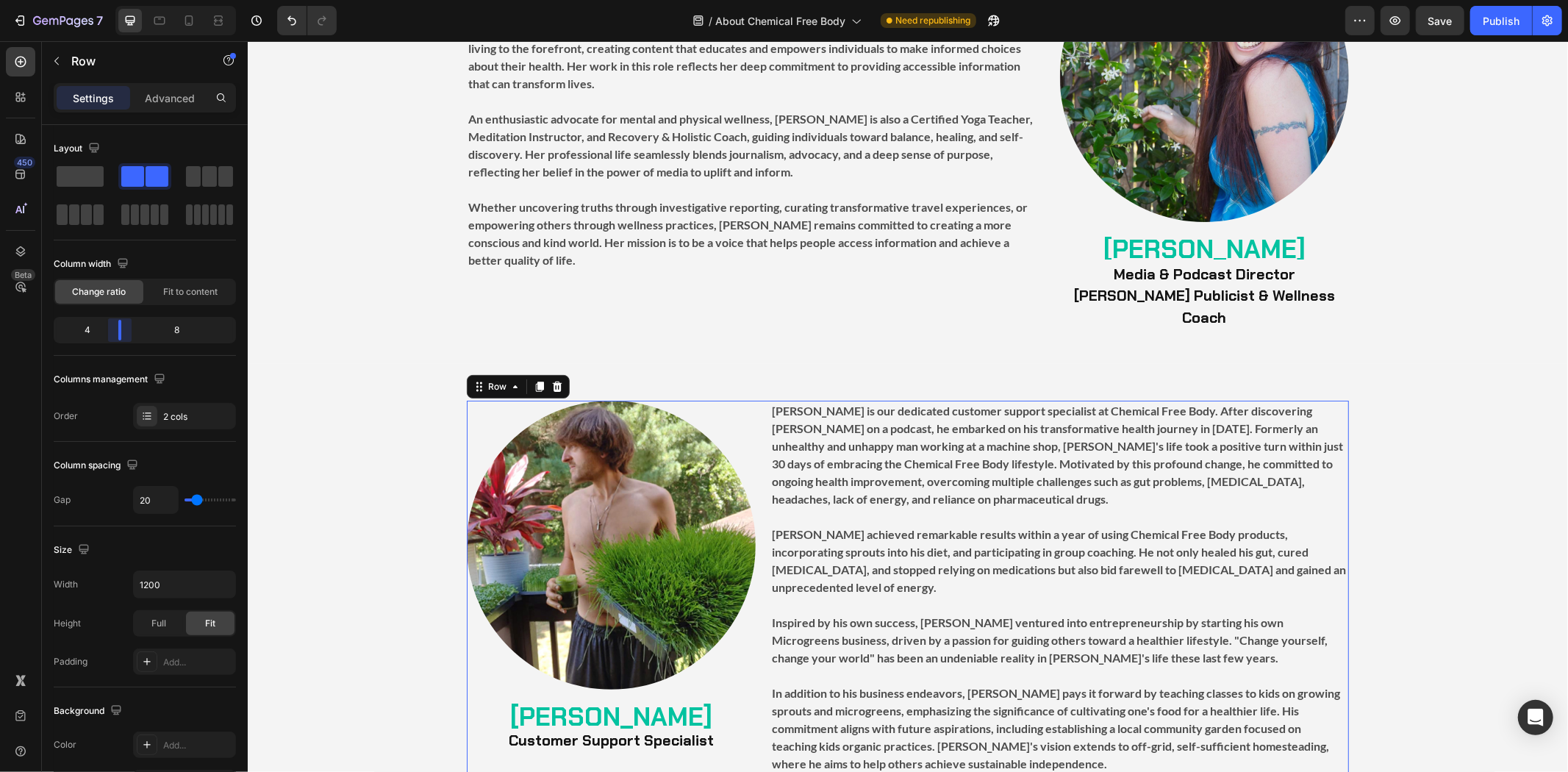
drag, startPoint x: 168, startPoint y: 333, endPoint x: 122, endPoint y: 339, distance: 46.4
click at [122, 0] on body "7 Version history / About Chemical Free Body Need republishing Preview Save Pub…" at bounding box center [784, 0] width 1568 height 0
click at [723, 291] on div "[PERSON_NAME] is a multifaceted media professional, journalist, and wellness, r…" at bounding box center [755, 129] width 578 height 394
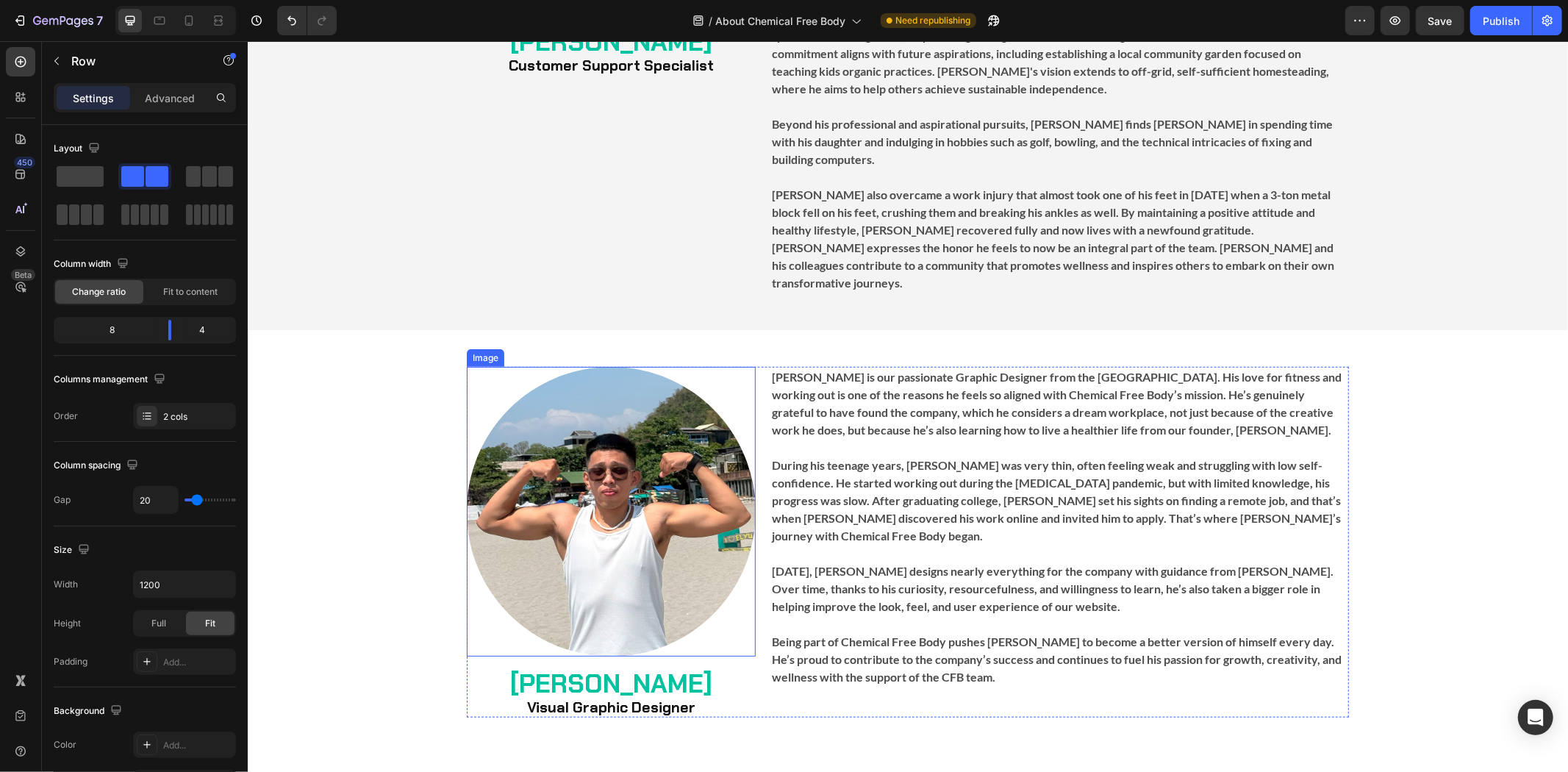
scroll to position [5392, 0]
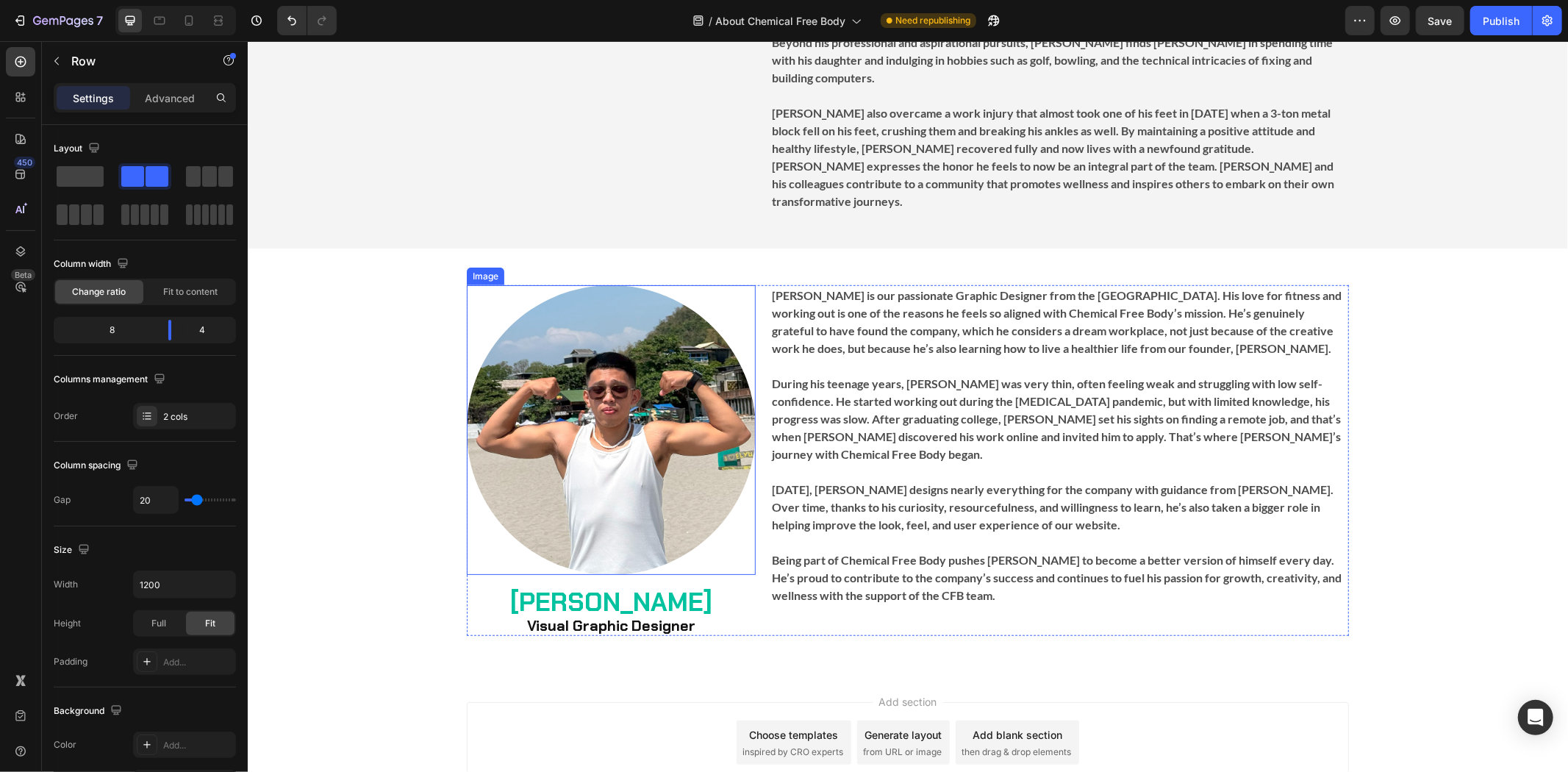
click at [571, 439] on img at bounding box center [610, 429] width 289 height 290
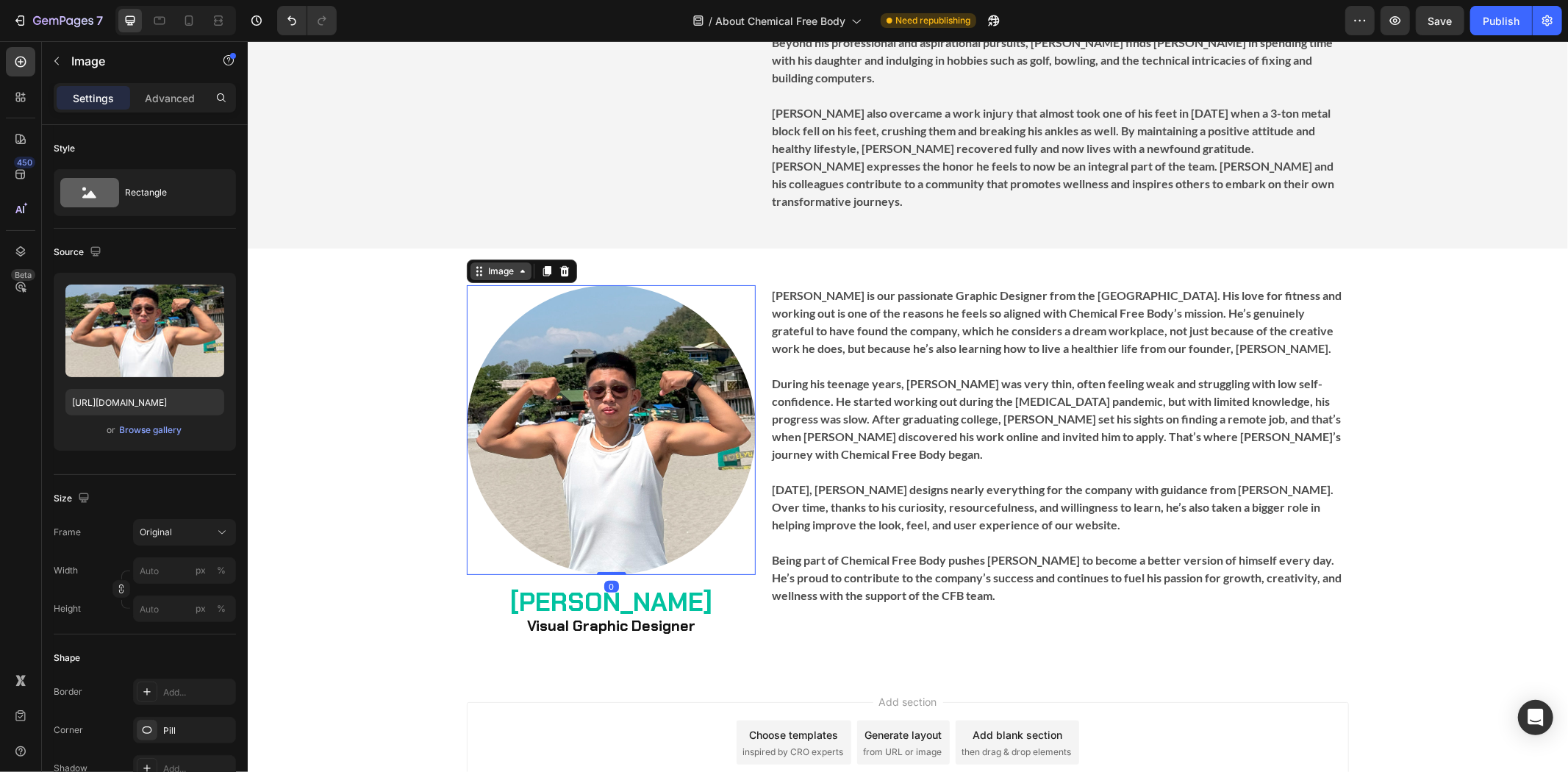
click at [494, 264] on div "Image" at bounding box center [500, 270] width 31 height 13
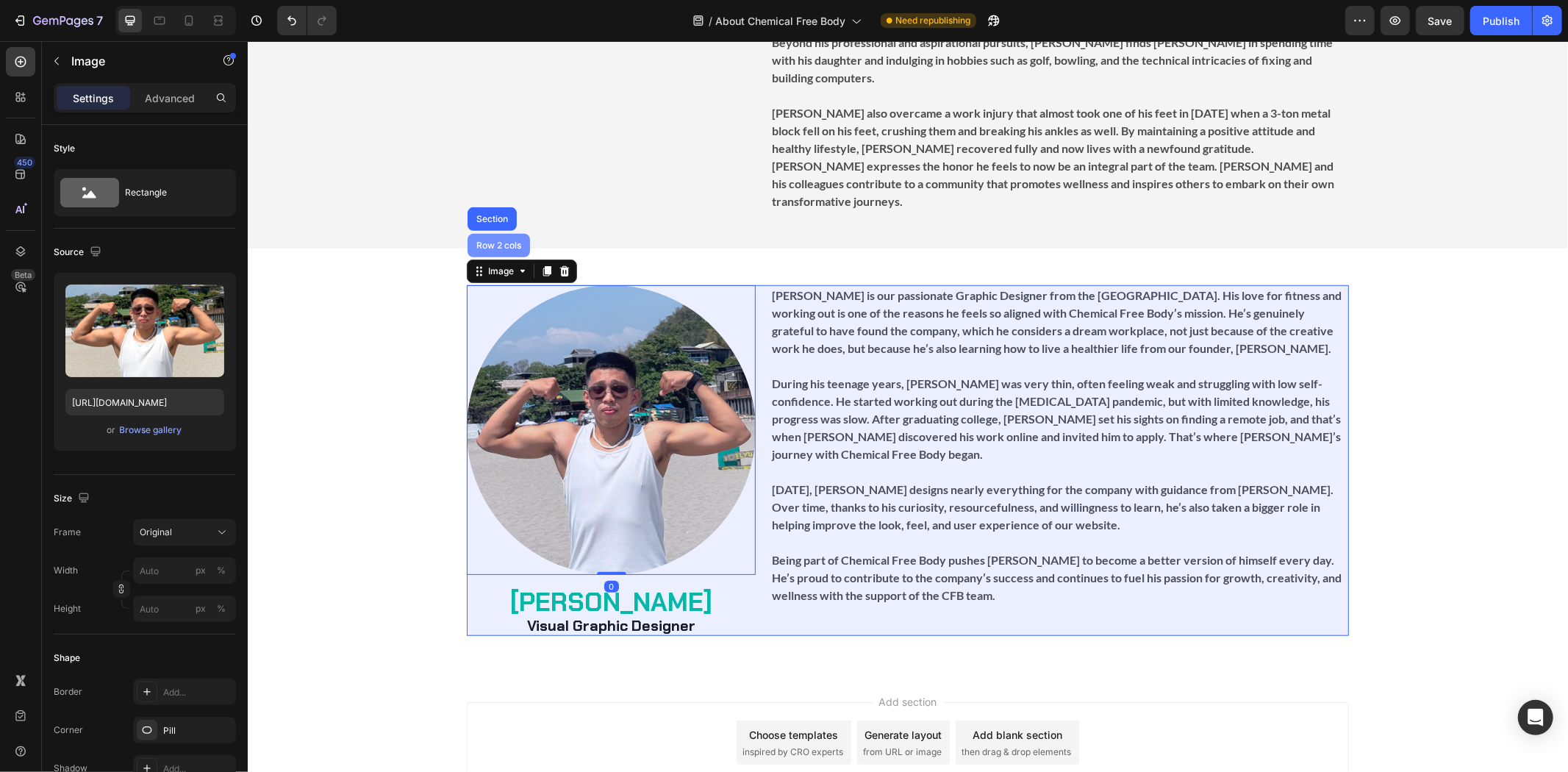
click at [498, 240] on div "Row 2 cols" at bounding box center [498, 245] width 51 height 9
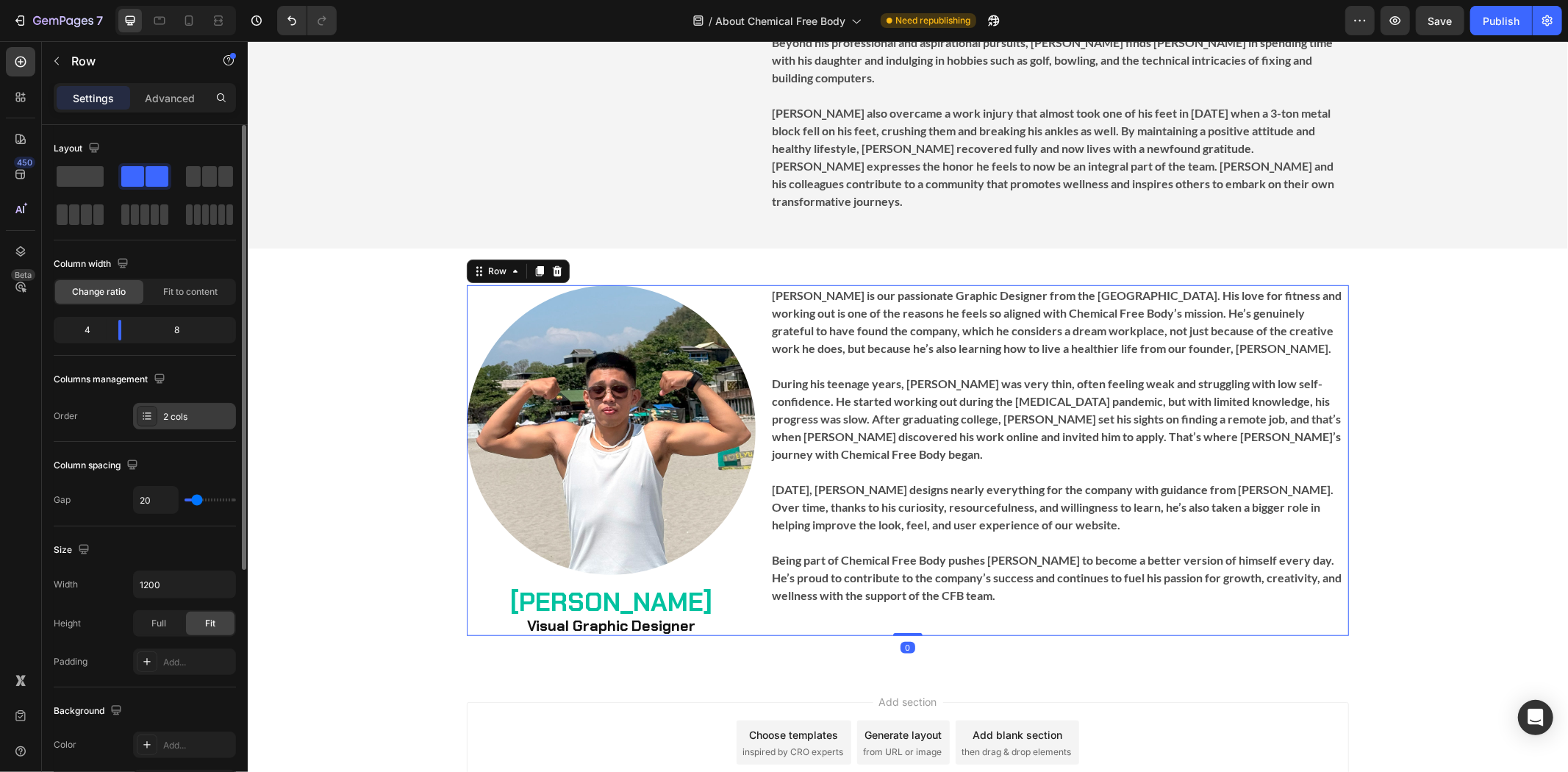
click at [164, 419] on div "2 cols" at bounding box center [197, 417] width 69 height 13
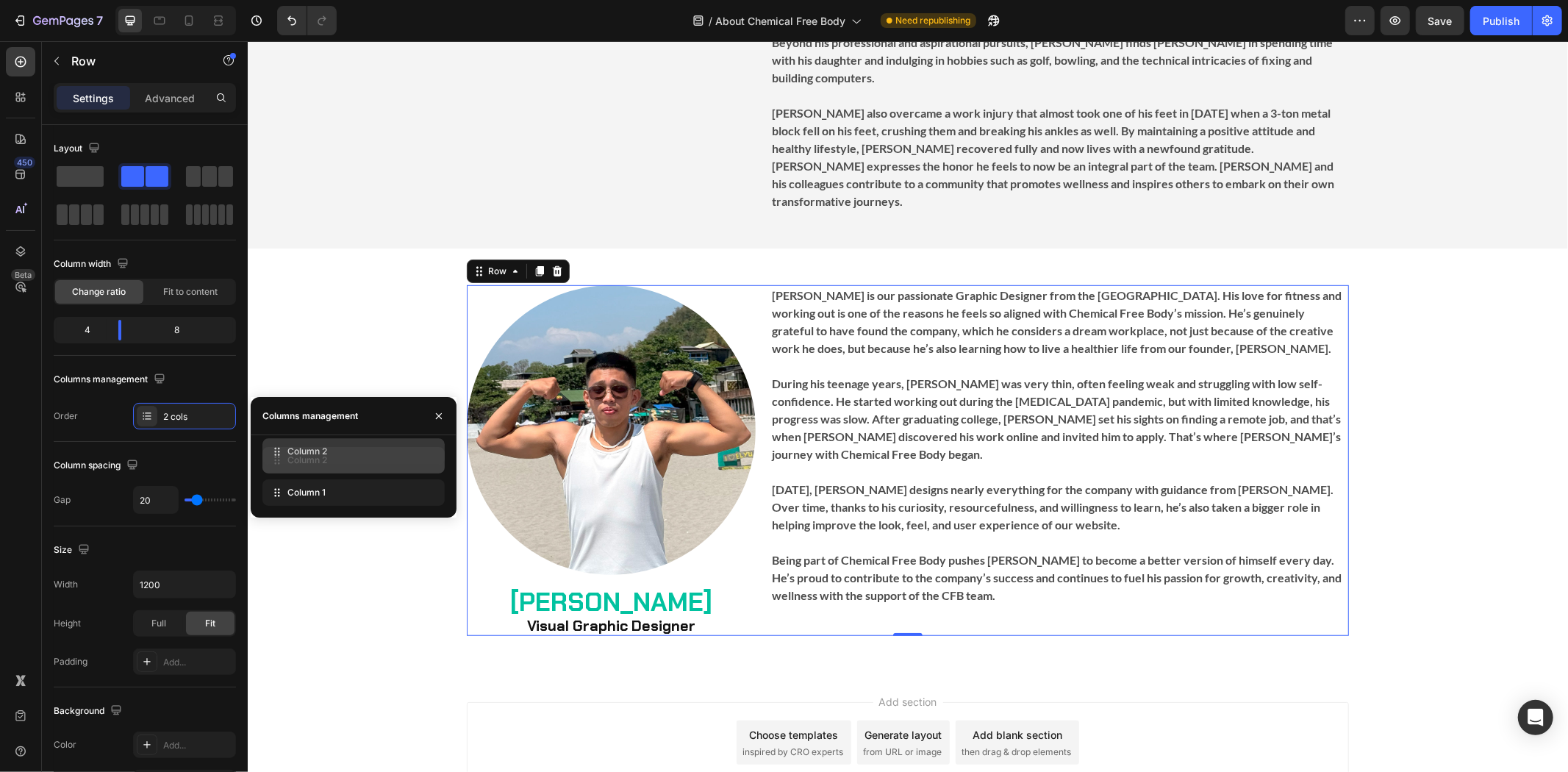
drag, startPoint x: 306, startPoint y: 493, endPoint x: 306, endPoint y: 452, distance: 41.0
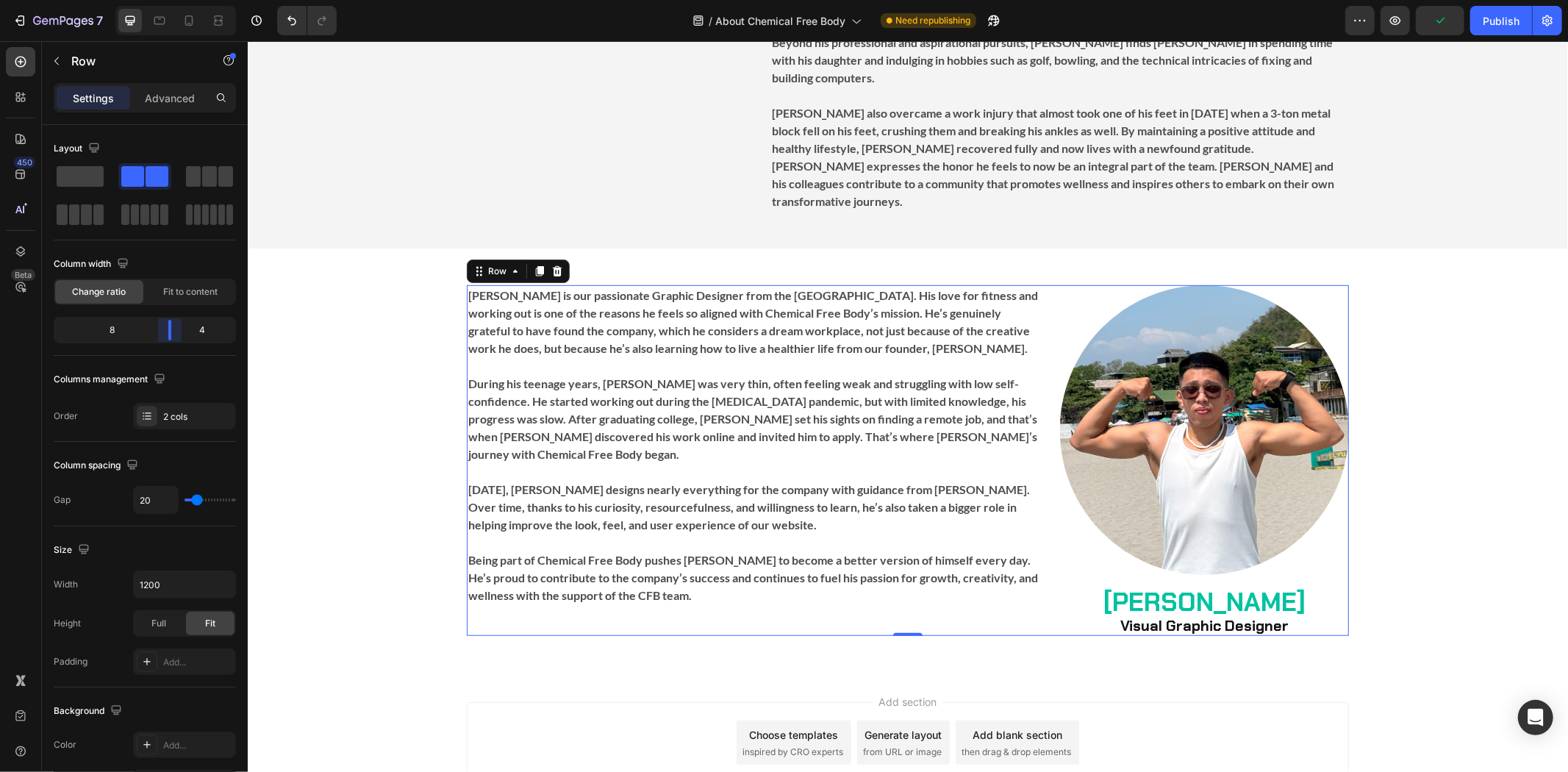
drag, startPoint x: 130, startPoint y: 332, endPoint x: 173, endPoint y: 335, distance: 43.1
click at [173, 0] on body "7 Version history / About Chemical Free Body Need republishing Preview Publish …" at bounding box center [784, 0] width 1568 height 0
click at [1436, 364] on div "Image [PERSON_NAME] Visual Graphic Designer Heading [PERSON_NAME] is our passio…" at bounding box center [907, 461] width 1320 height 352
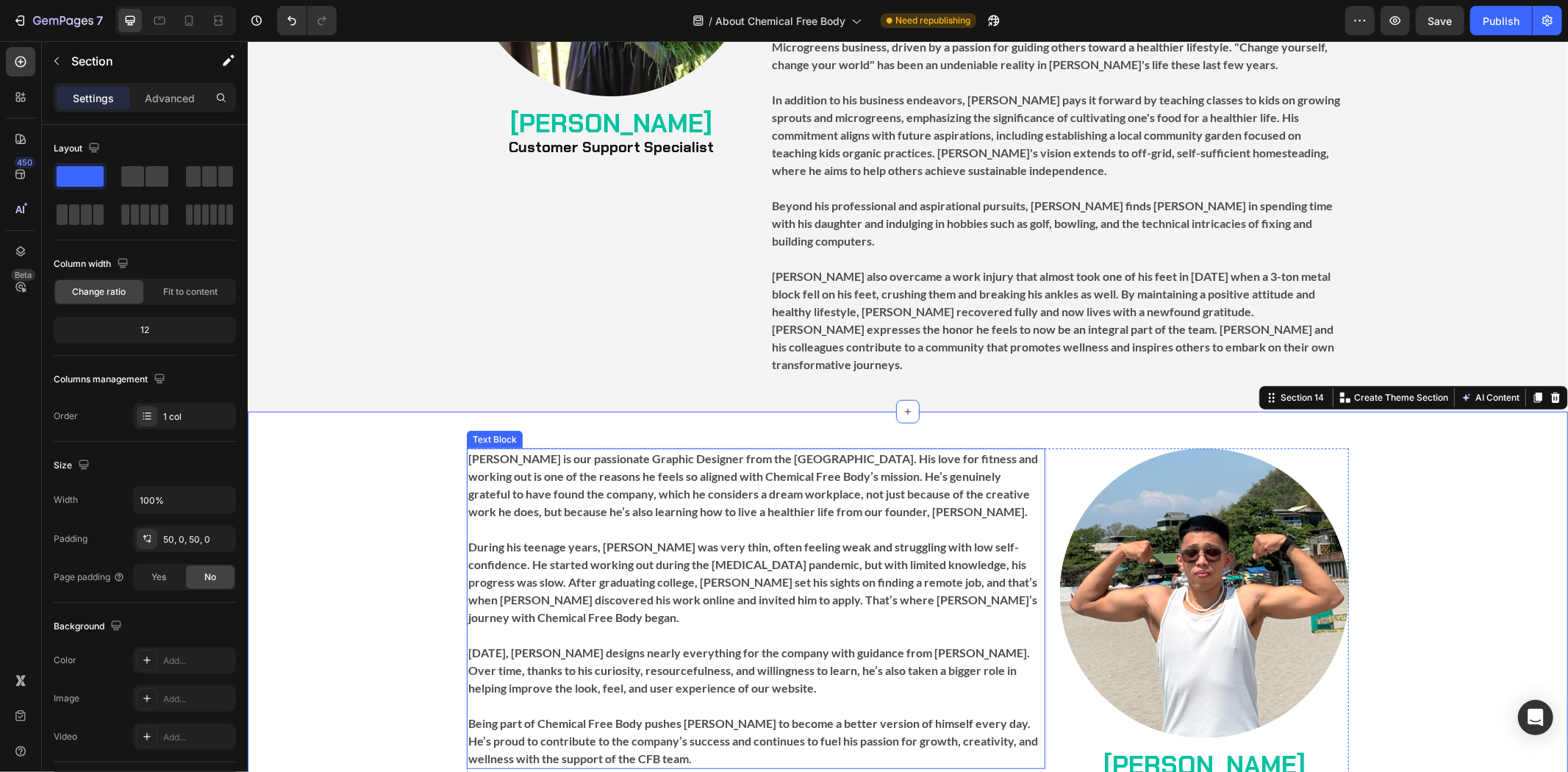
scroll to position [5148, 0]
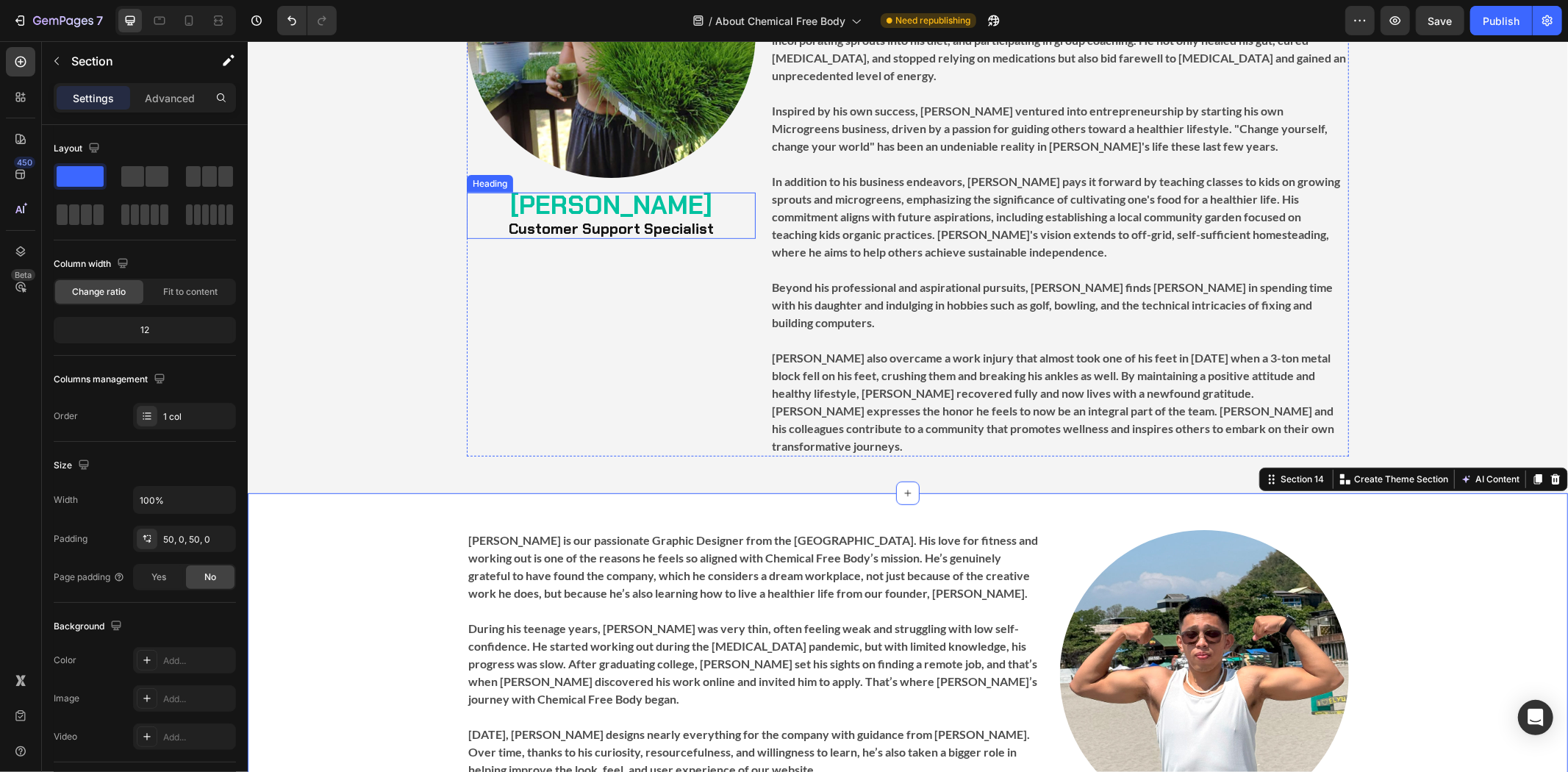
click at [668, 233] on strong "Customer Support Specialist" at bounding box center [610, 228] width 205 height 19
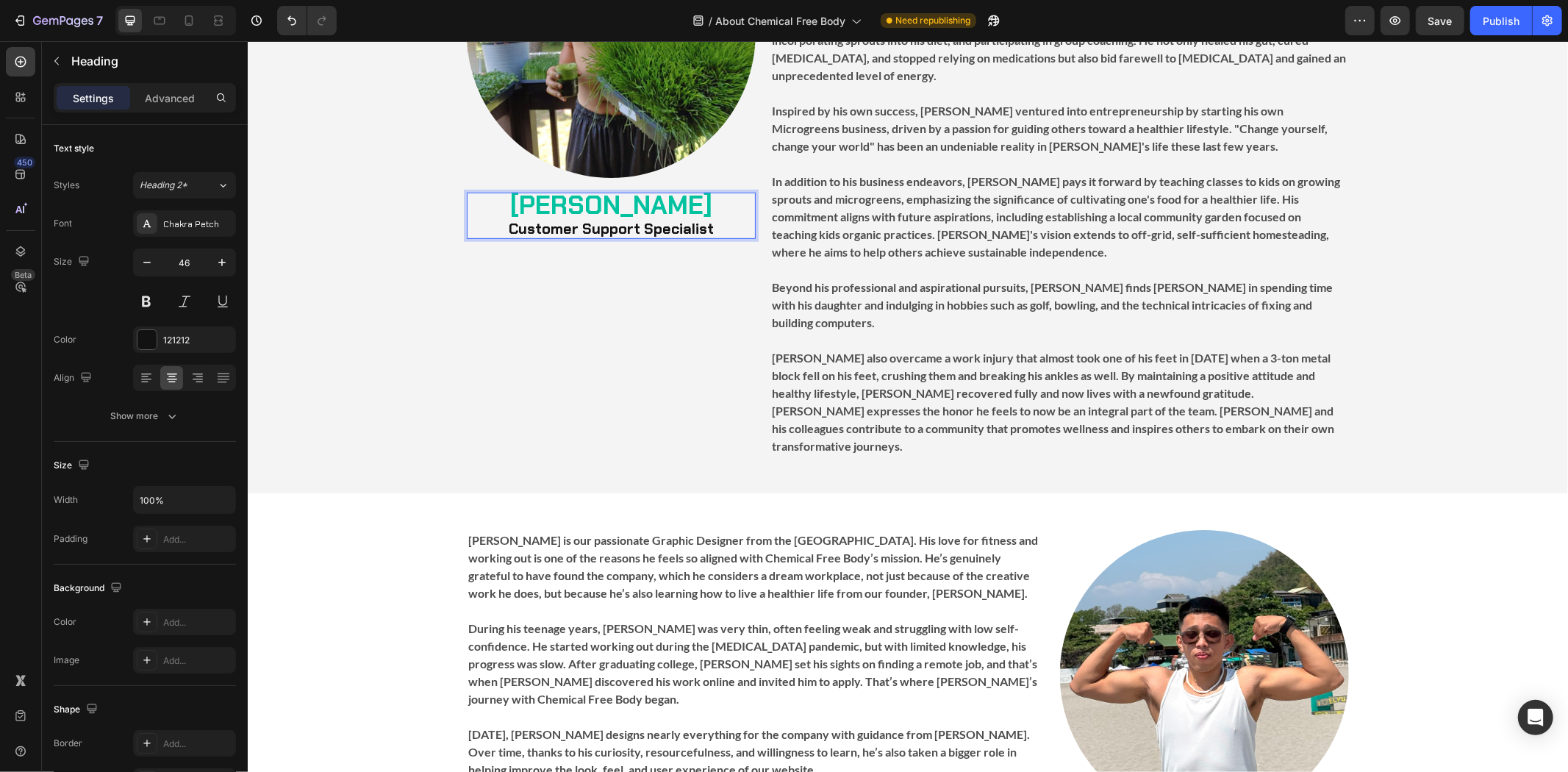
click at [724, 229] on p "[PERSON_NAME] Customer Support Specialist" at bounding box center [610, 215] width 286 height 44
click at [537, 251] on p "[PERSON_NAME] Customer Support Specialist & Wellness Coach" at bounding box center [610, 227] width 286 height 67
click at [683, 233] on strong "Customer Support Specialist & Wellness Coach" at bounding box center [611, 240] width 286 height 43
click at [673, 290] on div "Image [PERSON_NAME] Customer Support Specialist & Wellness Coach Heading 0" at bounding box center [610, 172] width 289 height 568
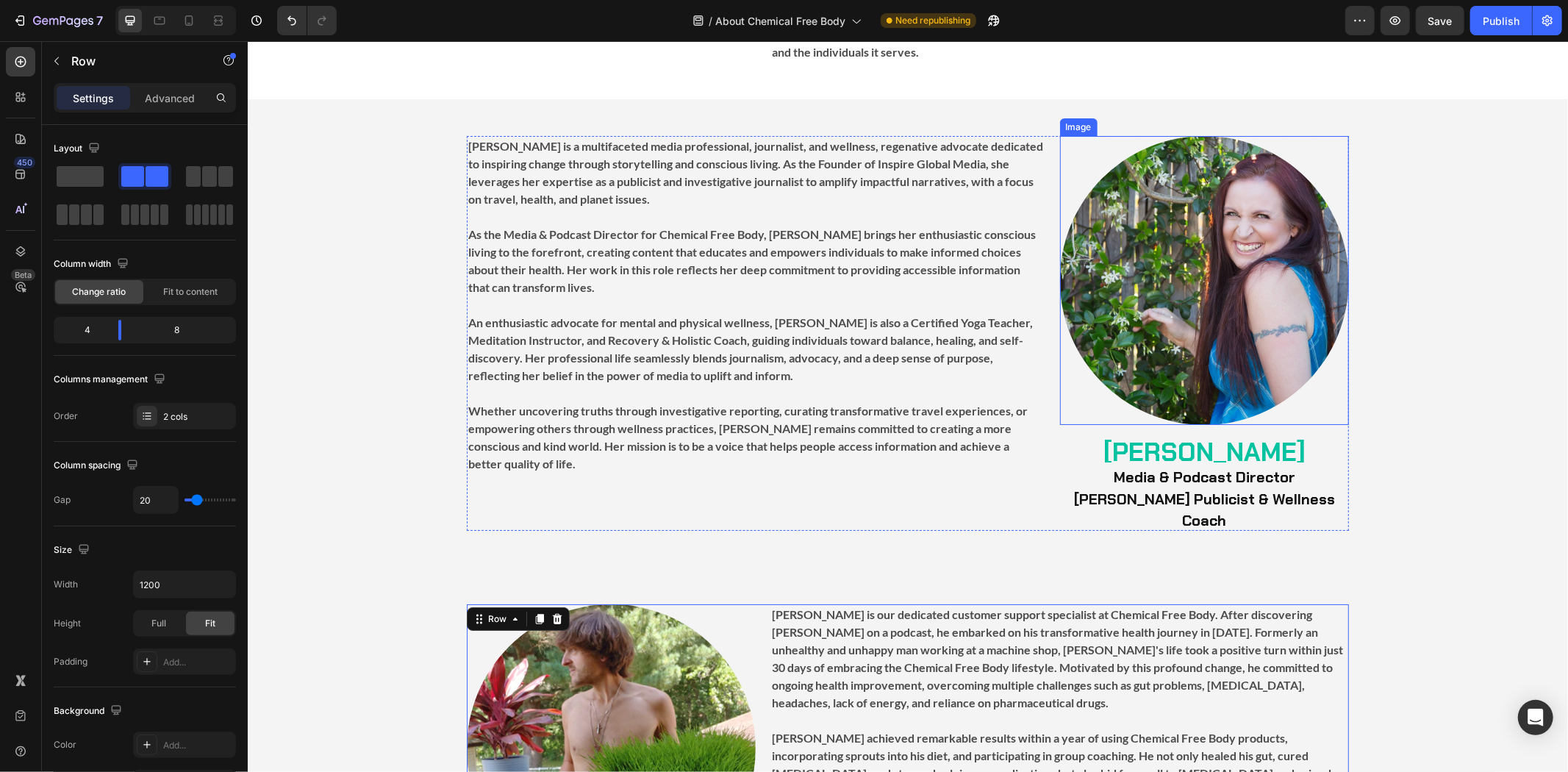
scroll to position [4658, 0]
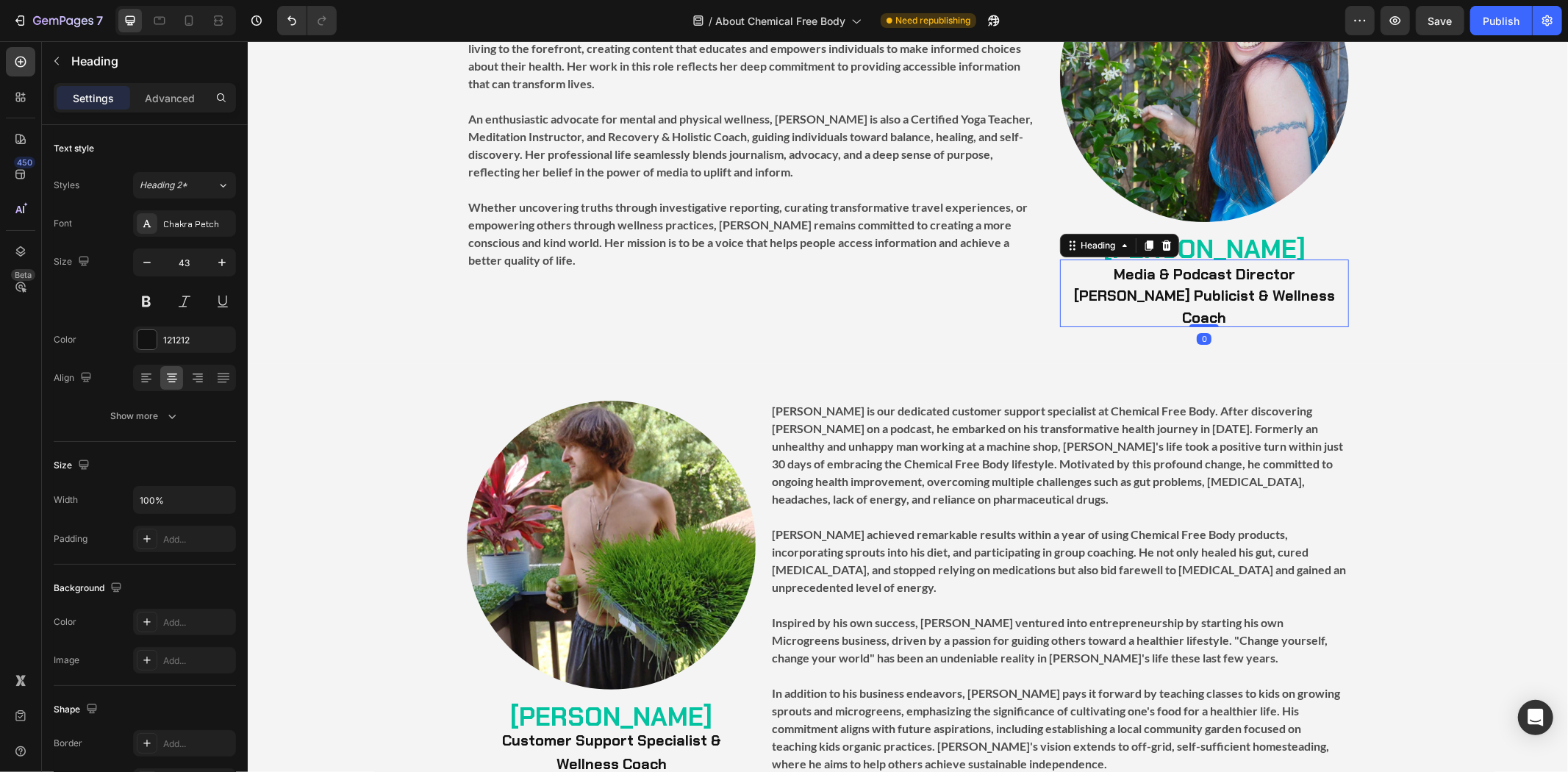
click at [1225, 275] on strong "Media & Podcast Director" at bounding box center [1203, 273] width 181 height 19
click at [1316, 251] on h2 "[PERSON_NAME]" at bounding box center [1204, 247] width 289 height 23
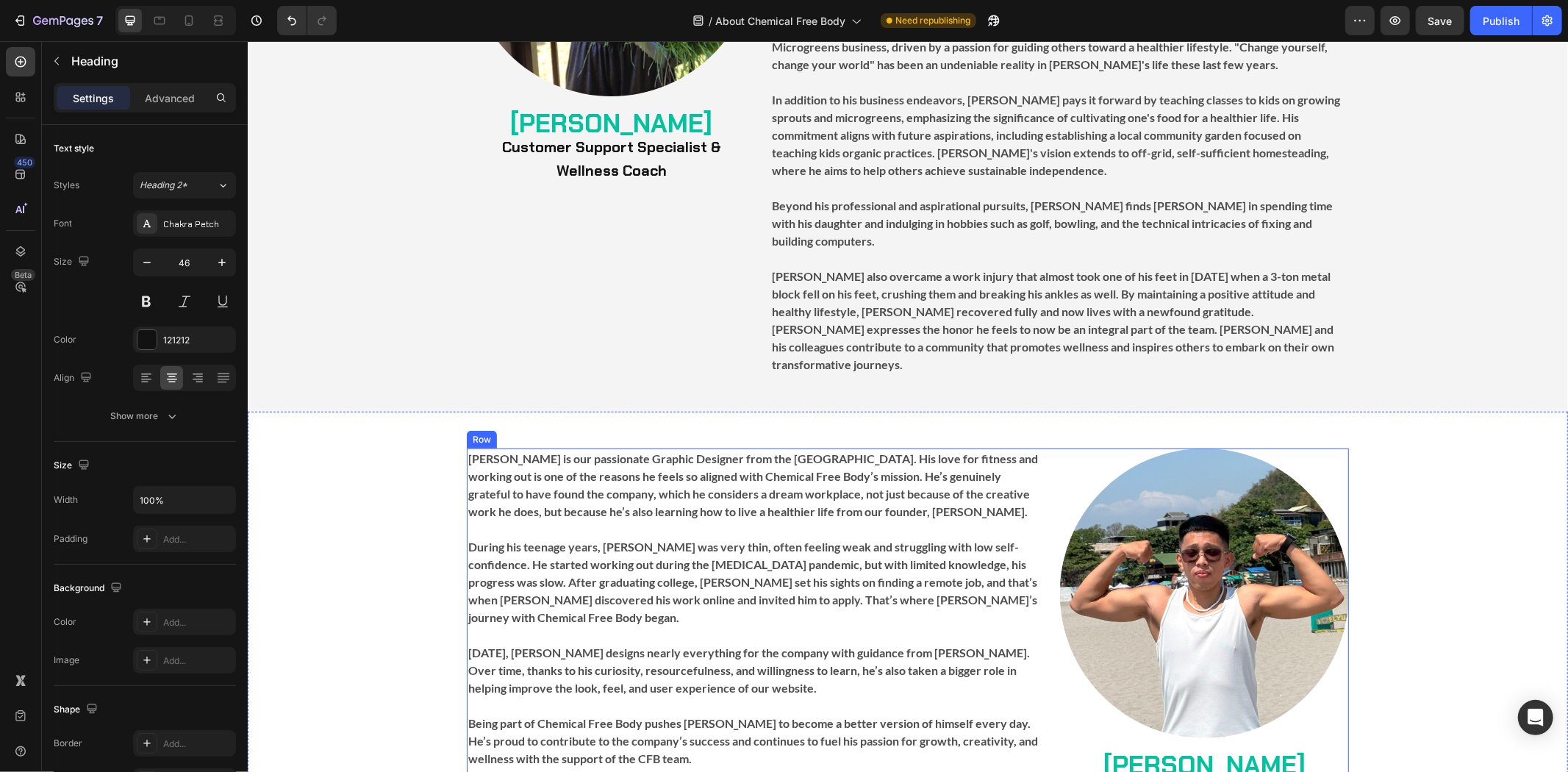
scroll to position [5311, 0]
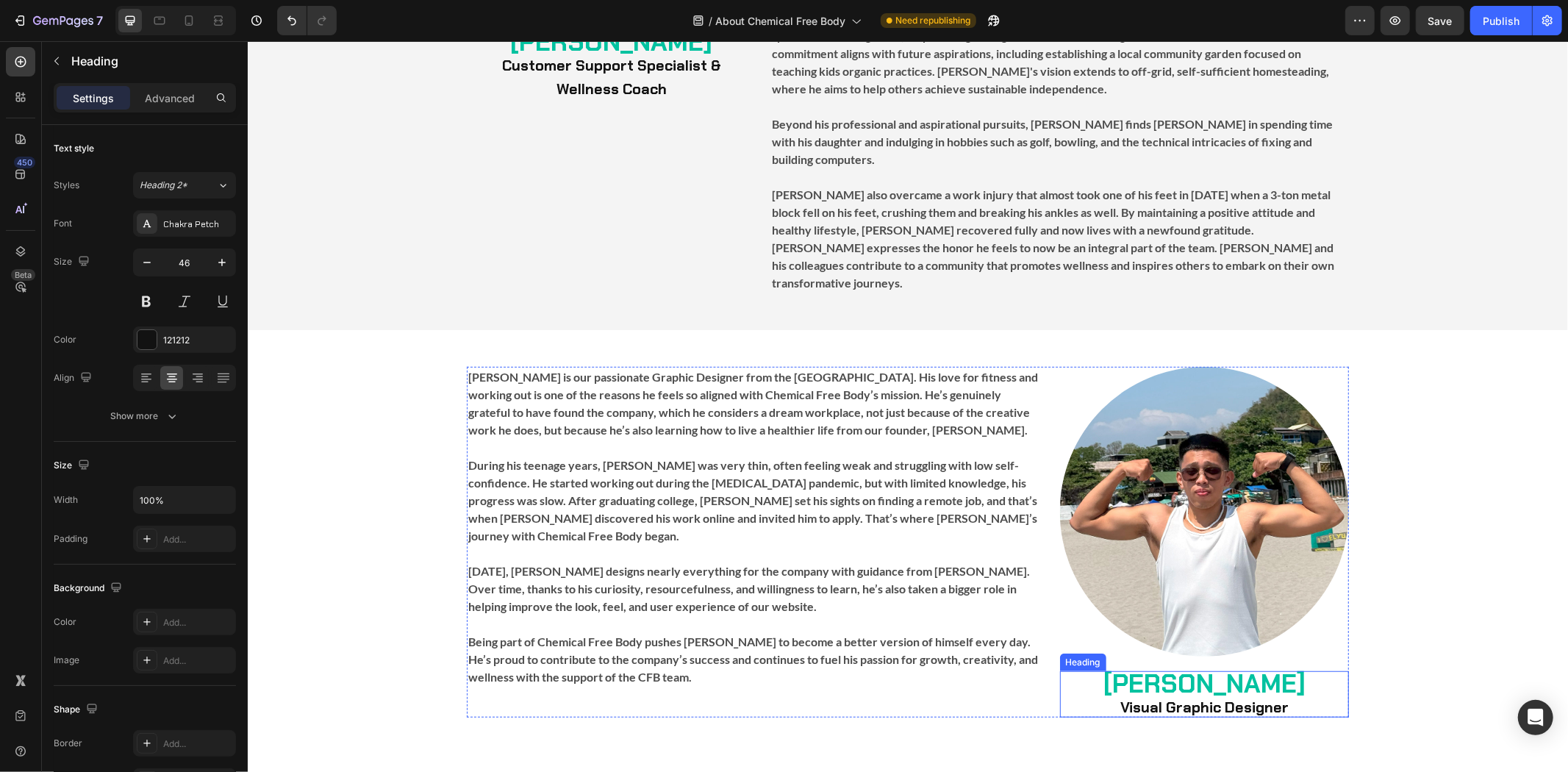
click at [1176, 697] on strong "Visual Graphic Designer" at bounding box center [1203, 706] width 169 height 19
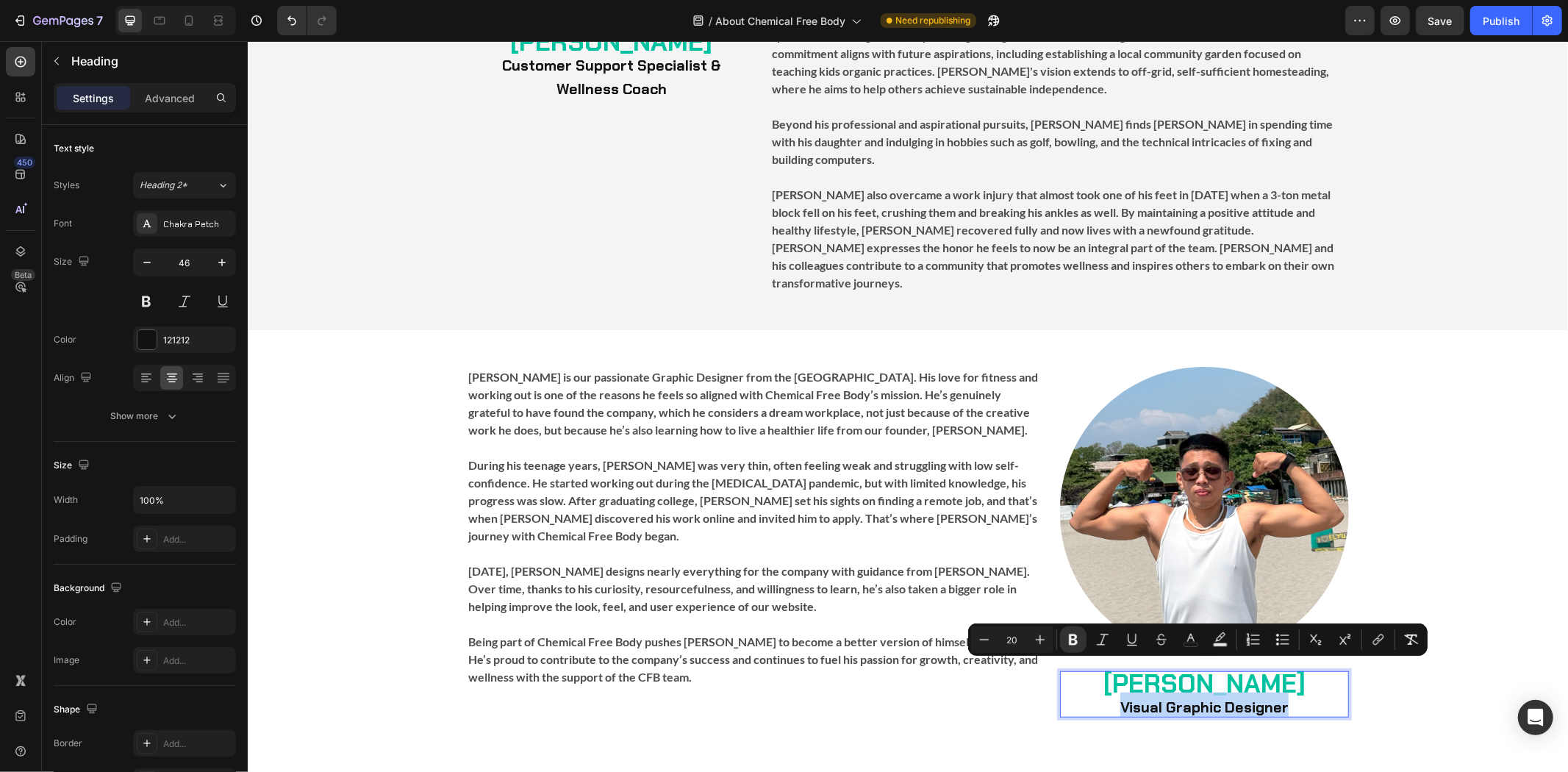
click at [1181, 697] on strong "Visual Graphic Designer" at bounding box center [1203, 706] width 169 height 19
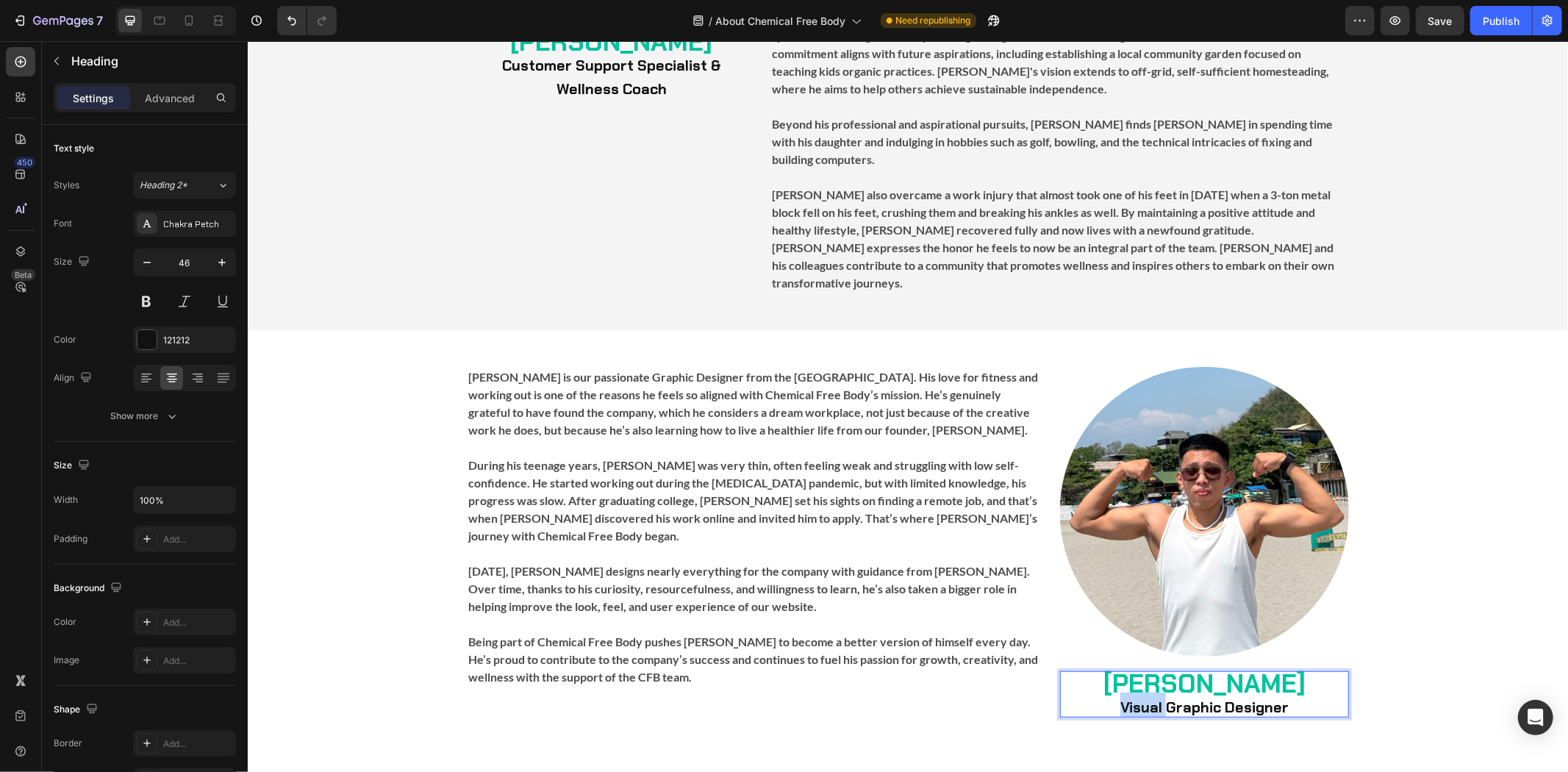
drag, startPoint x: 1160, startPoint y: 672, endPoint x: 1082, endPoint y: 677, distance: 78.2
click at [1084, 677] on p "[PERSON_NAME] Visual Graphic Designer" at bounding box center [1203, 693] width 286 height 44
click at [1271, 677] on p "[PERSON_NAME] Graphic Designer" at bounding box center [1203, 693] width 286 height 44
click at [1301, 619] on div "Image [PERSON_NAME] Graphic Designer Specialist Heading 0" at bounding box center [1204, 542] width 289 height 352
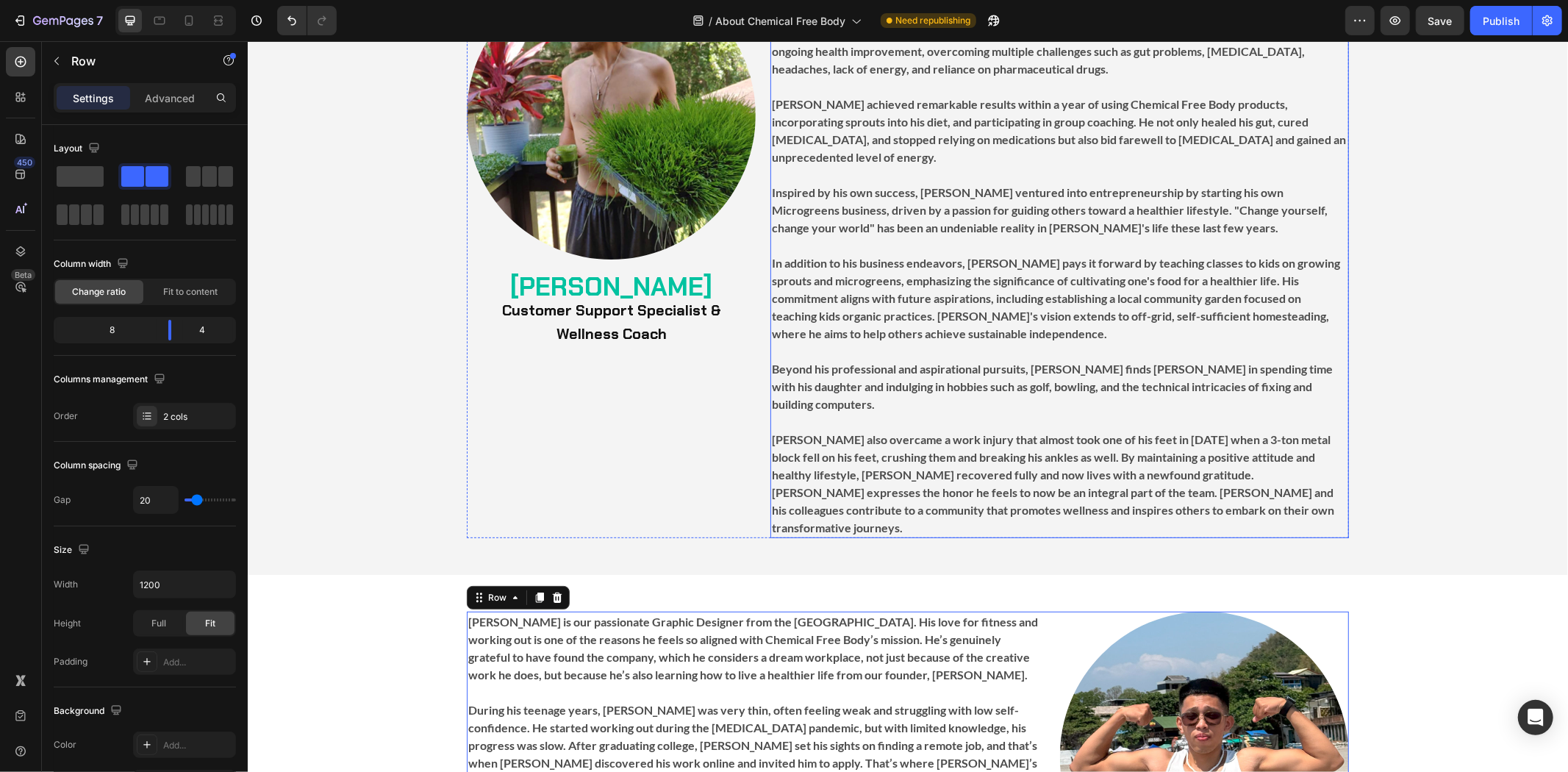
scroll to position [5229, 0]
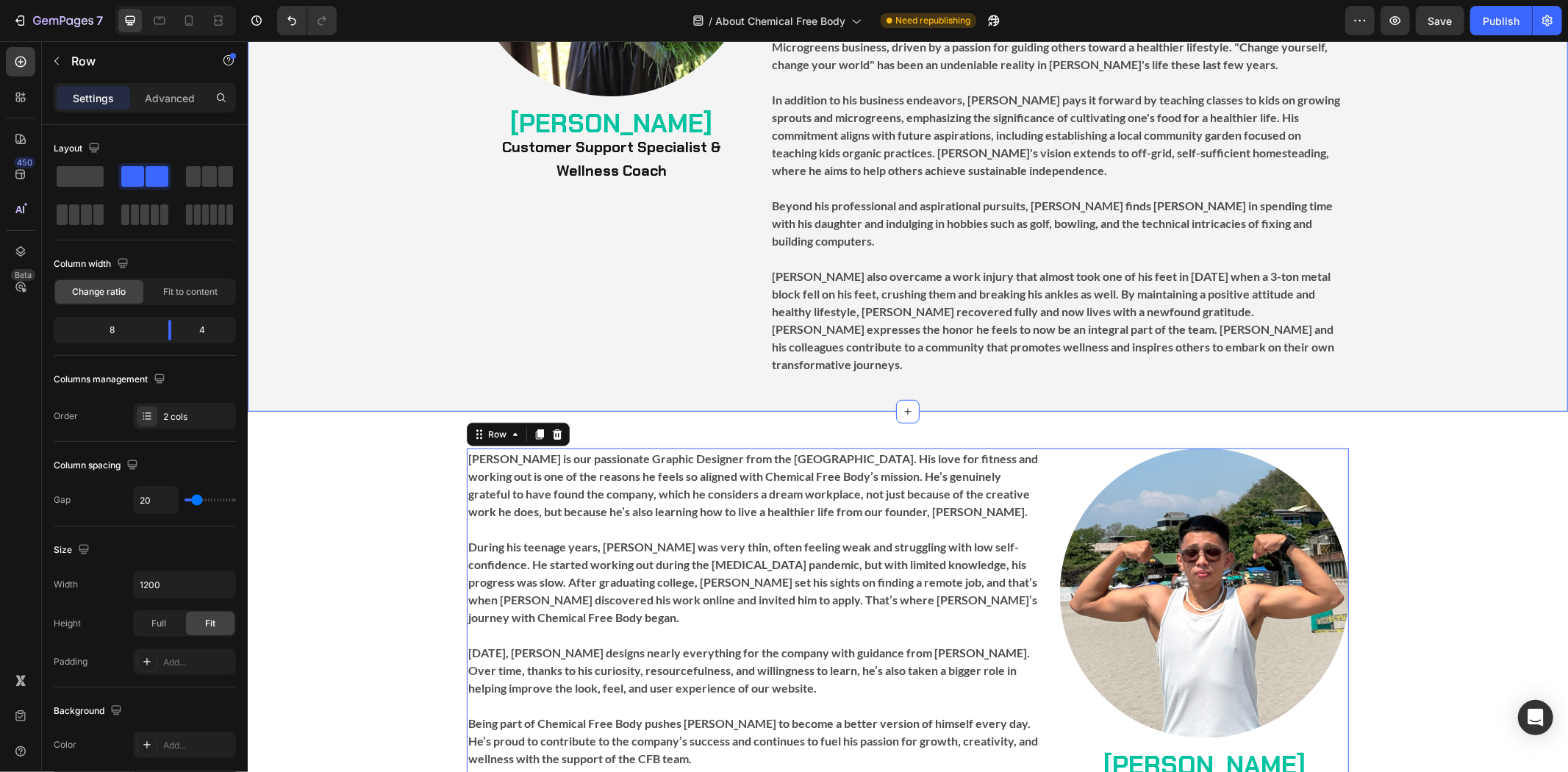
click at [1443, 298] on div "Image ⁠⁠⁠⁠⁠⁠⁠ [PERSON_NAME] Customer Support Specialist & Wellness Coach Headin…" at bounding box center [907, 90] width 1320 height 568
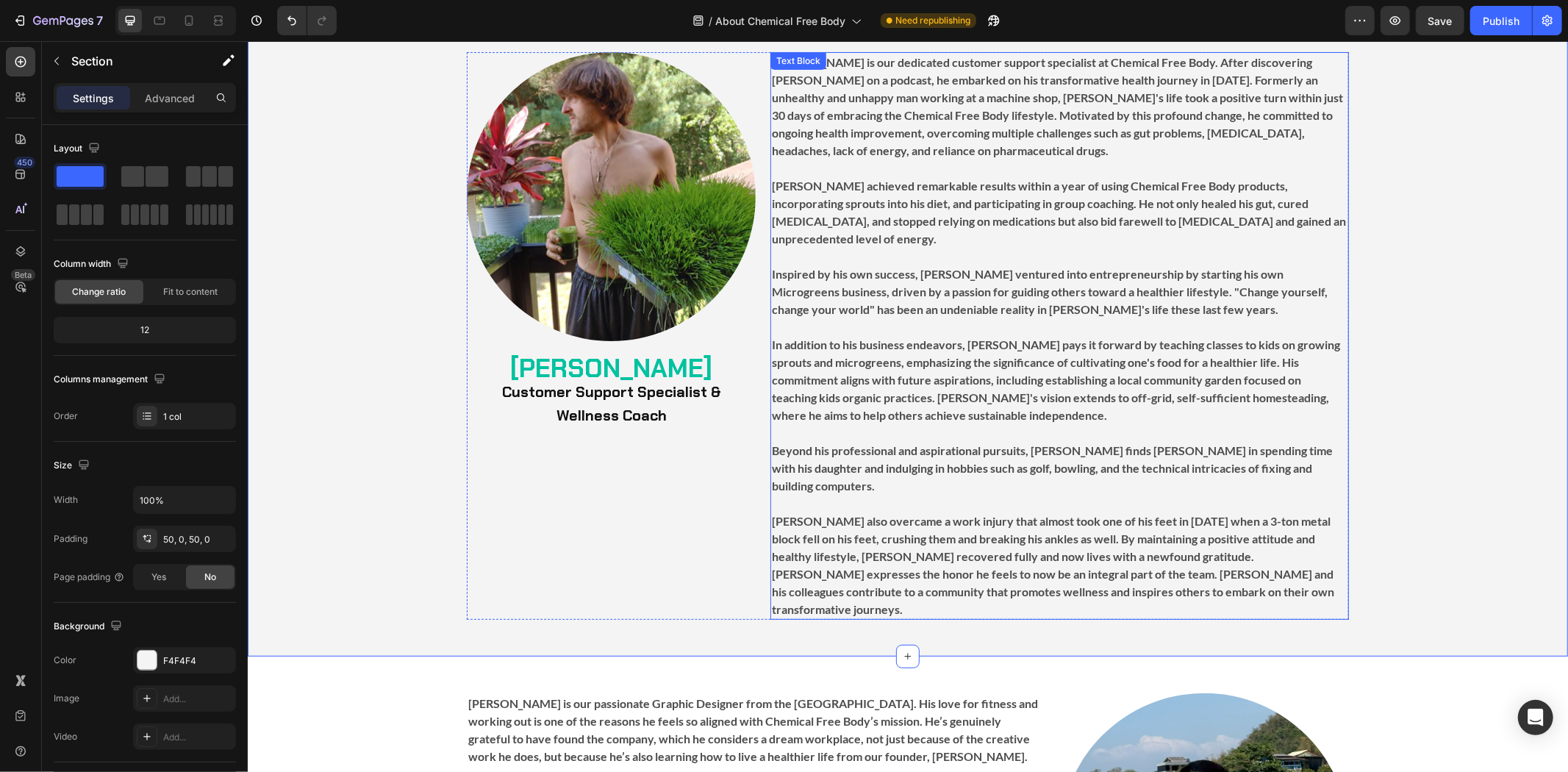
scroll to position [4739, 0]
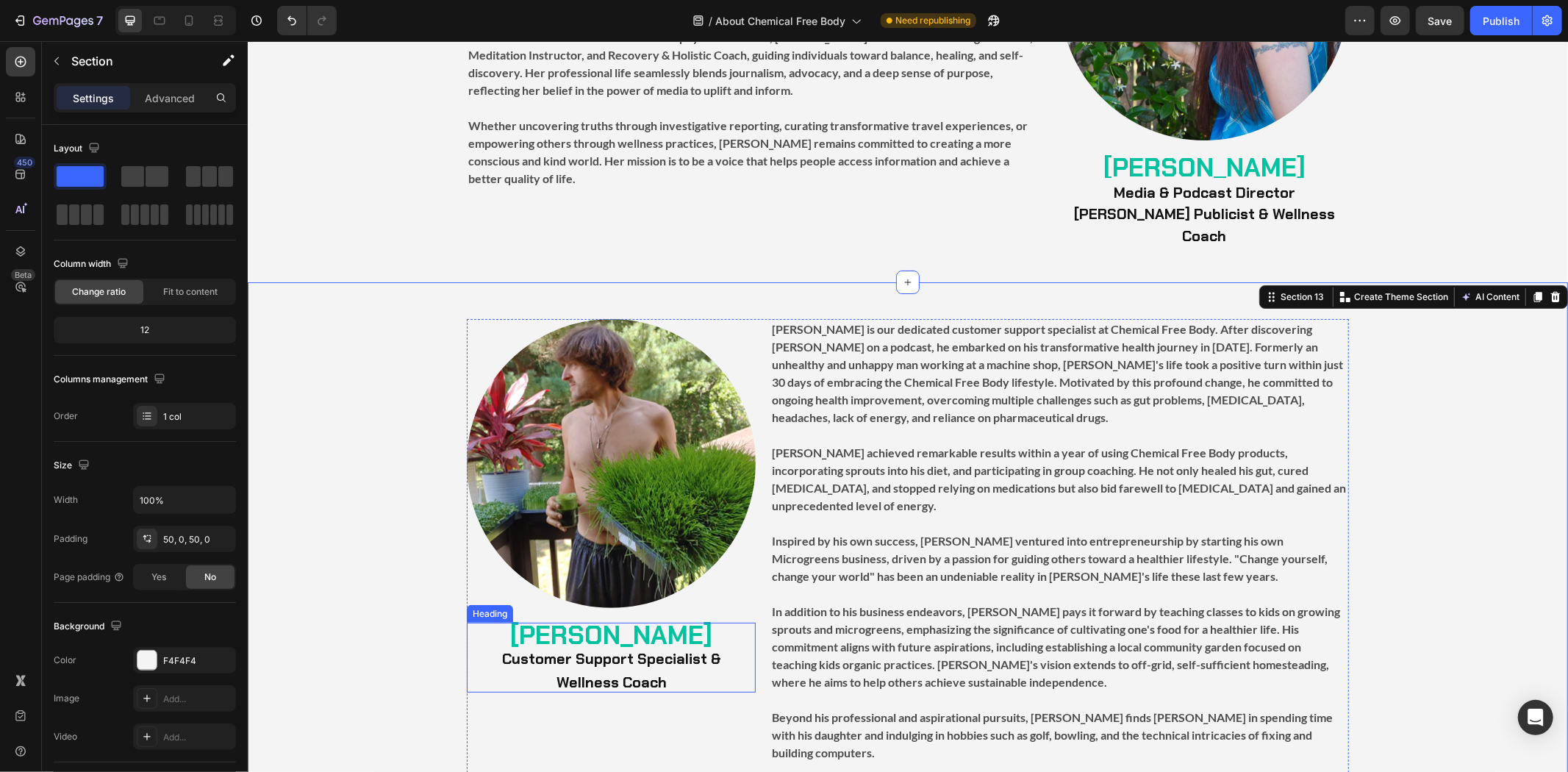
click at [634, 618] on strong "[PERSON_NAME]" at bounding box center [610, 635] width 202 height 34
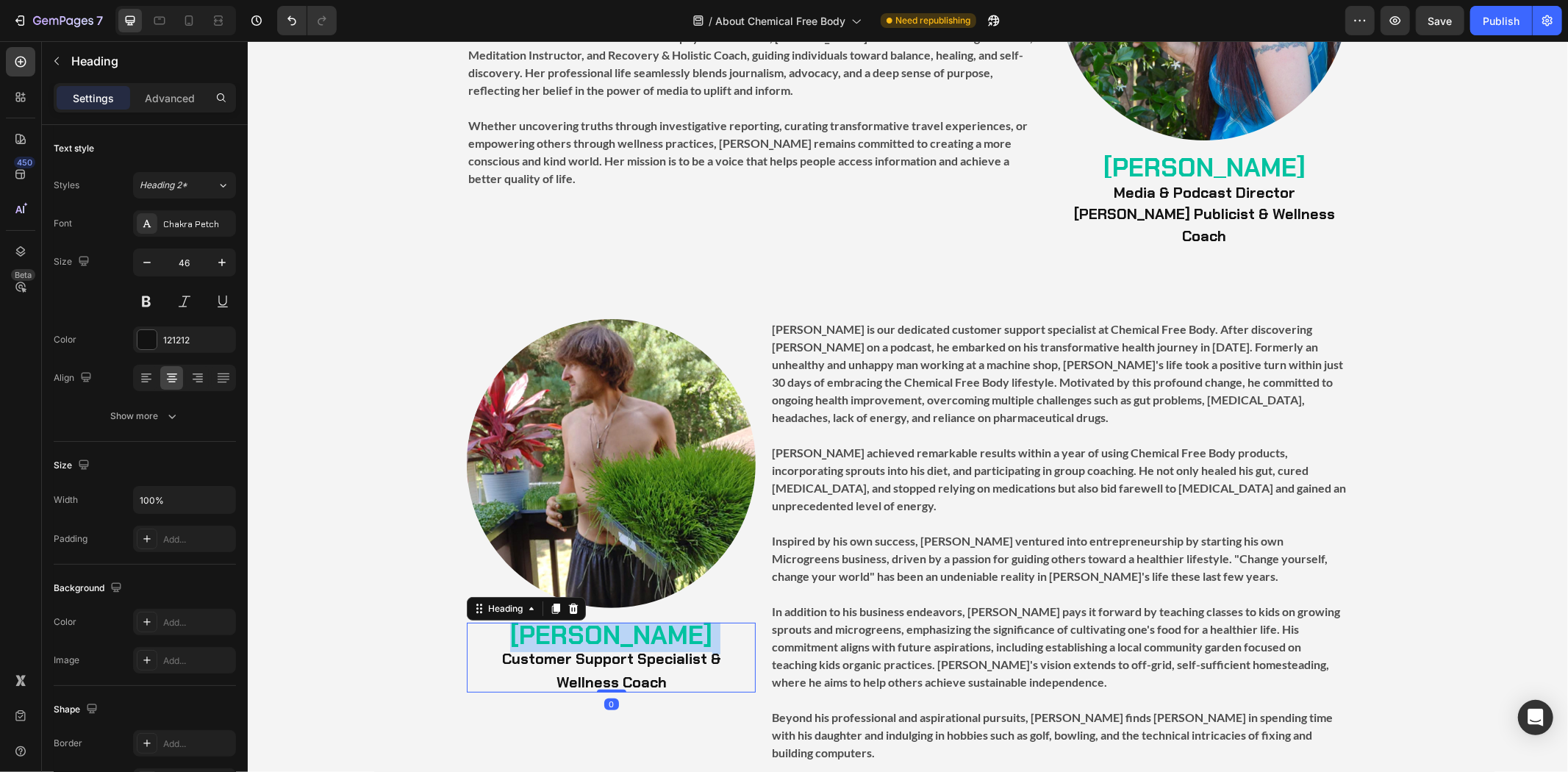
click at [634, 618] on strong "[PERSON_NAME]" at bounding box center [610, 635] width 202 height 34
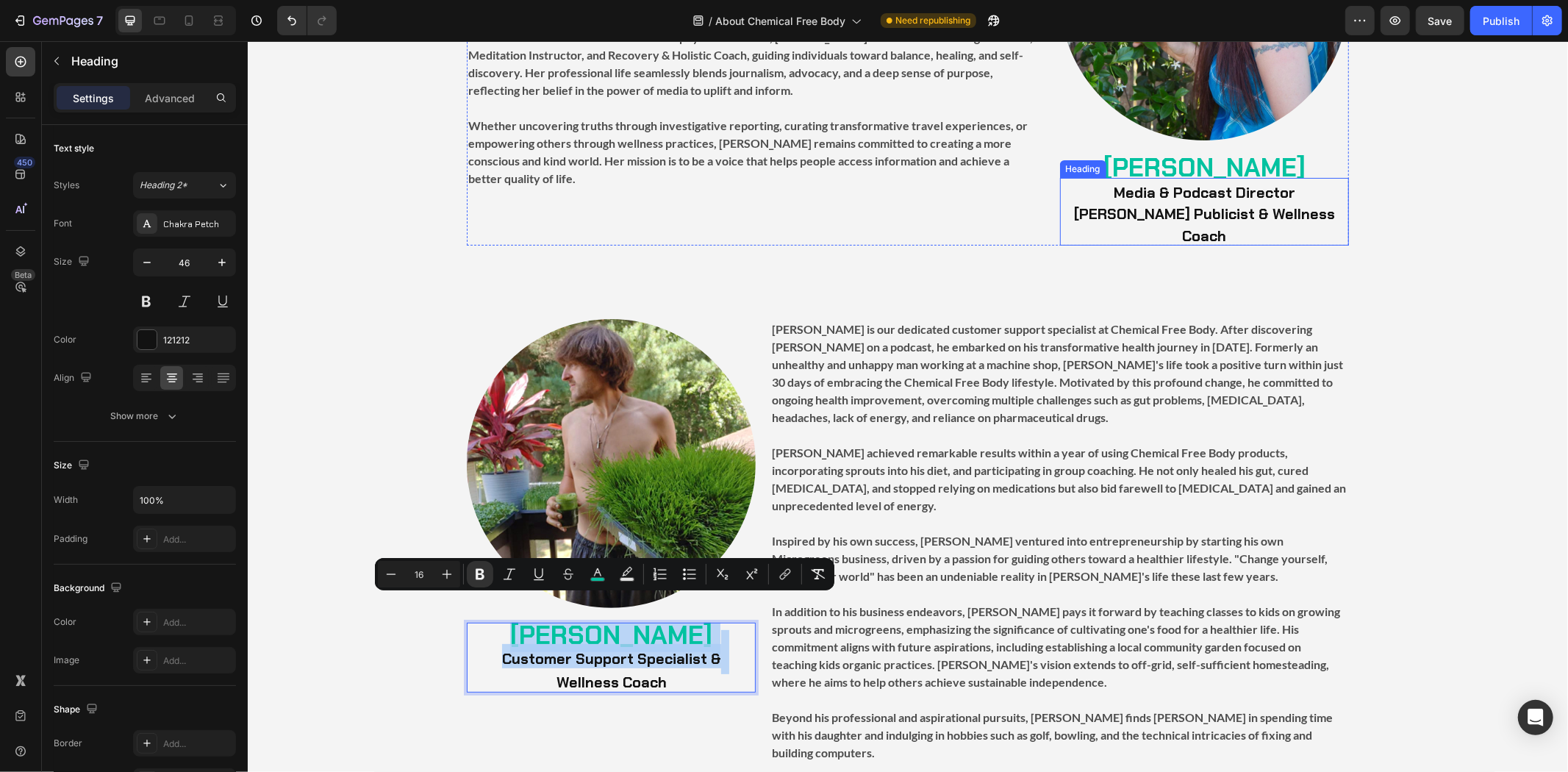
click at [1167, 199] on h2 "Media & Podcast Director [PERSON_NAME] Publicist & Wellness Coach" at bounding box center [1204, 211] width 289 height 69
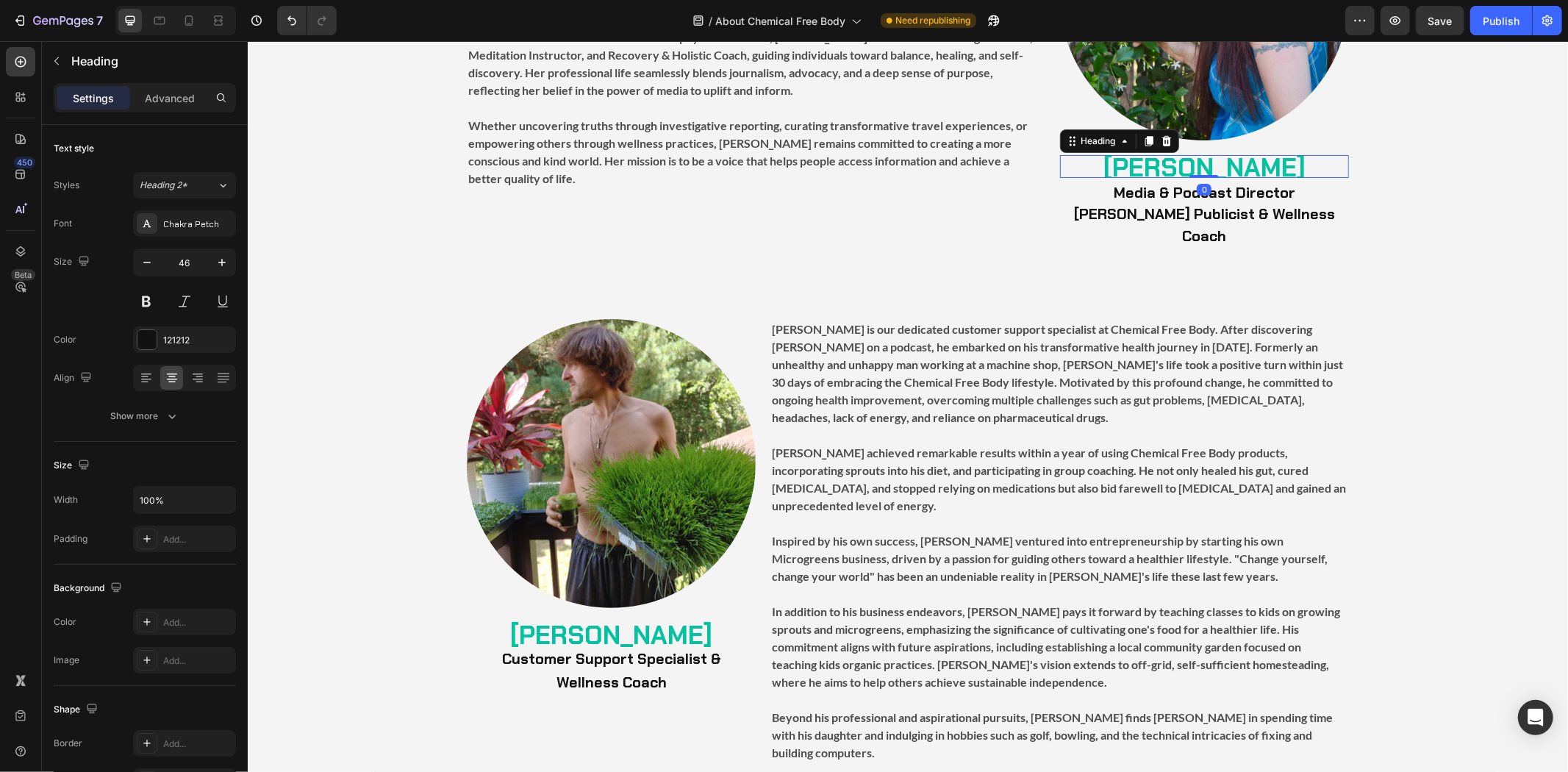
click at [1229, 165] on strong "[PERSON_NAME]" at bounding box center [1203, 167] width 202 height 34
click at [623, 648] on strong "Customer Support Specialist &" at bounding box center [610, 657] width 219 height 19
click at [552, 603] on icon at bounding box center [555, 609] width 8 height 11
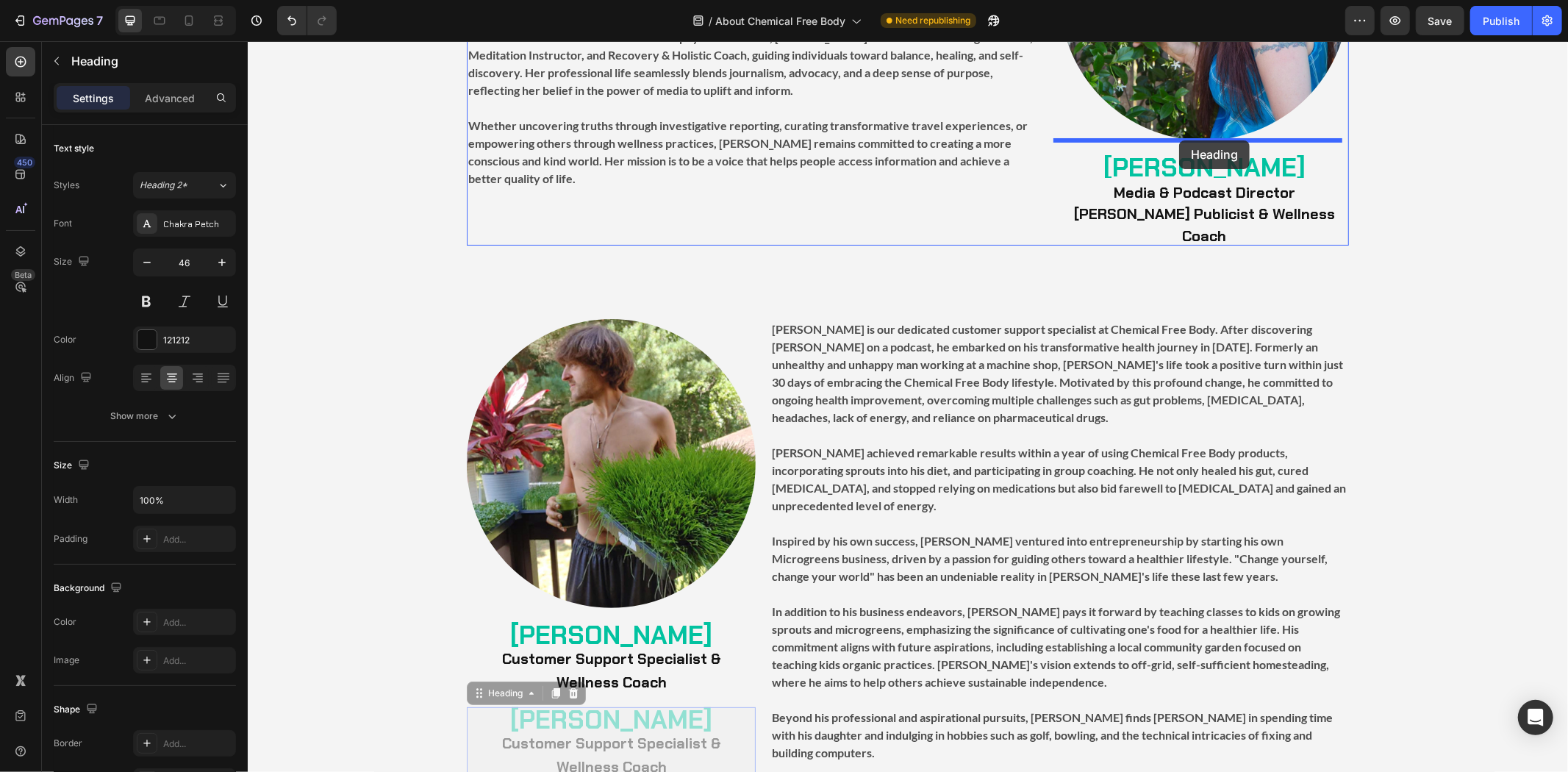
drag, startPoint x: 496, startPoint y: 669, endPoint x: 1178, endPoint y: 139, distance: 863.7
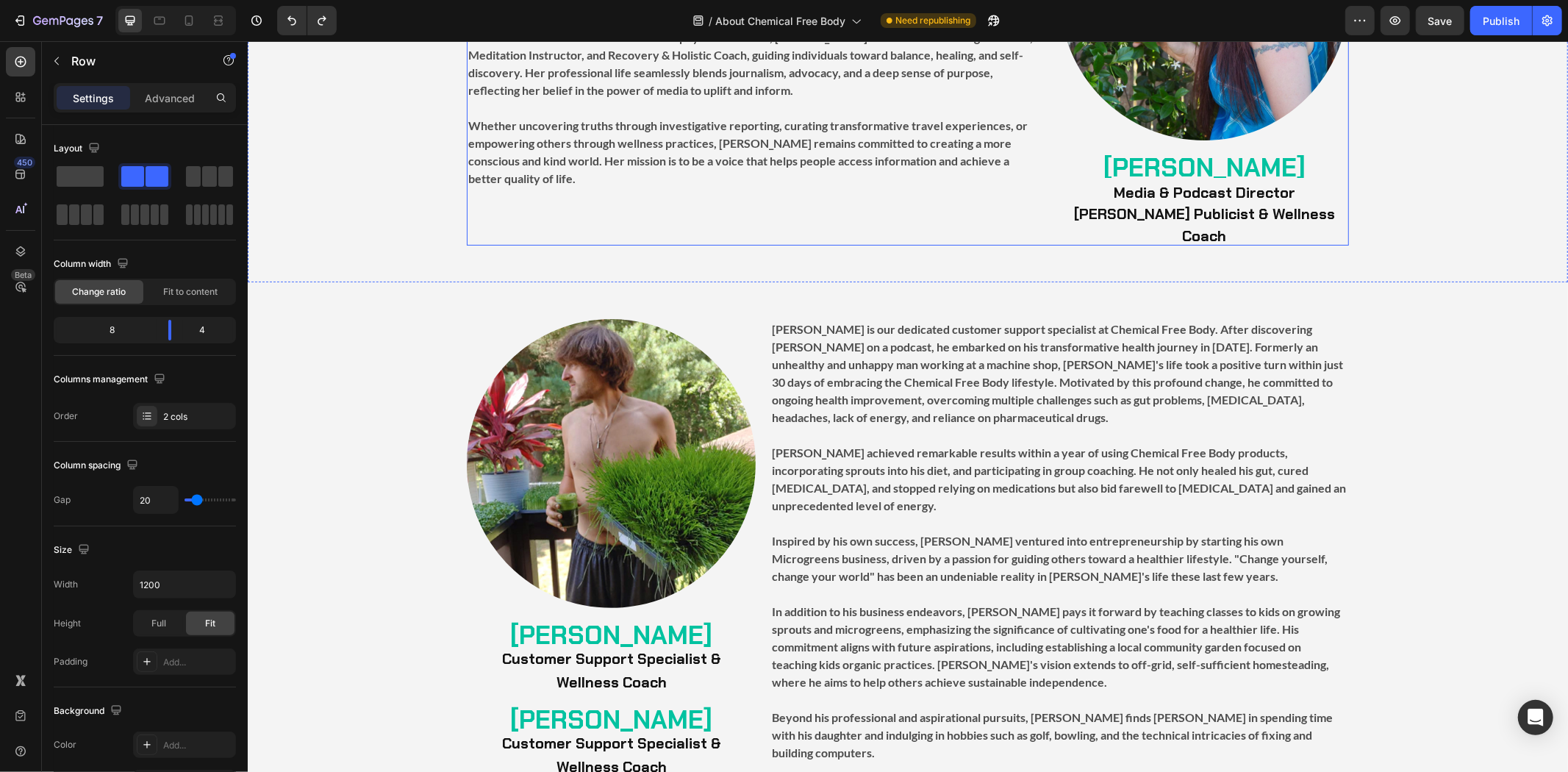
click at [1152, 150] on div "Image ⁠⁠⁠⁠⁠⁠⁠ [PERSON_NAME] Heading Media & Podcast Director [PERSON_NAME] Publ…" at bounding box center [1204, 47] width 289 height 394
click at [1148, 164] on strong "[PERSON_NAME]" at bounding box center [1203, 167] width 202 height 34
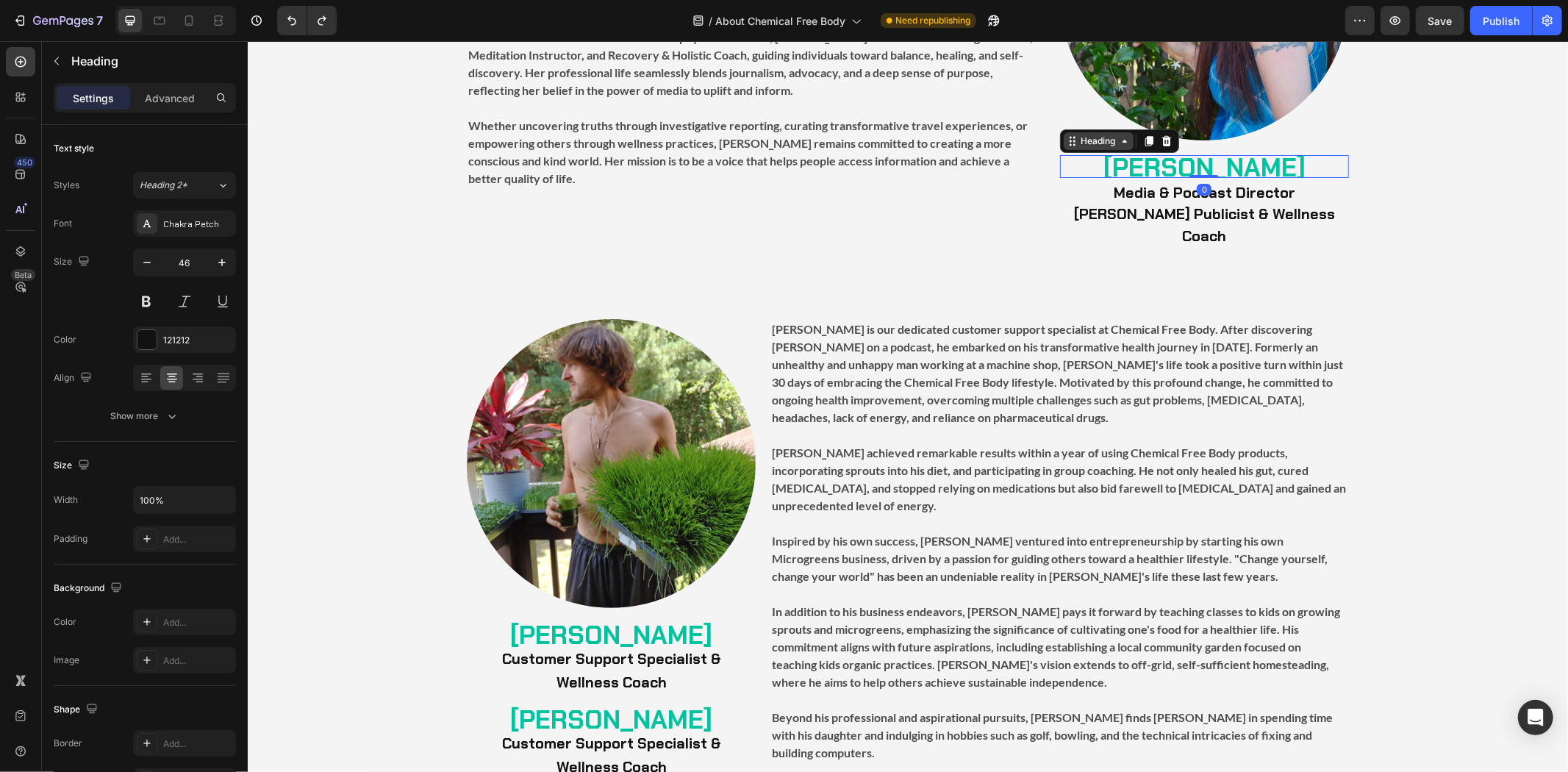
click at [1107, 142] on div "Heading" at bounding box center [1097, 140] width 40 height 13
click at [631, 623] on p "⁠⁠⁠⁠⁠⁠⁠ [PERSON_NAME] Customer Support Specialist & Wellness Coach" at bounding box center [610, 656] width 286 height 67
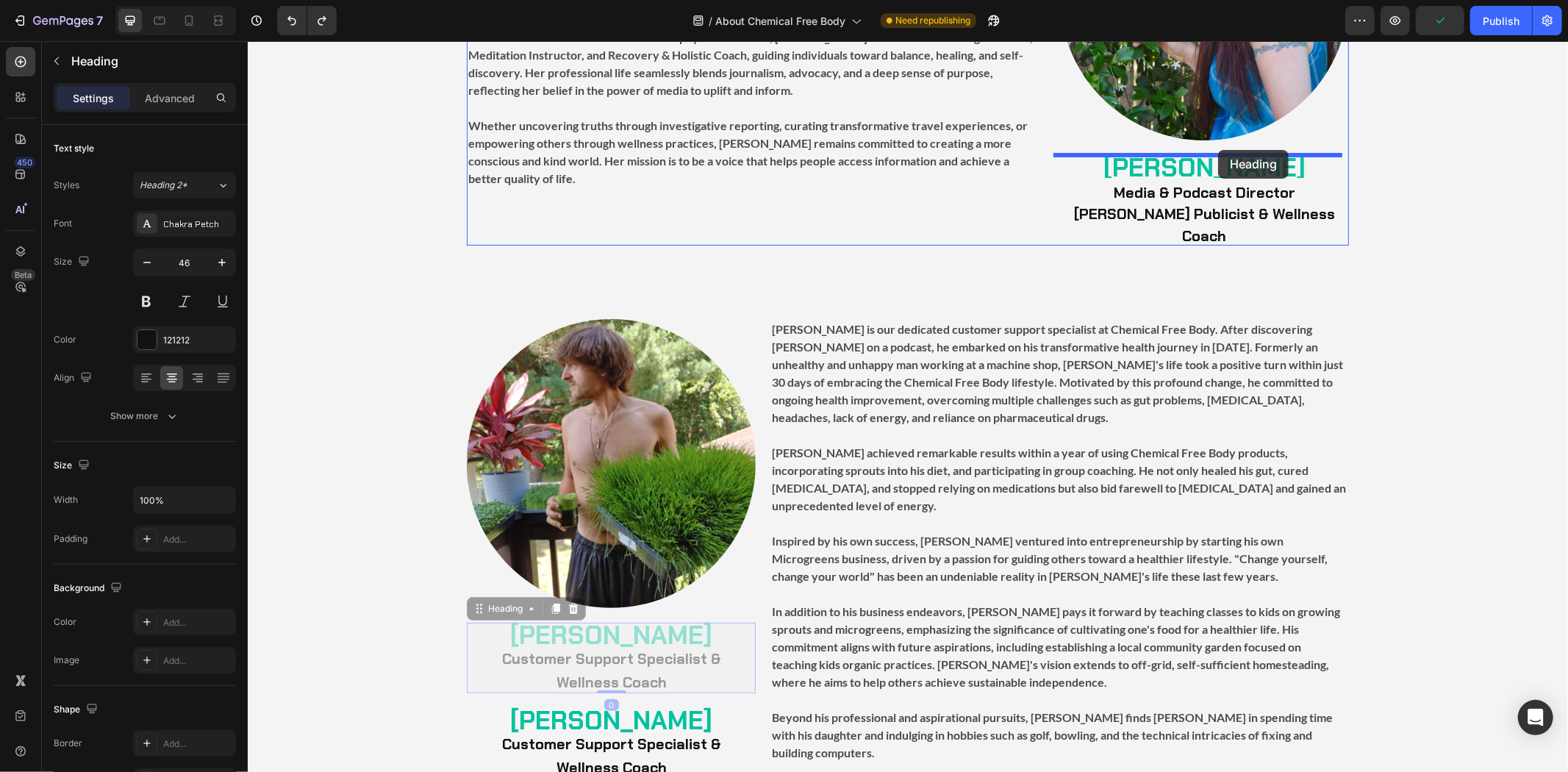
drag, startPoint x: 492, startPoint y: 585, endPoint x: 1217, endPoint y: 149, distance: 846.0
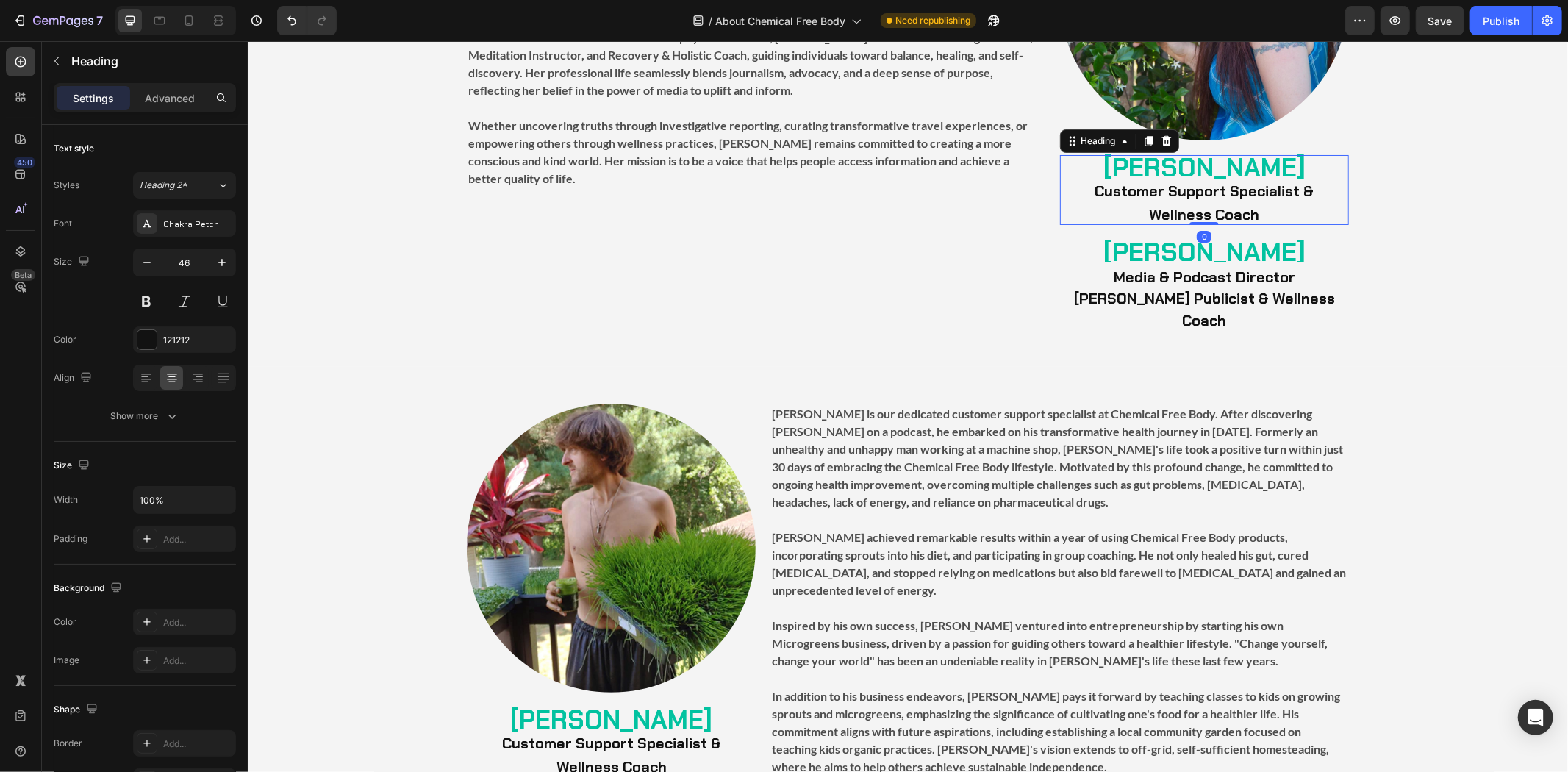
scroll to position [4576, 0]
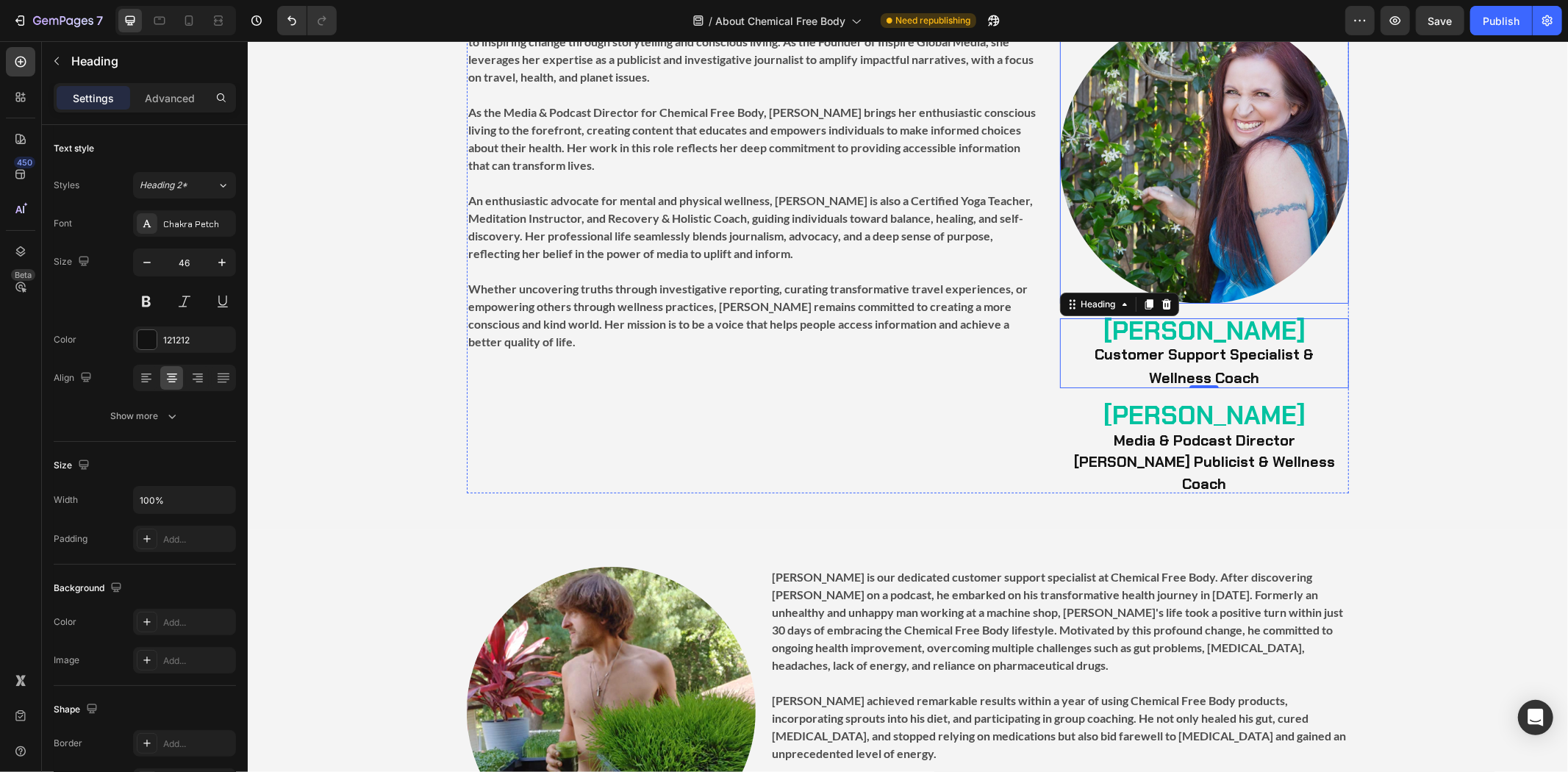
click at [1217, 279] on img at bounding box center [1204, 158] width 289 height 289
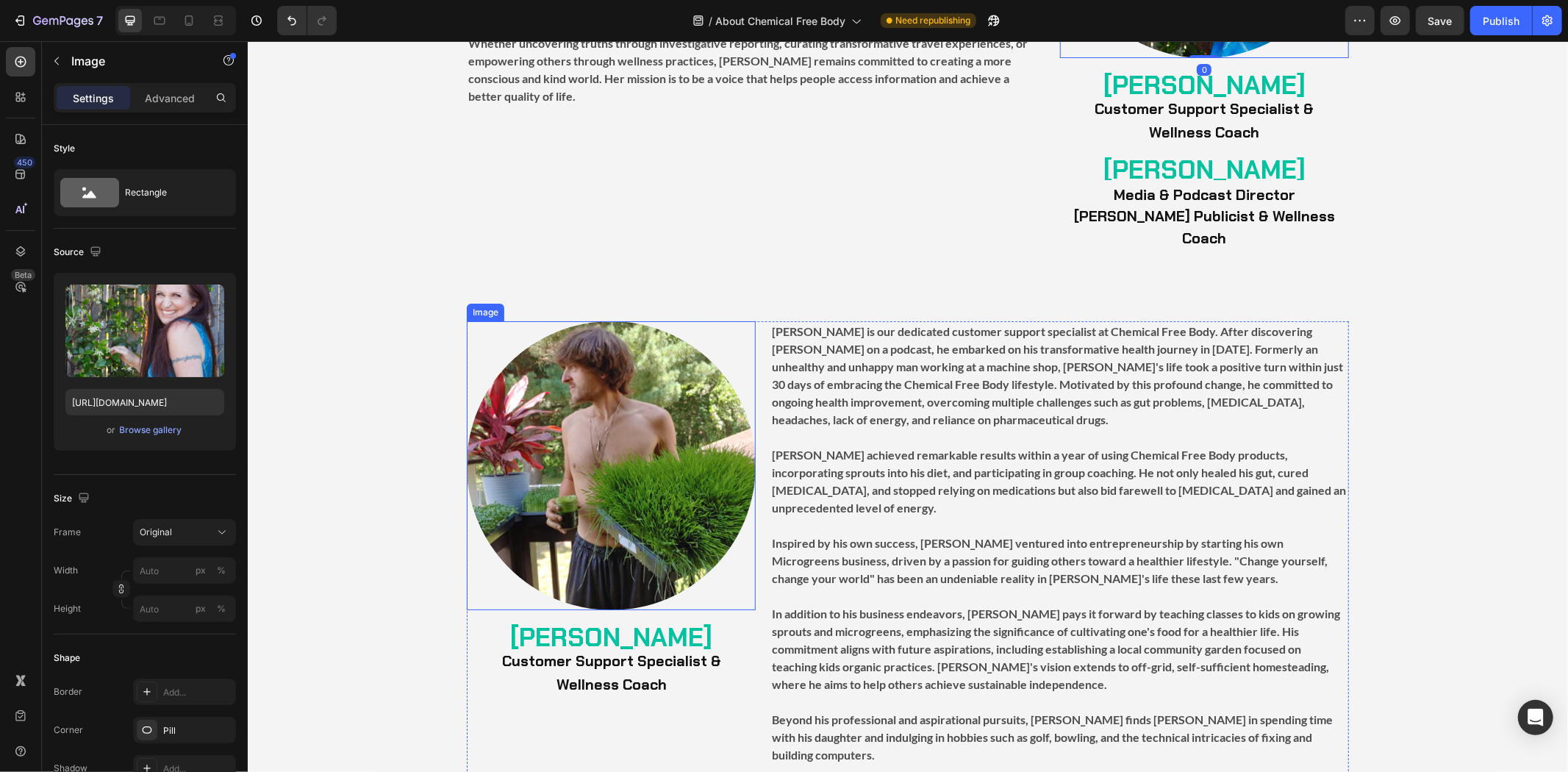
click at [667, 495] on img at bounding box center [610, 465] width 289 height 289
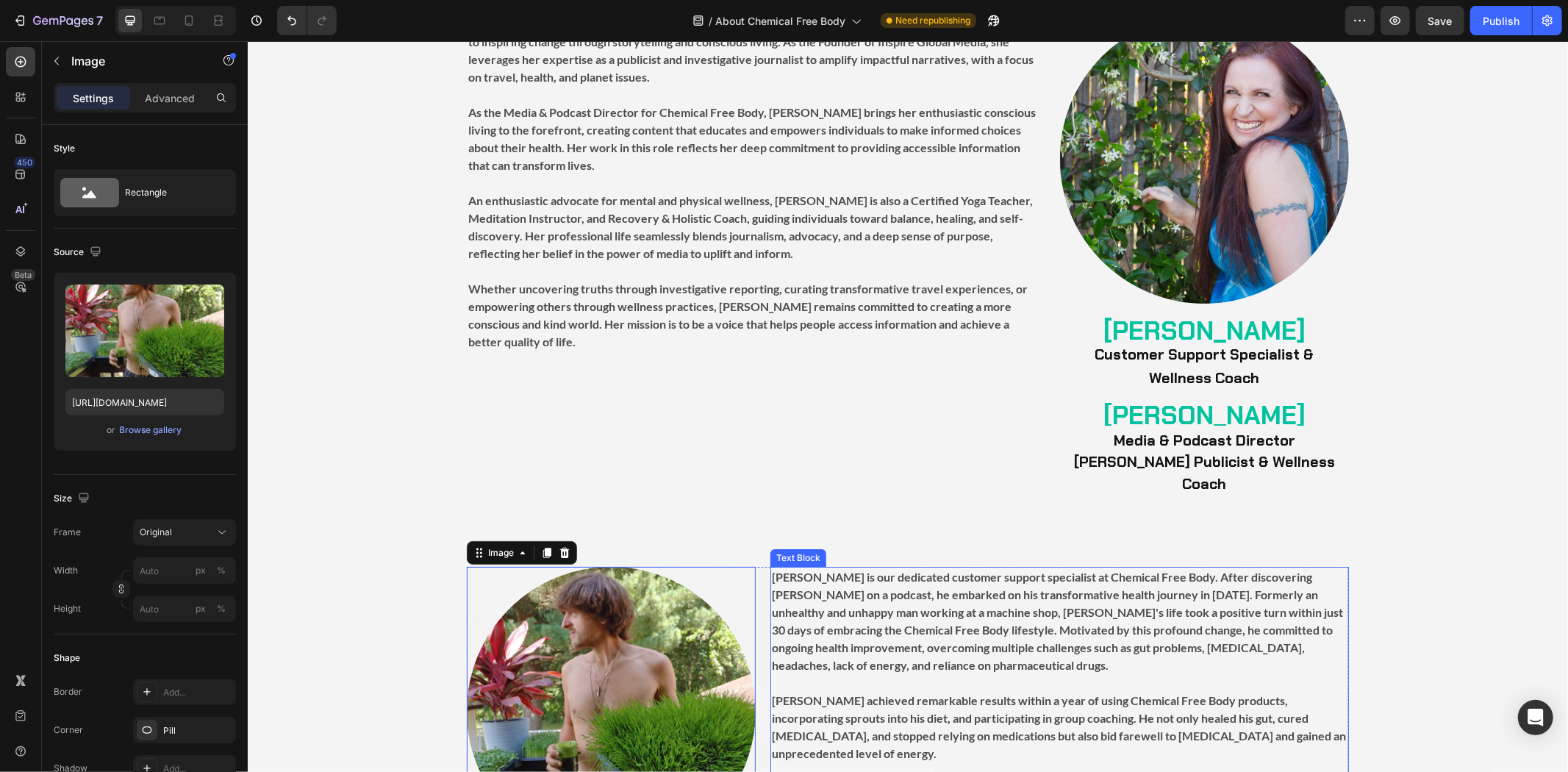
scroll to position [4658, 0]
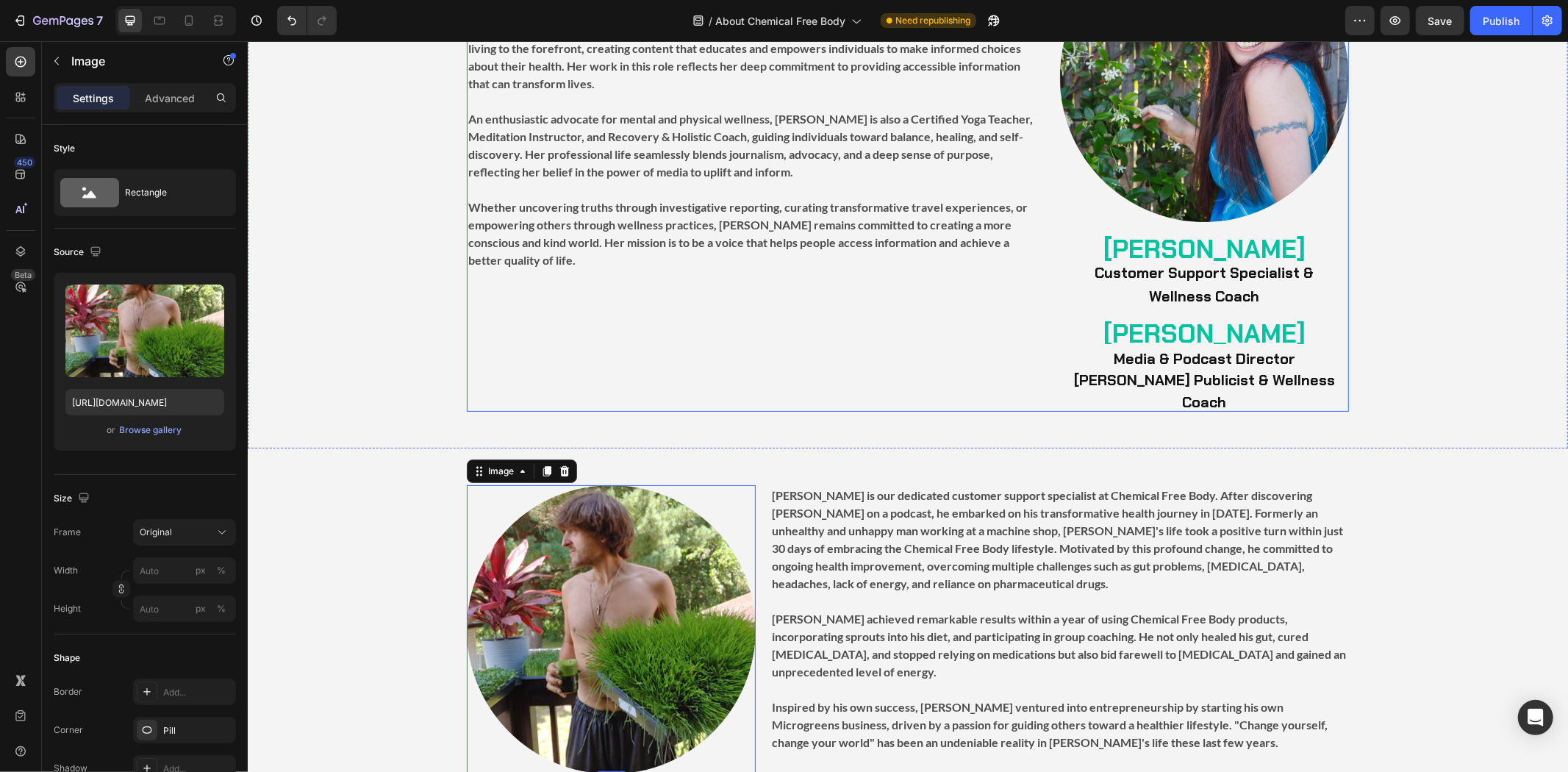
click at [1165, 246] on strong "[PERSON_NAME]" at bounding box center [1203, 248] width 202 height 34
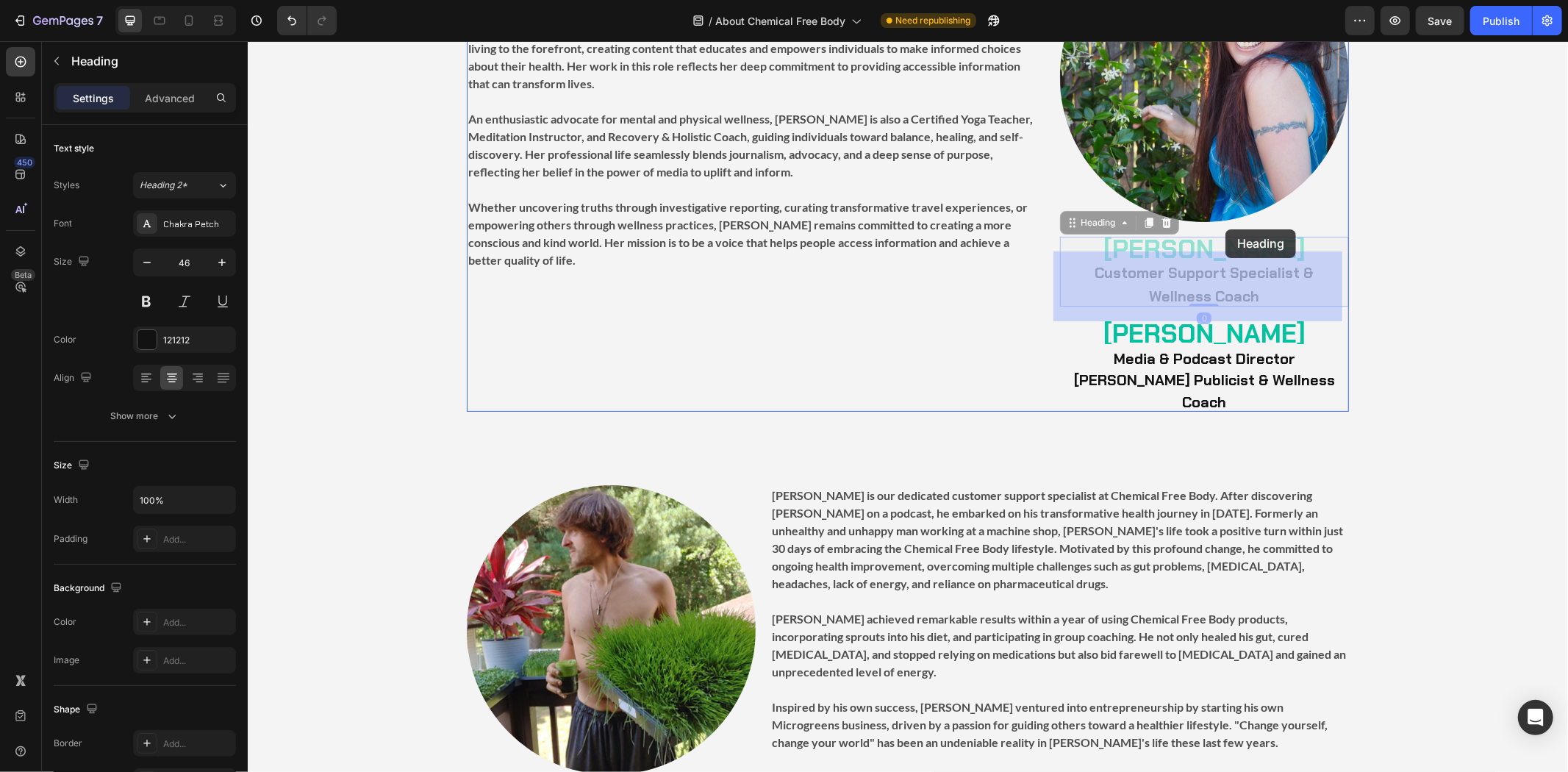
drag, startPoint x: 1106, startPoint y: 217, endPoint x: 1224, endPoint y: 228, distance: 118.5
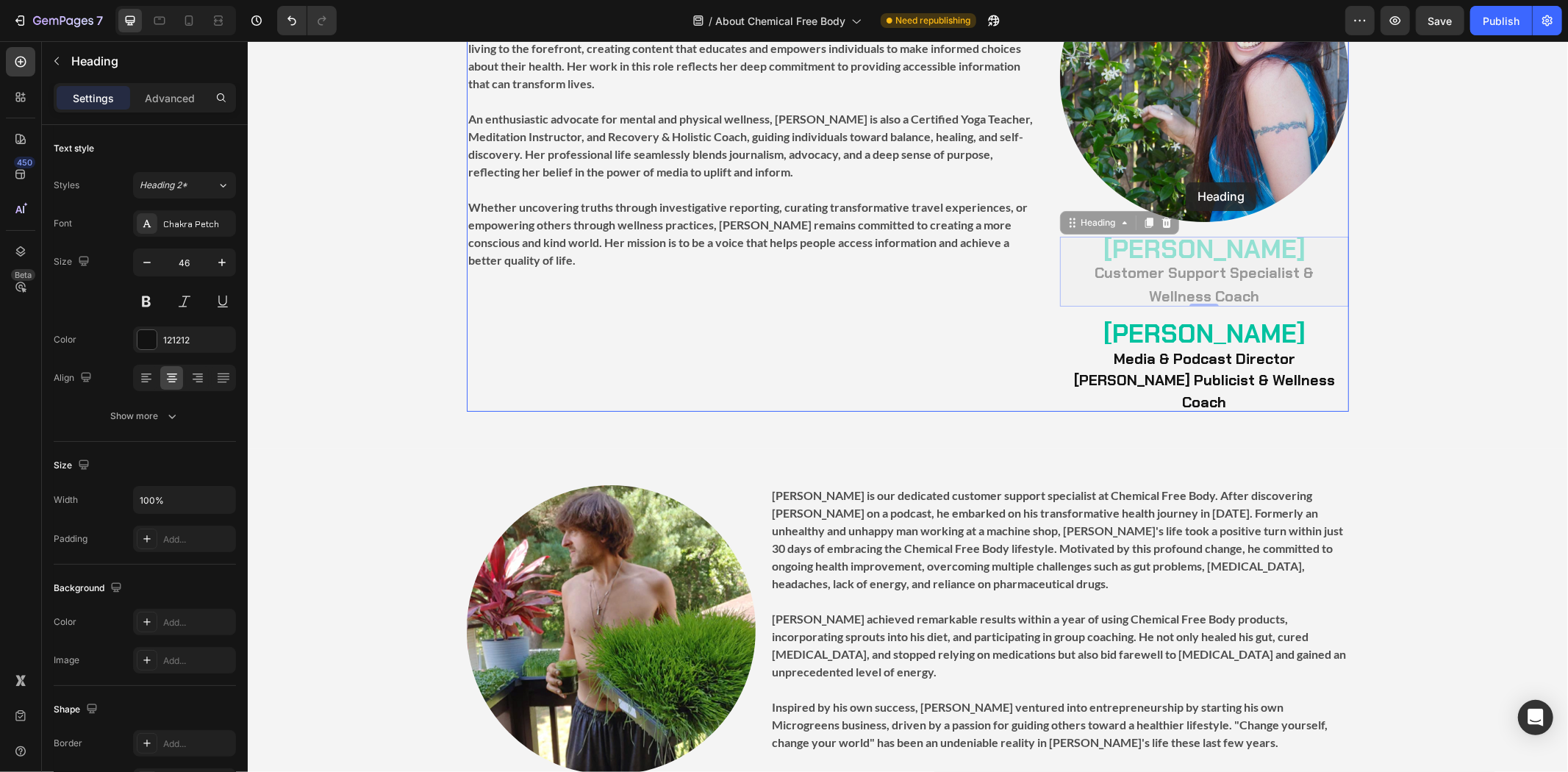
drag, startPoint x: 1110, startPoint y: 218, endPoint x: 1185, endPoint y: 181, distance: 83.6
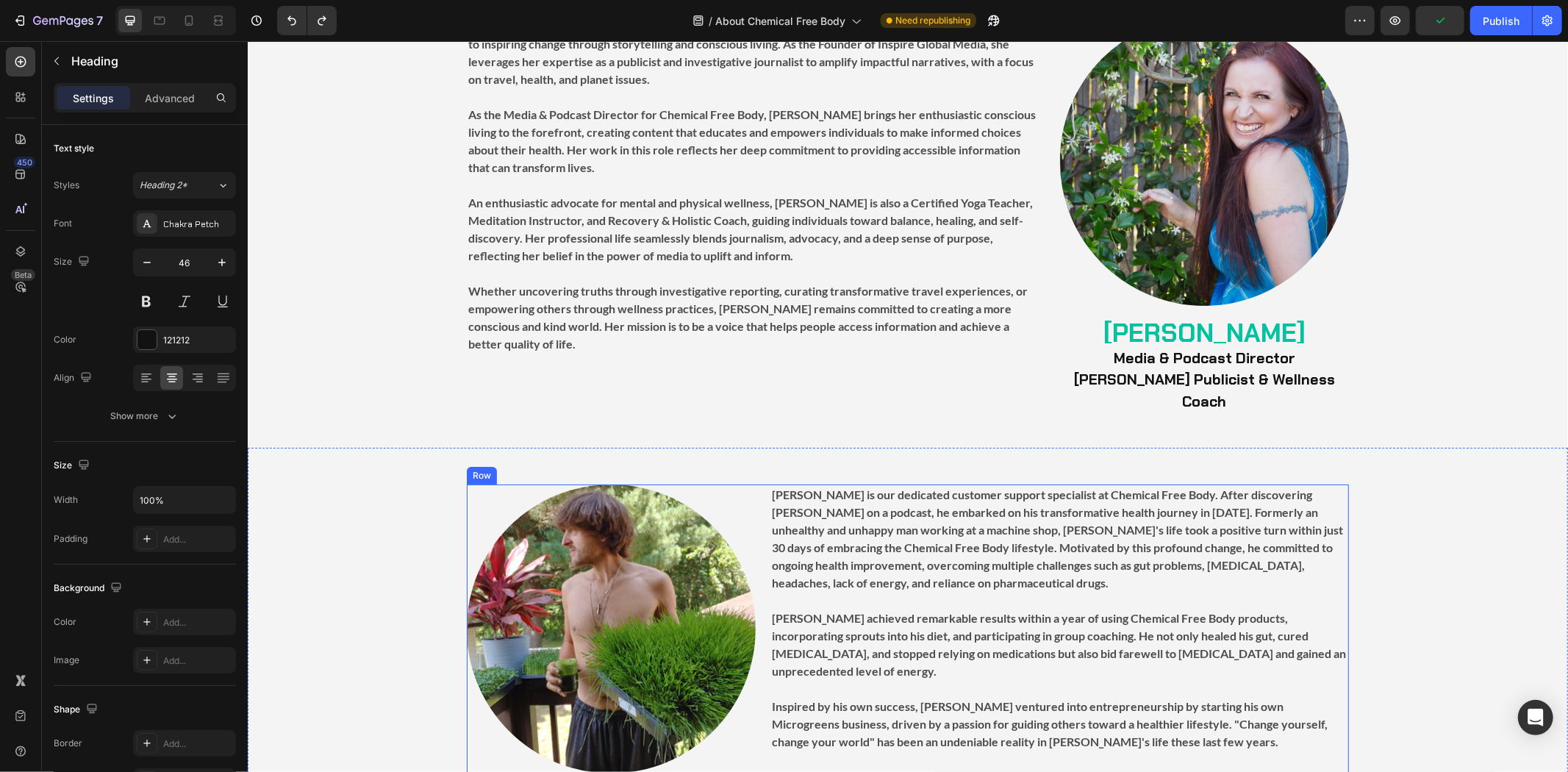
scroll to position [4737, 0]
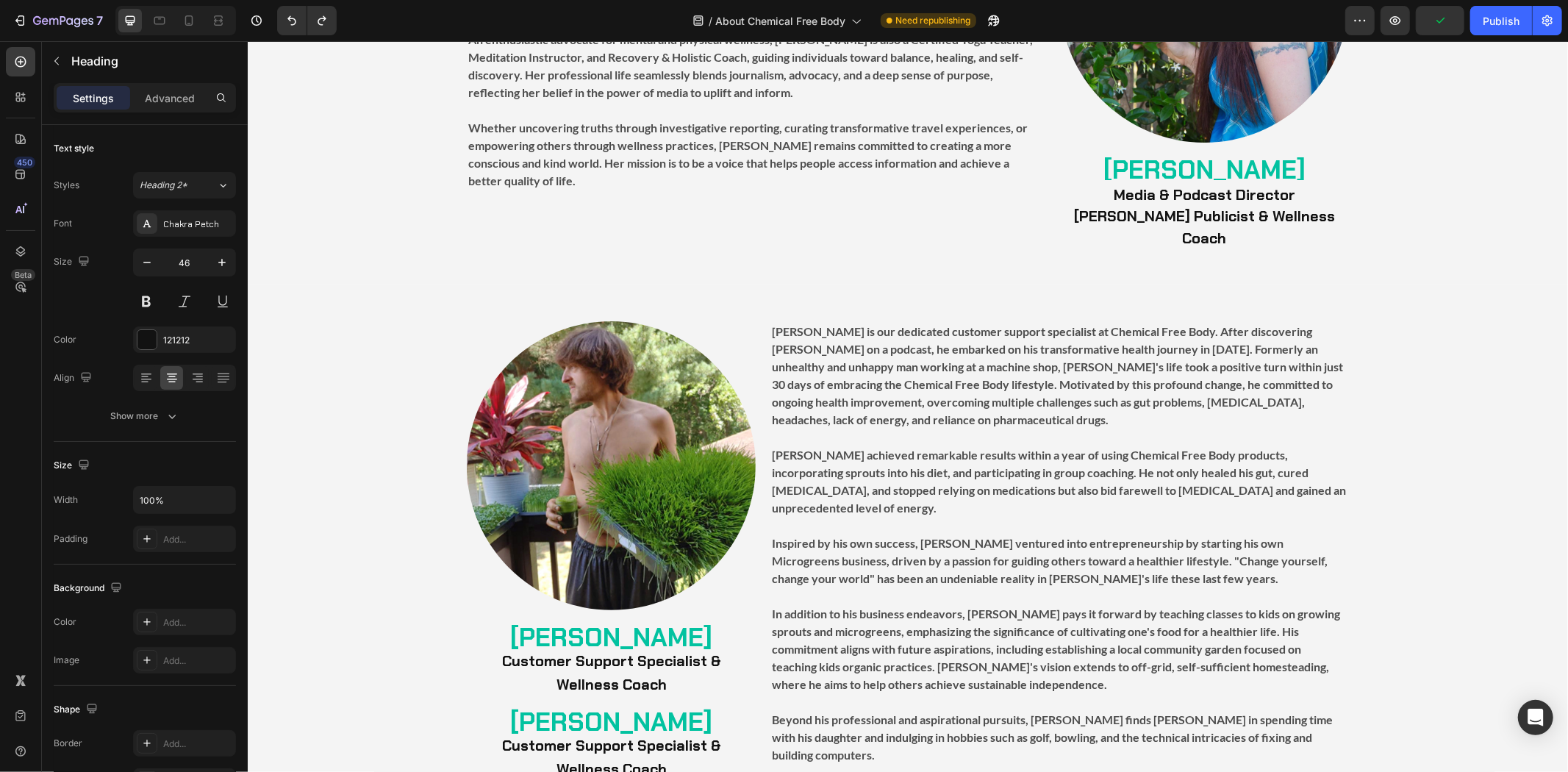
click at [626, 624] on h2 "[PERSON_NAME] Customer Support Specialist & Wellness Coach" at bounding box center [610, 659] width 289 height 70
click at [538, 619] on strong "[PERSON_NAME]" at bounding box center [610, 636] width 202 height 34
click at [415, 606] on div "Image ⁠⁠⁠⁠⁠⁠⁠ [PERSON_NAME] Customer Support Specialist & Wellness Coach Headin…" at bounding box center [907, 604] width 1320 height 568
click at [614, 619] on strong "[PERSON_NAME]" at bounding box center [610, 636] width 202 height 34
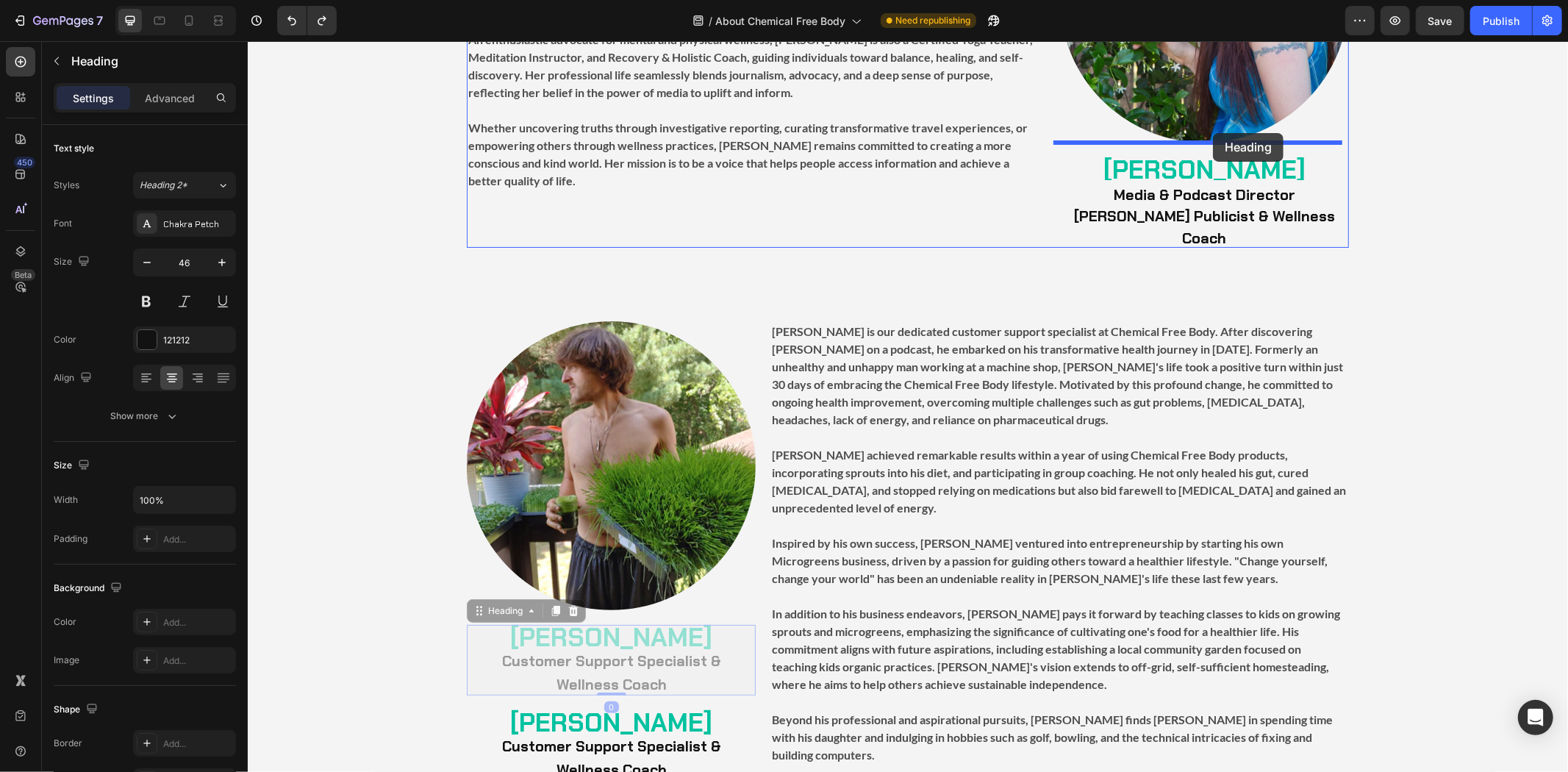
drag, startPoint x: 502, startPoint y: 592, endPoint x: 1212, endPoint y: 132, distance: 846.0
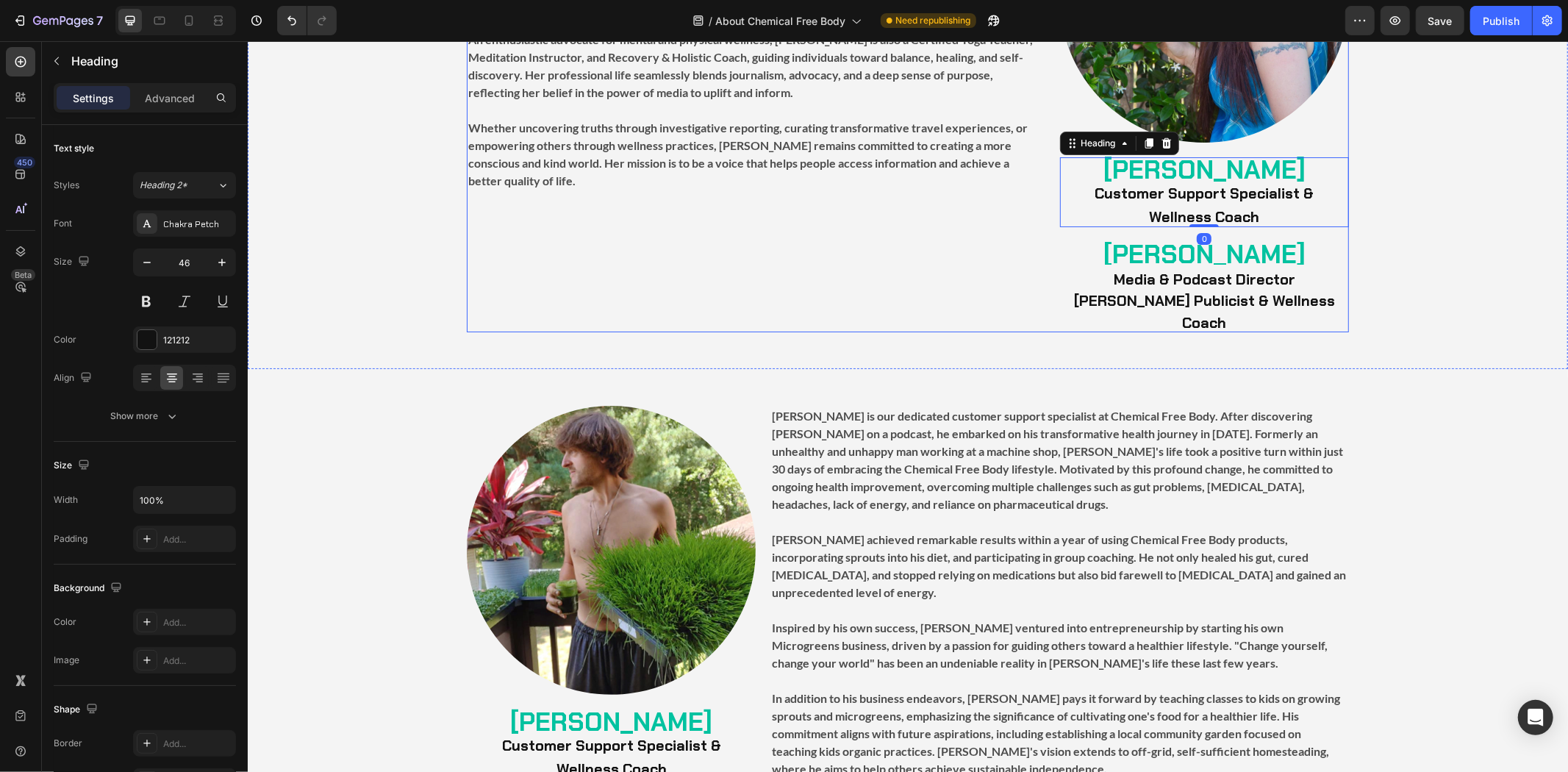
scroll to position [4655, 0]
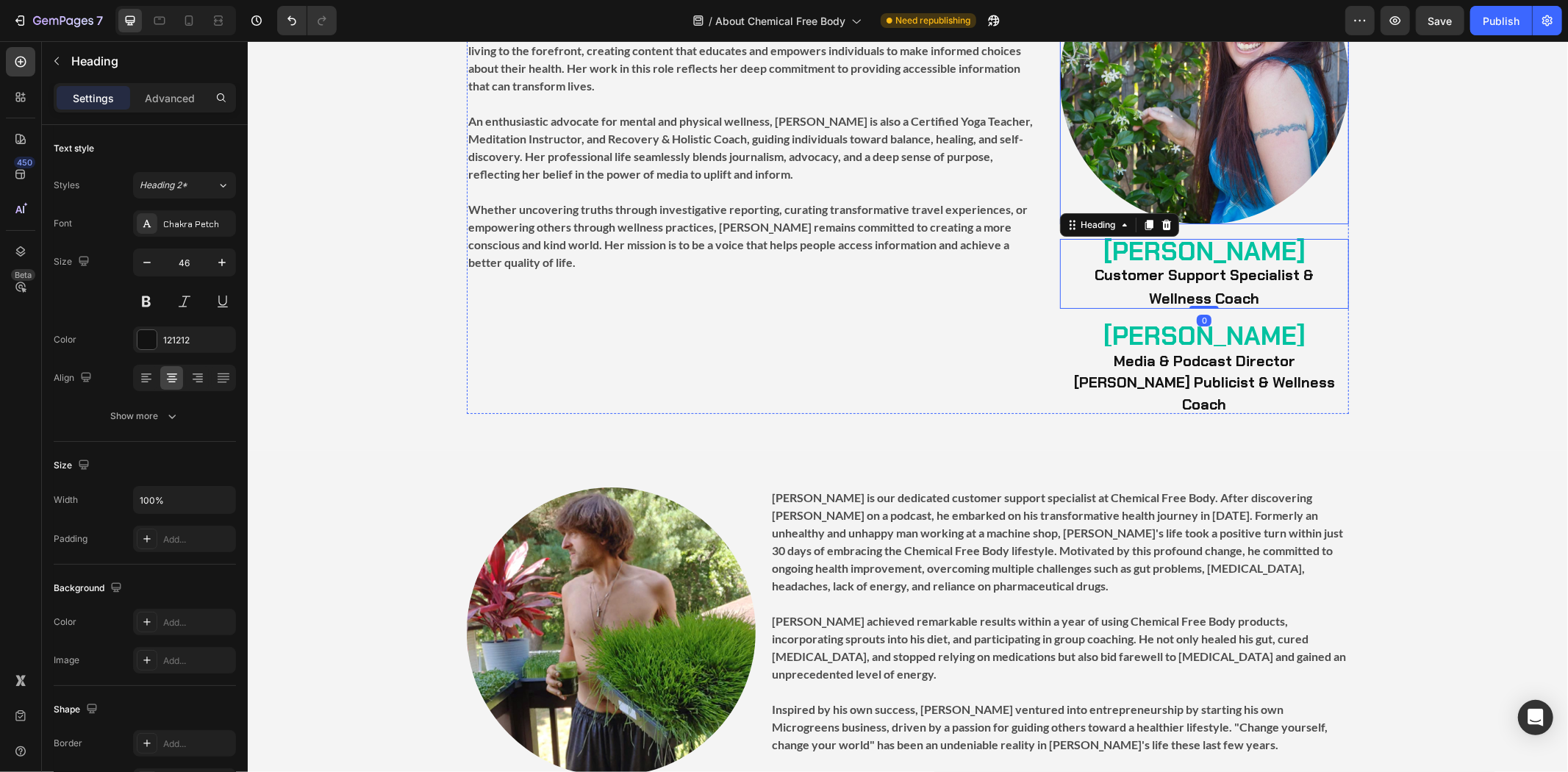
click at [1205, 206] on img at bounding box center [1204, 79] width 289 height 289
click at [1156, 255] on strong "[PERSON_NAME]" at bounding box center [1203, 251] width 202 height 34
click at [1204, 244] on strong "[PERSON_NAME]" at bounding box center [1203, 251] width 202 height 34
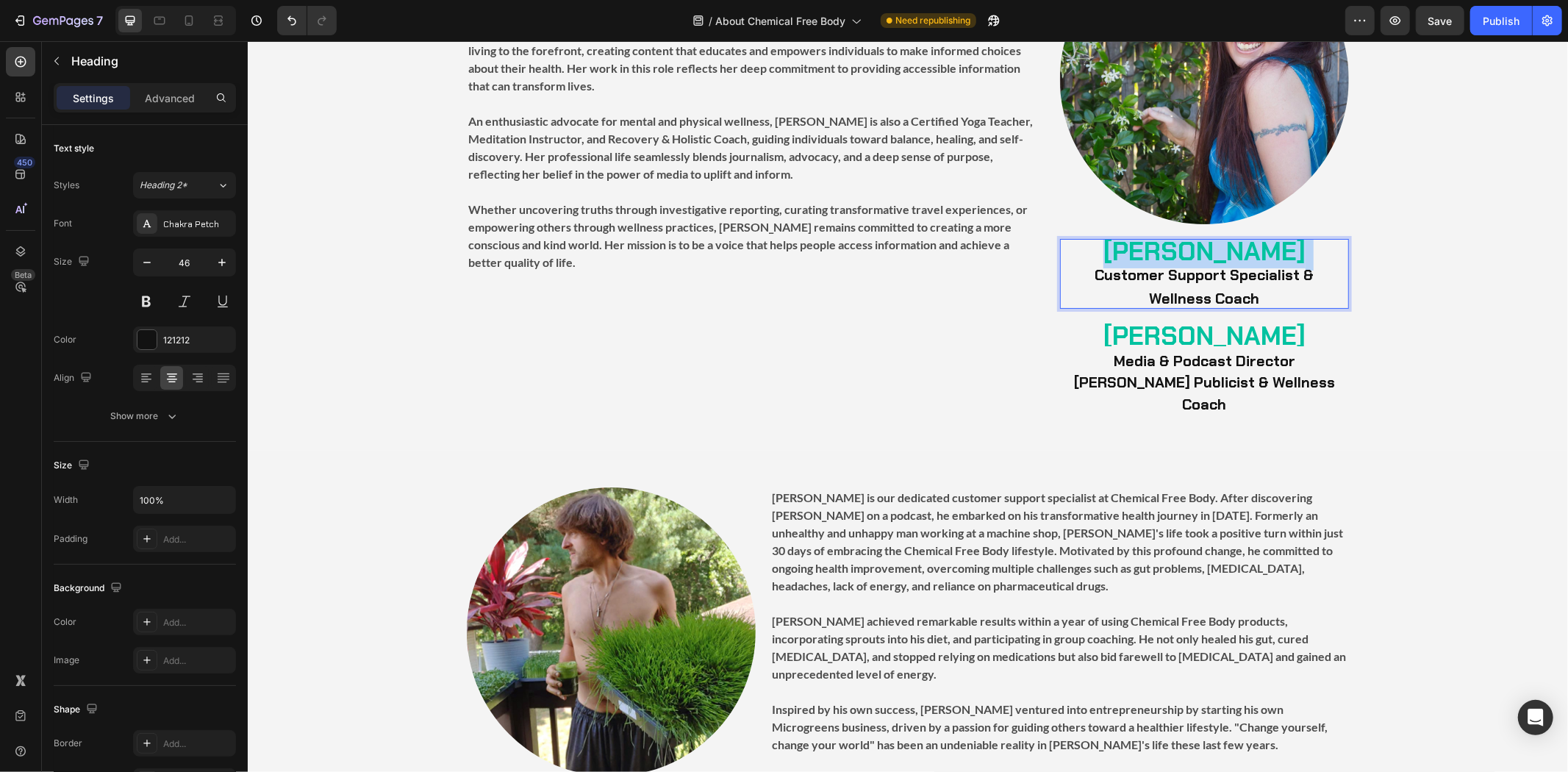
click at [1204, 244] on strong "[PERSON_NAME]" at bounding box center [1203, 251] width 202 height 34
click at [1261, 286] on p "[PERSON_NAME] Customer Support Specialist & Wellness Coach" at bounding box center [1203, 272] width 286 height 67
click at [1265, 289] on p "[PERSON_NAME] Customer Support Specialist & Wellness Coach" at bounding box center [1203, 272] width 286 height 67
click at [1260, 361] on strong "Media & Podcast Director" at bounding box center [1203, 360] width 181 height 19
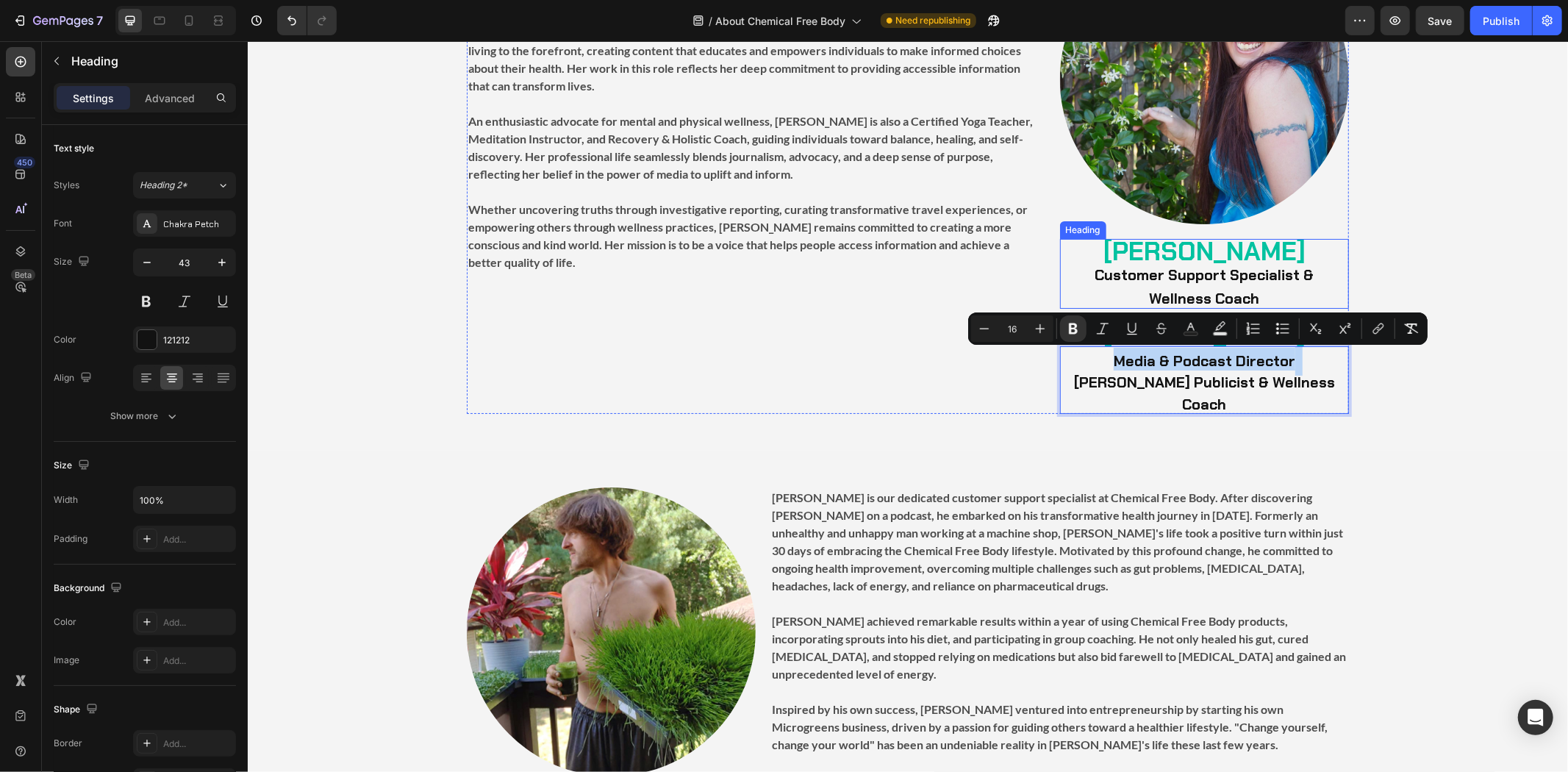
click at [1173, 269] on strong "Customer Support Specialist &" at bounding box center [1202, 273] width 219 height 19
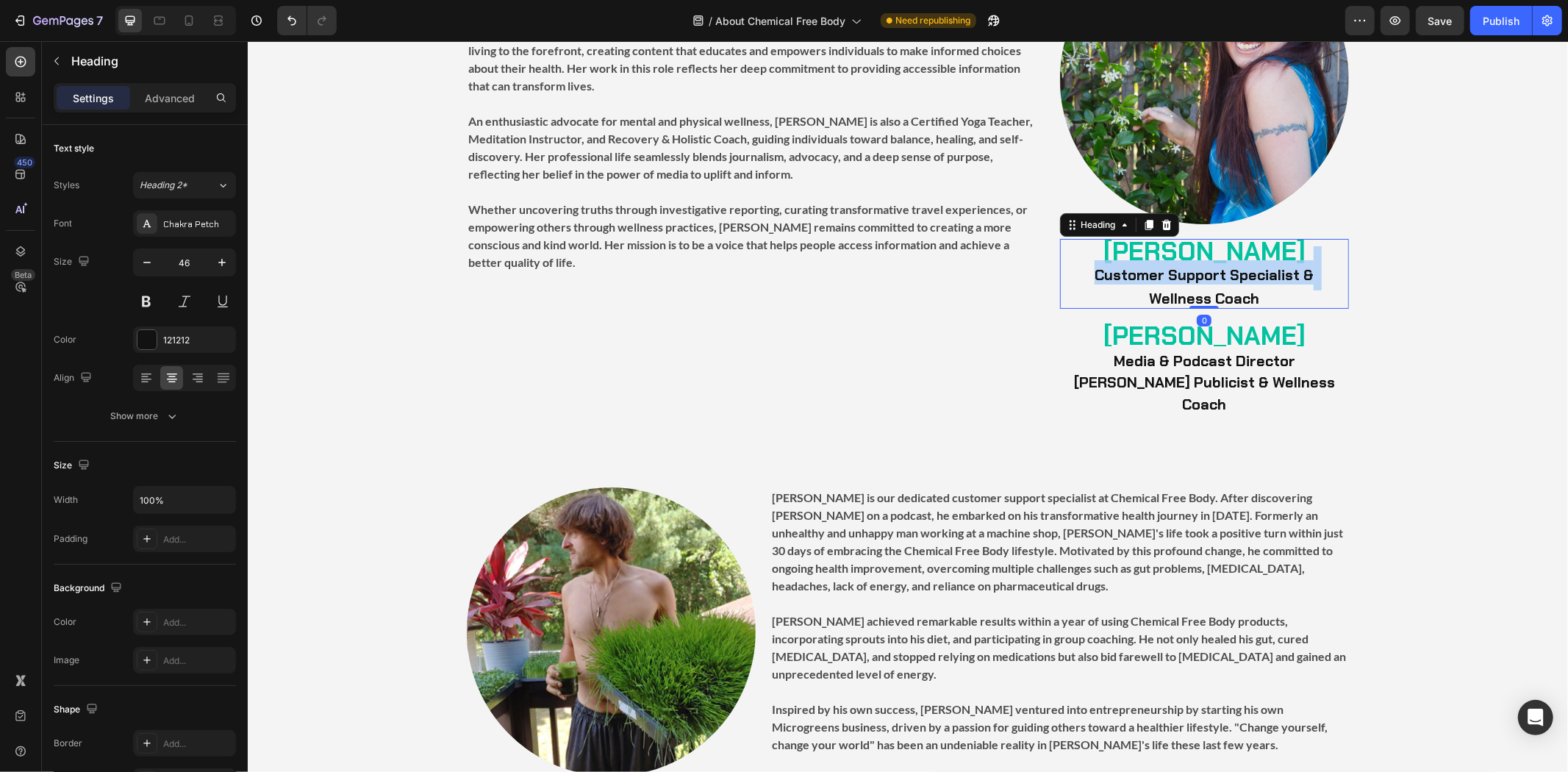
click at [1173, 269] on strong "Customer Support Specialist &" at bounding box center [1202, 273] width 219 height 19
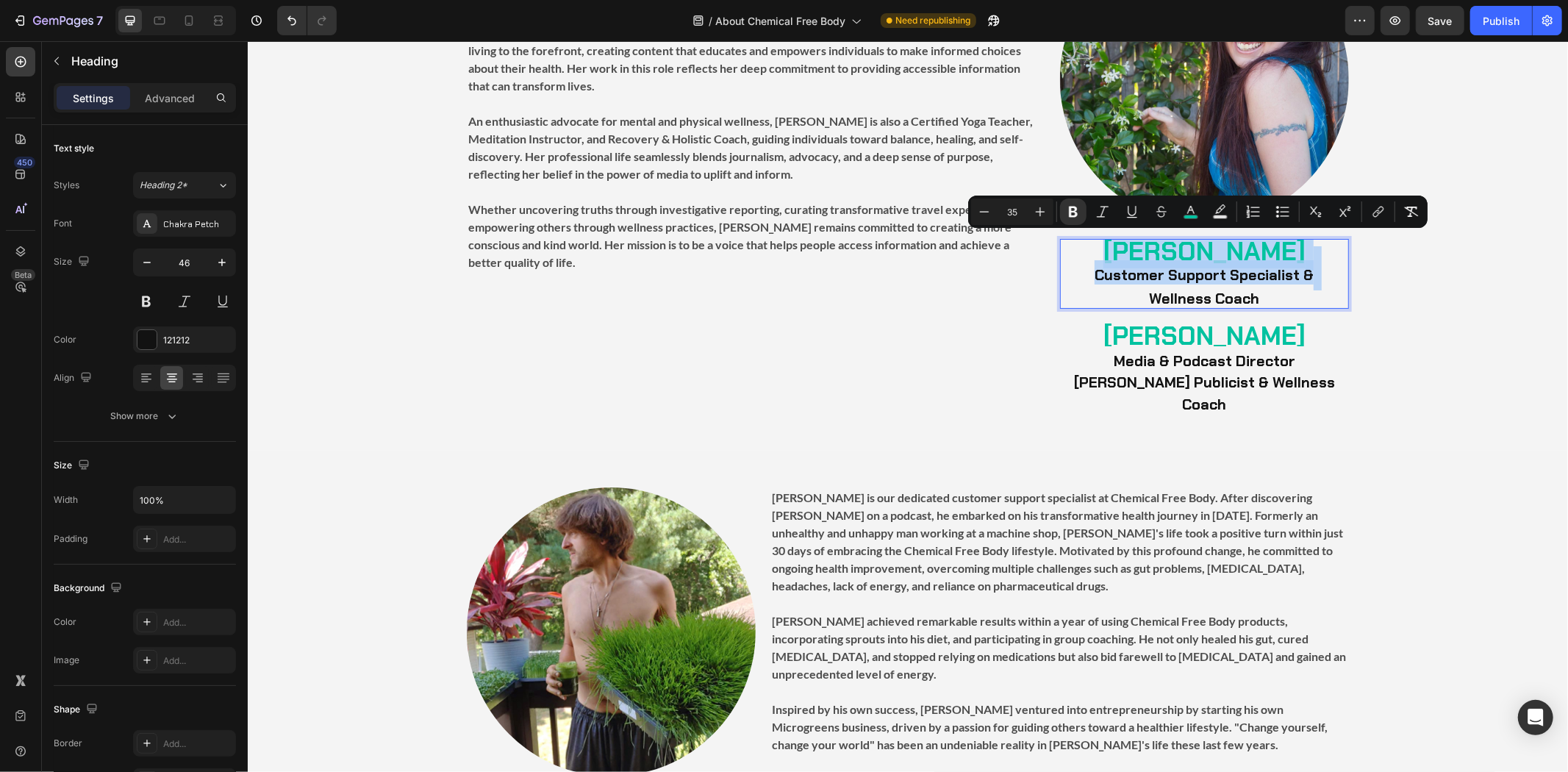
click at [1200, 283] on p "[PERSON_NAME] Customer Support Specialist & Wellness Coach" at bounding box center [1203, 272] width 286 height 67
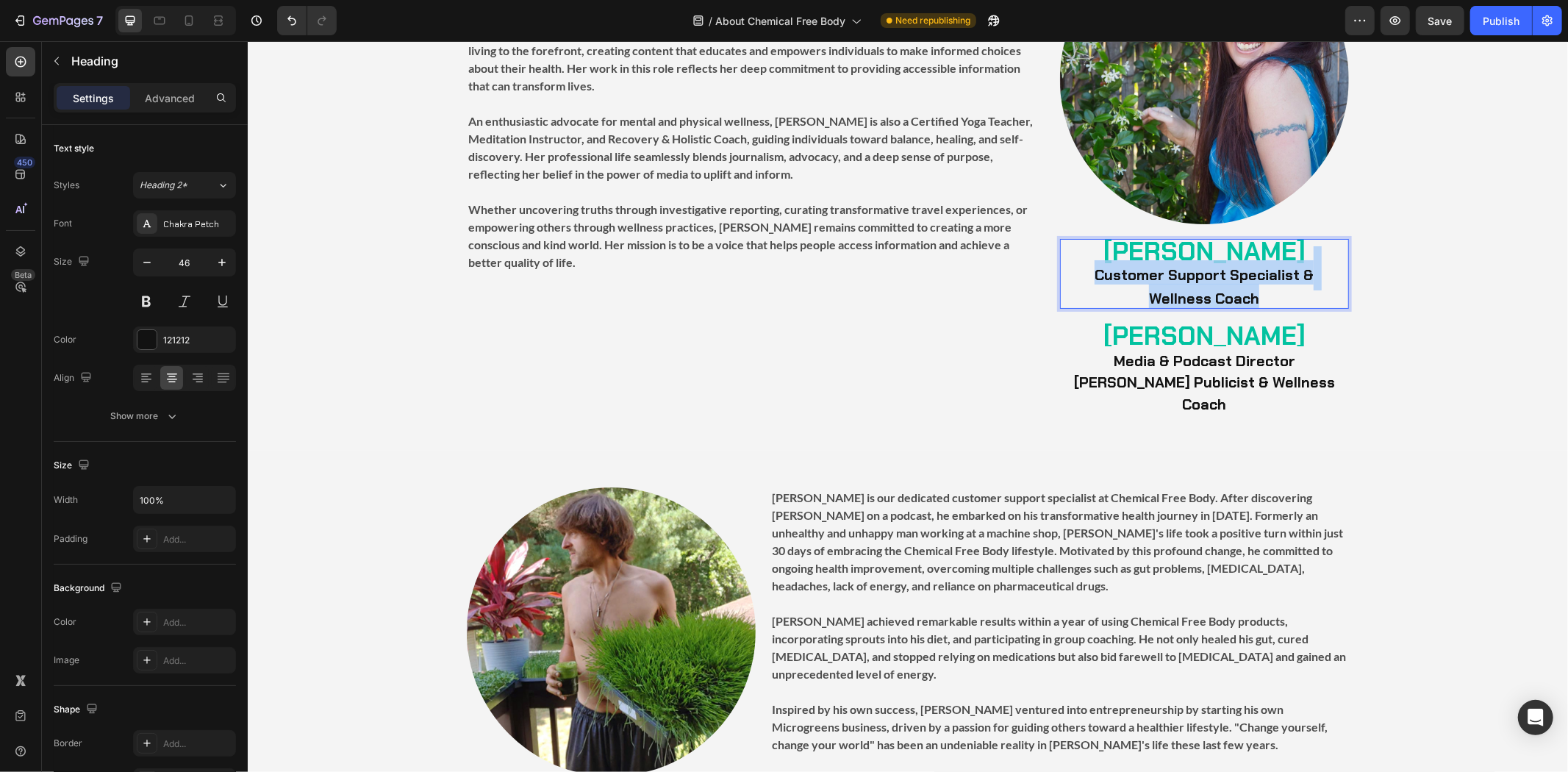
drag, startPoint x: 1275, startPoint y: 298, endPoint x: 1075, endPoint y: 282, distance: 200.6
click at [1075, 282] on p "[PERSON_NAME] Customer Support Specialist & Wellness Coach" at bounding box center [1203, 272] width 286 height 67
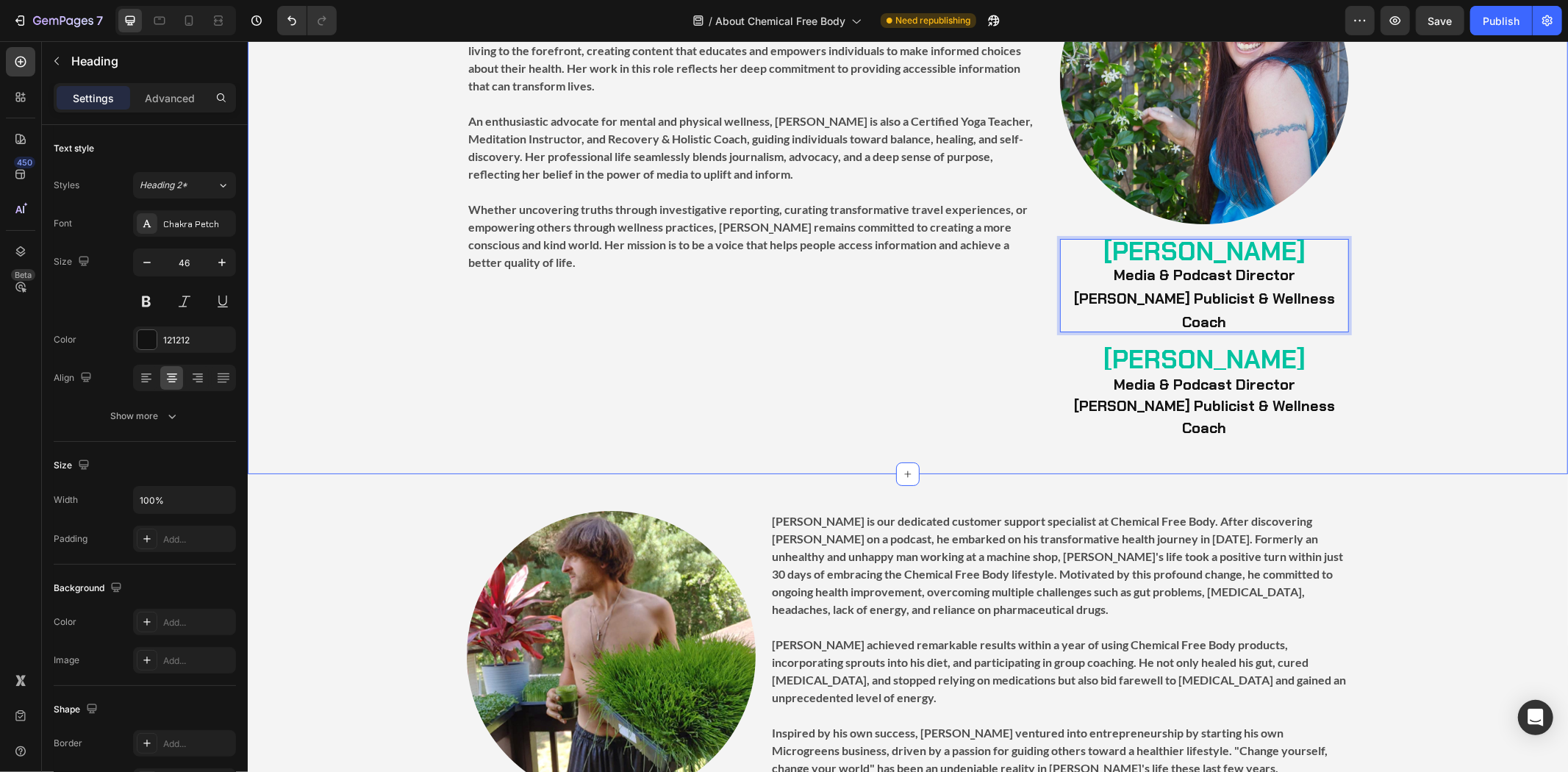
click at [1416, 306] on div "Image [PERSON_NAME] Media & Podcast Director [PERSON_NAME] Publicist & Wellness…" at bounding box center [907, 185] width 1320 height 502
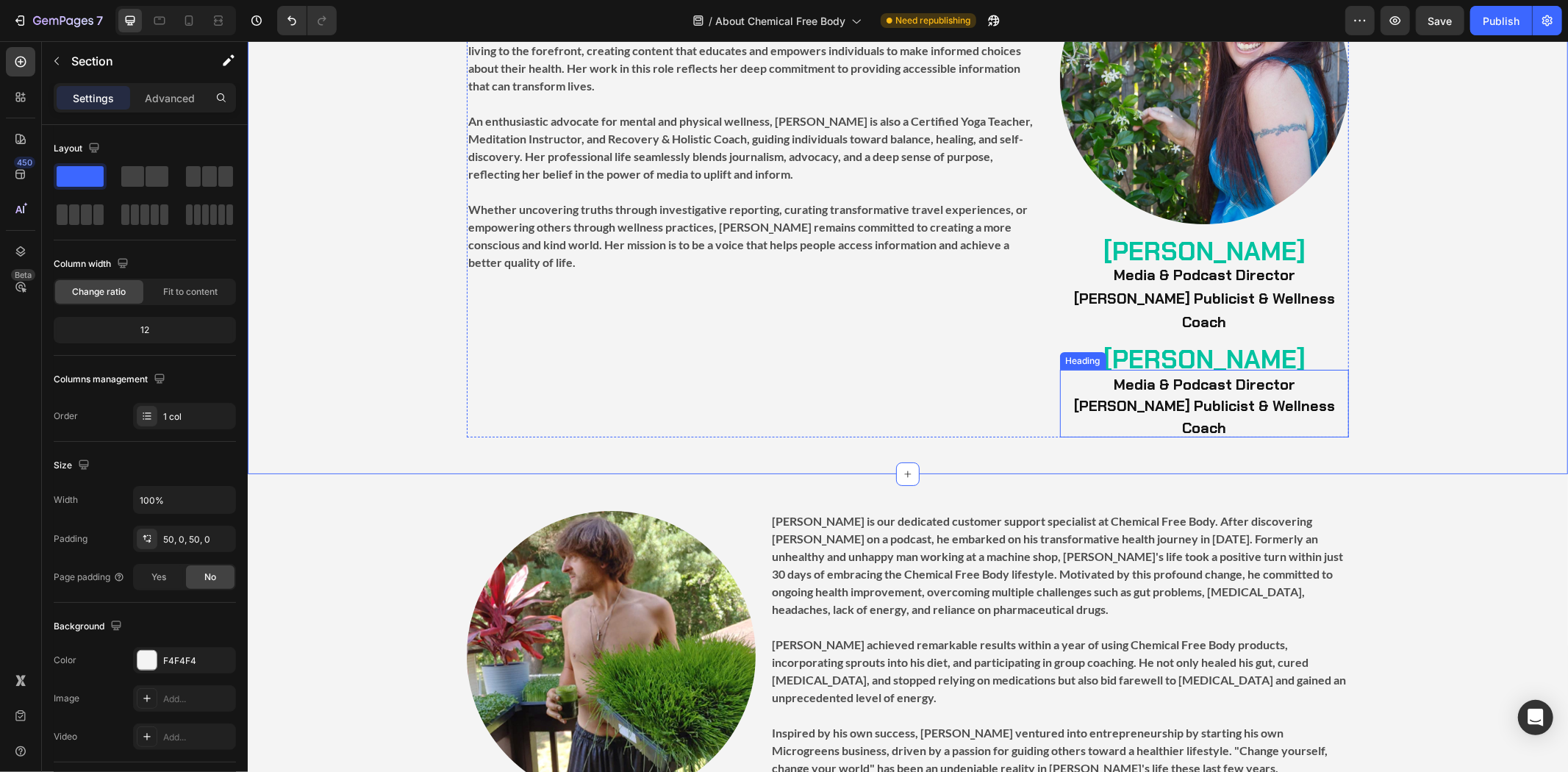
scroll to position [4819, 0]
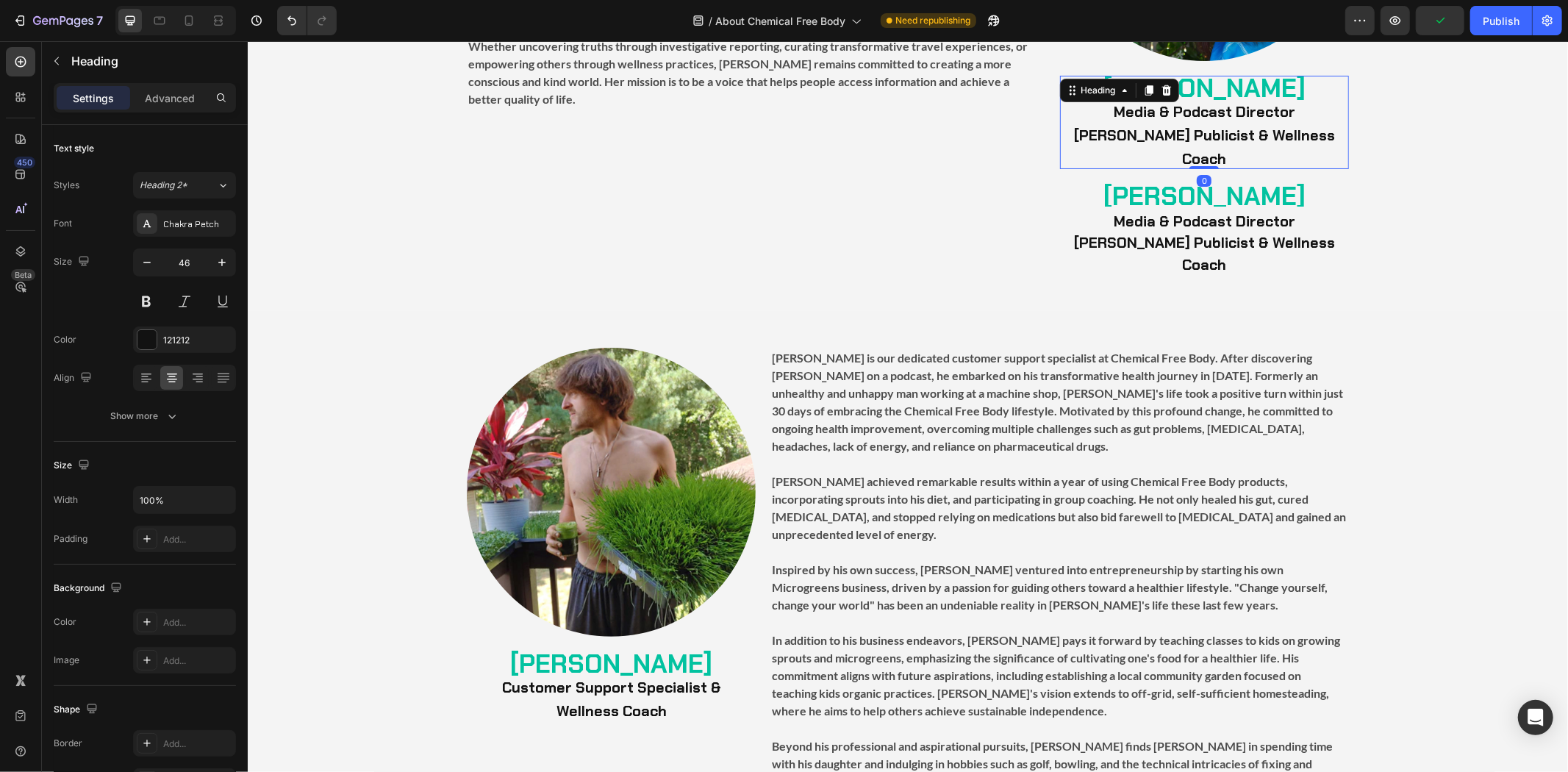
click at [1296, 105] on p "⁠⁠⁠⁠⁠⁠⁠ [PERSON_NAME] Media & Podcast Director [PERSON_NAME] Publicist & Wellne…" at bounding box center [1203, 121] width 286 height 90
click at [1160, 89] on icon at bounding box center [1165, 90] width 10 height 11
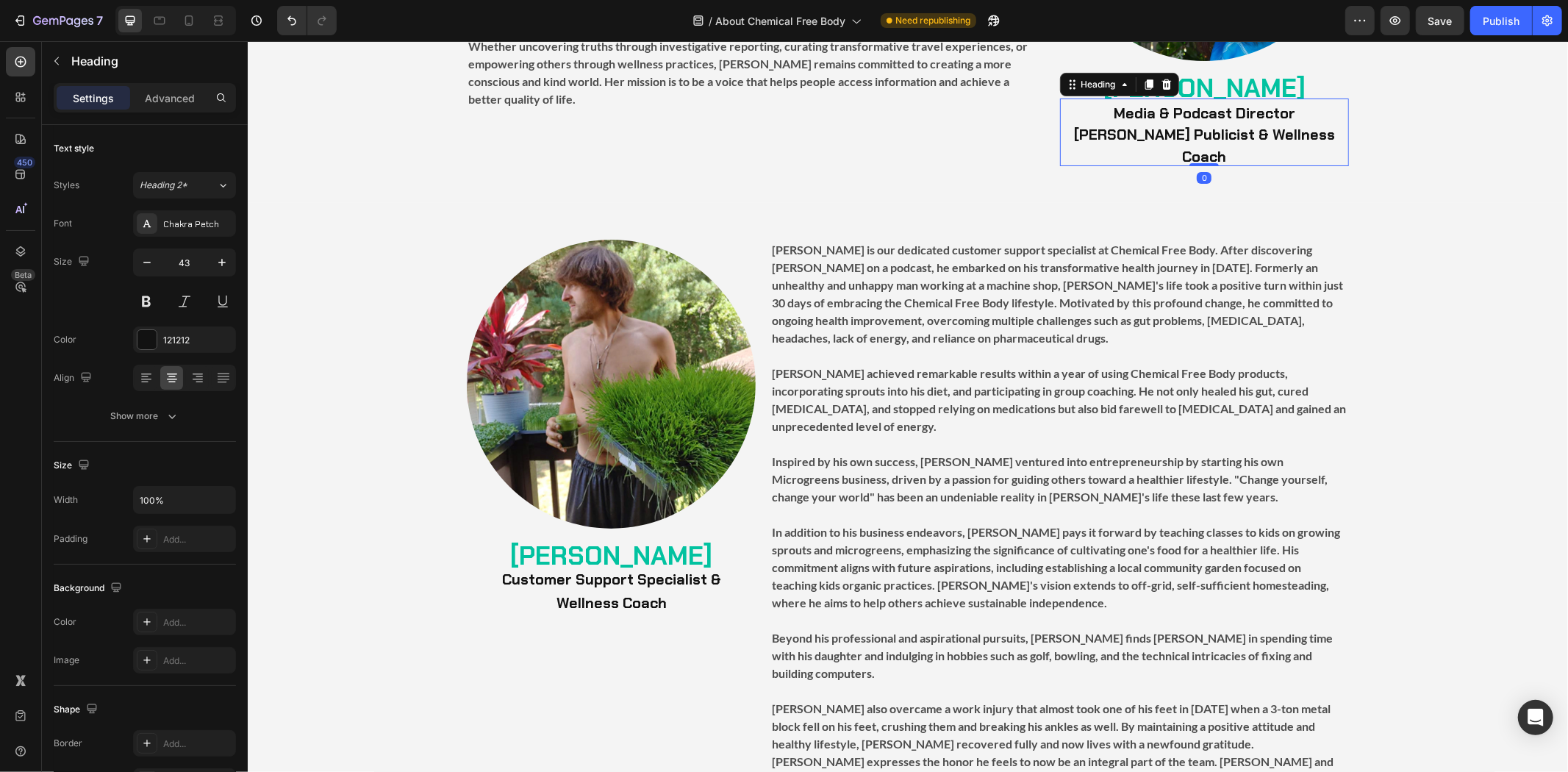
click at [1207, 118] on strong "Media & Podcast Director" at bounding box center [1203, 112] width 181 height 19
click at [1143, 83] on icon at bounding box center [1147, 84] width 8 height 11
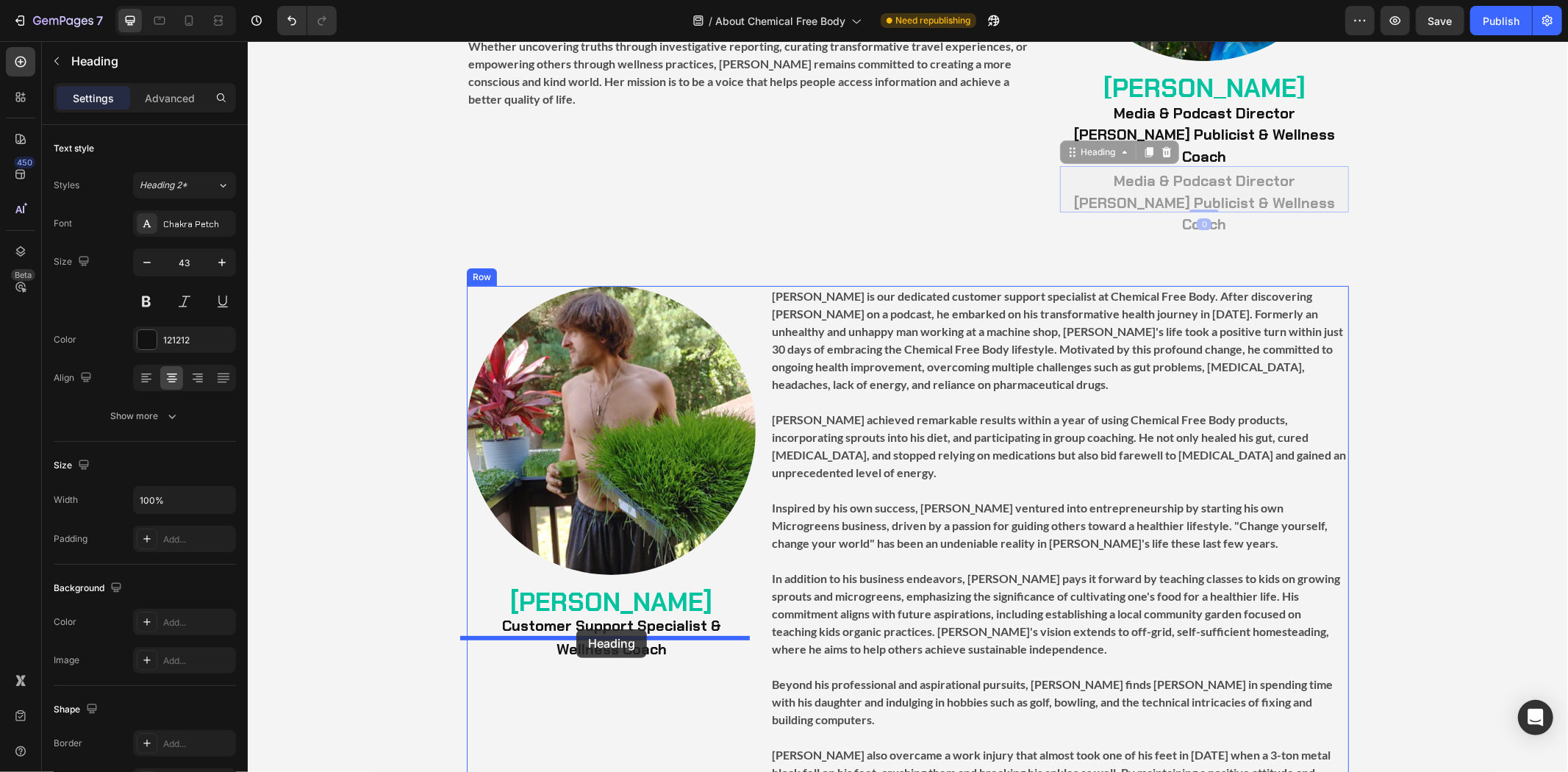
drag, startPoint x: 1081, startPoint y: 126, endPoint x: 576, endPoint y: 628, distance: 712.1
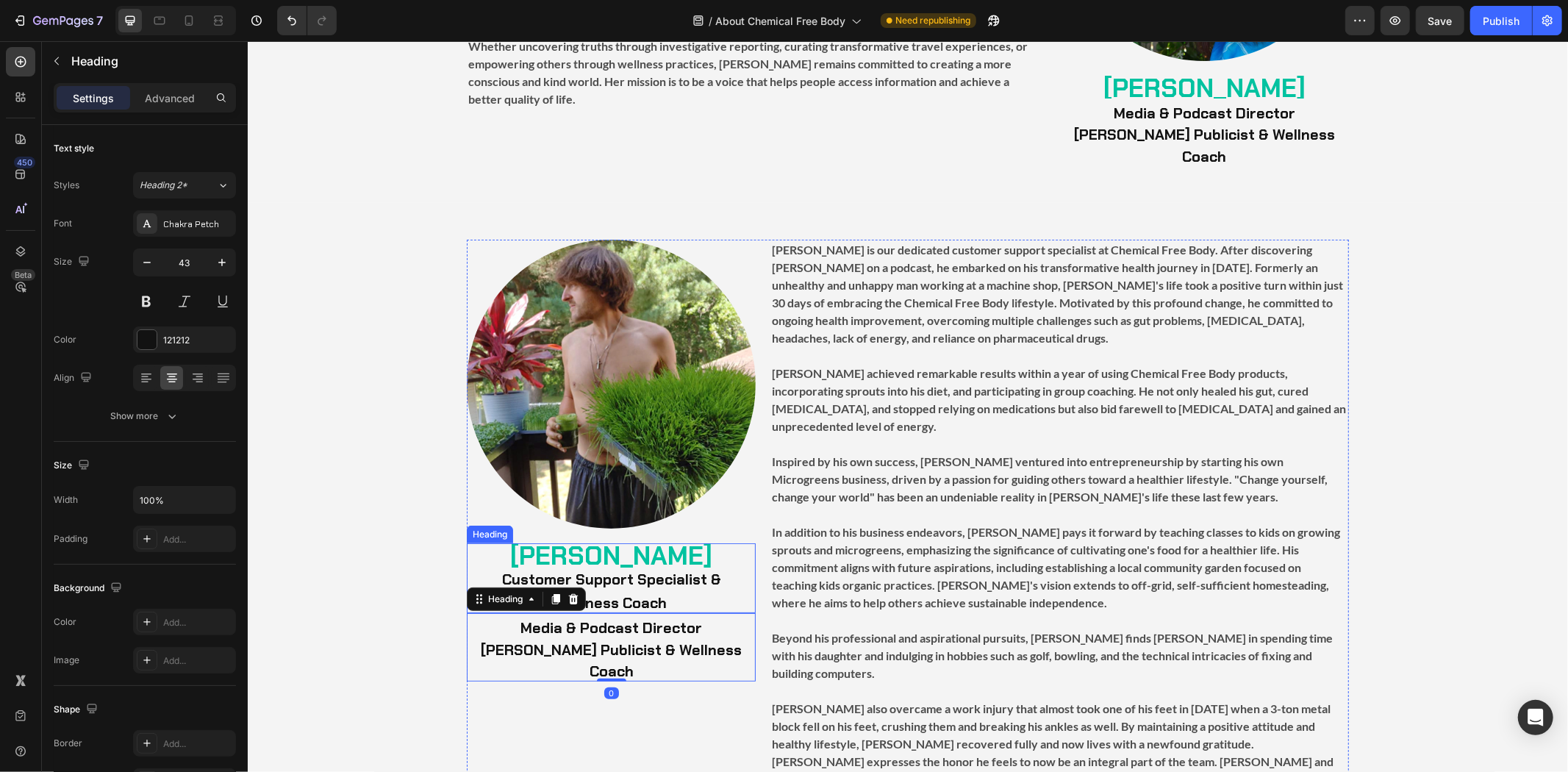
click at [640, 569] on strong "Customer Support Specialist &" at bounding box center [610, 577] width 219 height 19
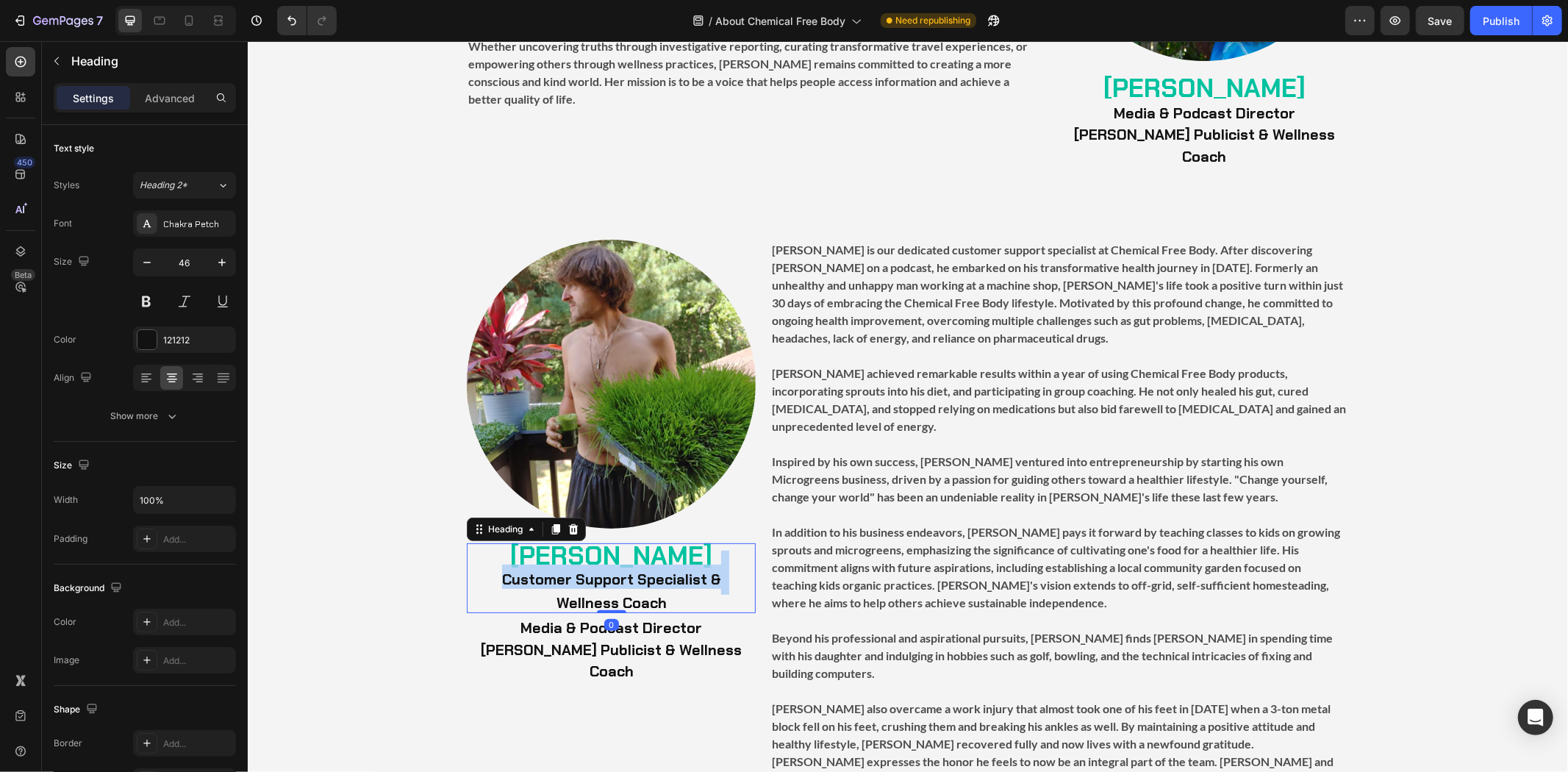
click at [640, 569] on strong "Customer Support Specialist &" at bounding box center [610, 577] width 219 height 19
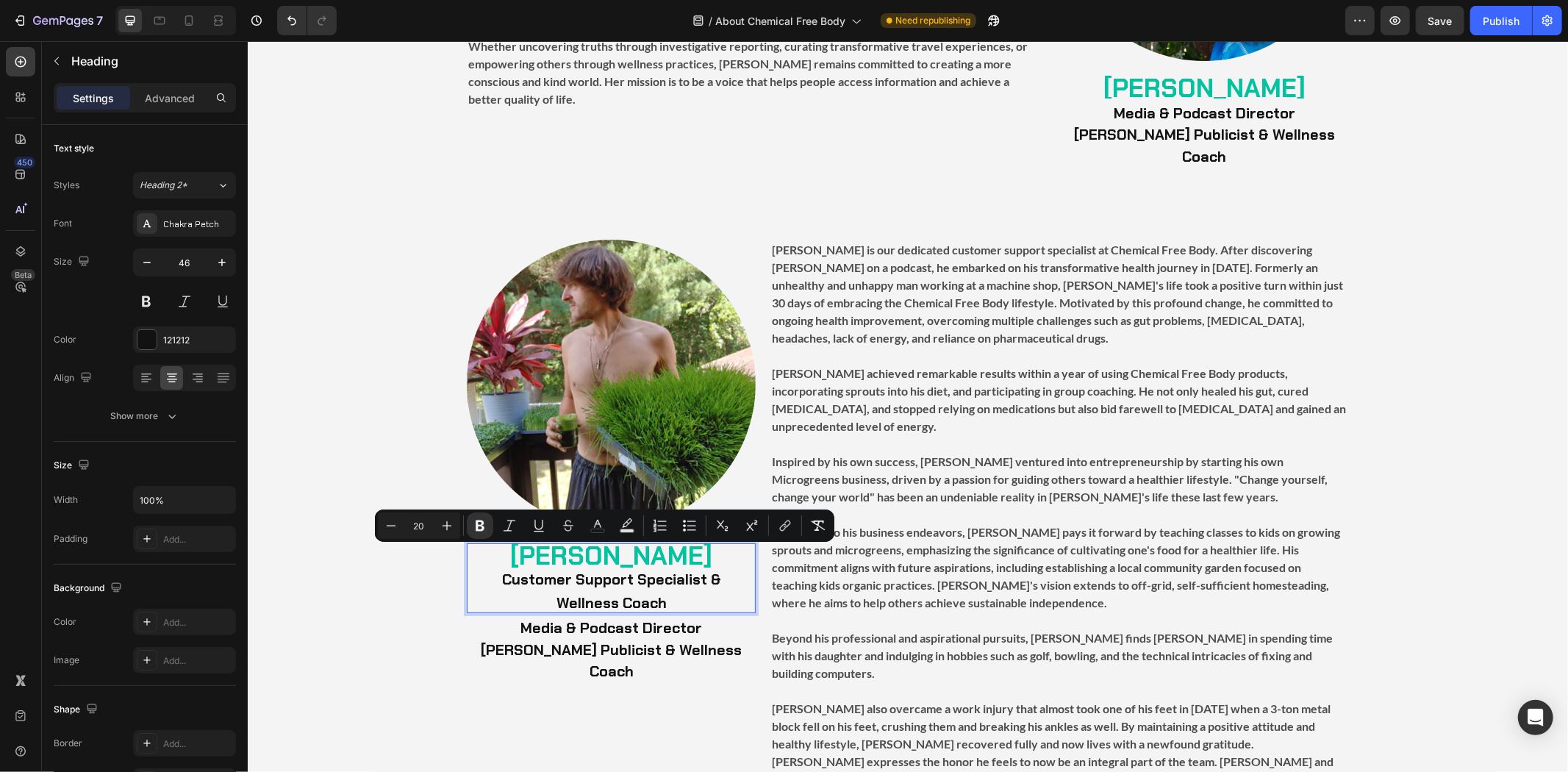
click at [655, 569] on p "[PERSON_NAME] Customer Support Specialist & Wellness Coach" at bounding box center [610, 577] width 286 height 67
drag, startPoint x: 663, startPoint y: 577, endPoint x: 488, endPoint y: 559, distance: 175.9
click at [488, 559] on p "[PERSON_NAME] Customer Support Specialist & Wellness Coach" at bounding box center [610, 577] width 286 height 67
copy p "Customer Support Specialist & Wellness Coach"
click at [608, 618] on strong "Media & Podcast Director" at bounding box center [610, 627] width 181 height 19
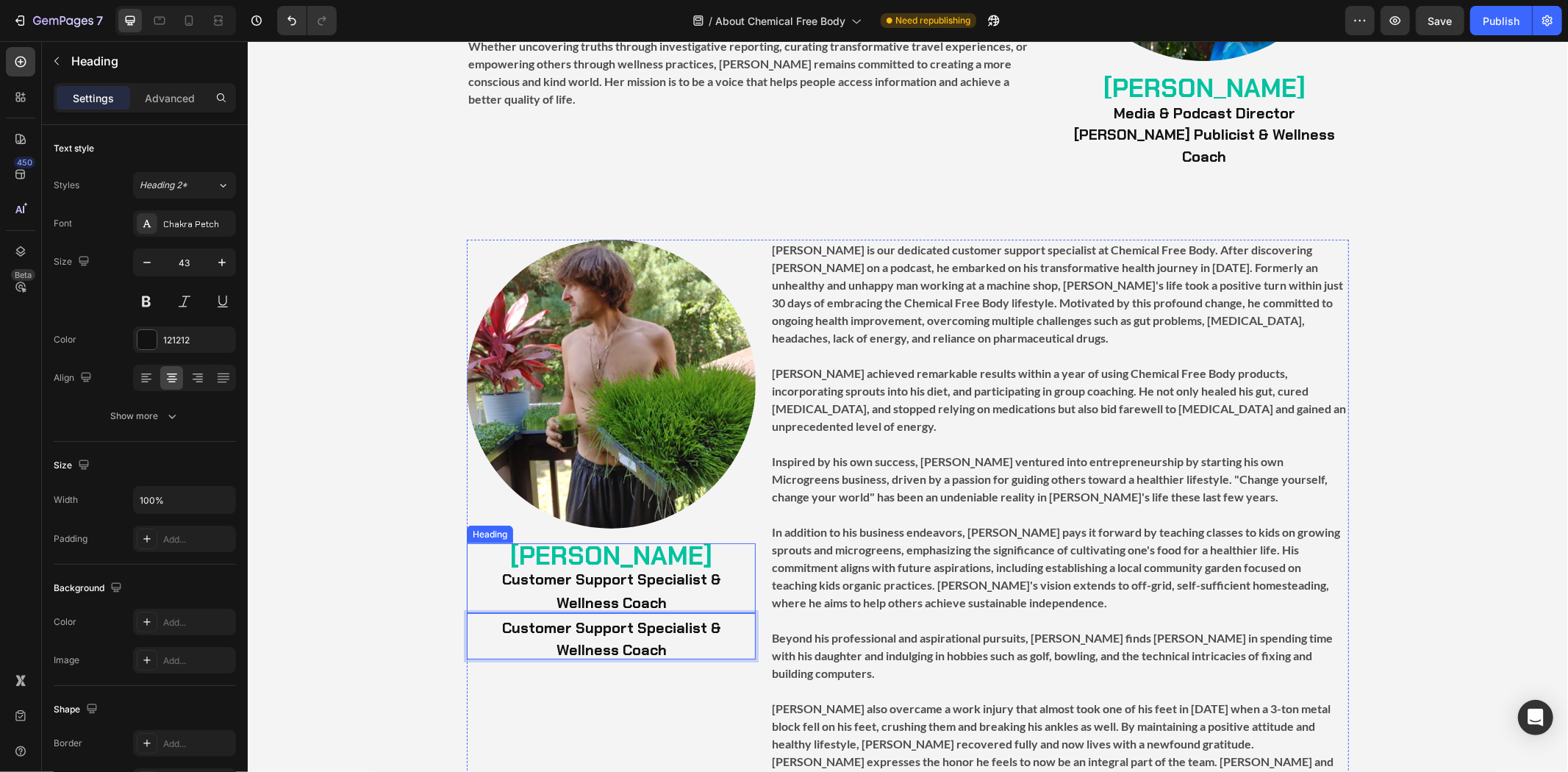
click at [693, 573] on p "⁠⁠⁠⁠⁠⁠⁠ [PERSON_NAME] Customer Support Specialist & Wellness Coach" at bounding box center [610, 577] width 286 height 67
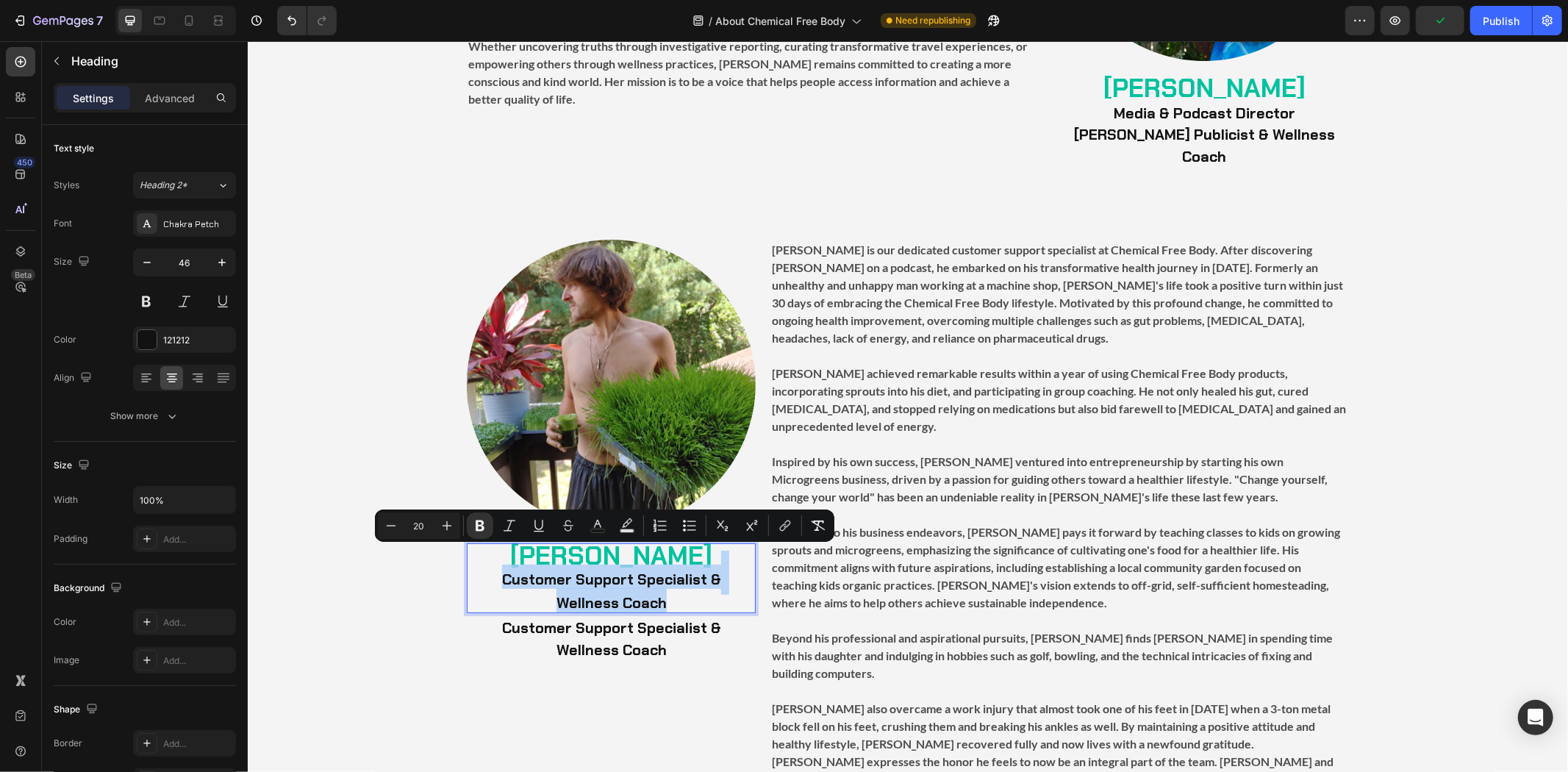
drag, startPoint x: 685, startPoint y: 578, endPoint x: 469, endPoint y: 556, distance: 217.1
click at [469, 556] on p "[PERSON_NAME] Customer Support Specialist & Wellness Coach" at bounding box center [610, 577] width 286 height 67
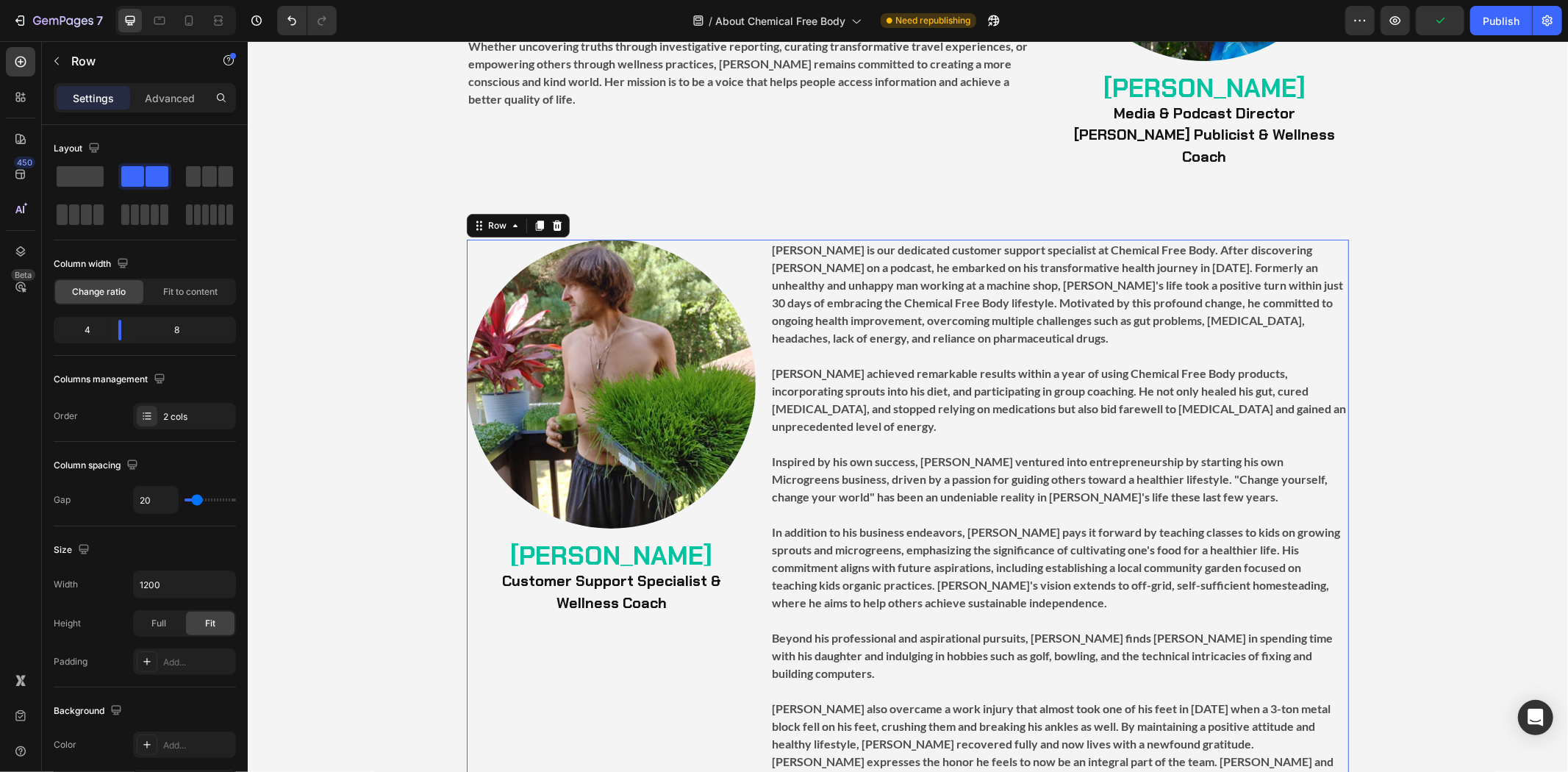
click at [701, 610] on div "Image ⁠⁠⁠⁠⁠⁠⁠ [PERSON_NAME] Heading ⁠⁠⁠⁠⁠⁠⁠ Customer Support Specialist & Welln…" at bounding box center [610, 523] width 289 height 568
click at [1188, 76] on strong "[PERSON_NAME]" at bounding box center [1203, 87] width 202 height 34
click at [663, 627] on div "Image ⁠⁠⁠⁠⁠⁠⁠ [PERSON_NAME] Heading ⁠⁠⁠⁠⁠⁠⁠ Customer Support Specialist & Welln…" at bounding box center [610, 523] width 289 height 568
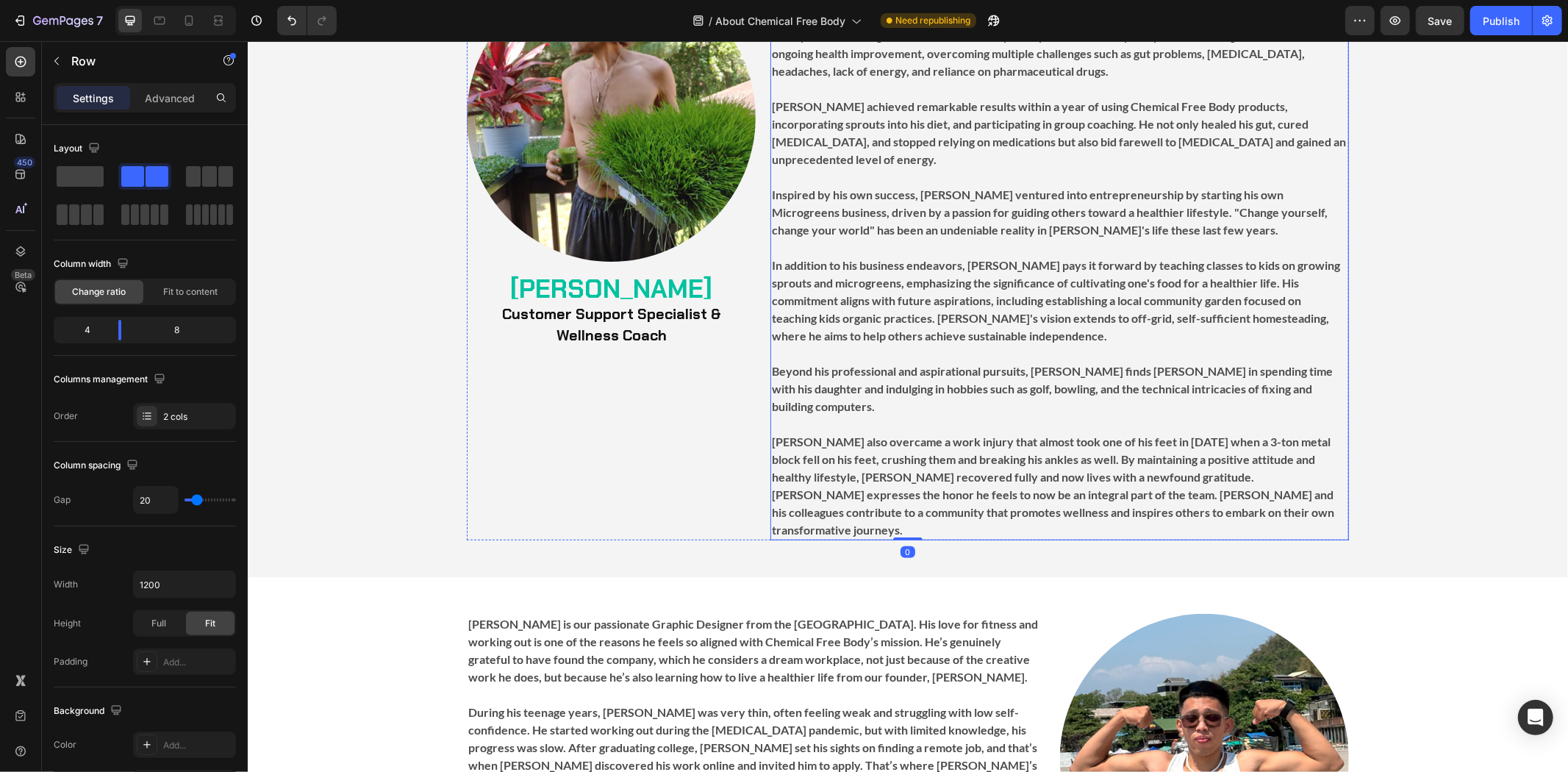
scroll to position [5145, 0]
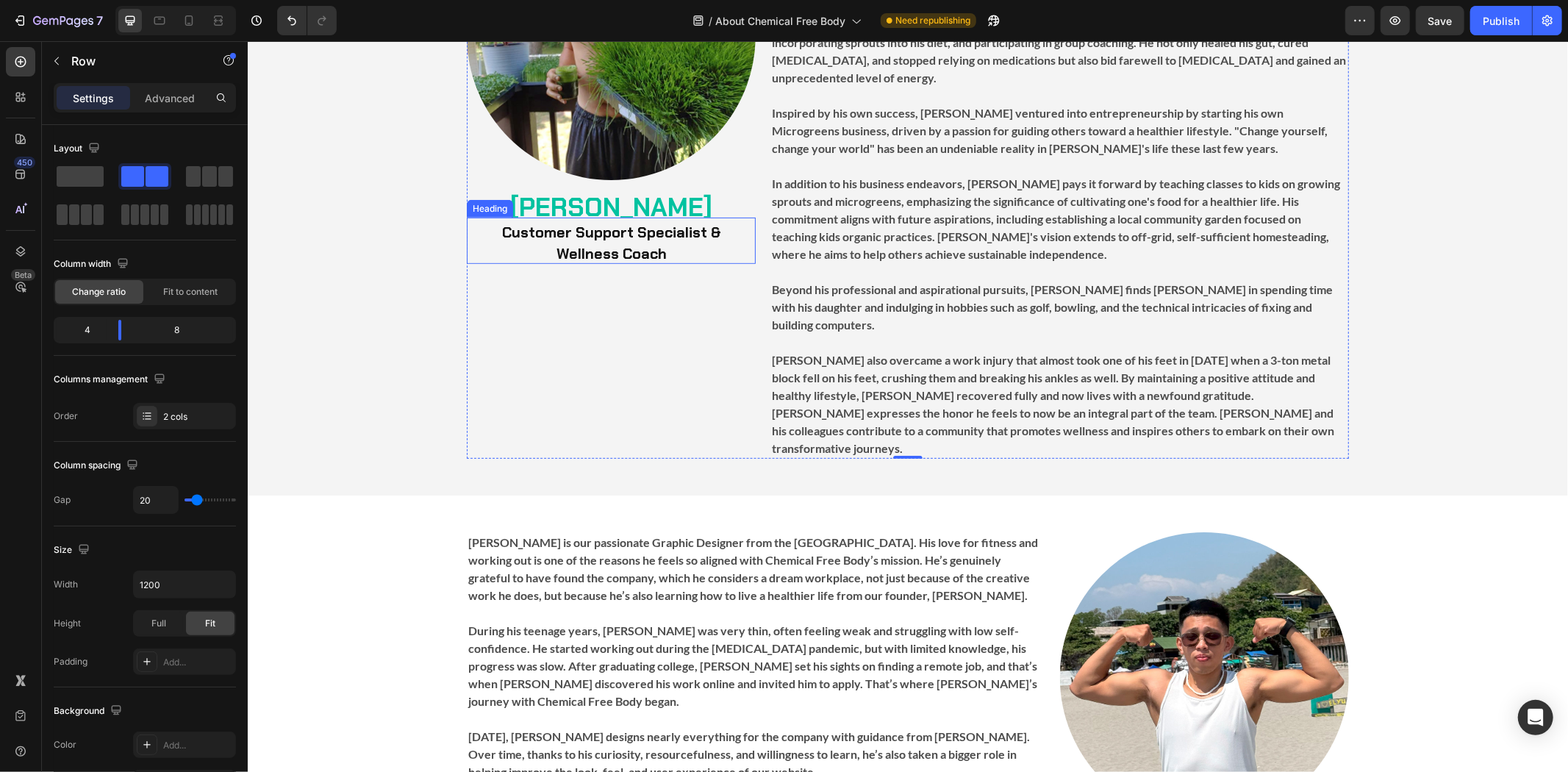
click at [697, 227] on strong "Customer Support Specialist &" at bounding box center [610, 231] width 219 height 19
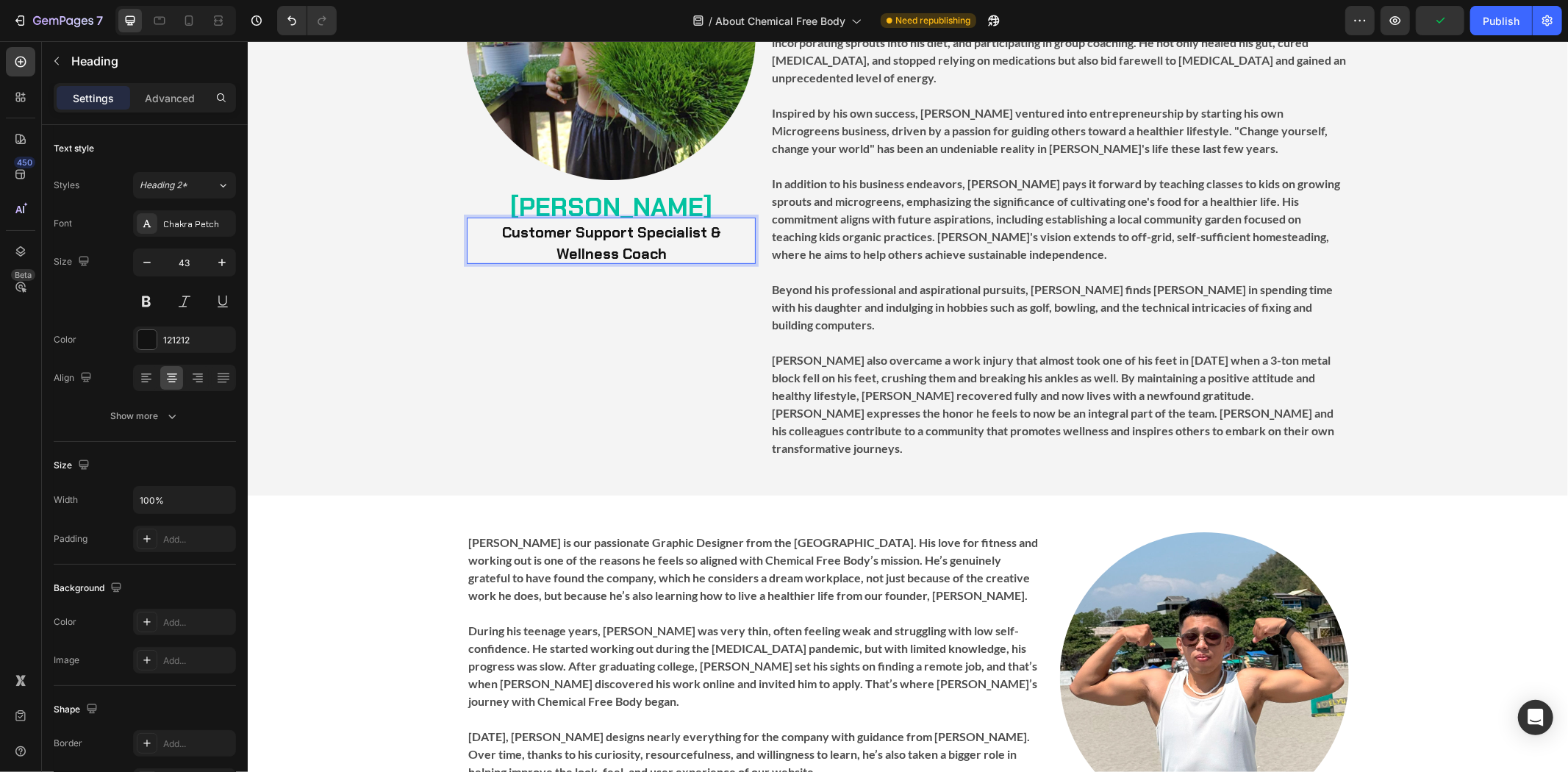
click at [702, 231] on strong "Customer Support Specialist &" at bounding box center [610, 231] width 219 height 19
click at [539, 272] on p "Customer Support Specialist & Wellness Coach" at bounding box center [610, 251] width 286 height 65
click at [534, 255] on p "Customer Support Specialist & Wellness Coach" at bounding box center [610, 240] width 286 height 44
click at [687, 230] on strong "Customer Support Specialist & Wellness Coach" at bounding box center [611, 243] width 286 height 41
click at [686, 327] on div "Image ⁠⁠⁠⁠⁠⁠⁠ [PERSON_NAME] Heading Customer Support Specialist & Wellness Coac…" at bounding box center [610, 174] width 289 height 568
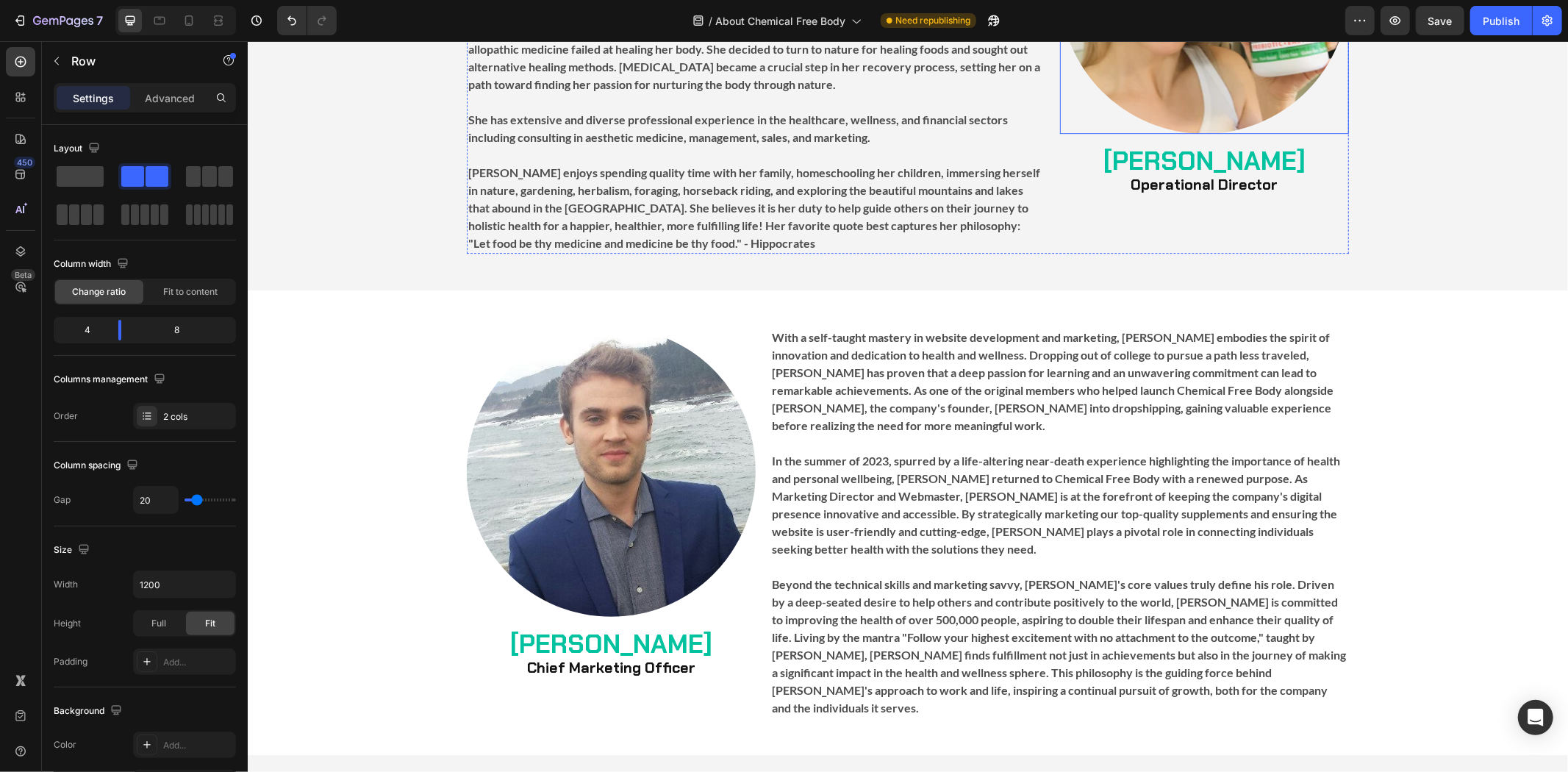
scroll to position [3594, 0]
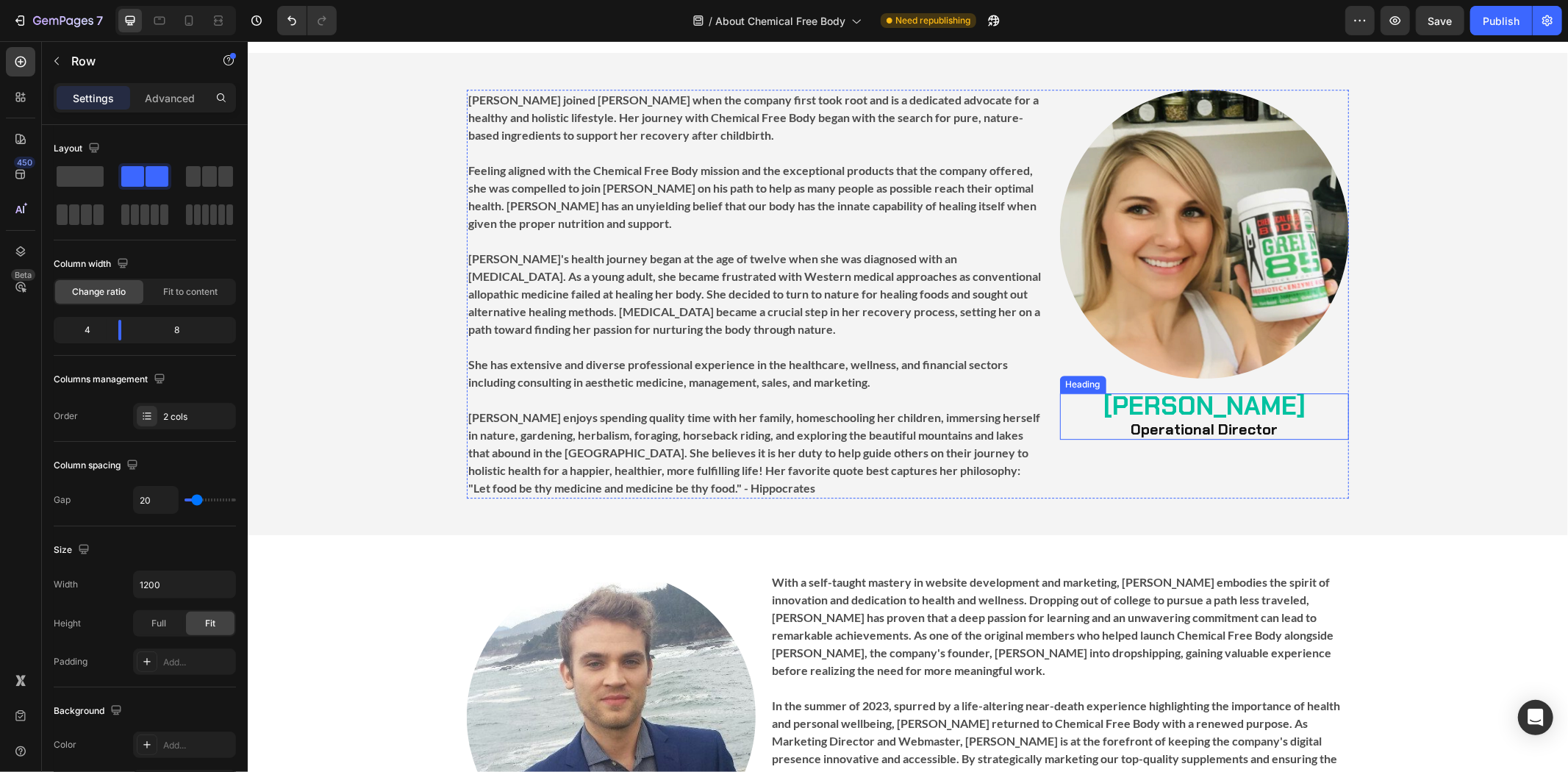
click at [1202, 415] on h2 "[PERSON_NAME] Operational Director" at bounding box center [1204, 416] width 289 height 46
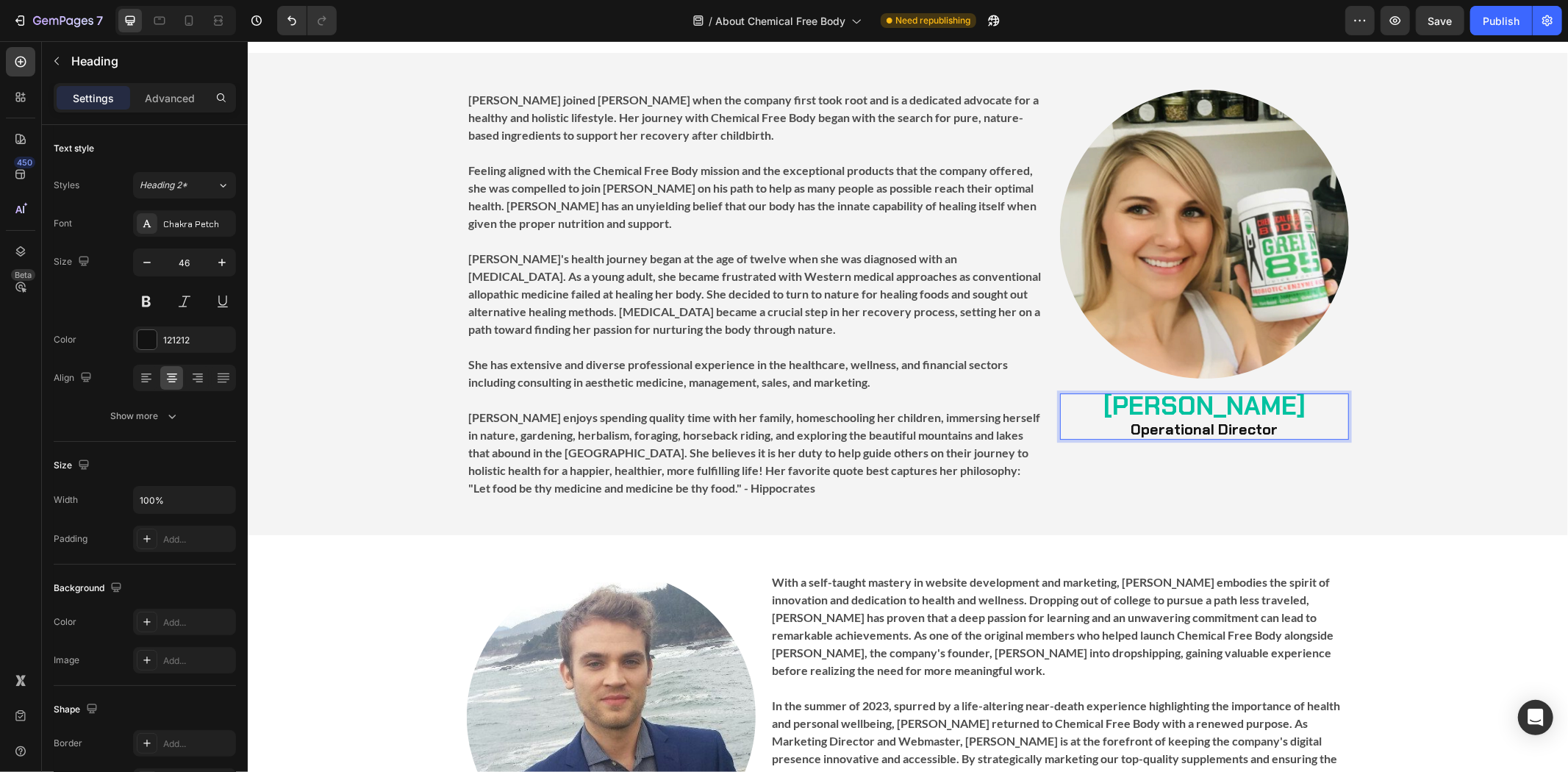
click at [1281, 428] on p "[PERSON_NAME] Operational Director" at bounding box center [1203, 415] width 286 height 44
click at [1223, 428] on strong "Operational Director & Wellness Coach" at bounding box center [1203, 428] width 275 height 19
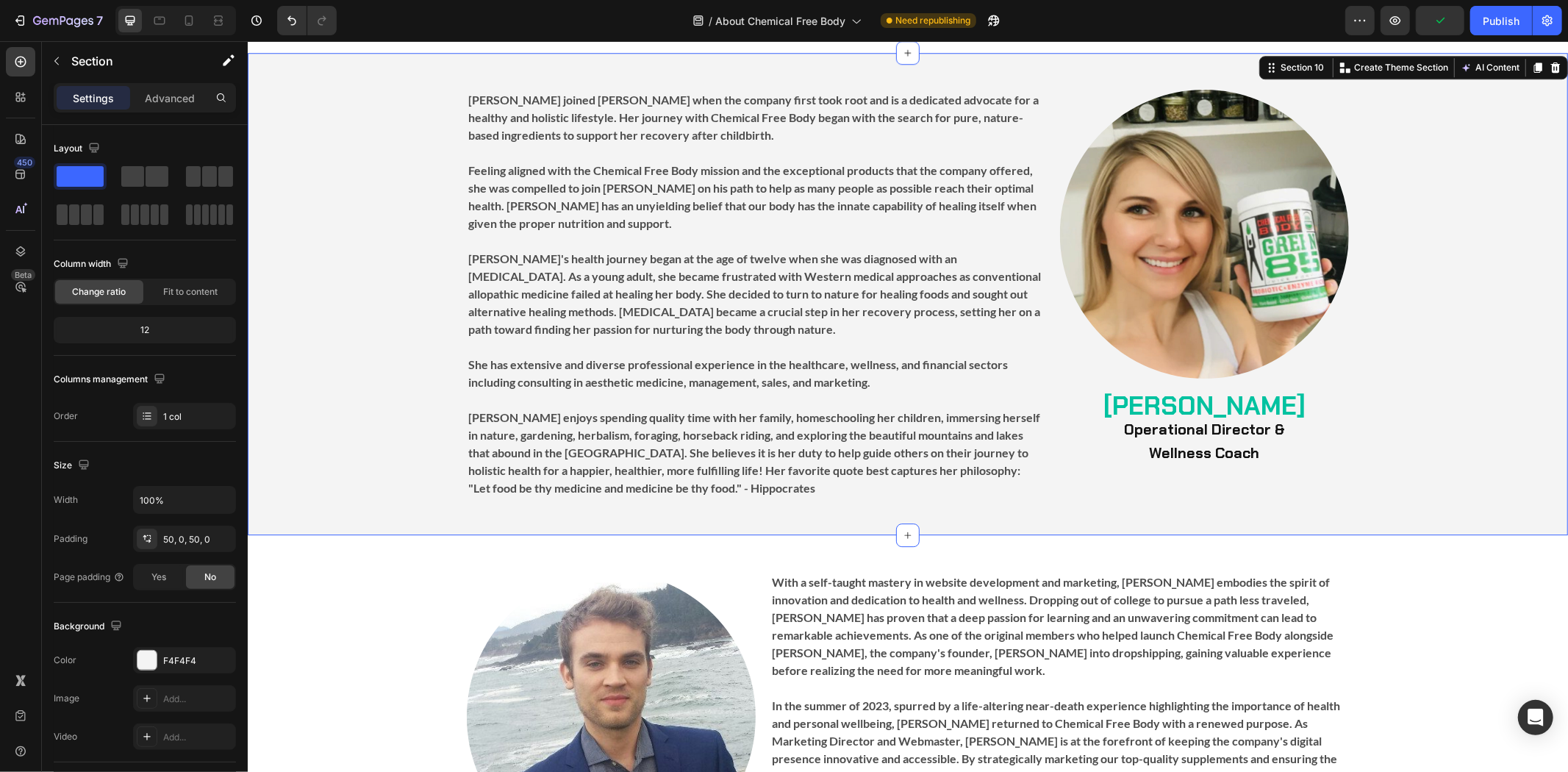
click at [1403, 421] on div "Image ⁠⁠⁠⁠⁠⁠⁠ [PERSON_NAME] Operational Director & Wellness Coach Heading [PERS…" at bounding box center [907, 294] width 1320 height 409
click at [1334, 494] on div "Image [PERSON_NAME] Operational Director & Wellness Coach Heading" at bounding box center [1204, 294] width 289 height 409
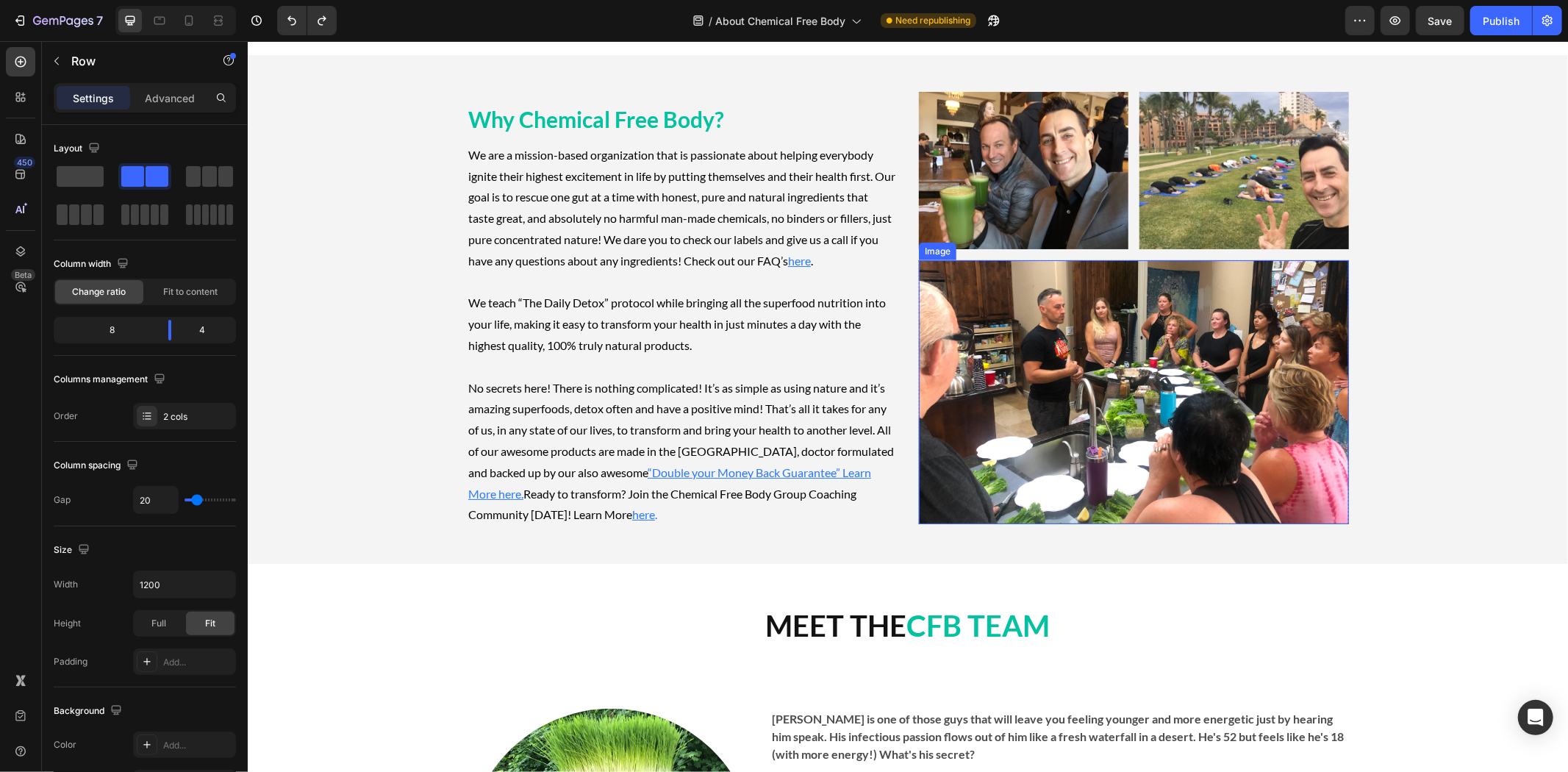
scroll to position [327, 0]
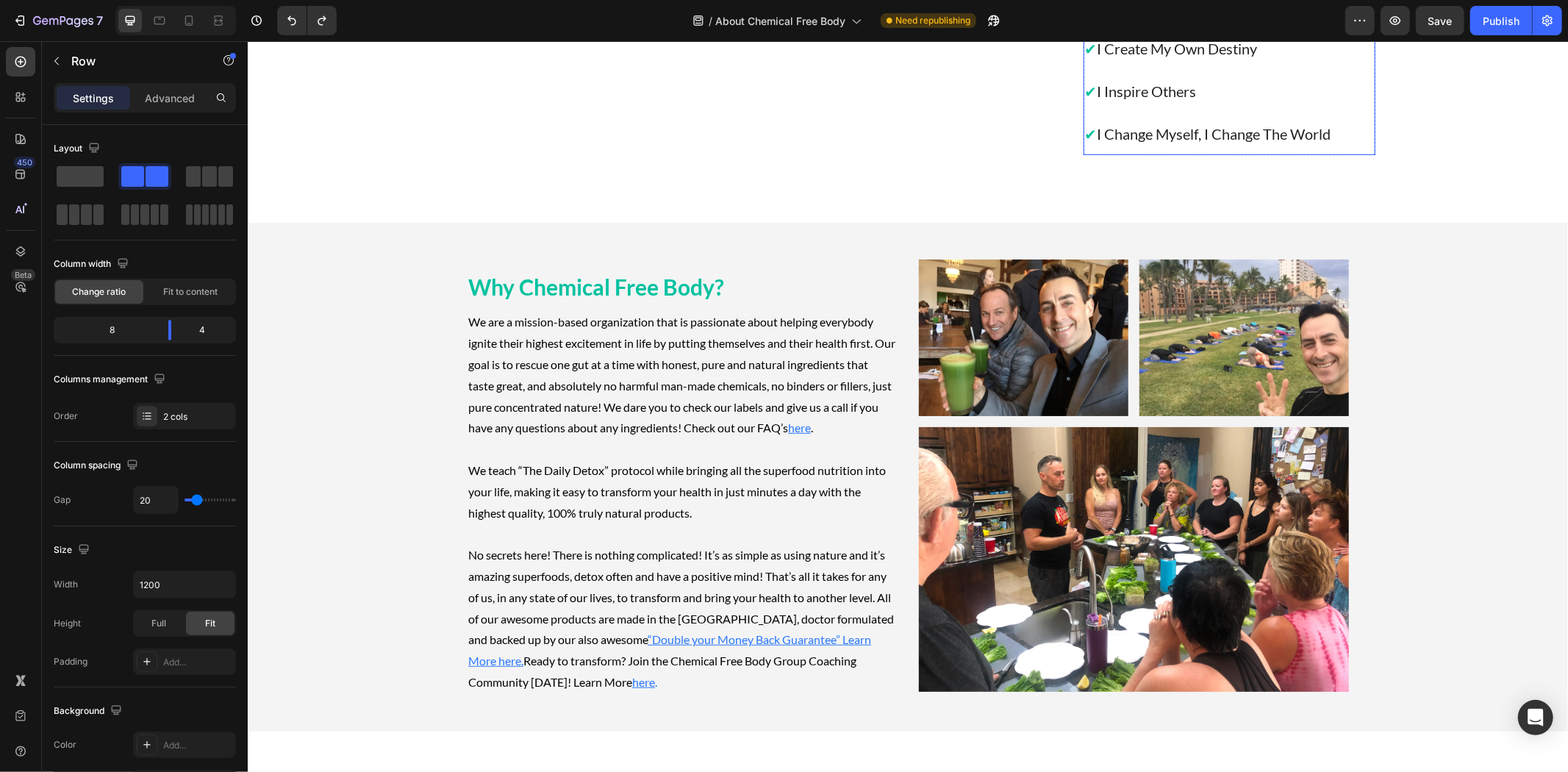
scroll to position [245, 0]
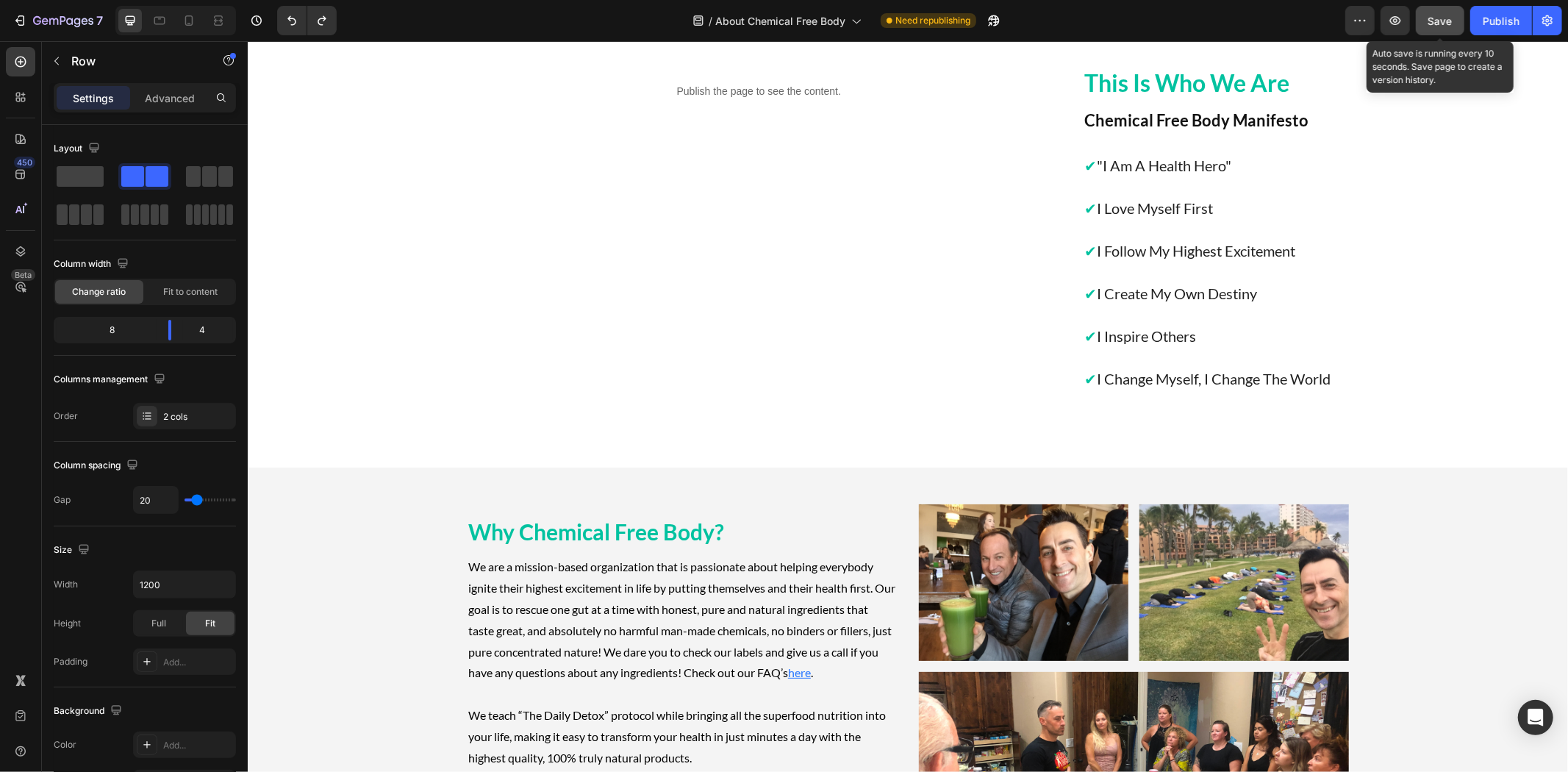
click at [1442, 27] on div "Save" at bounding box center [1439, 21] width 24 height 15
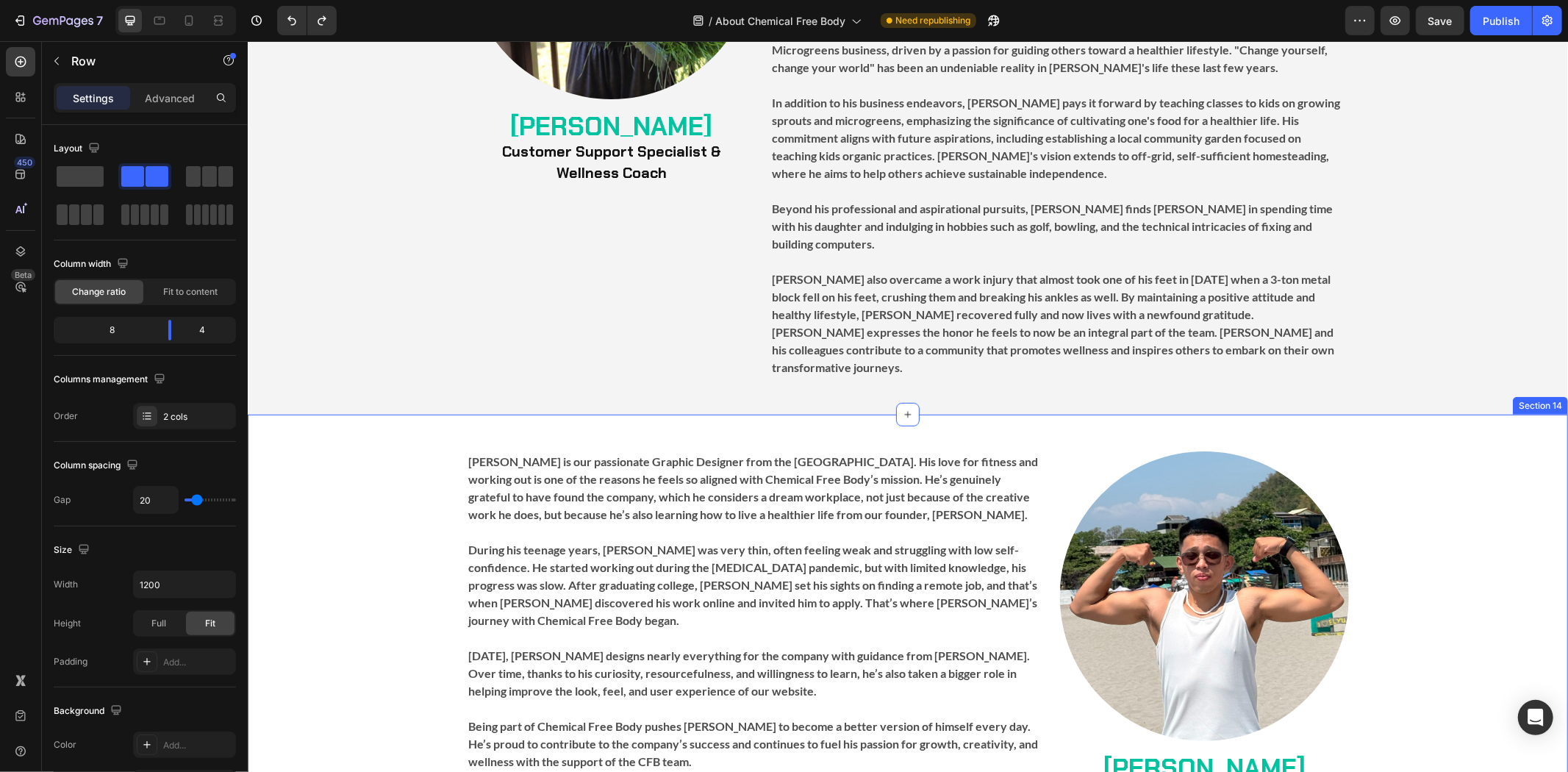
scroll to position [5470, 0]
